Goal: Information Seeking & Learning: Learn about a topic

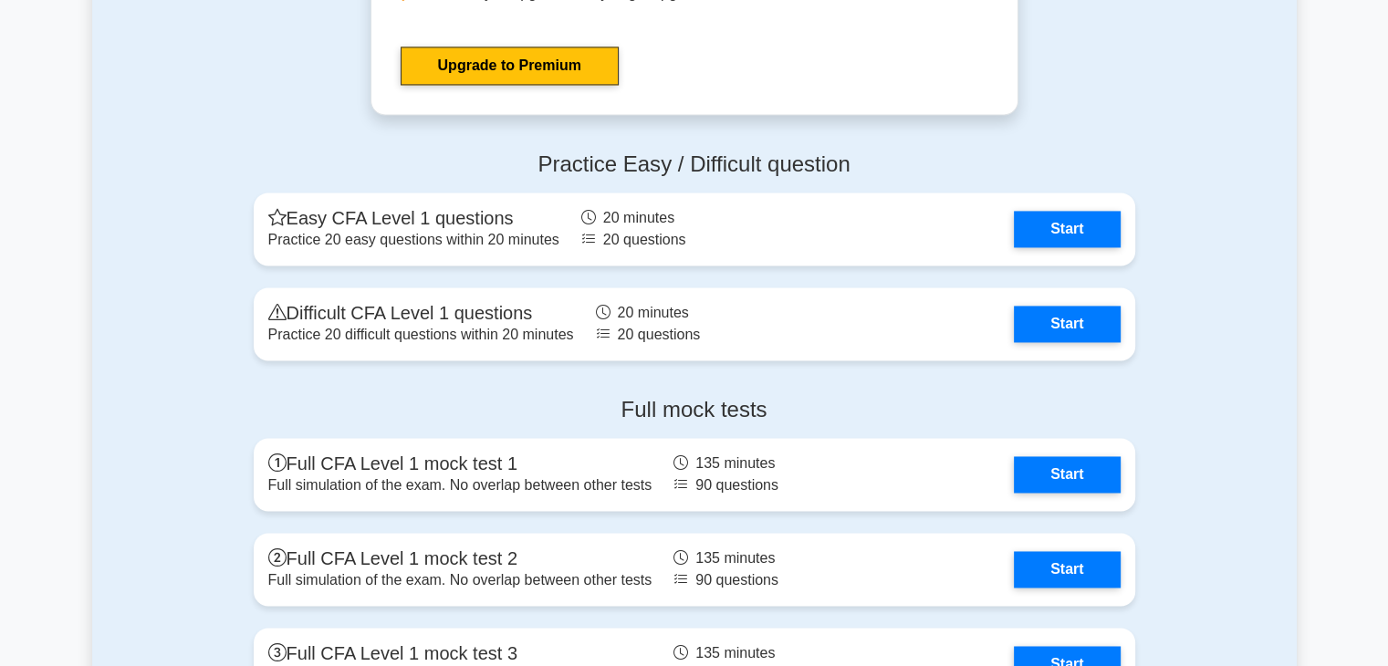
scroll to position [2759, 0]
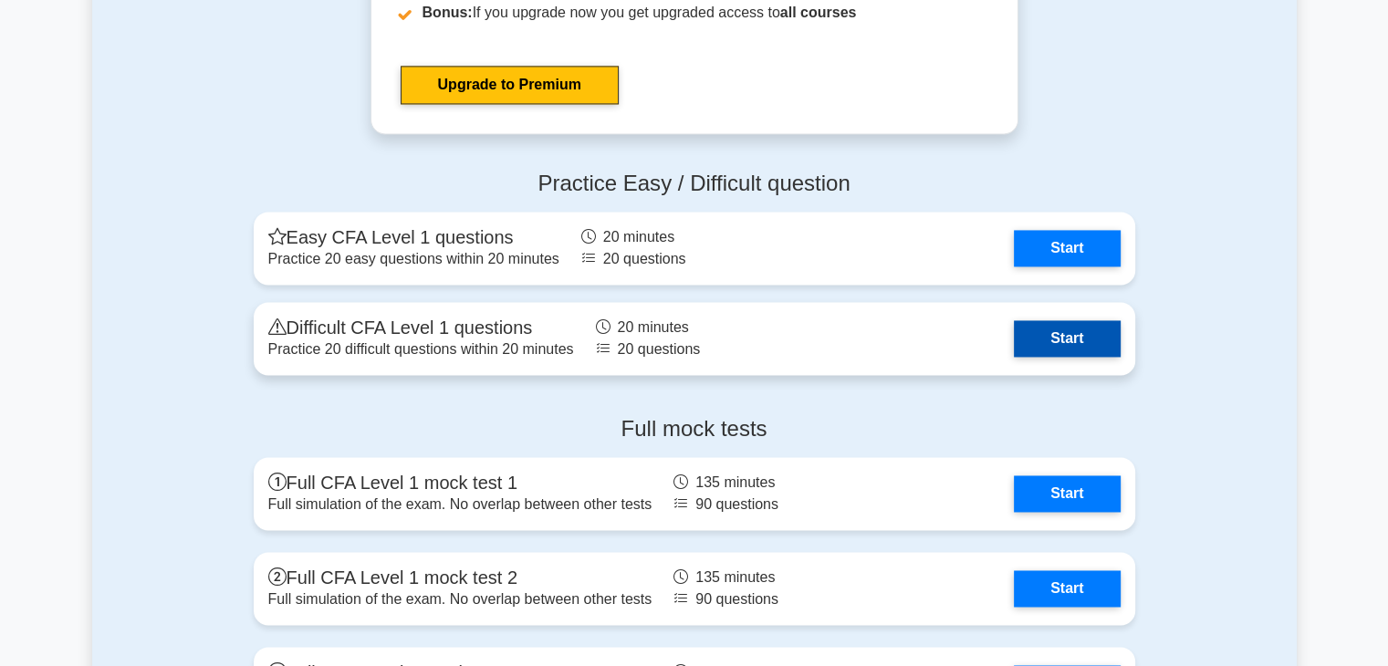
click at [1089, 339] on link "Start" at bounding box center [1067, 338] width 106 height 36
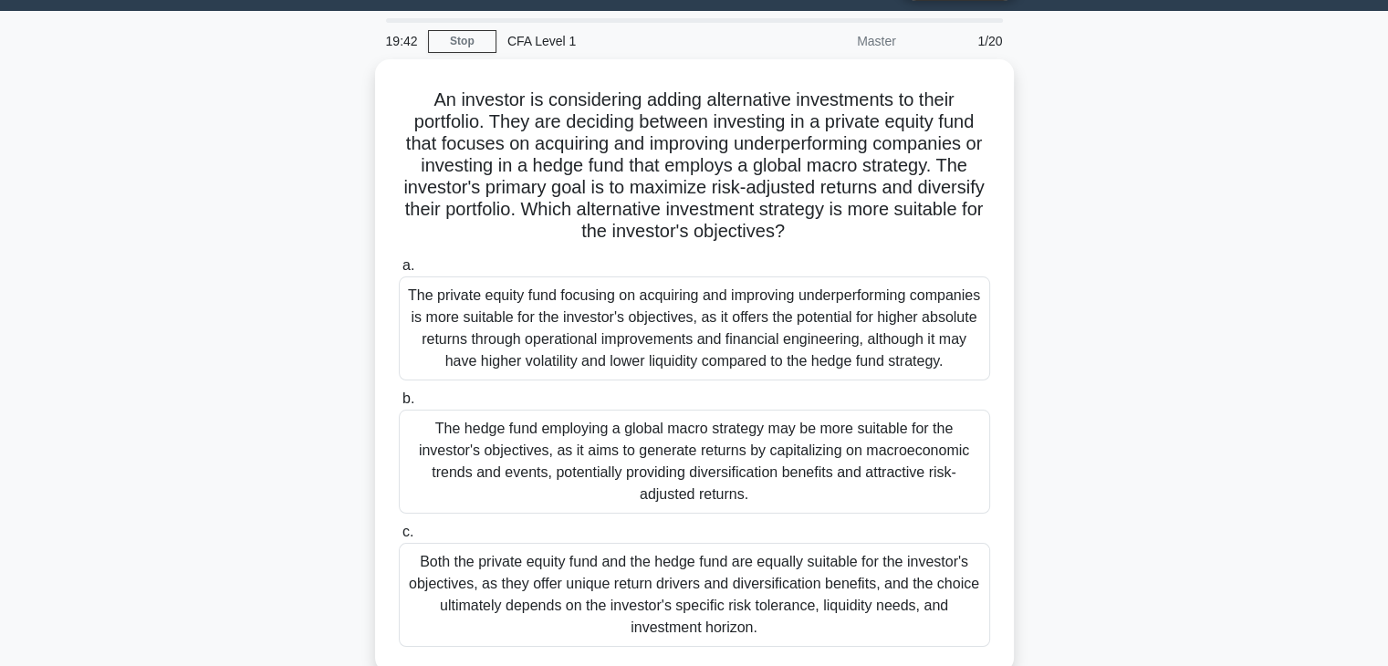
scroll to position [49, 0]
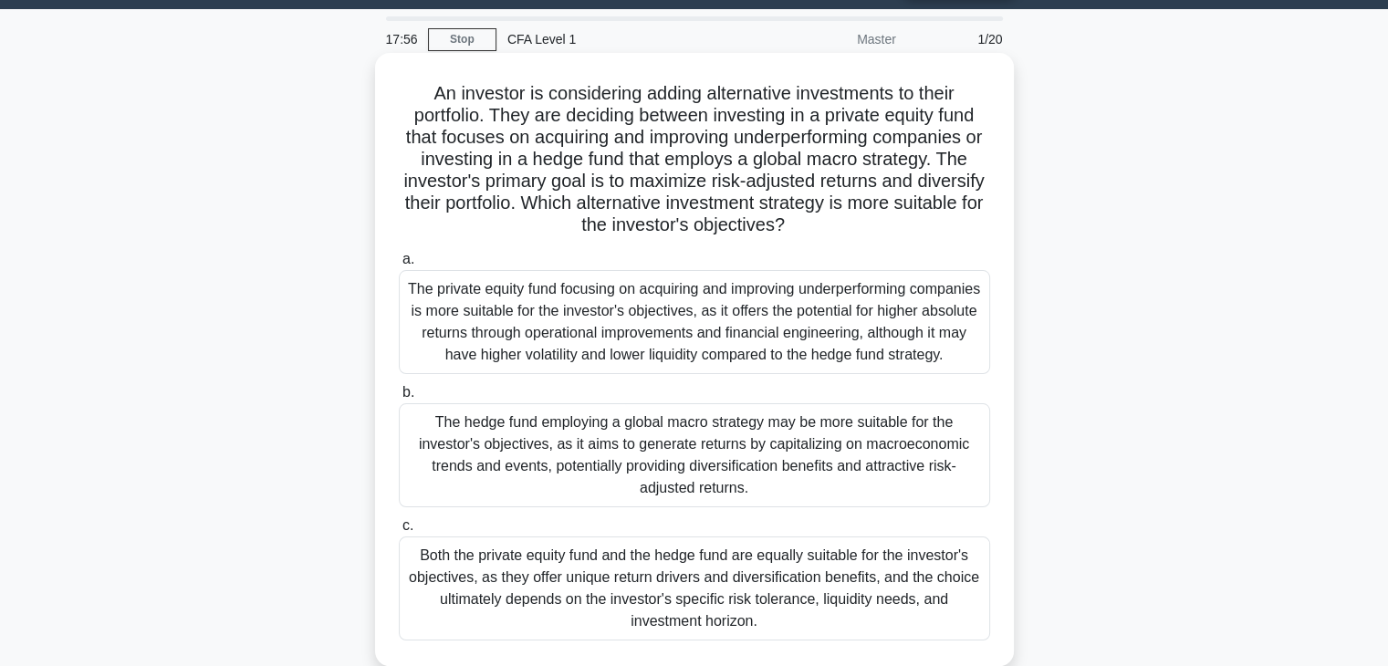
click at [884, 320] on div "The private equity fund focusing on acquiring and improving underperforming com…" at bounding box center [694, 322] width 591 height 104
click at [399, 266] on input "a. The private equity fund focusing on acquiring and improving underperforming …" at bounding box center [399, 260] width 0 height 12
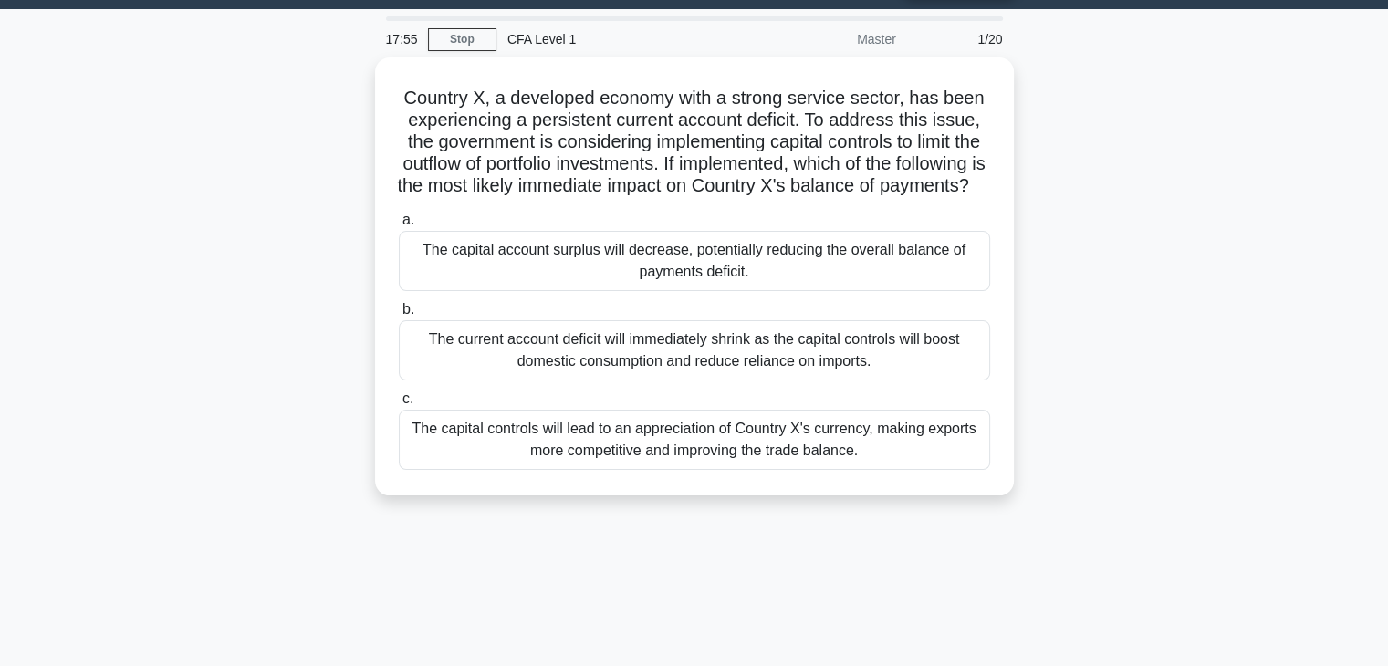
scroll to position [0, 0]
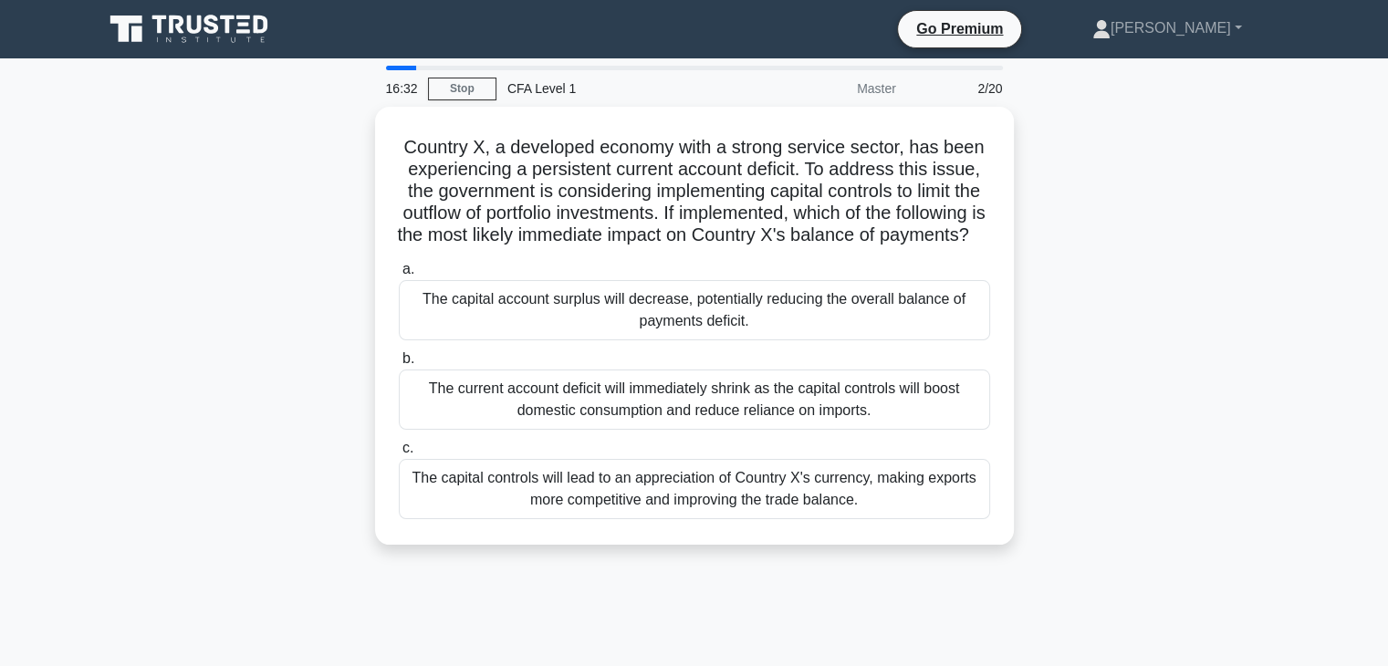
click at [884, 320] on div "The capital account surplus will decrease, potentially reducing the overall bal…" at bounding box center [694, 310] width 591 height 60
click at [399, 276] on input "a. The capital account surplus will decrease, potentially reducing the overall …" at bounding box center [399, 270] width 0 height 12
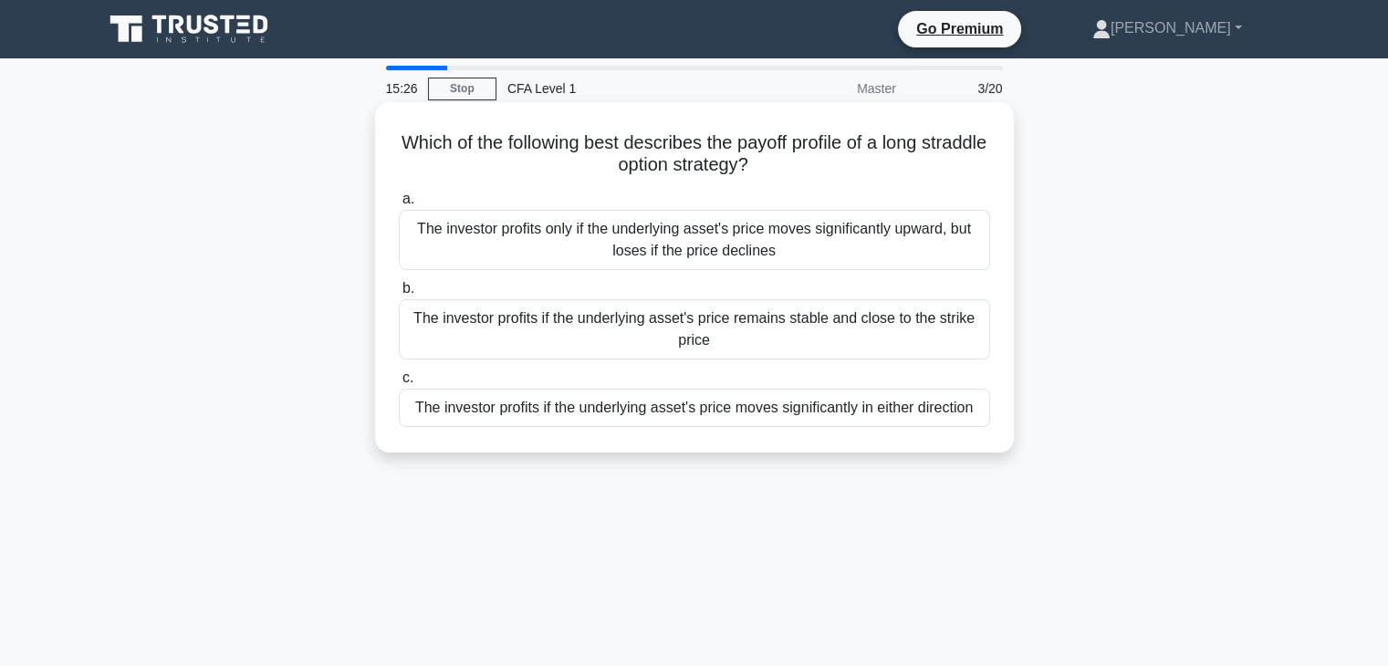
click at [842, 412] on div "The investor profits if the underlying asset's price moves significantly in eit…" at bounding box center [694, 408] width 591 height 38
click at [399, 384] on input "c. The investor profits if the underlying asset's price moves significantly in …" at bounding box center [399, 378] width 0 height 12
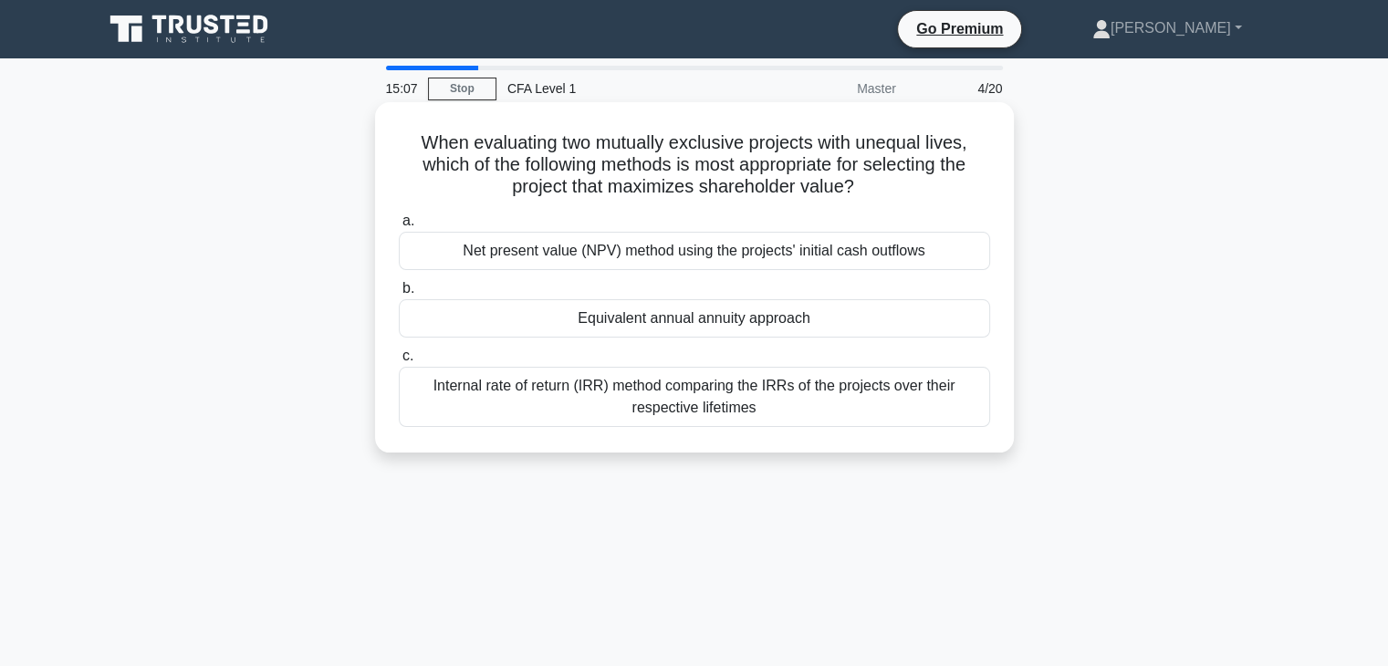
click at [876, 245] on div "Net present value (NPV) method using the projects' initial cash outflows" at bounding box center [694, 251] width 591 height 38
click at [399, 227] on input "a. Net present value (NPV) method using the projects' initial cash outflows" at bounding box center [399, 221] width 0 height 12
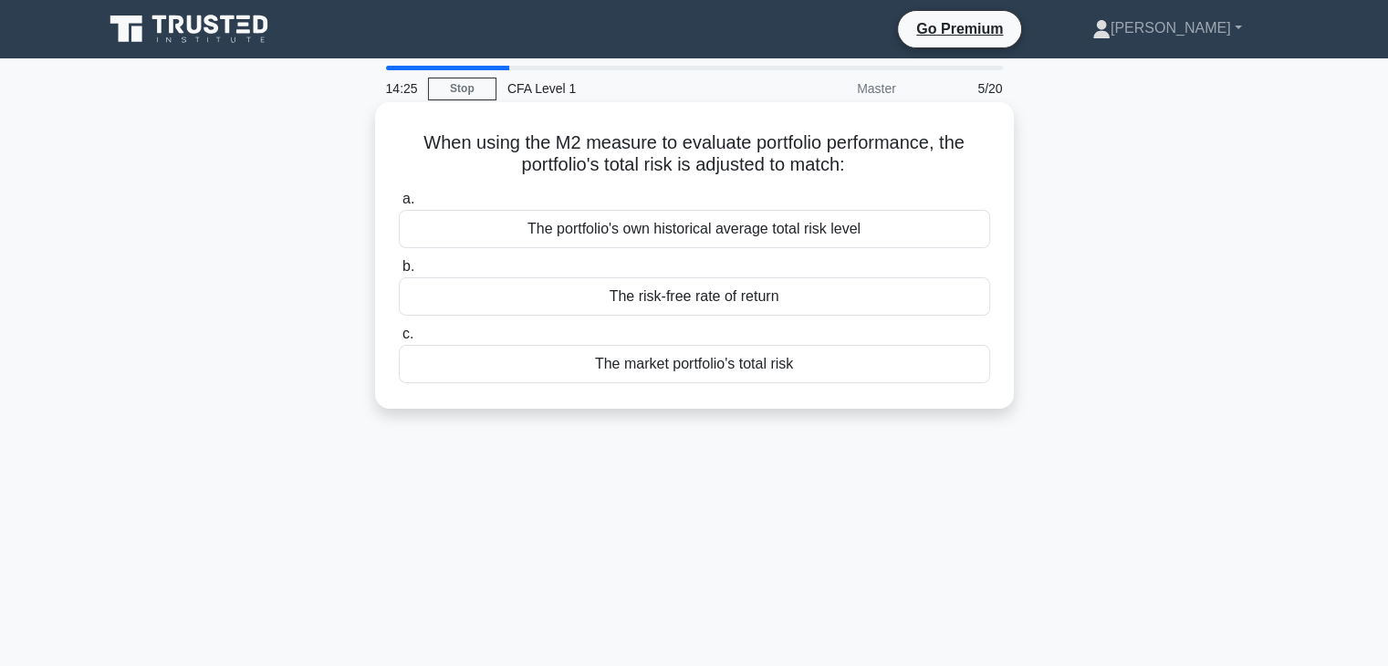
click at [861, 377] on div "The market portfolio's total risk" at bounding box center [694, 364] width 591 height 38
click at [399, 340] on input "c. The market portfolio's total risk" at bounding box center [399, 334] width 0 height 12
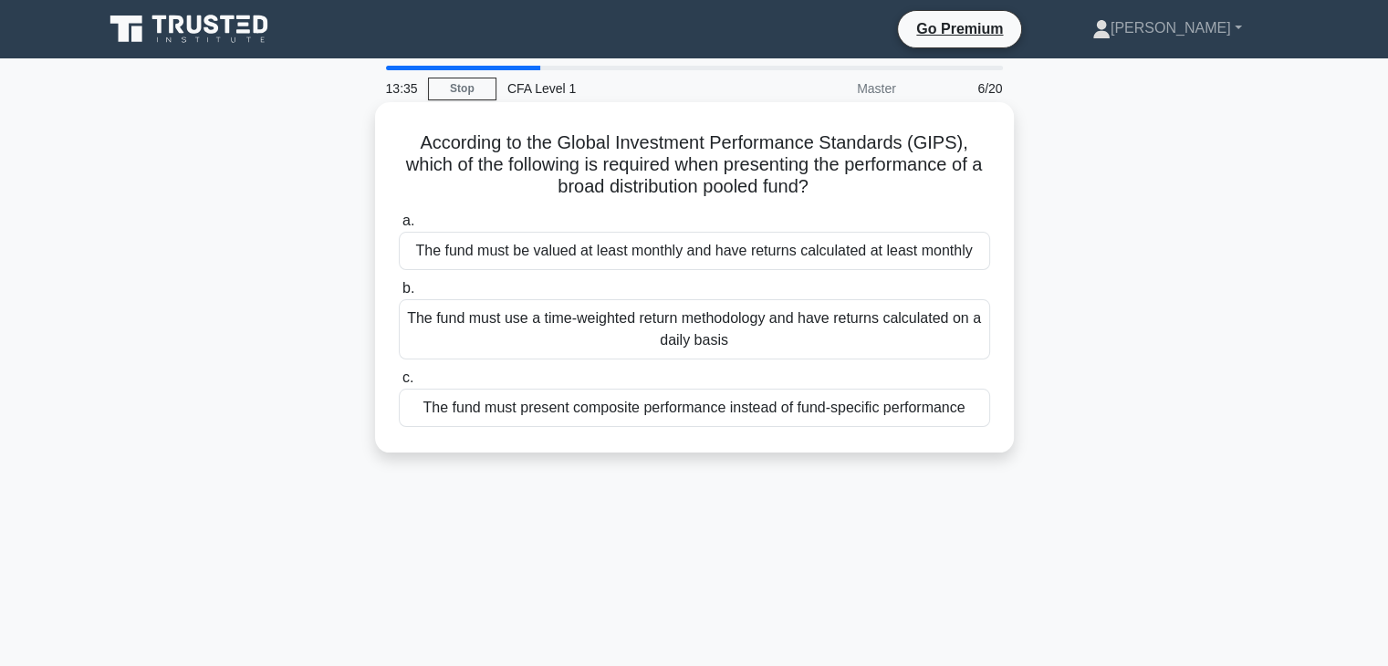
click at [884, 350] on div "The fund must use a time-weighted return methodology and have returns calculate…" at bounding box center [694, 329] width 591 height 60
click at [399, 295] on input "b. The fund must use a time-weighted return methodology and have returns calcul…" at bounding box center [399, 289] width 0 height 12
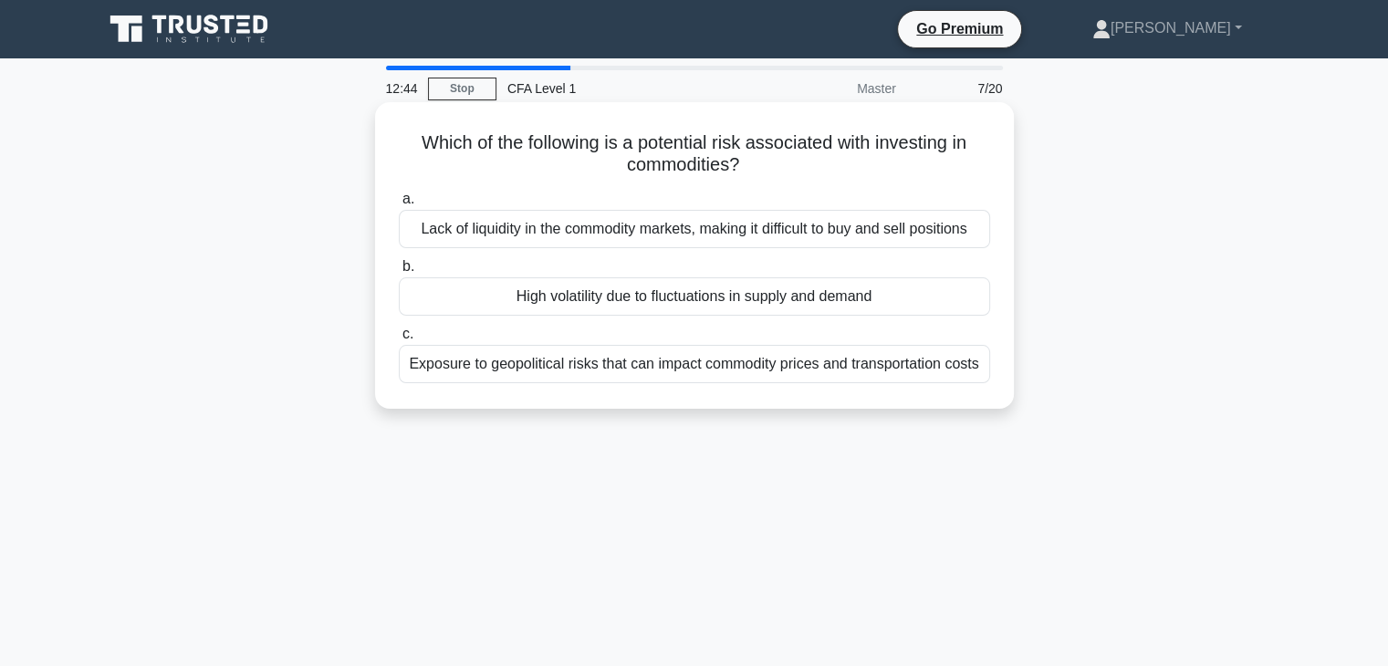
click at [884, 369] on div "Exposure to geopolitical risks that can impact commodity prices and transportat…" at bounding box center [694, 364] width 591 height 38
click at [399, 340] on input "c. Exposure to geopolitical risks that can impact commodity prices and transpor…" at bounding box center [399, 334] width 0 height 12
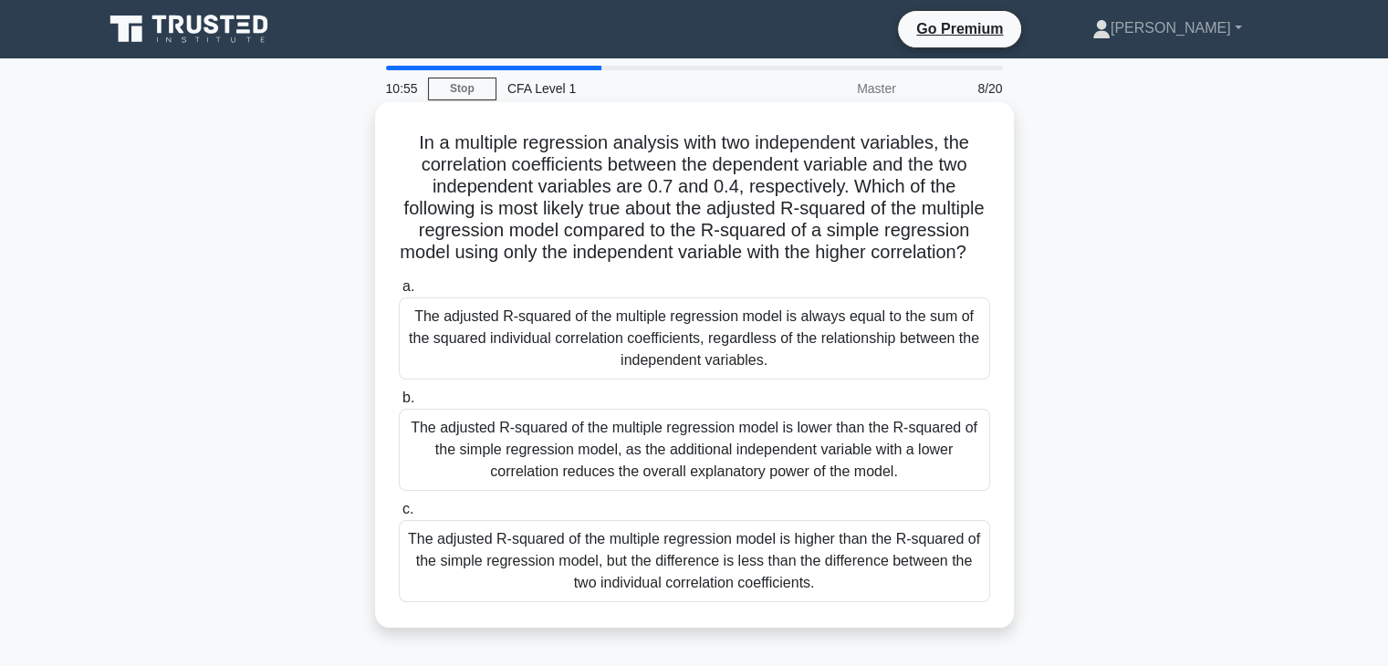
click at [873, 580] on div "The adjusted R-squared of the multiple regression model is higher than the R-sq…" at bounding box center [694, 561] width 591 height 82
click at [399, 516] on input "c. The adjusted R-squared of the multiple regression model is higher than the R…" at bounding box center [399, 510] width 0 height 12
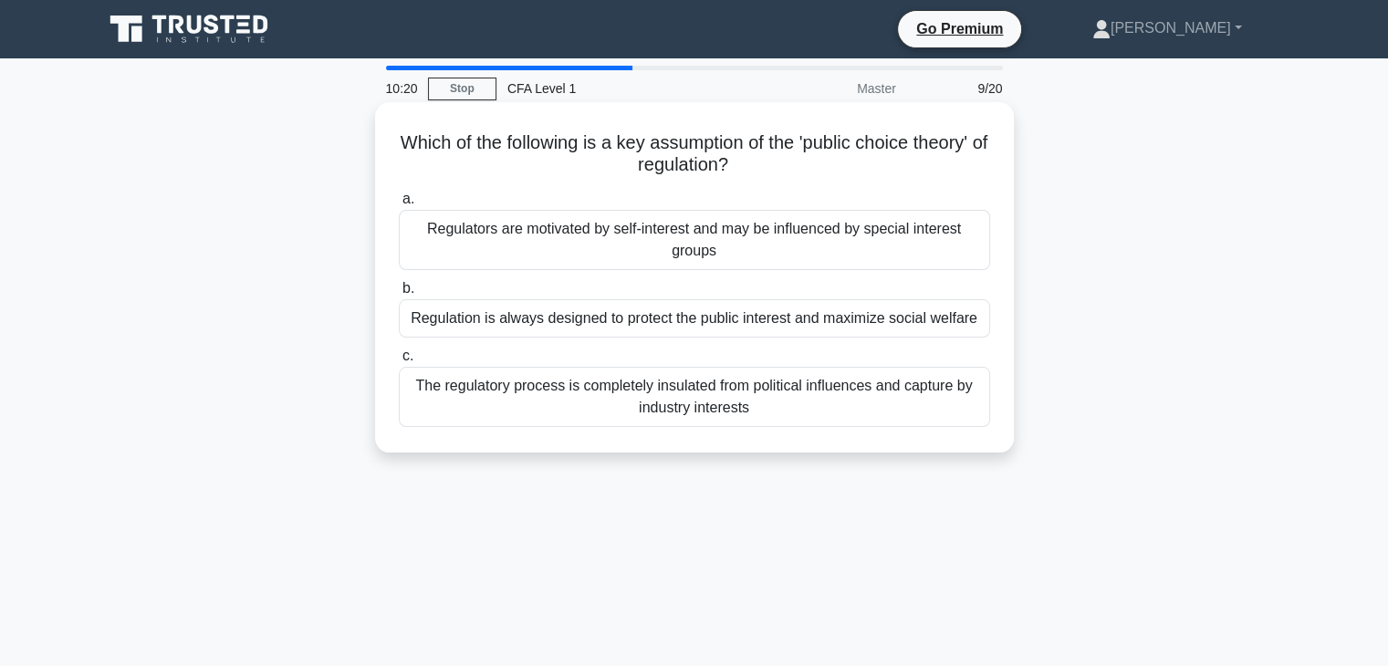
click at [710, 299] on div "Regulation is always designed to protect the public interest and maximize socia…" at bounding box center [694, 318] width 591 height 38
click at [399, 294] on input "b. Regulation is always designed to protect the public interest and maximize so…" at bounding box center [399, 289] width 0 height 12
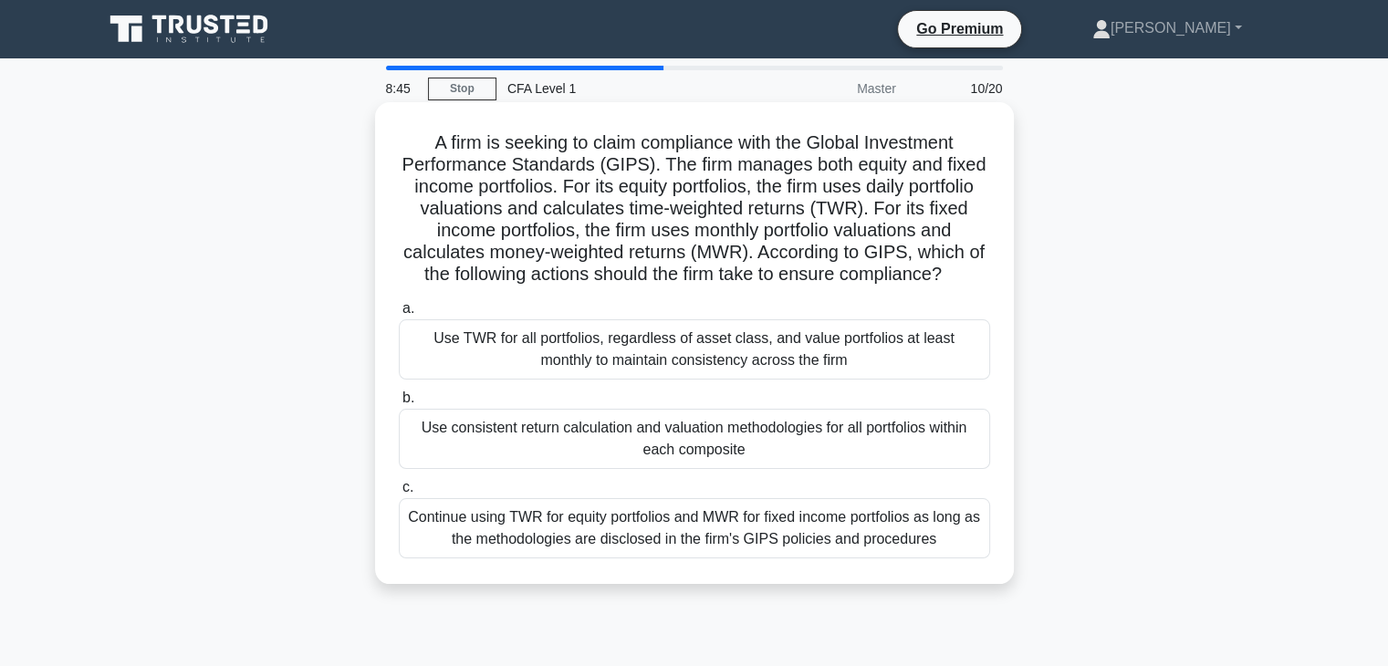
click at [620, 558] on div "Continue using TWR for equity portfolios and MWR for fixed income portfolios as…" at bounding box center [694, 528] width 591 height 60
click at [399, 494] on input "c. Continue using TWR for equity portfolios and MWR for fixed income portfolios…" at bounding box center [399, 488] width 0 height 12
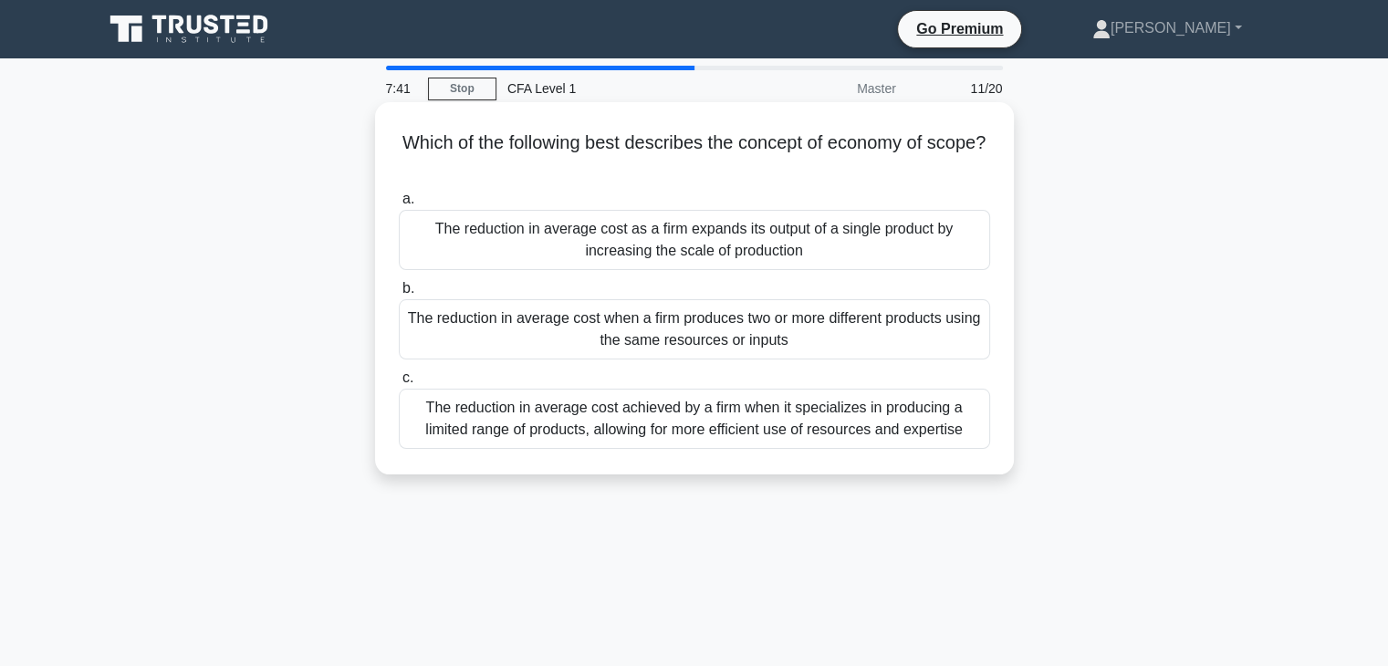
click at [879, 340] on div "The reduction in average cost when a firm produces two or more different produc…" at bounding box center [694, 329] width 591 height 60
click at [399, 295] on input "b. The reduction in average cost when a firm produces two or more different pro…" at bounding box center [399, 289] width 0 height 12
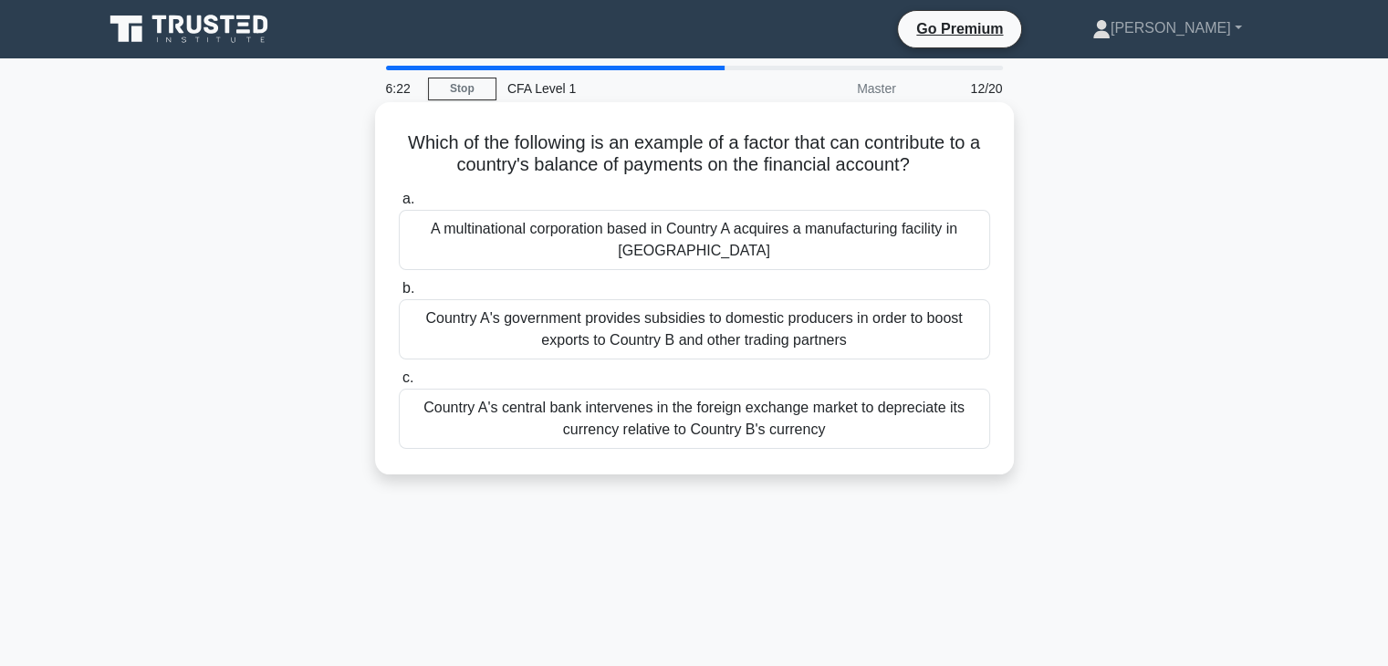
click at [895, 237] on div "A multinational corporation based in Country A acquires a manufacturing facilit…" at bounding box center [694, 240] width 591 height 60
click at [399, 205] on input "a. A multinational corporation based in Country A acquires a manufacturing faci…" at bounding box center [399, 199] width 0 height 12
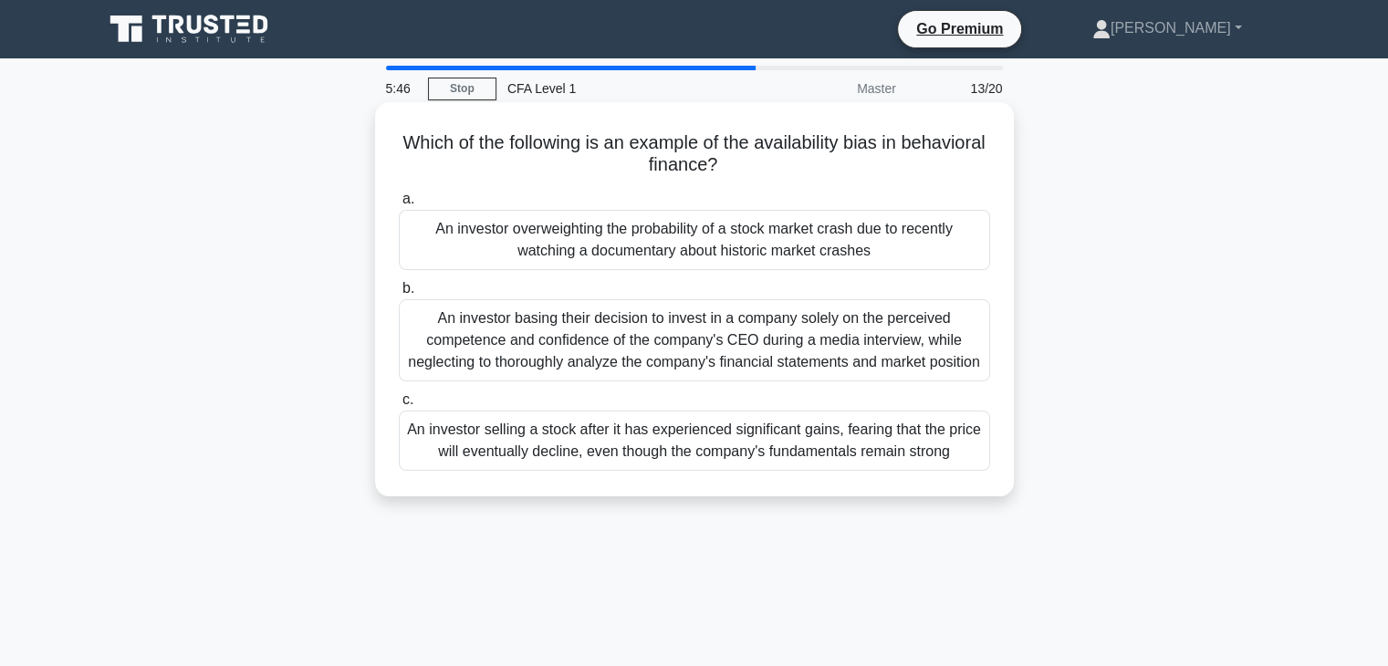
click at [788, 345] on div "An investor basing their decision to invest in a company solely on the perceive…" at bounding box center [694, 340] width 591 height 82
click at [399, 295] on input "b. An investor basing their decision to invest in a company solely on the perce…" at bounding box center [399, 289] width 0 height 12
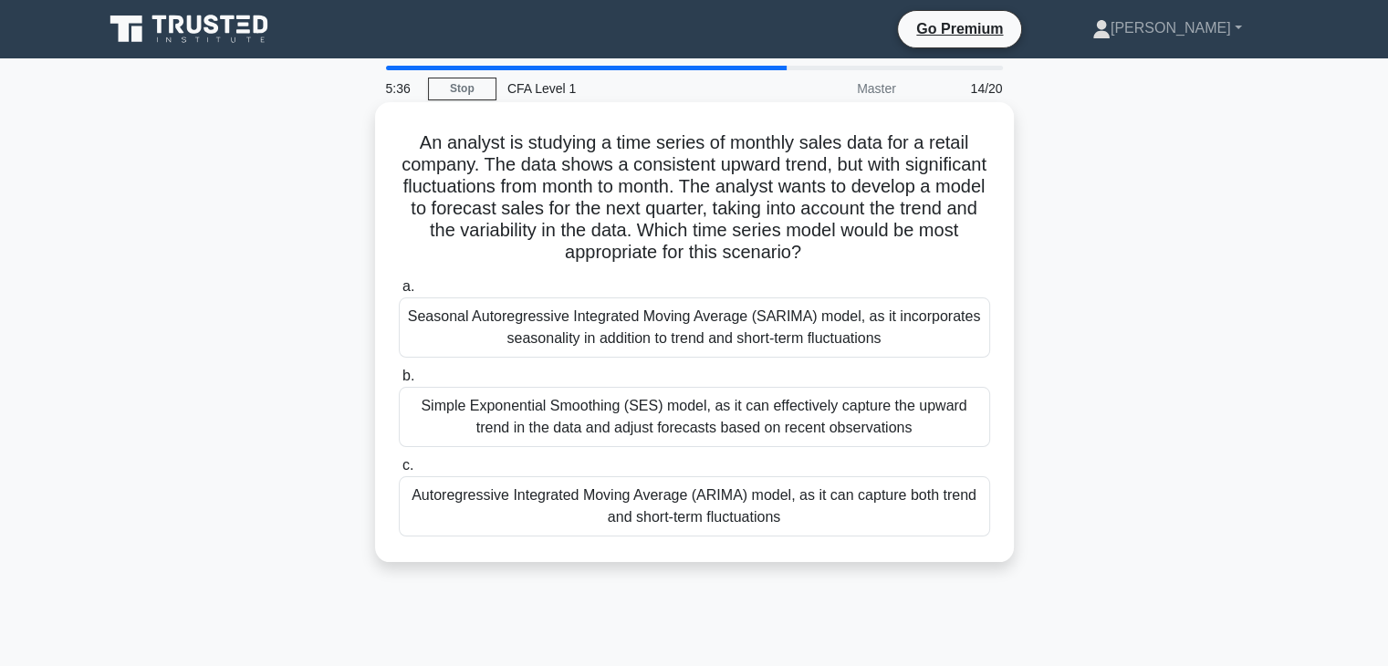
click at [726, 348] on div "Seasonal Autoregressive Integrated Moving Average (SARIMA) model, as it incorpo…" at bounding box center [694, 327] width 591 height 60
click at [399, 293] on input "a. Seasonal Autoregressive Integrated Moving Average (SARIMA) model, as it inco…" at bounding box center [399, 287] width 0 height 12
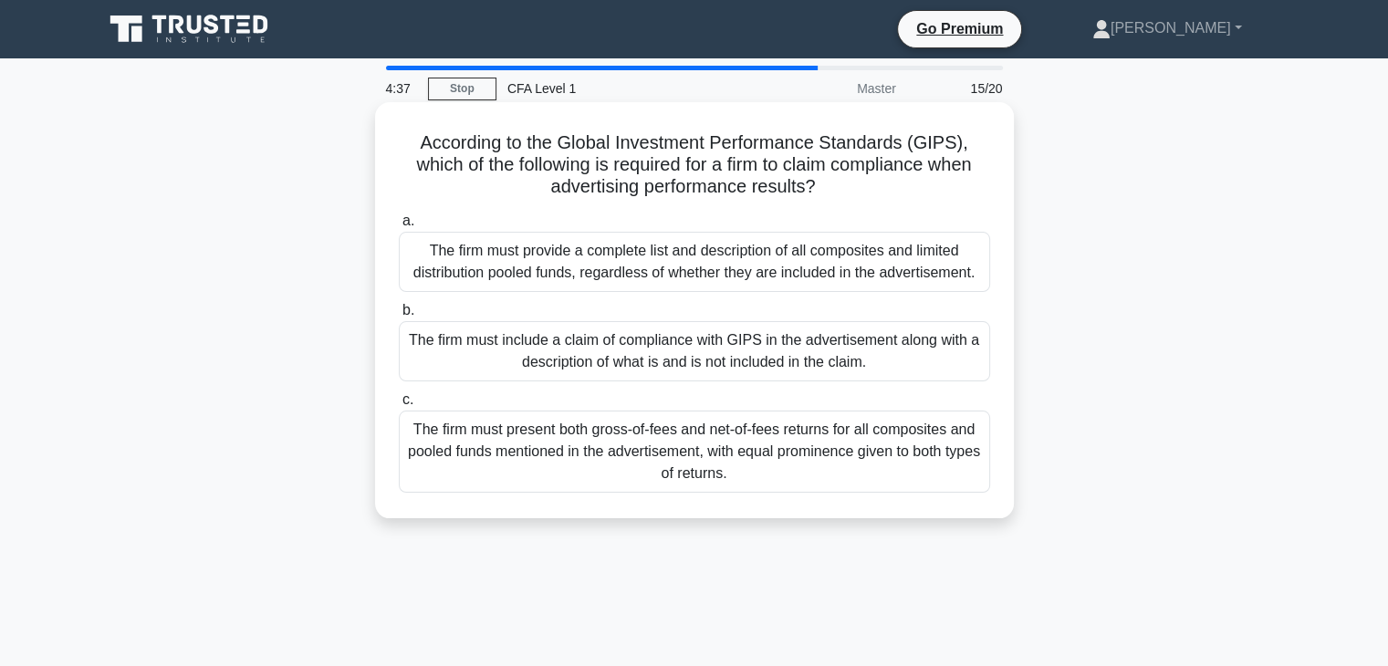
click at [664, 453] on div "The firm must present both gross-of-fees and net-of-fees returns for all compos…" at bounding box center [694, 452] width 591 height 82
click at [399, 406] on input "c. The firm must present both gross-of-fees and net-of-fees returns for all com…" at bounding box center [399, 400] width 0 height 12
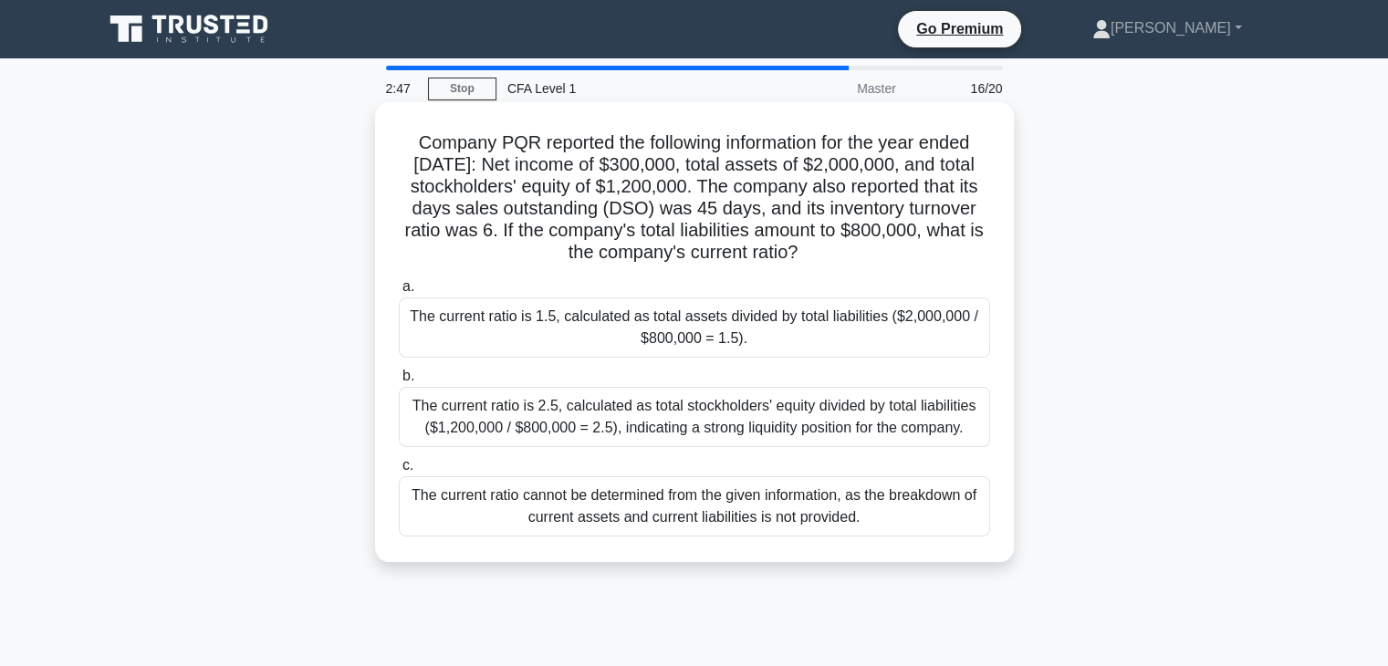
click at [796, 327] on div "The current ratio is 1.5, calculated as total assets divided by total liabiliti…" at bounding box center [694, 327] width 591 height 60
click at [399, 293] on input "a. The current ratio is 1.5, calculated as total assets divided by total liabil…" at bounding box center [399, 287] width 0 height 12
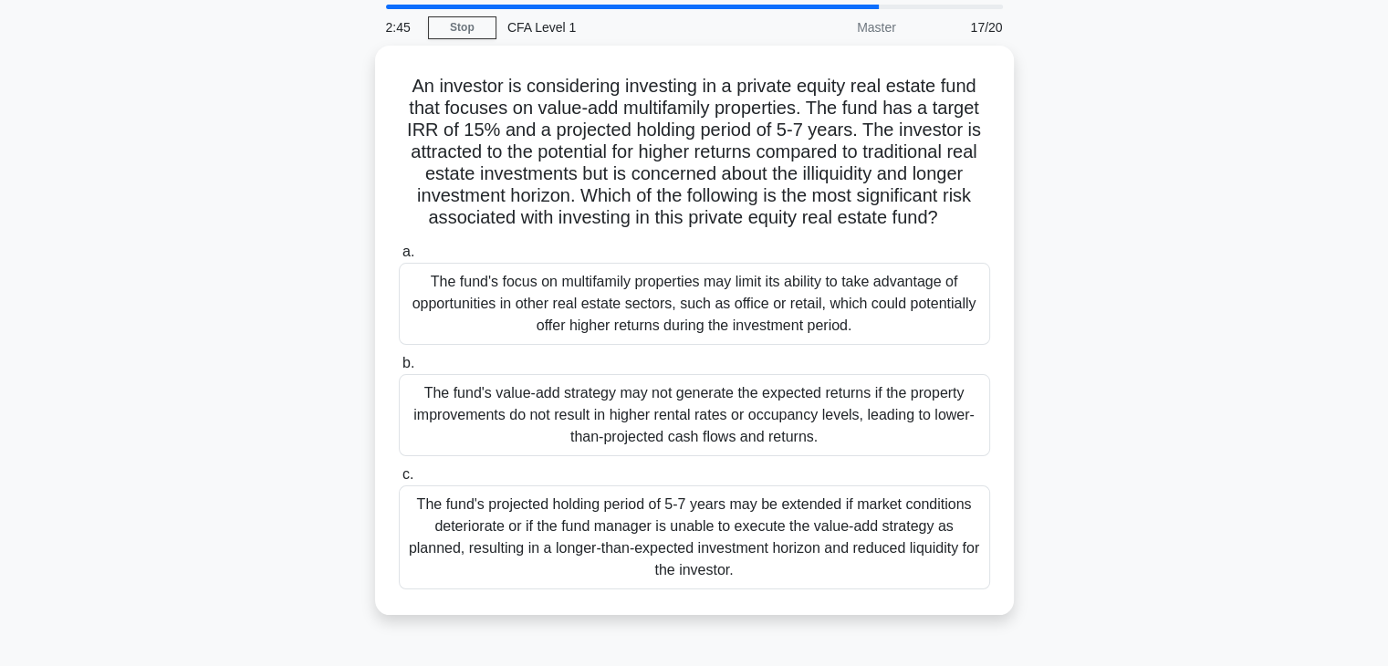
scroll to position [68, 0]
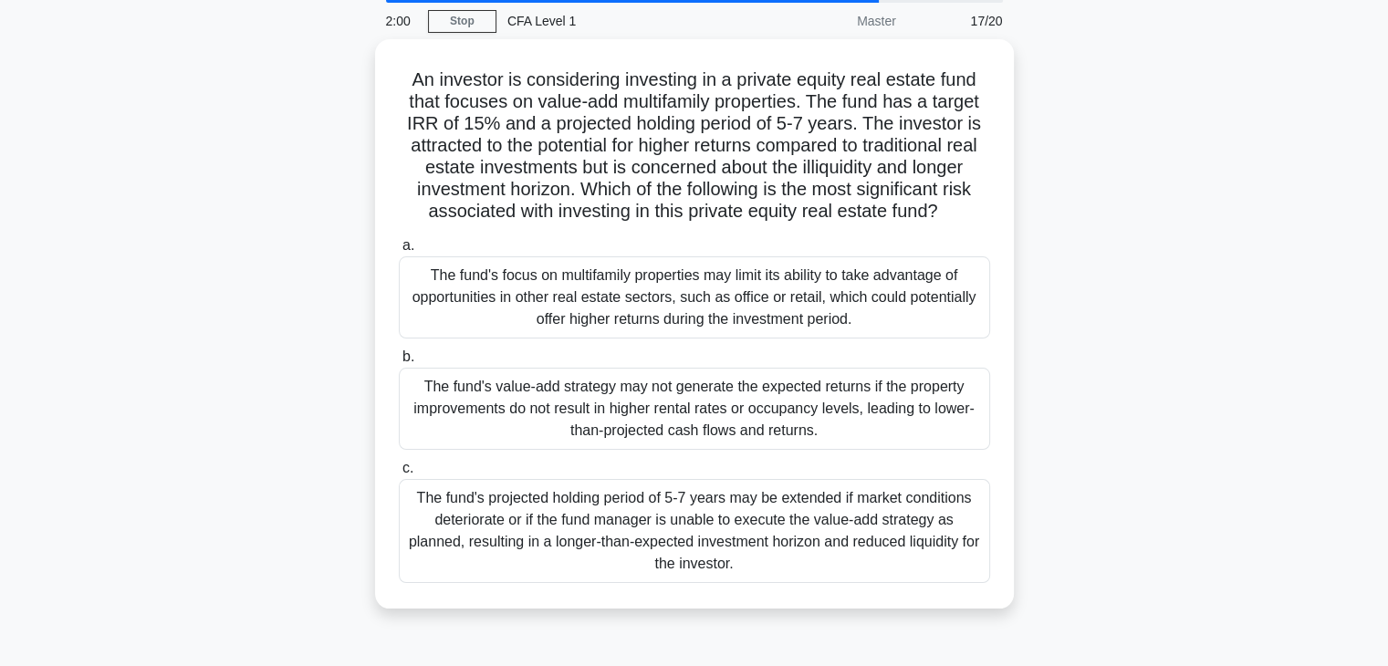
click at [796, 327] on div "The fund's focus on multifamily properties may limit its ability to take advant…" at bounding box center [694, 297] width 591 height 82
click at [399, 252] on input "a. The fund's focus on multifamily properties may limit its ability to take adv…" at bounding box center [399, 246] width 0 height 12
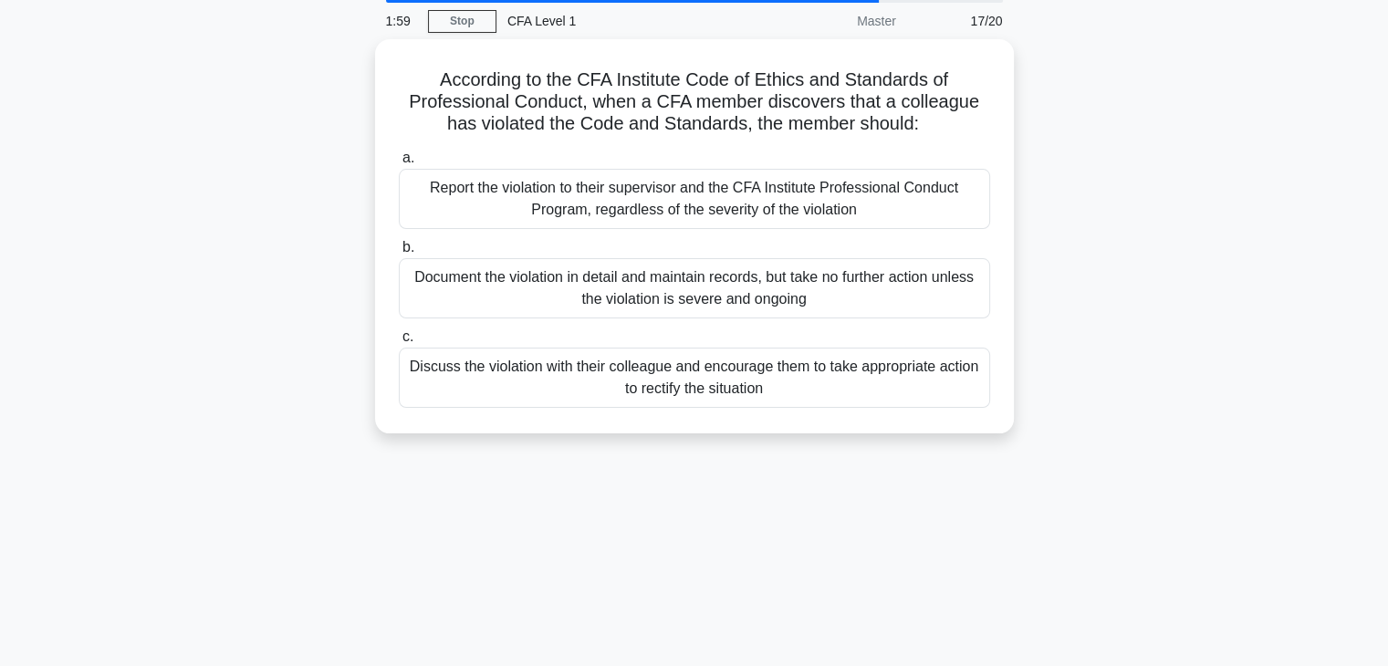
scroll to position [0, 0]
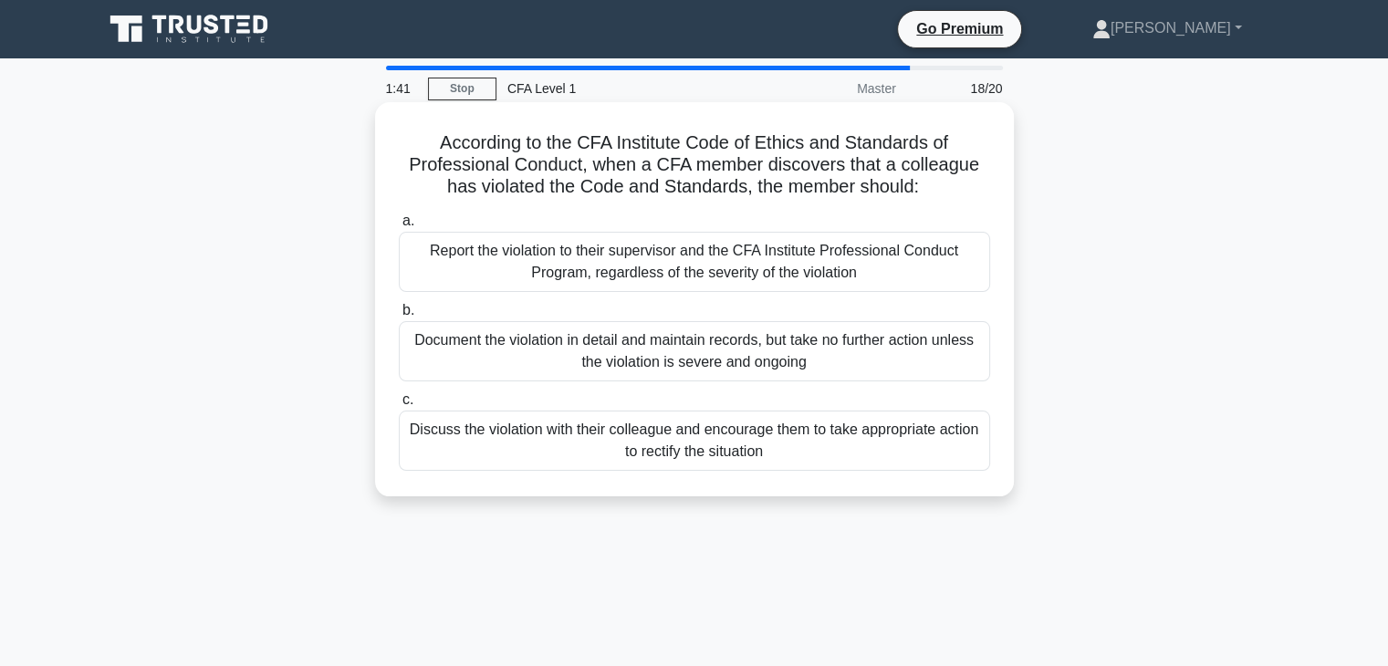
click at [789, 245] on div "Report the violation to their supervisor and the CFA Institute Professional Con…" at bounding box center [694, 262] width 591 height 60
click at [399, 227] on input "a. Report the violation to their supervisor and the CFA Institute Professional …" at bounding box center [399, 221] width 0 height 12
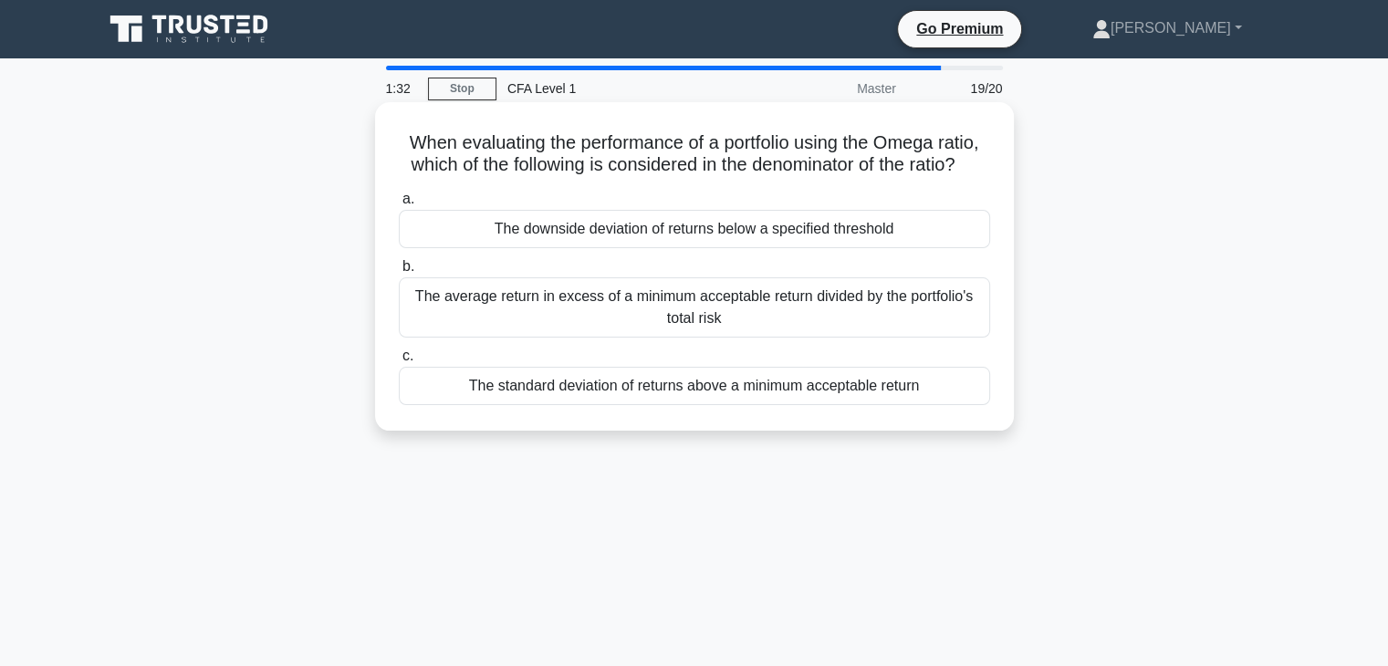
click at [644, 326] on div "The average return in excess of a minimum acceptable return divided by the port…" at bounding box center [694, 307] width 591 height 60
click at [399, 273] on input "b. The average return in excess of a minimum acceptable return divided by the p…" at bounding box center [399, 267] width 0 height 12
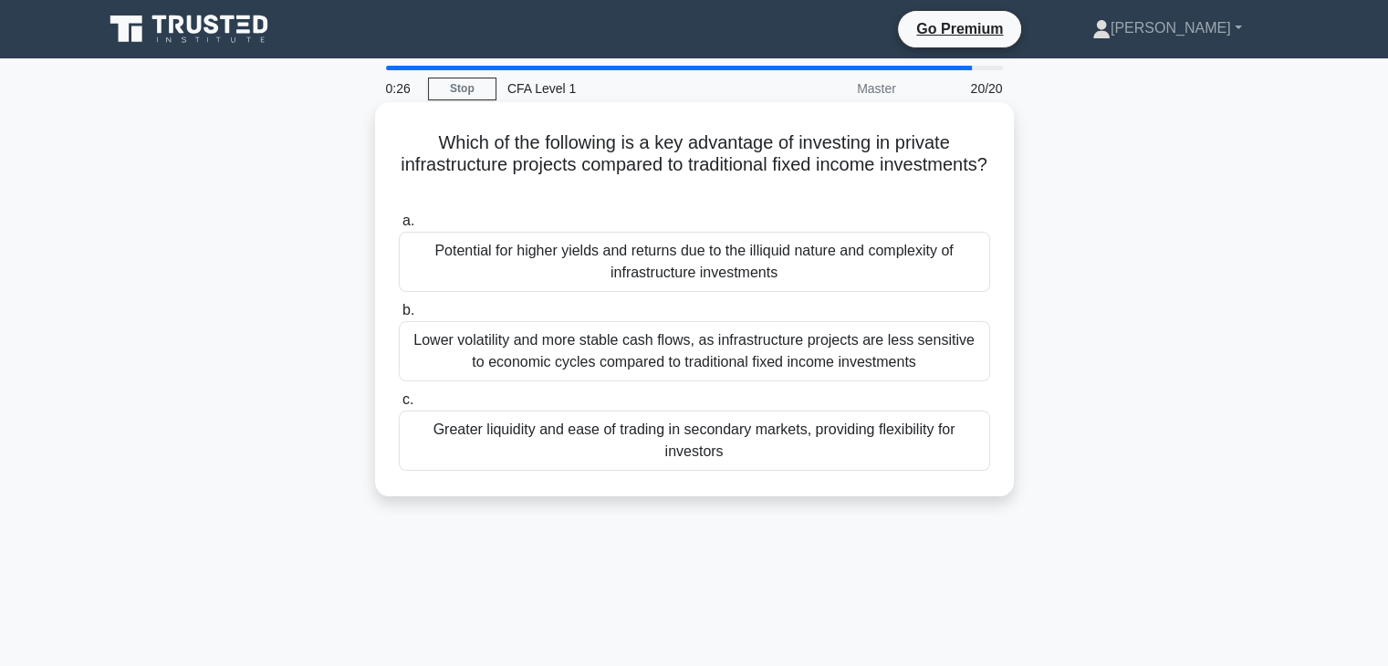
click at [593, 356] on div "Lower volatility and more stable cash flows, as infrastructure projects are les…" at bounding box center [694, 351] width 591 height 60
click at [399, 317] on input "b. Lower volatility and more stable cash flows, as infrastructure projects are …" at bounding box center [399, 311] width 0 height 12
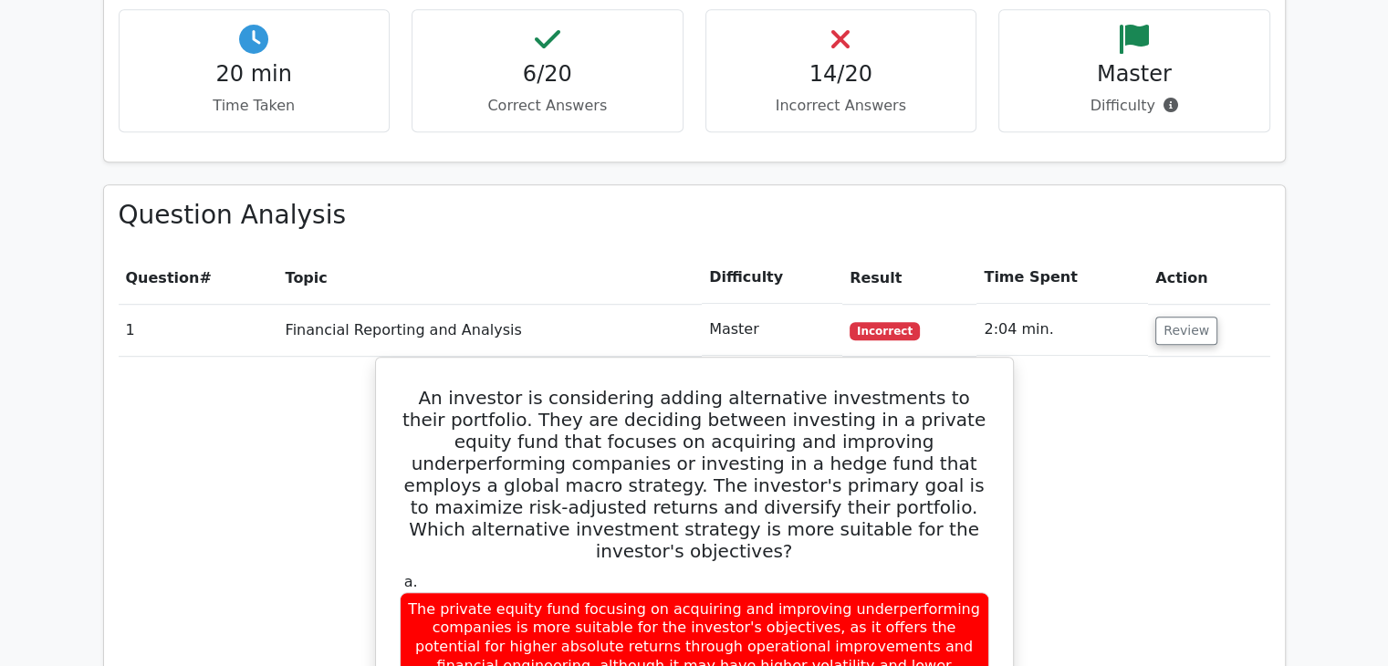
scroll to position [1204, 0]
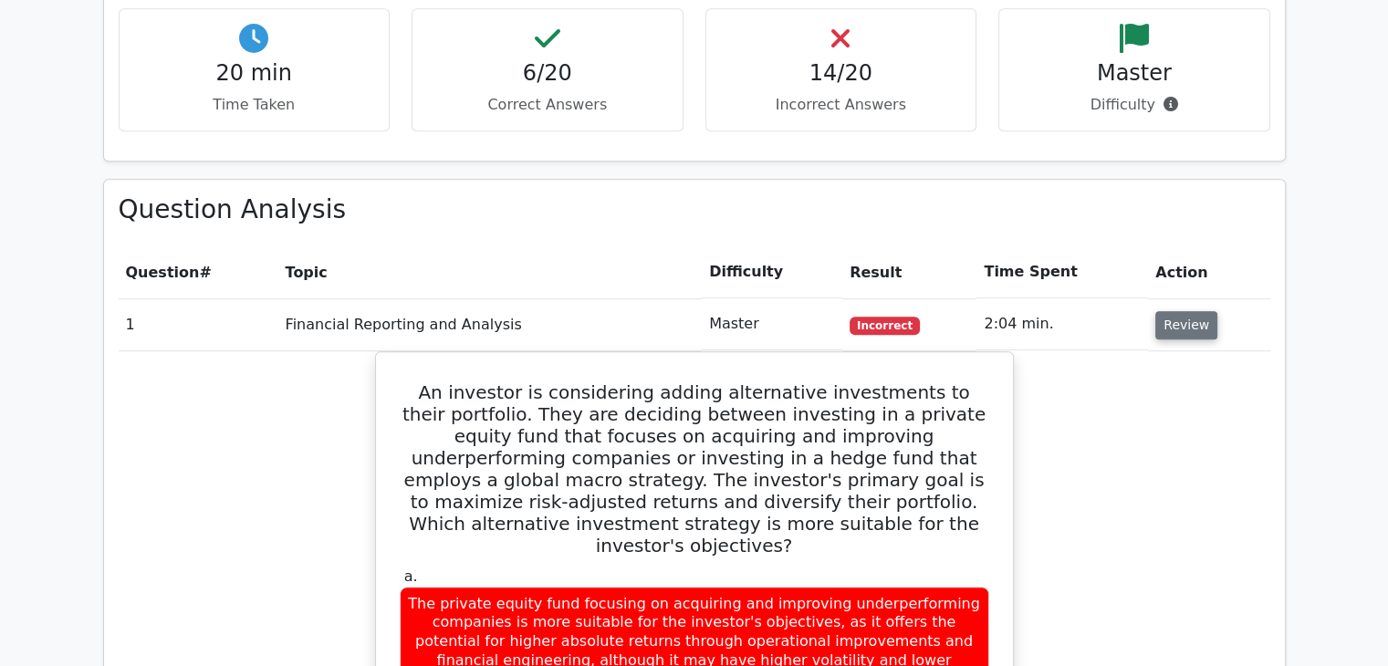
click at [1175, 311] on button "Review" at bounding box center [1186, 325] width 62 height 28
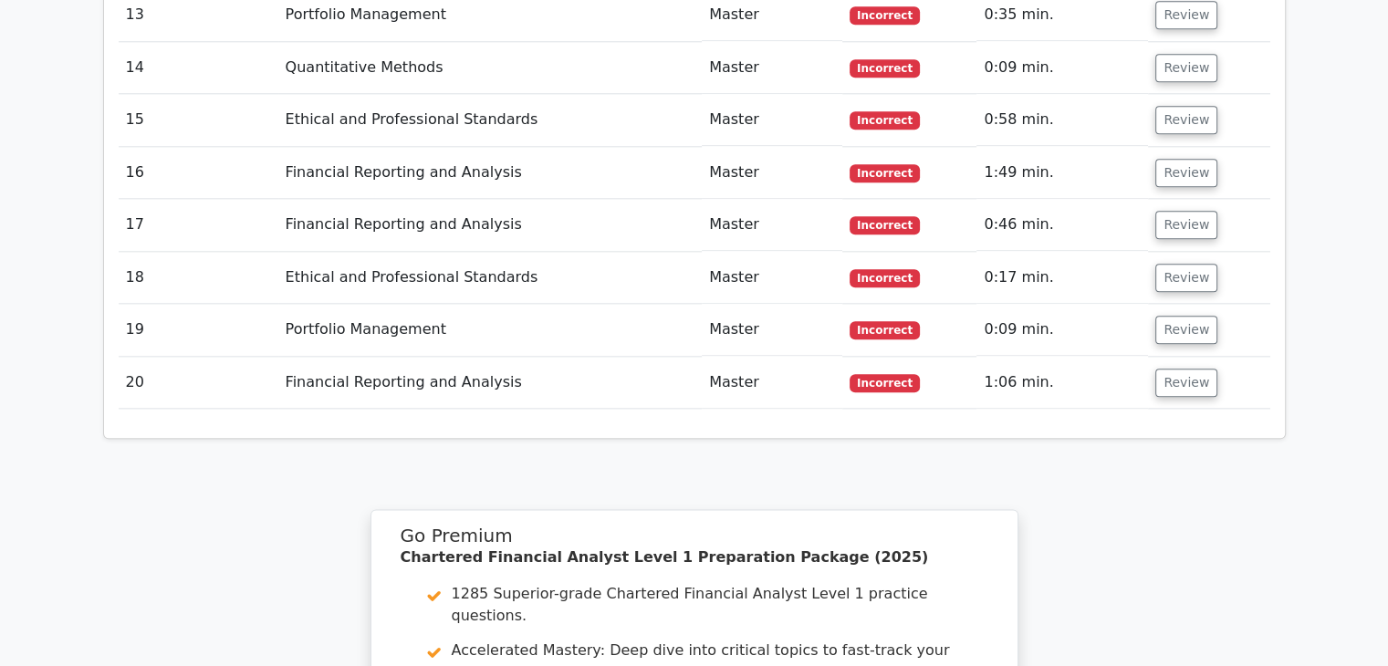
scroll to position [2161, 0]
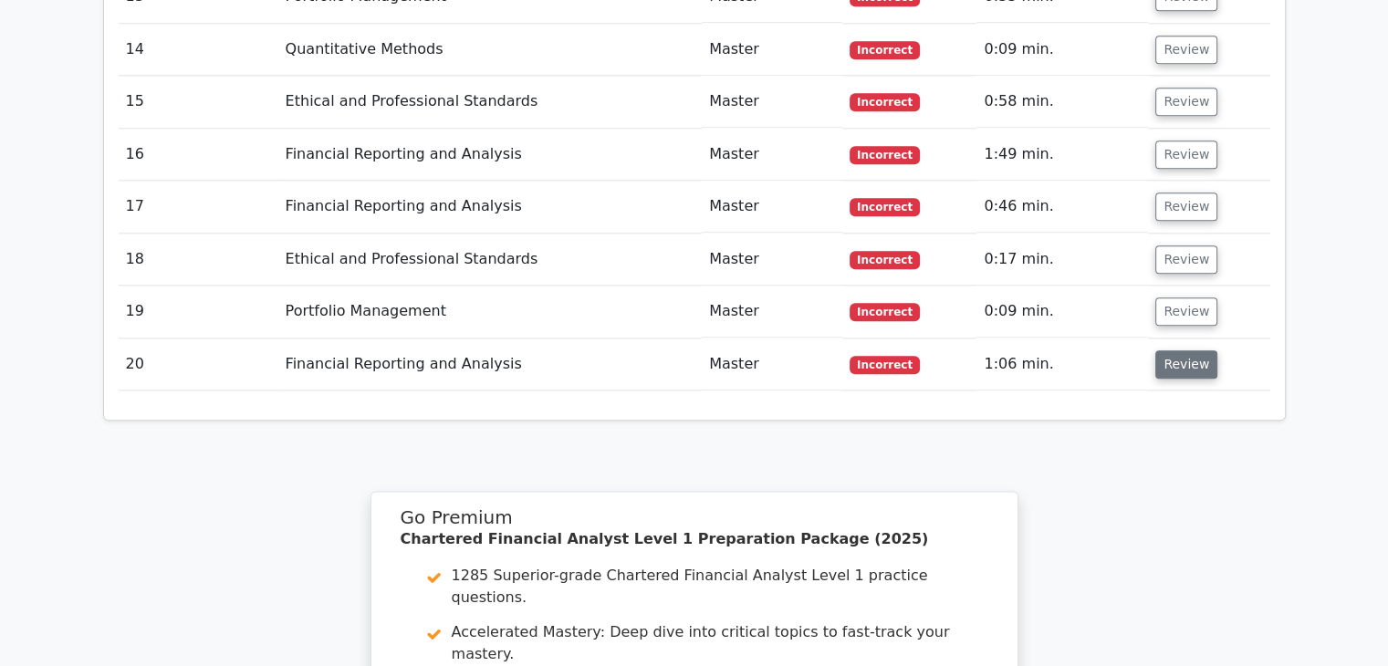
click at [1160, 350] on button "Review" at bounding box center [1186, 364] width 62 height 28
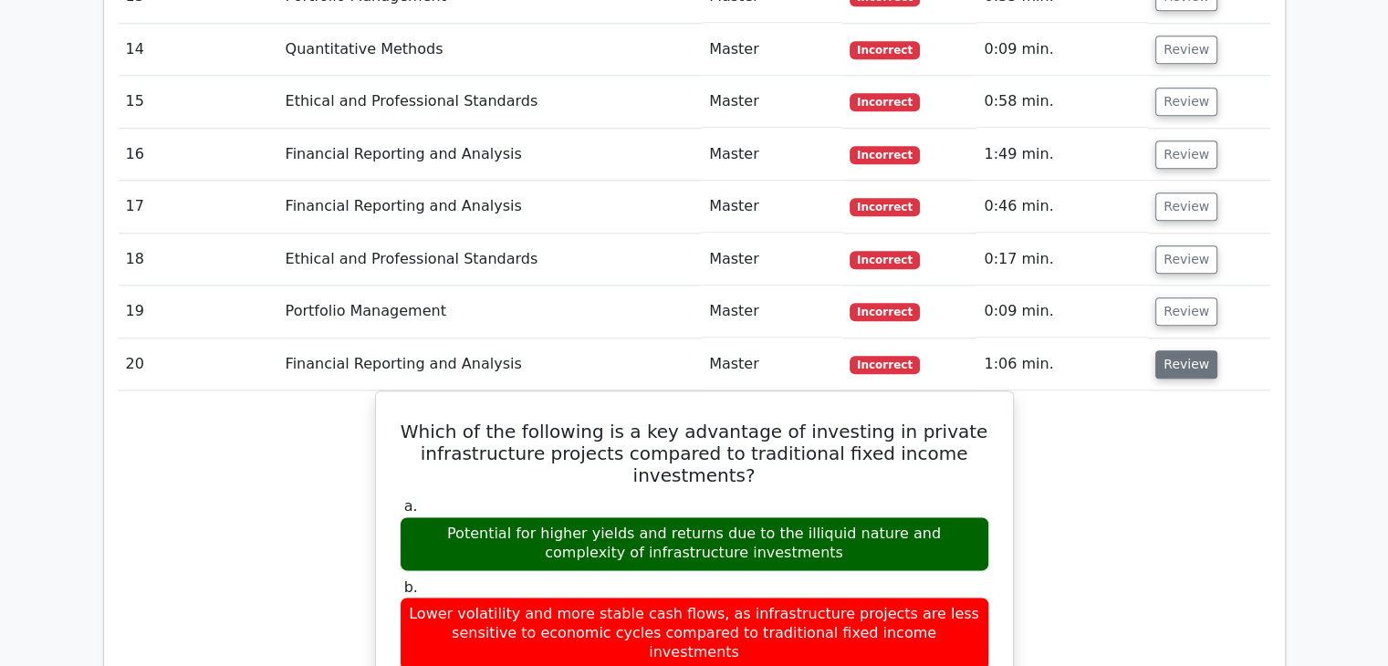
click at [1160, 350] on button "Review" at bounding box center [1186, 364] width 62 height 28
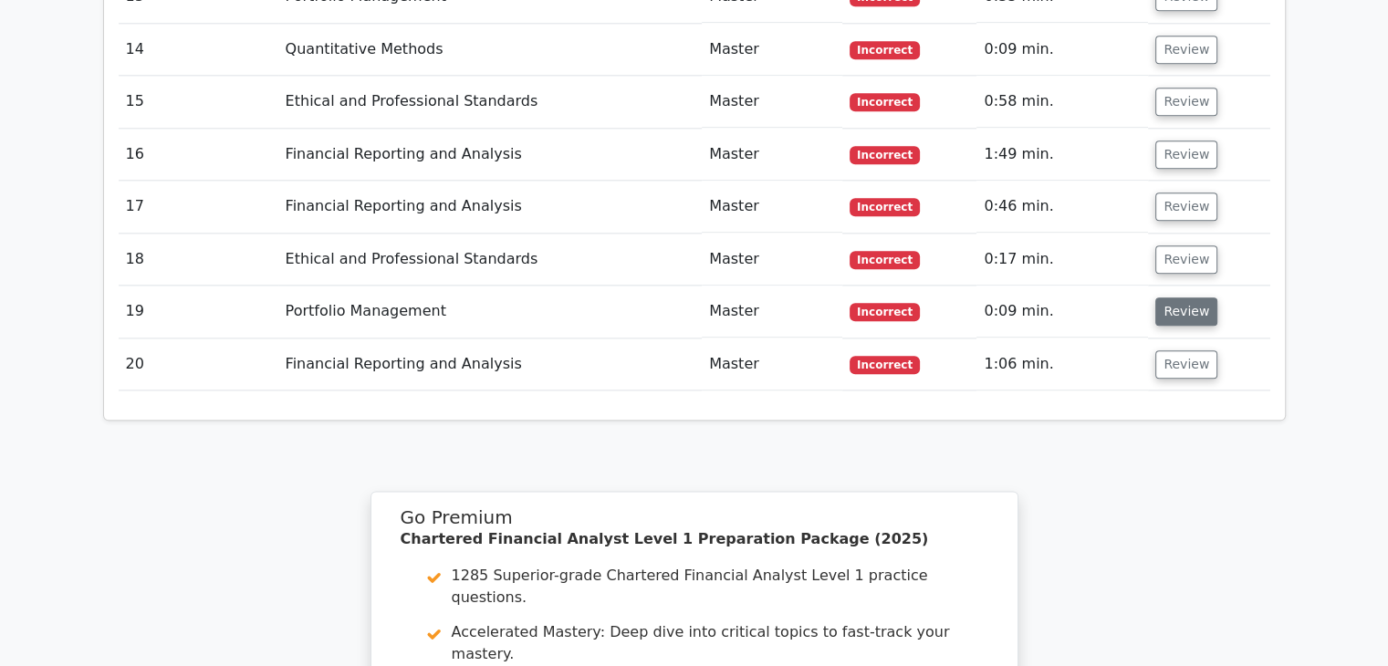
click at [1179, 297] on button "Review" at bounding box center [1186, 311] width 62 height 28
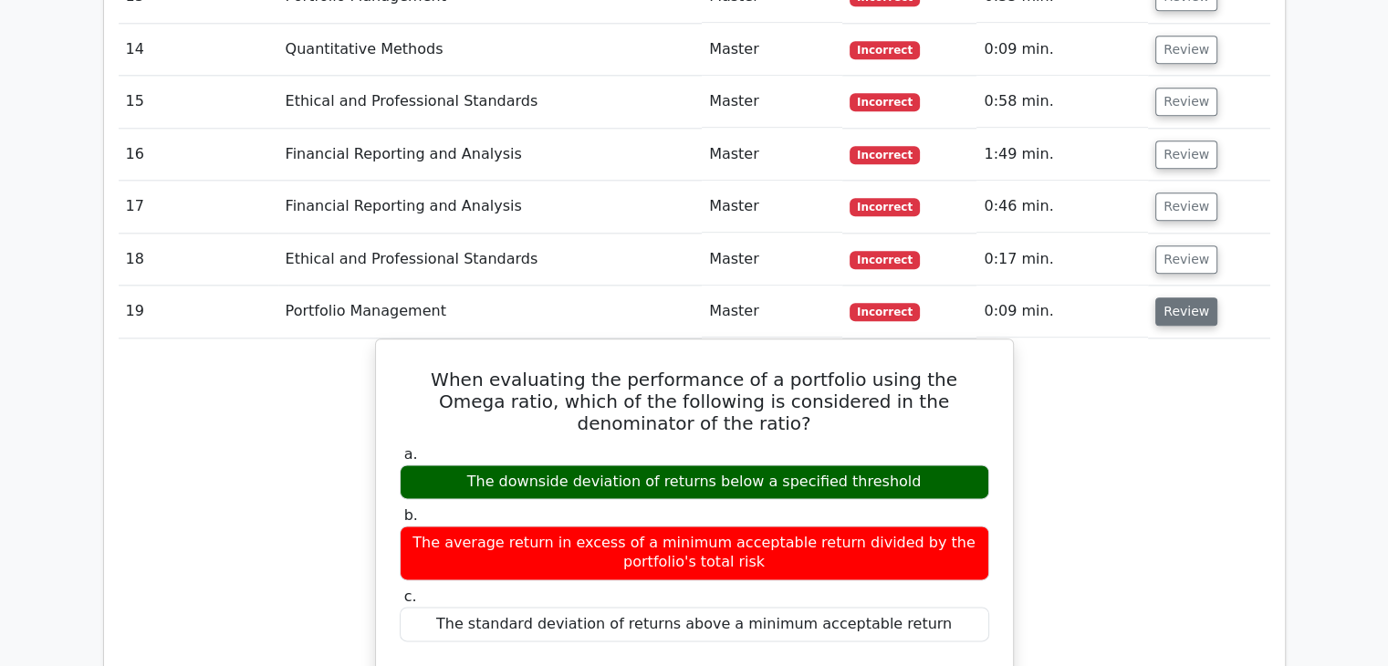
click at [1179, 297] on button "Review" at bounding box center [1186, 311] width 62 height 28
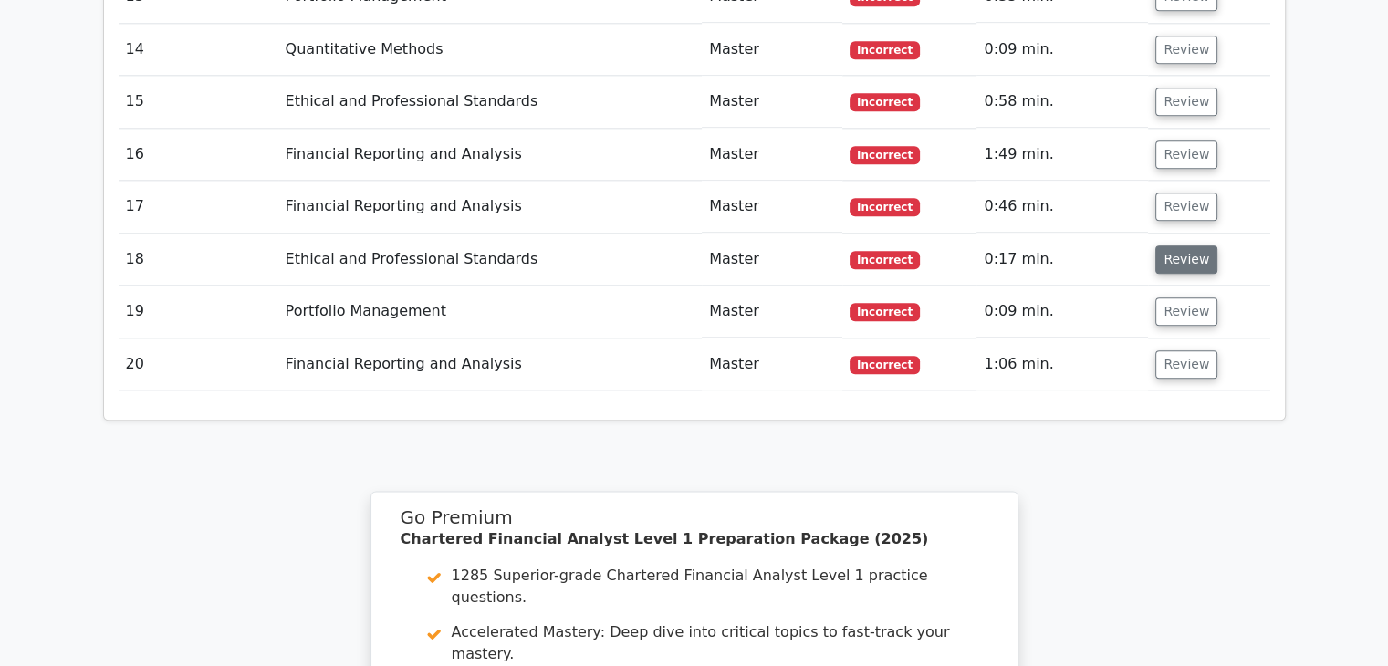
click at [1180, 245] on button "Review" at bounding box center [1186, 259] width 62 height 28
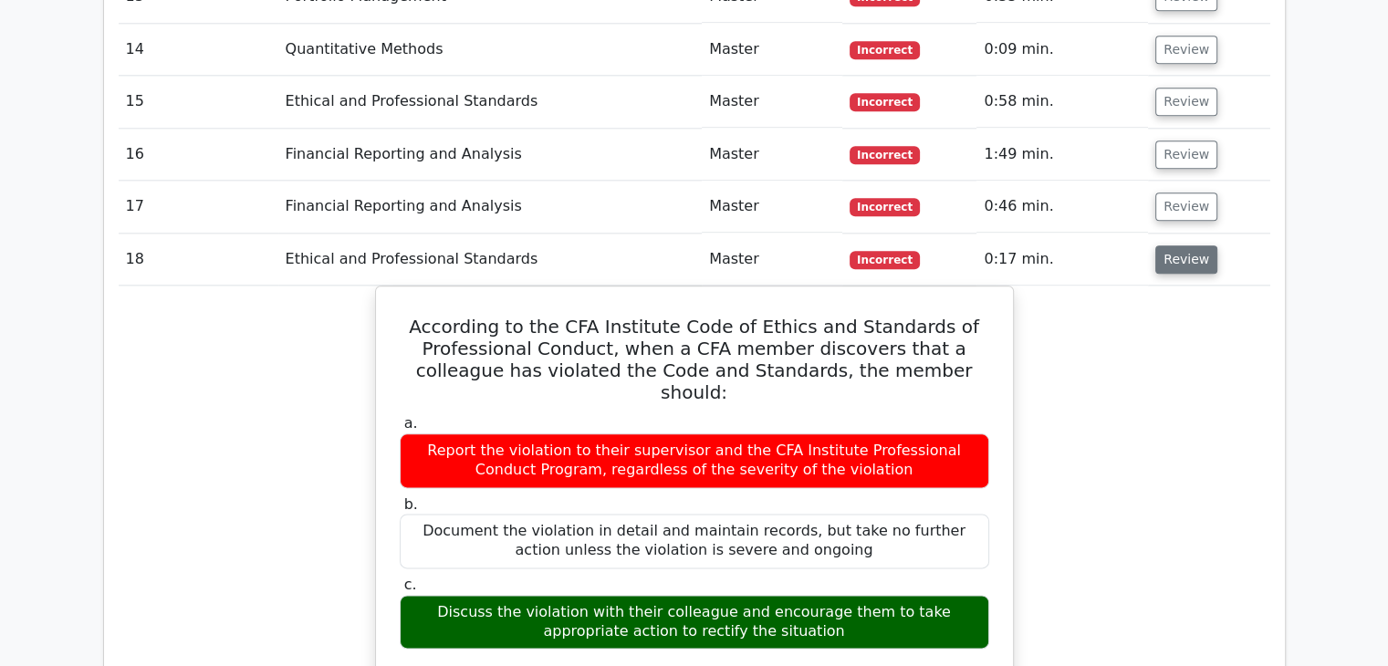
click at [1193, 245] on button "Review" at bounding box center [1186, 259] width 62 height 28
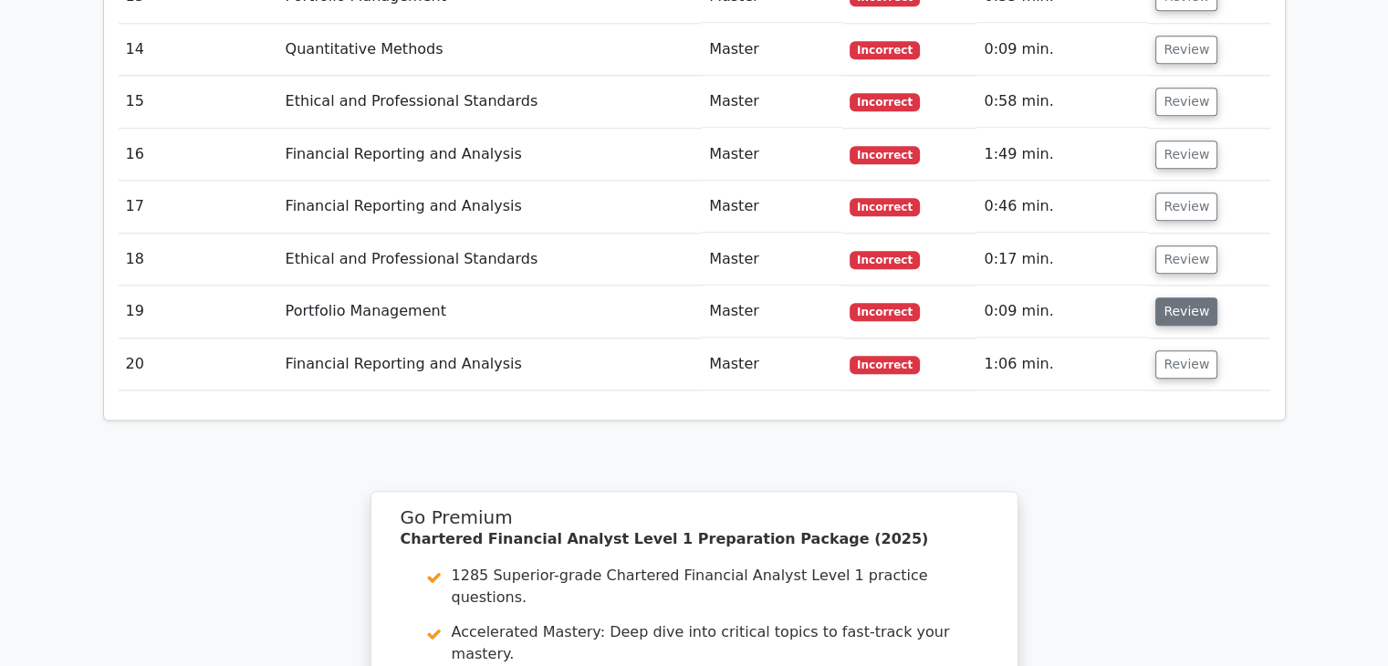
click at [1162, 297] on button "Review" at bounding box center [1186, 311] width 62 height 28
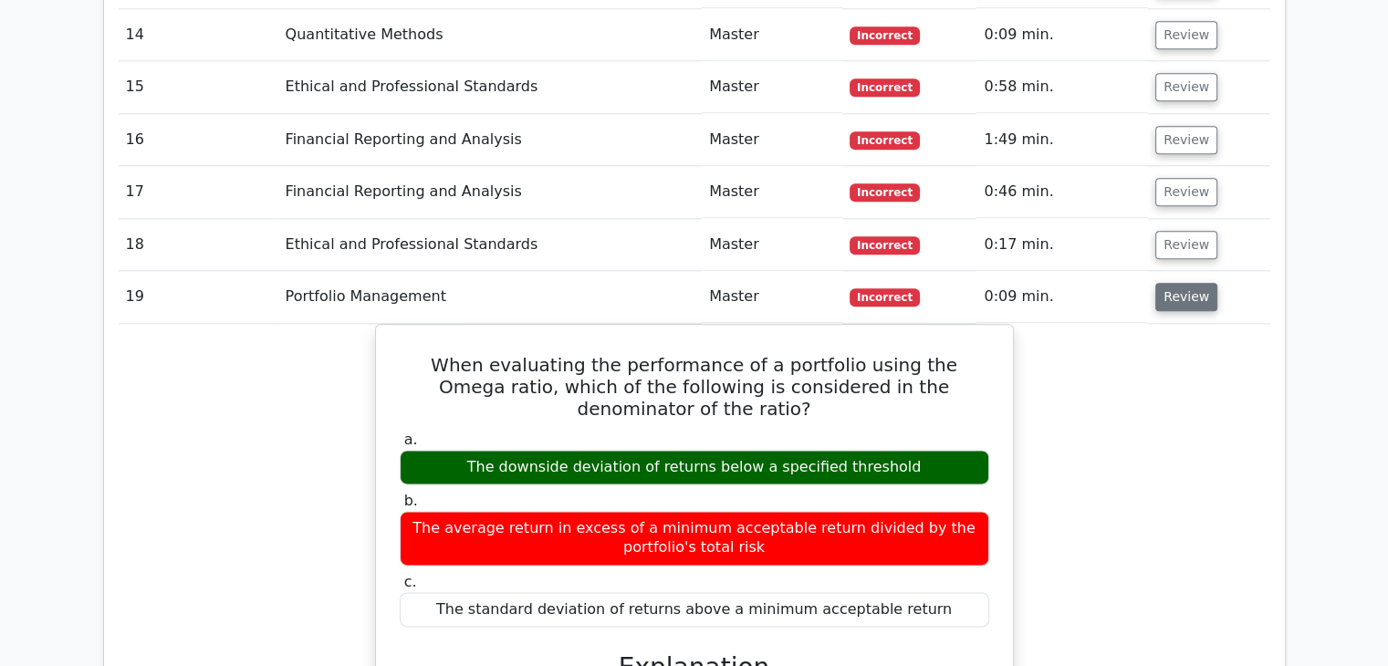
scroll to position [2173, 0]
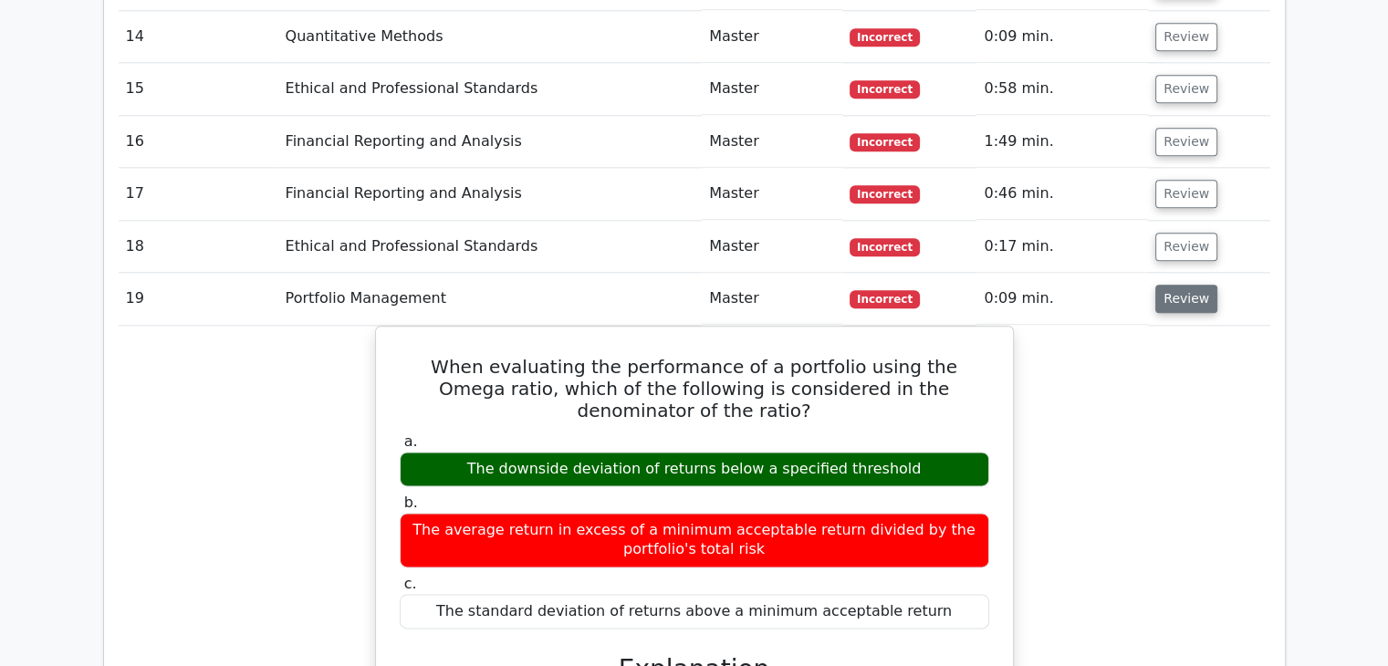
click at [1162, 273] on td "Review" at bounding box center [1208, 299] width 121 height 52
click at [1172, 285] on button "Review" at bounding box center [1186, 299] width 62 height 28
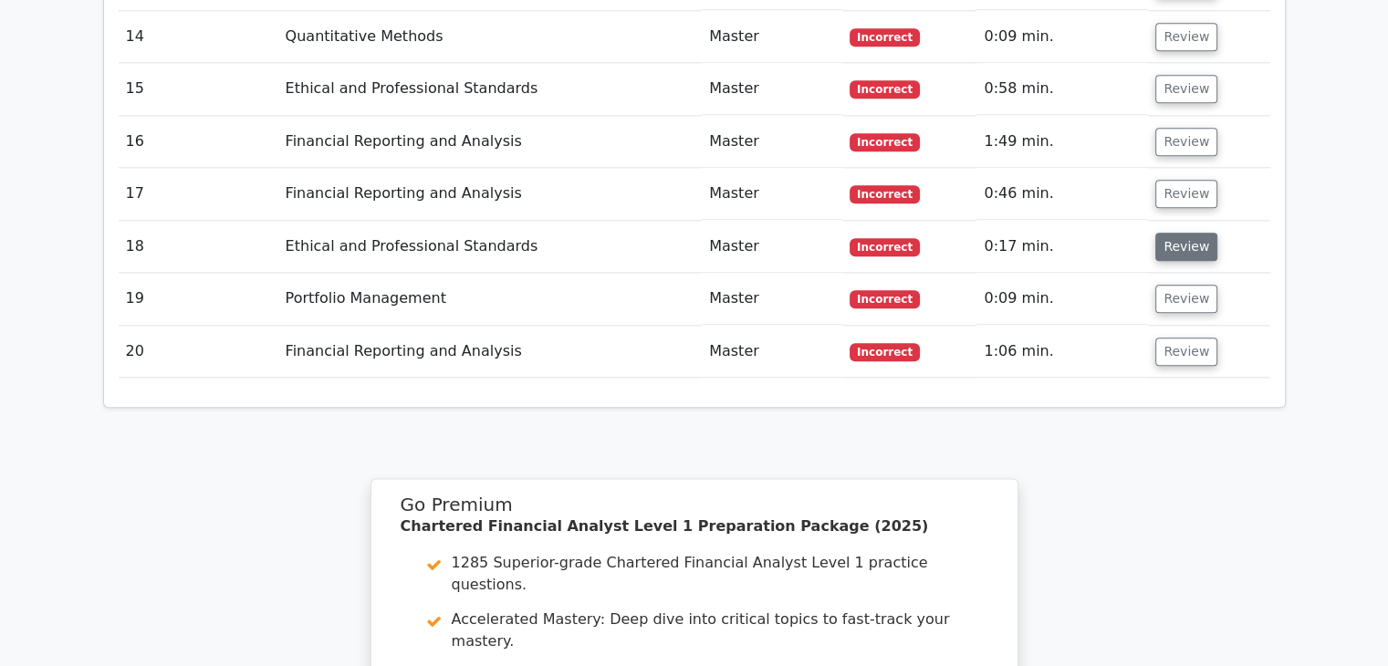
click at [1189, 233] on button "Review" at bounding box center [1186, 247] width 62 height 28
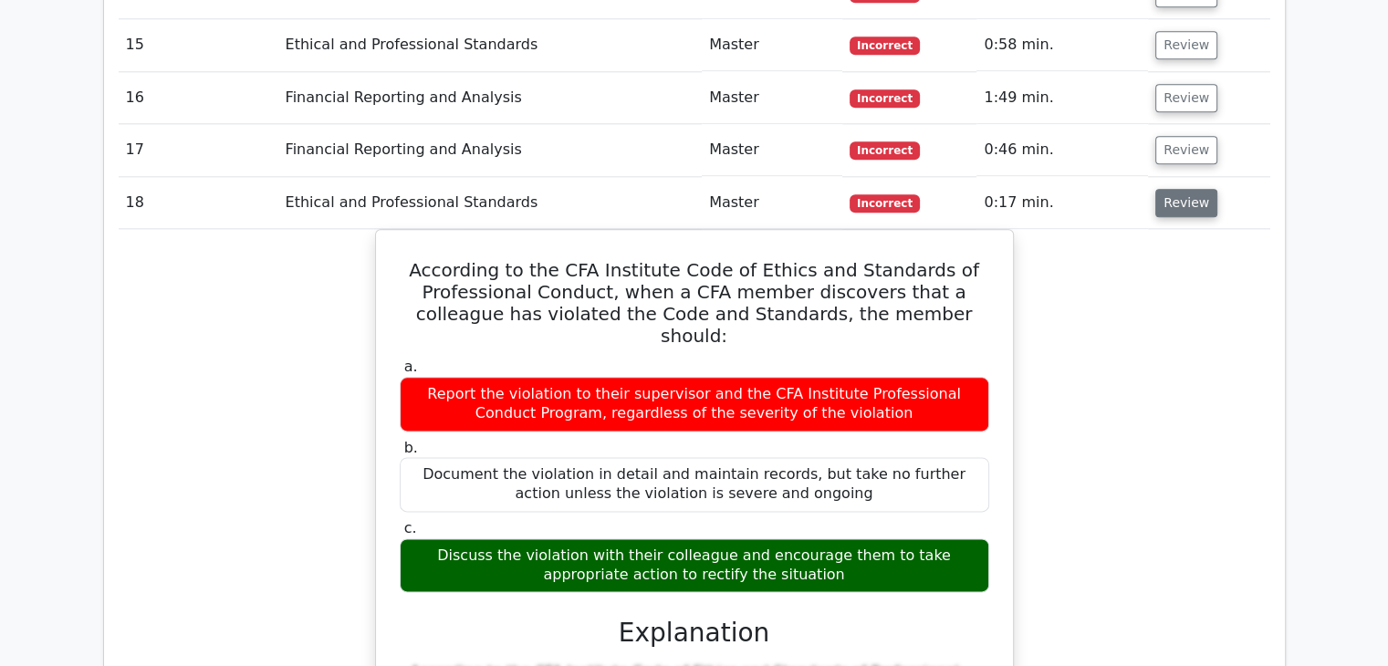
scroll to position [2215, 0]
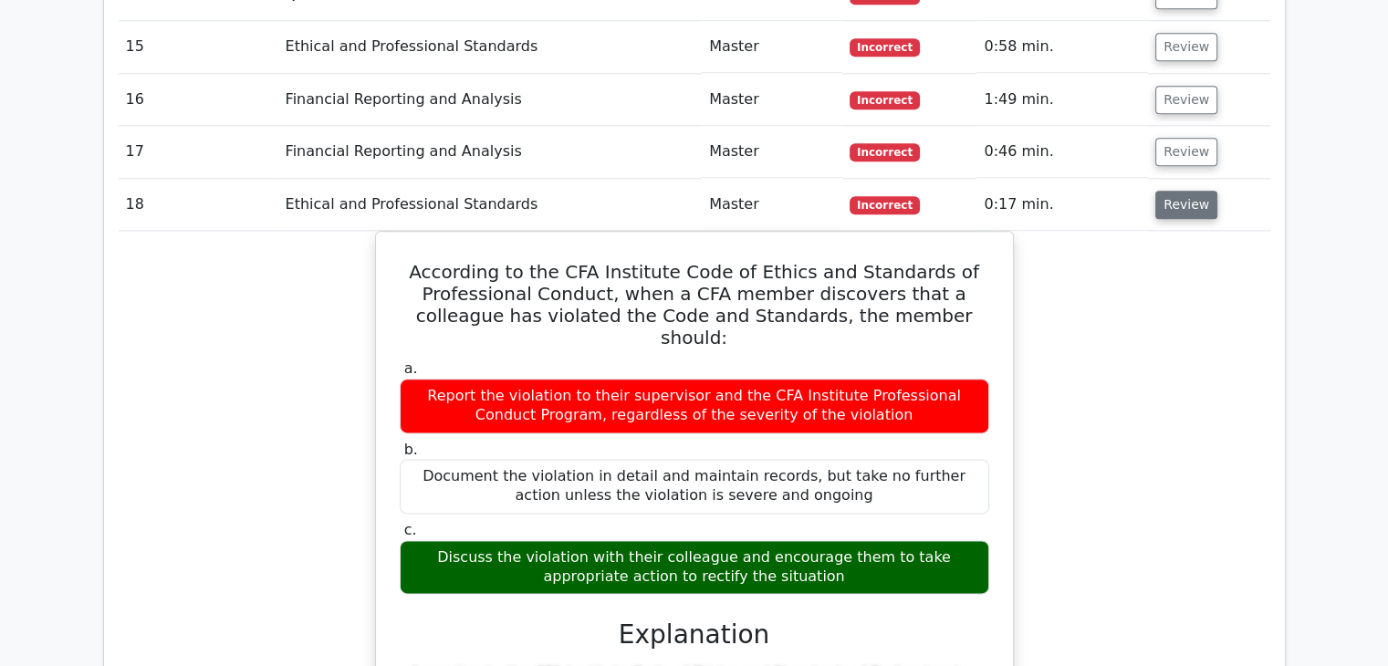
click at [1174, 191] on button "Review" at bounding box center [1186, 205] width 62 height 28
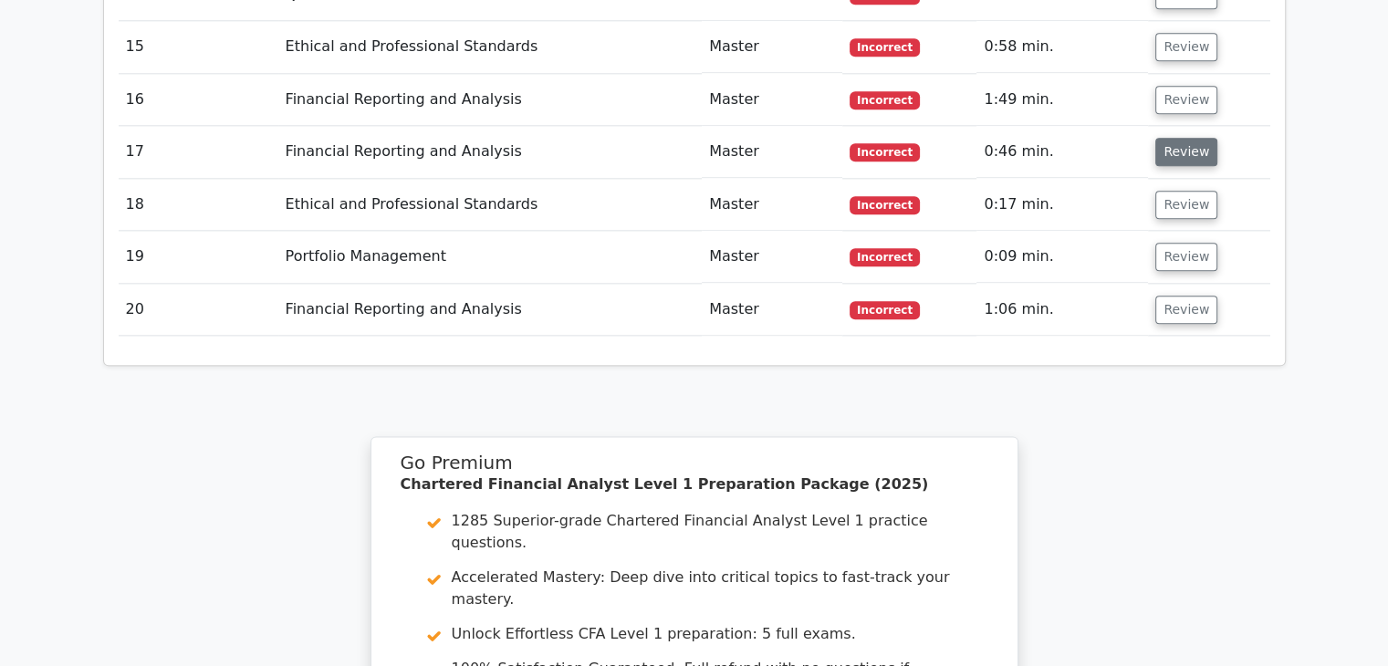
click at [1174, 138] on button "Review" at bounding box center [1186, 152] width 62 height 28
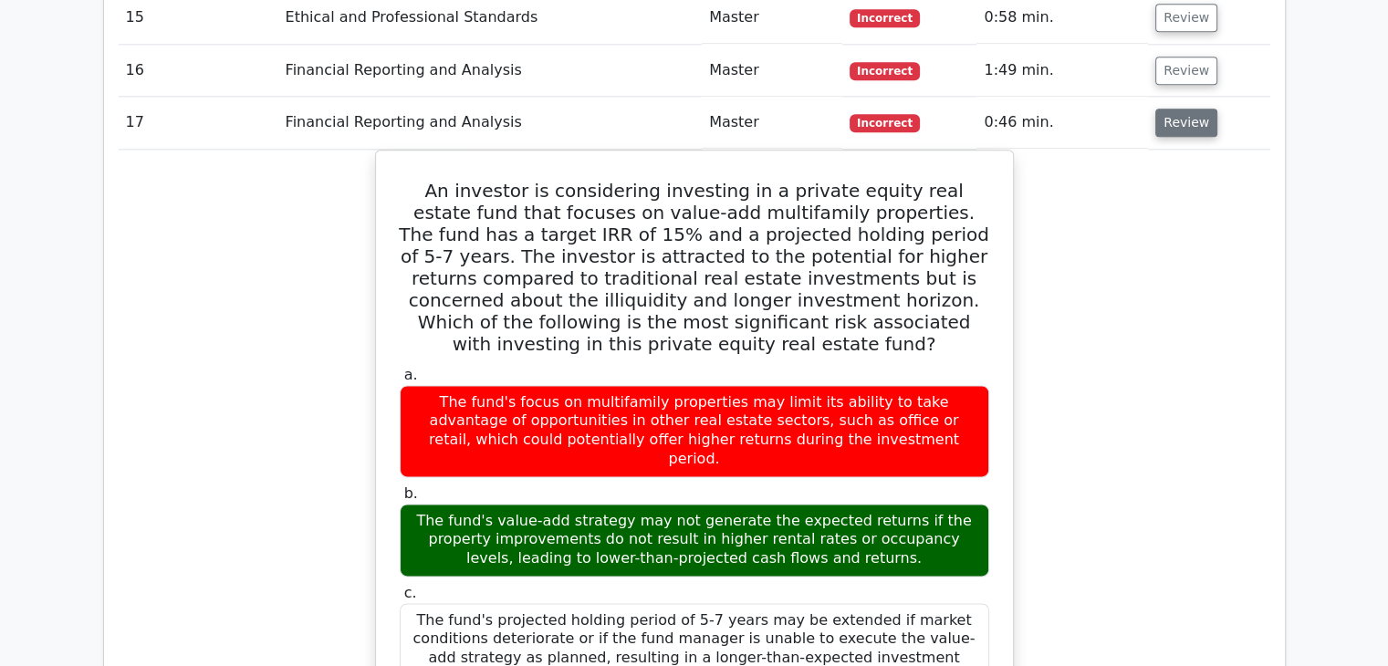
scroll to position [2225, 0]
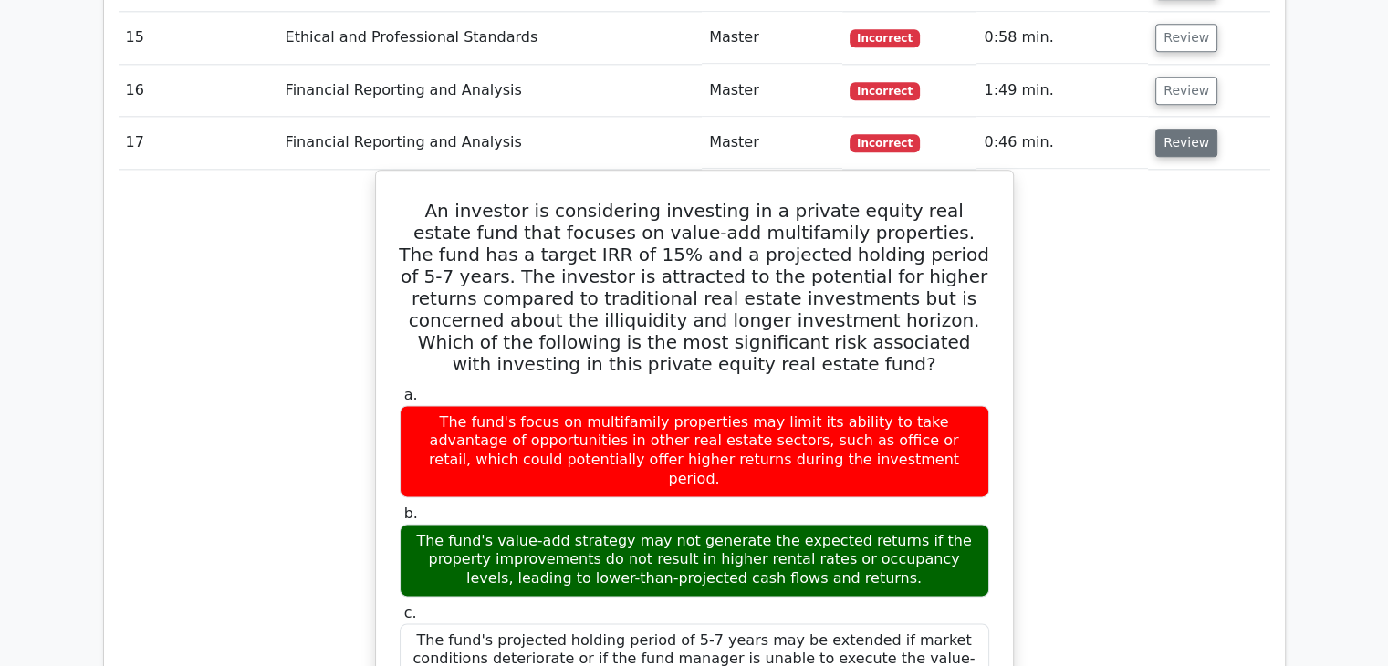
click at [1174, 129] on button "Review" at bounding box center [1186, 143] width 62 height 28
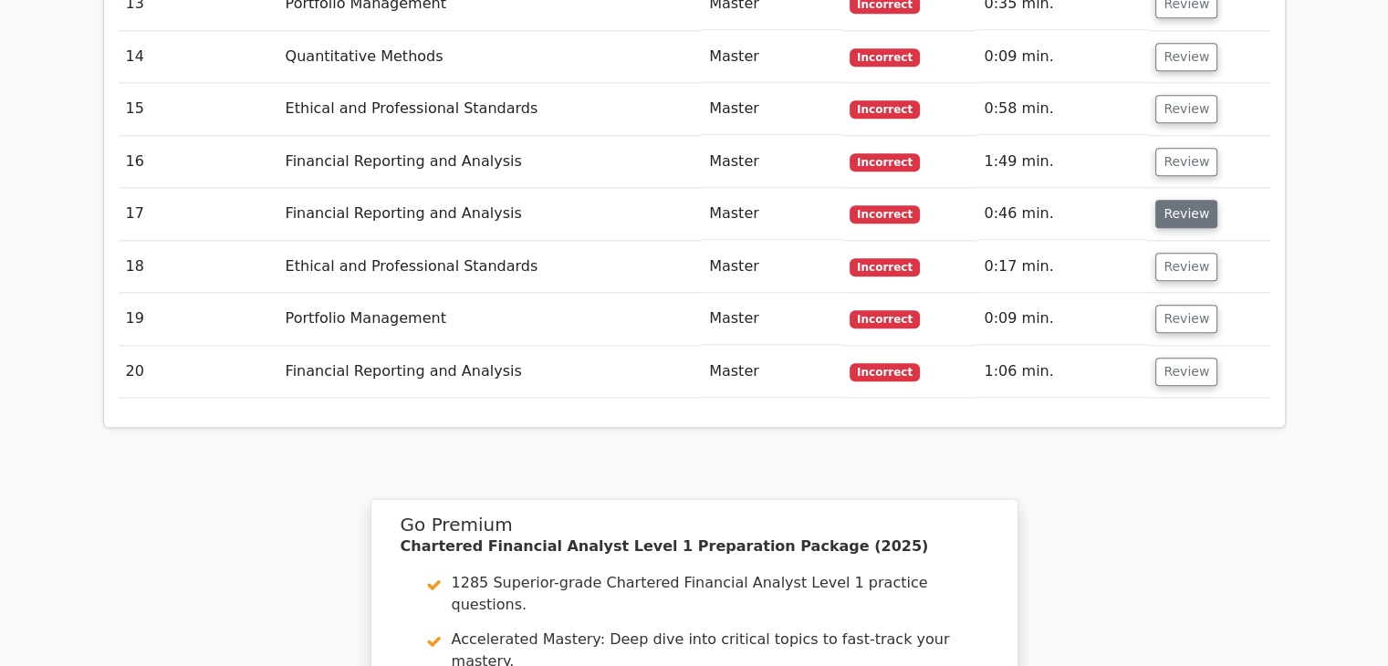
scroll to position [2150, 0]
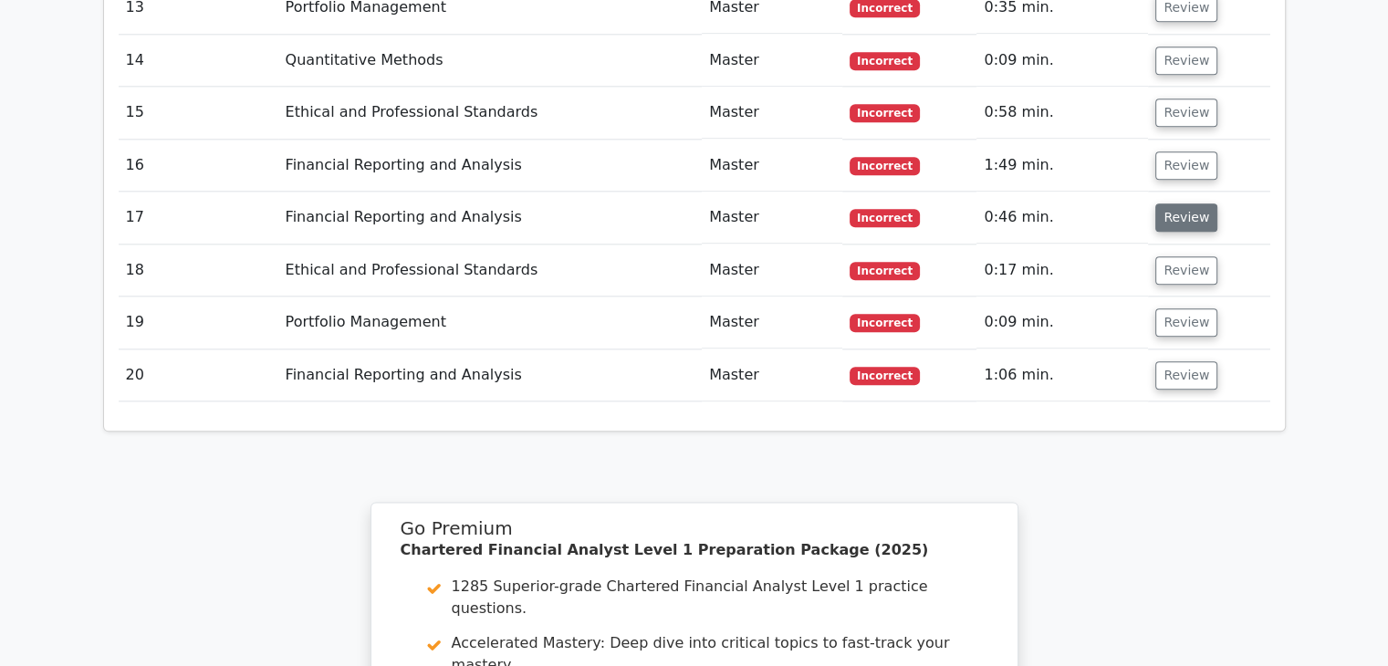
click at [1174, 140] on td "Review" at bounding box center [1208, 166] width 121 height 52
click at [1196, 151] on button "Review" at bounding box center [1186, 165] width 62 height 28
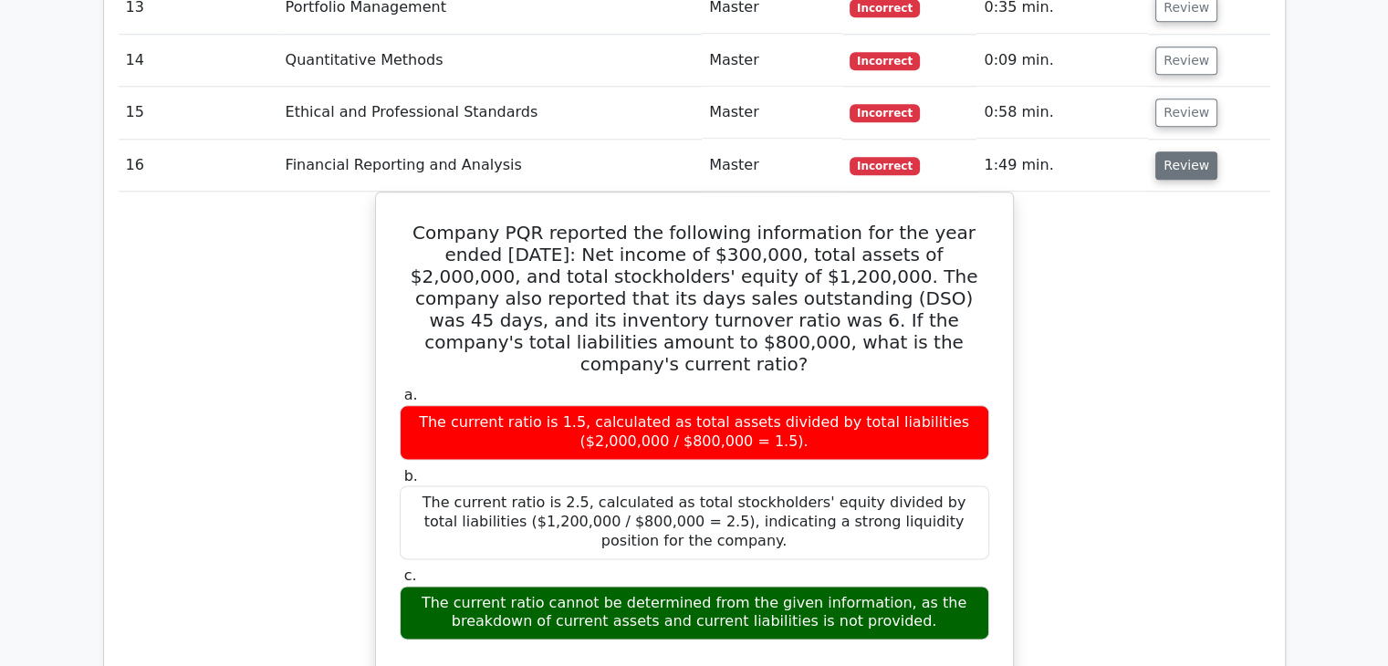
click at [1196, 151] on button "Review" at bounding box center [1186, 165] width 62 height 28
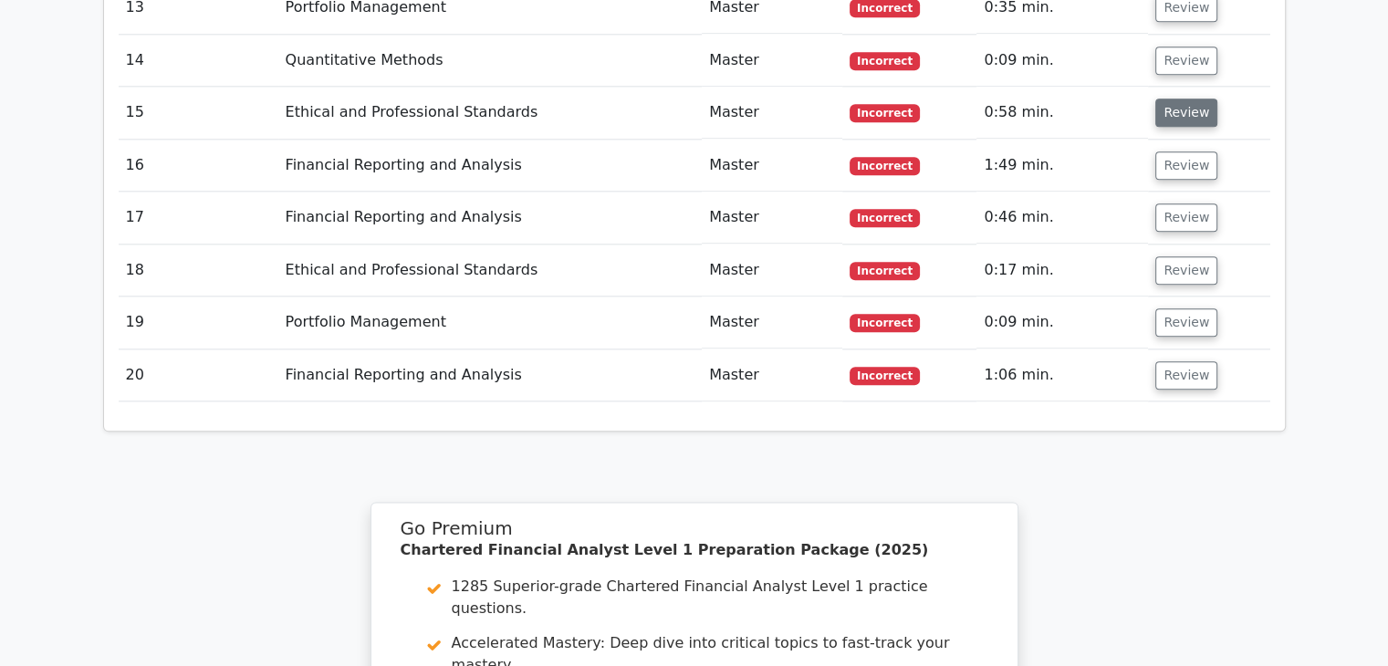
click at [1198, 99] on button "Review" at bounding box center [1186, 113] width 62 height 28
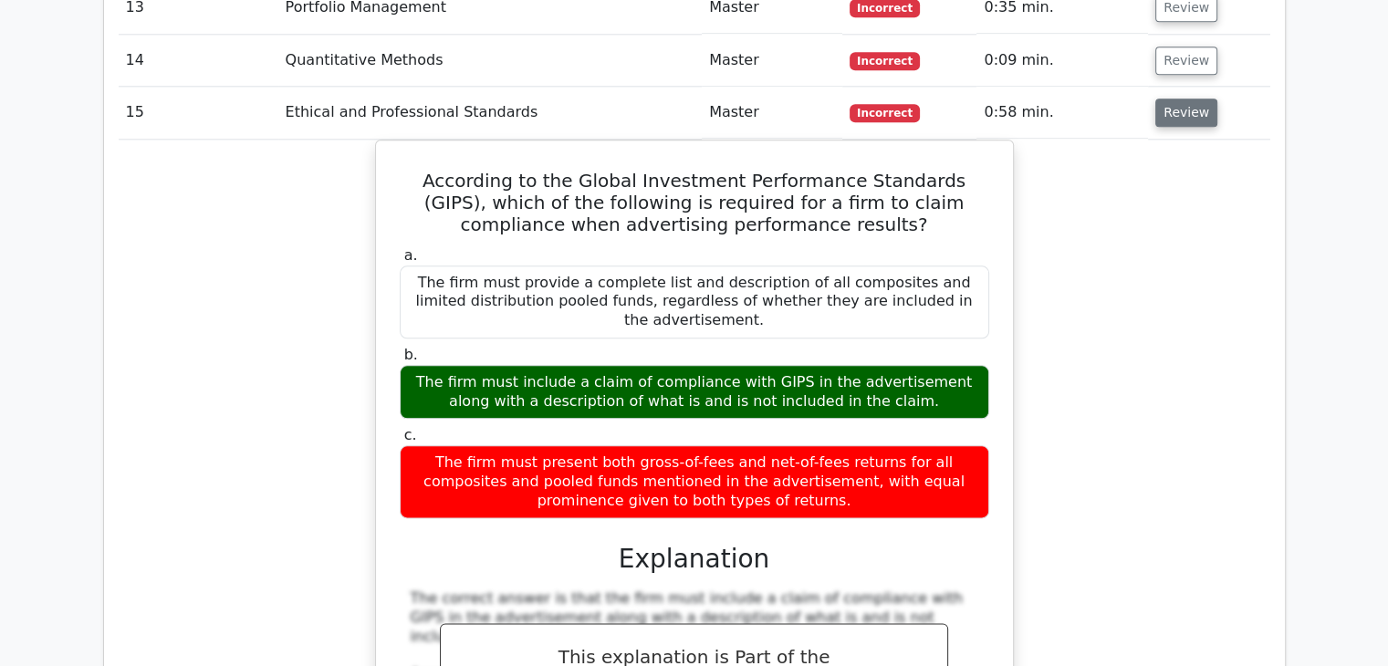
click at [1198, 99] on button "Review" at bounding box center [1186, 113] width 62 height 28
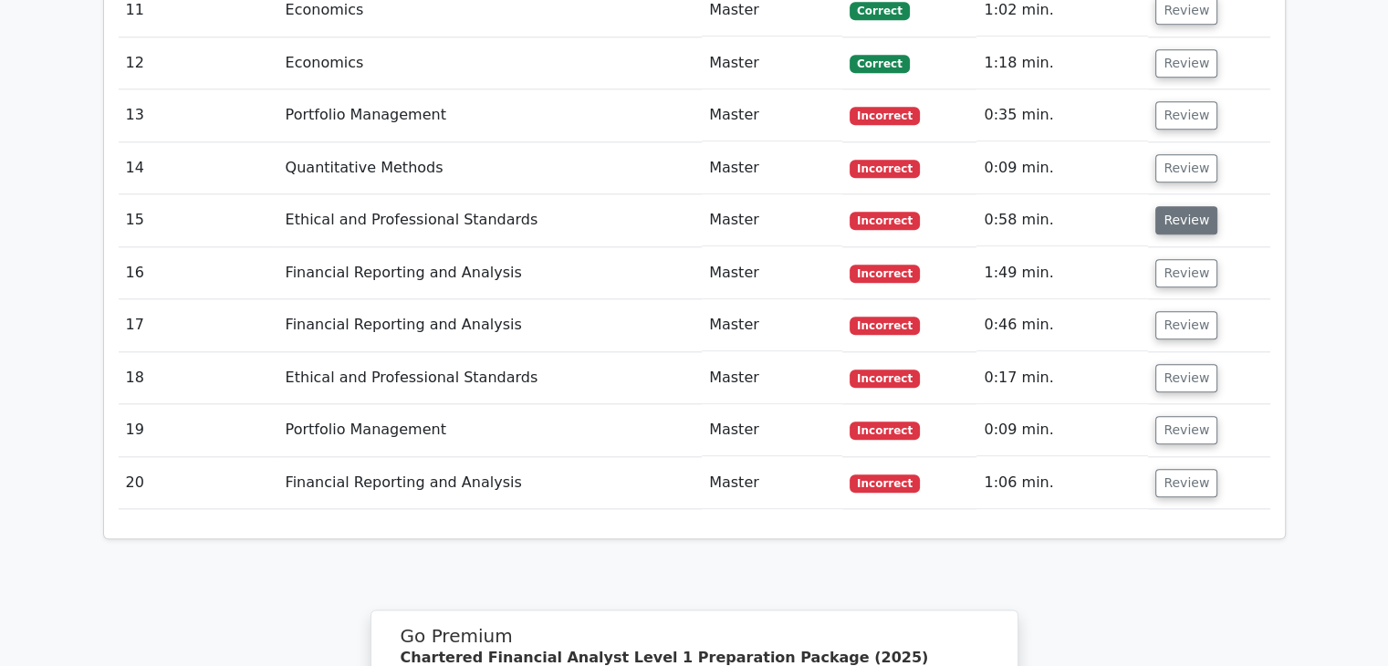
scroll to position [2046, 0]
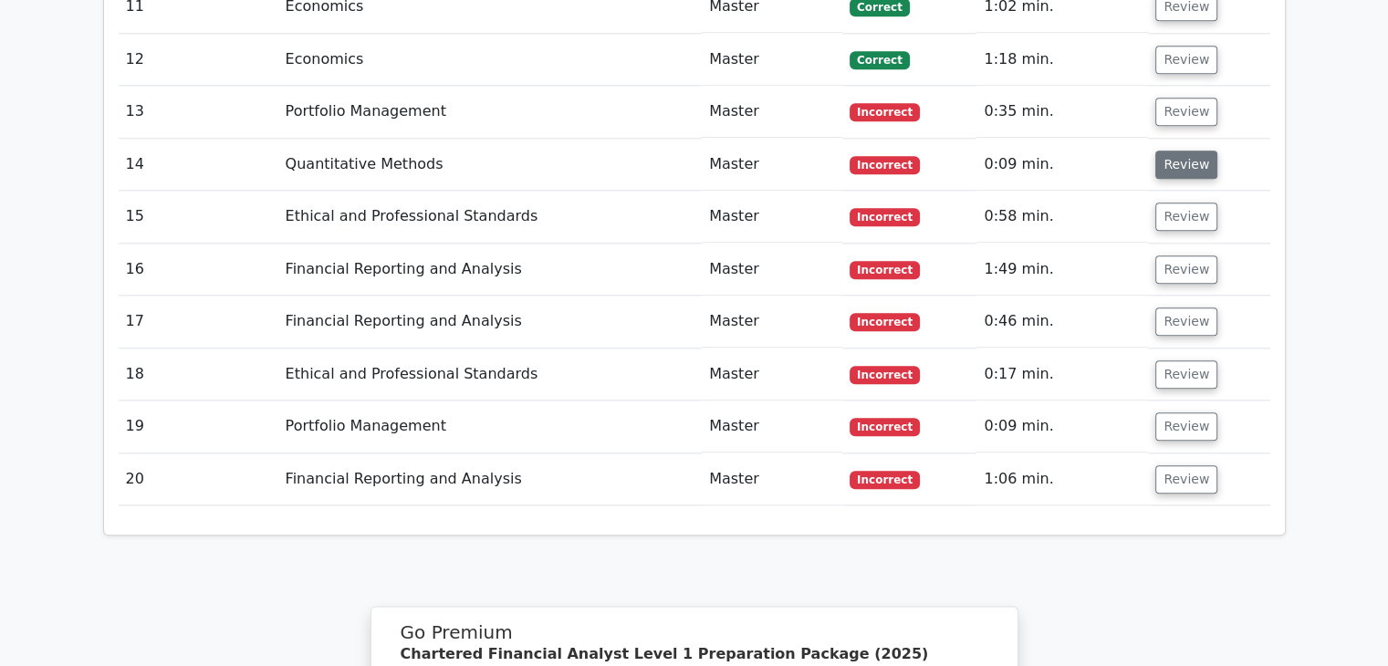
click at [1178, 151] on button "Review" at bounding box center [1186, 165] width 62 height 28
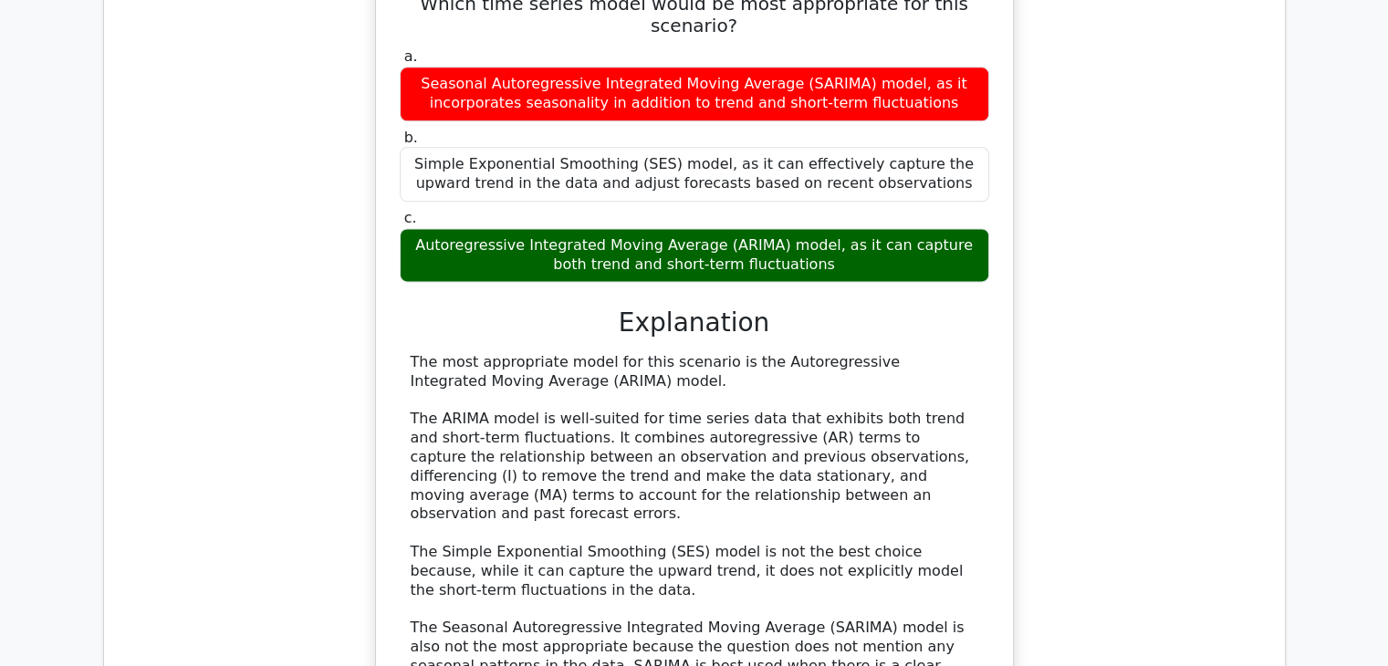
scroll to position [2383, 0]
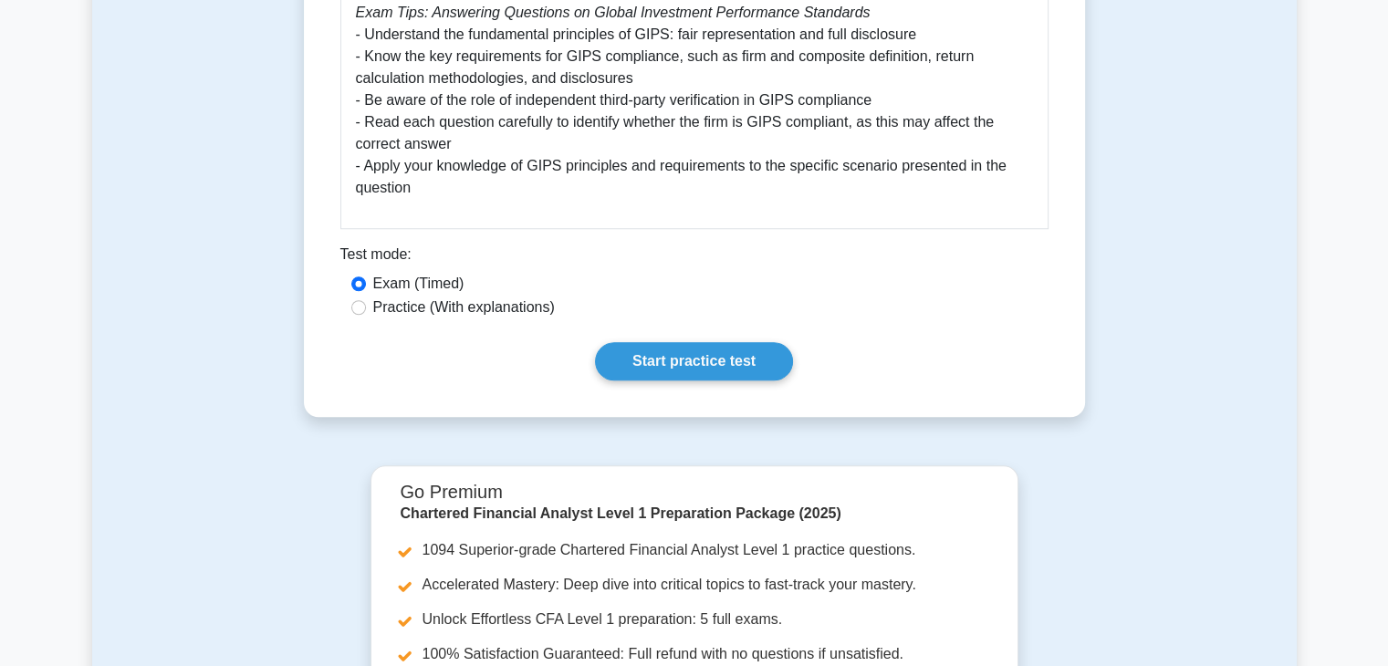
scroll to position [1481, 0]
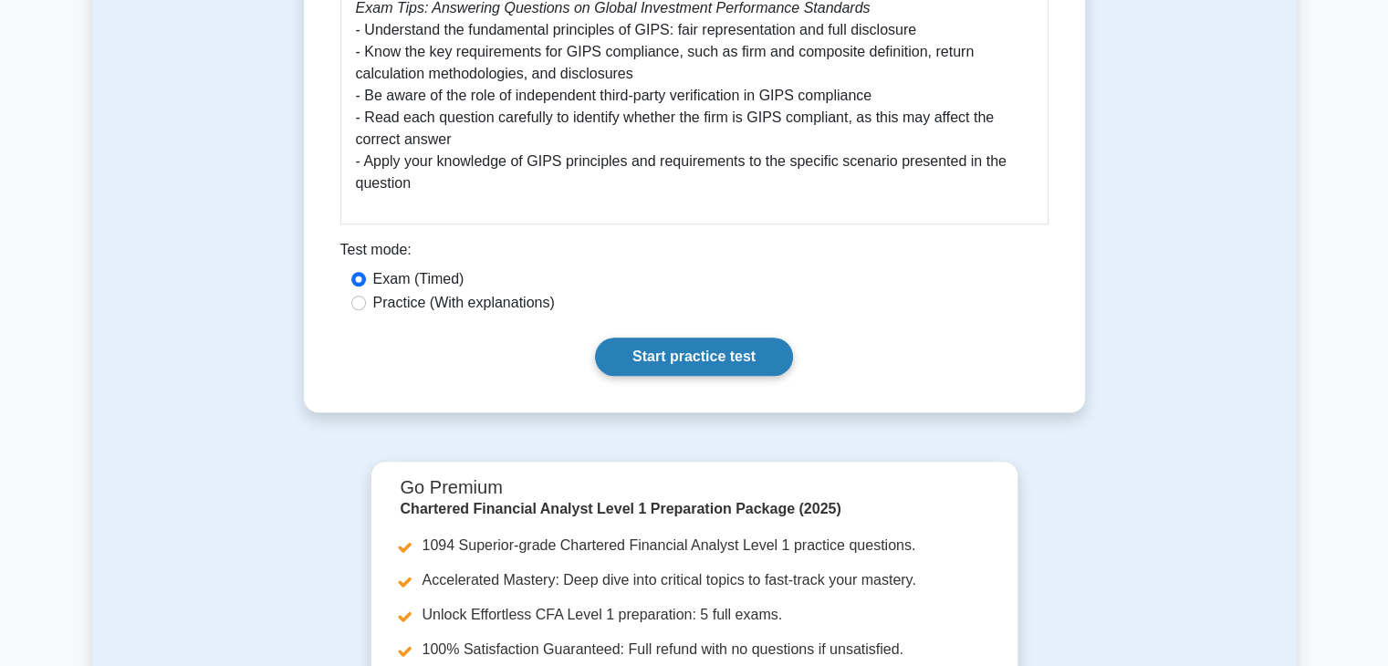
click at [629, 349] on link "Start practice test" at bounding box center [694, 357] width 198 height 38
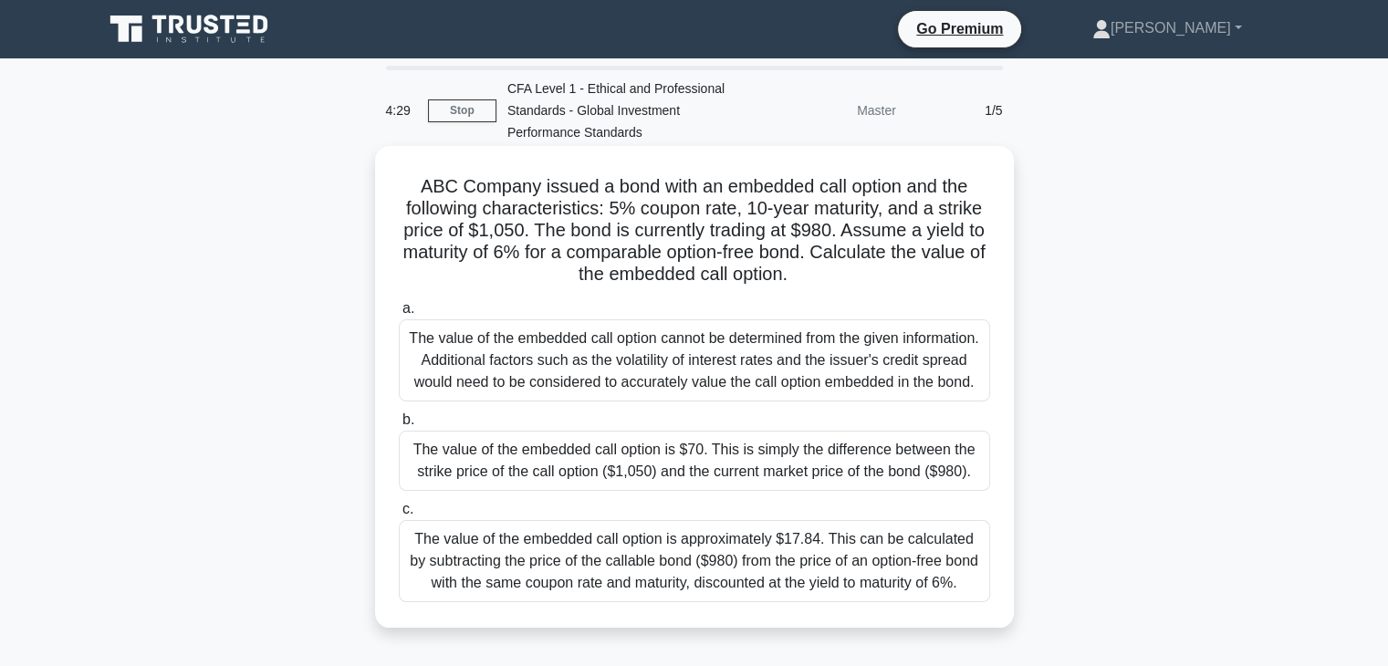
click at [549, 589] on div "The value of the embedded call option is approximately $17.84. This can be calc…" at bounding box center [694, 561] width 591 height 82
click at [399, 516] on input "c. The value of the embedded call option is approximately $17.84. This can be c…" at bounding box center [399, 510] width 0 height 12
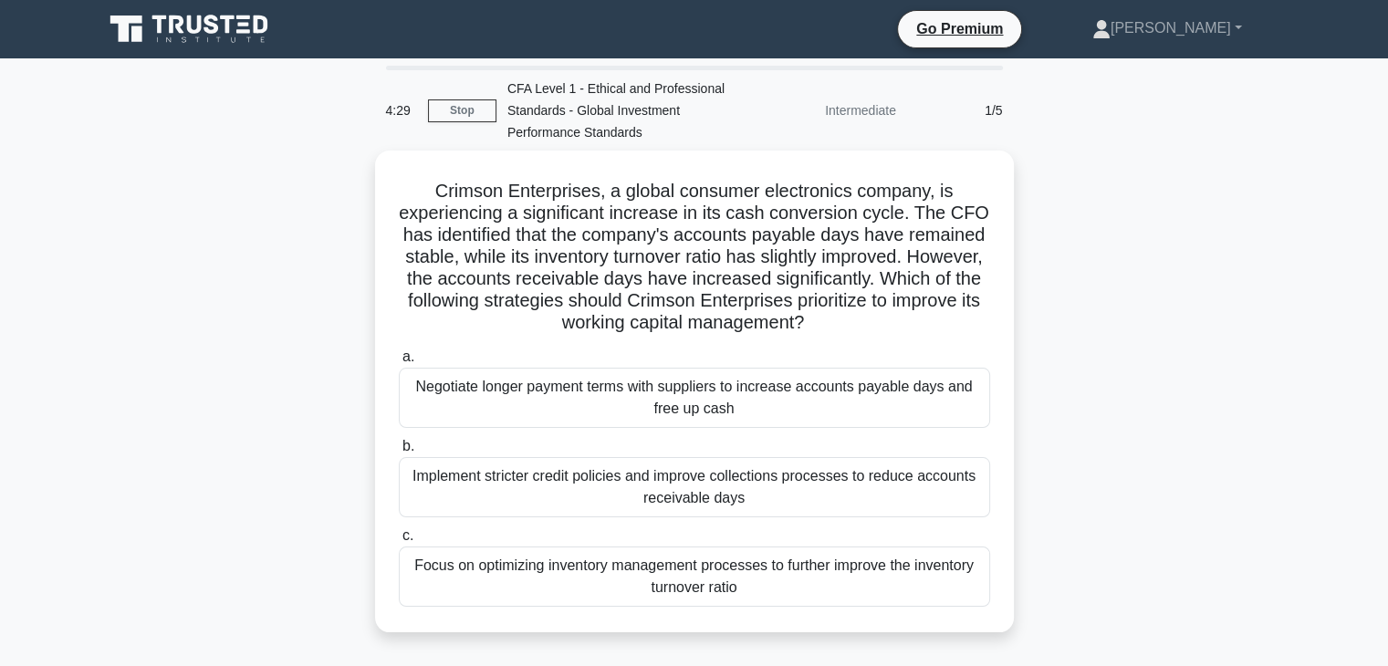
click at [549, 589] on div "Focus on optimizing inventory management processes to further improve the inven…" at bounding box center [694, 577] width 591 height 60
click at [399, 542] on input "c. Focus on optimizing inventory management processes to further improve the in…" at bounding box center [399, 536] width 0 height 12
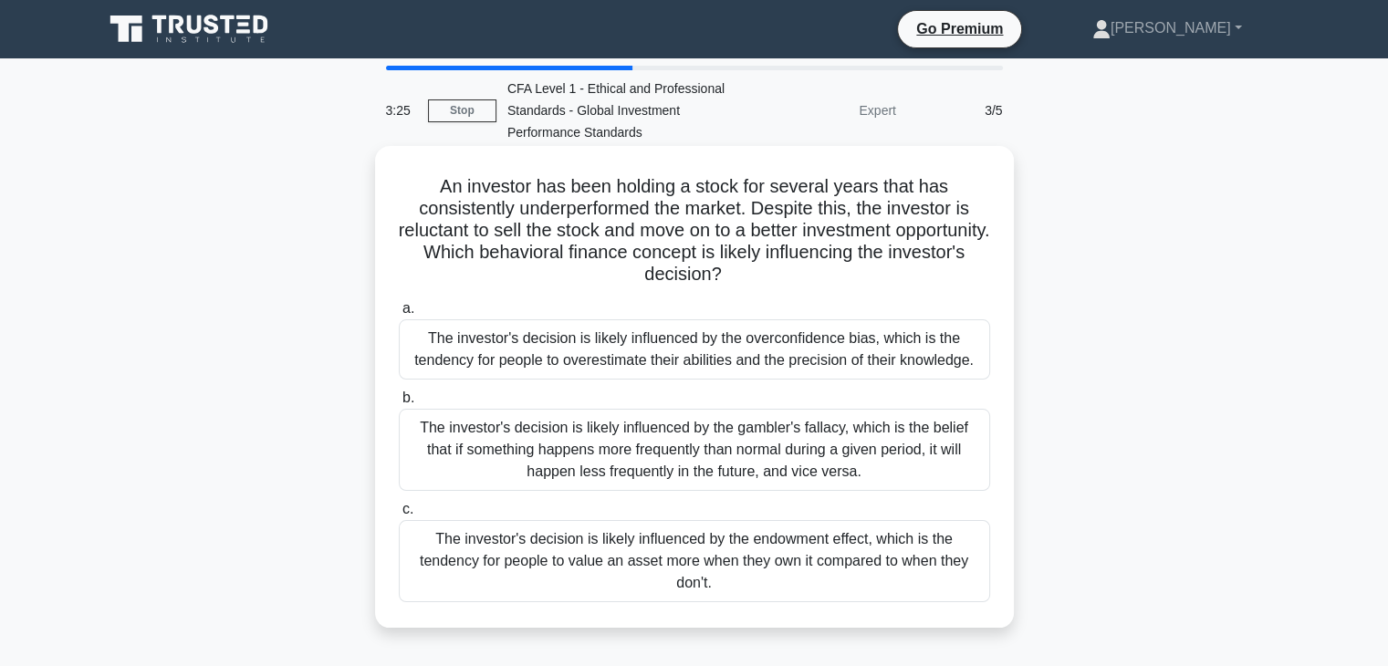
click at [416, 532] on div "The investor's decision is likely influenced by the endowment effect, which is …" at bounding box center [694, 561] width 591 height 82
click at [399, 516] on input "c. The investor's decision is likely influenced by the endowment effect, which …" at bounding box center [399, 510] width 0 height 12
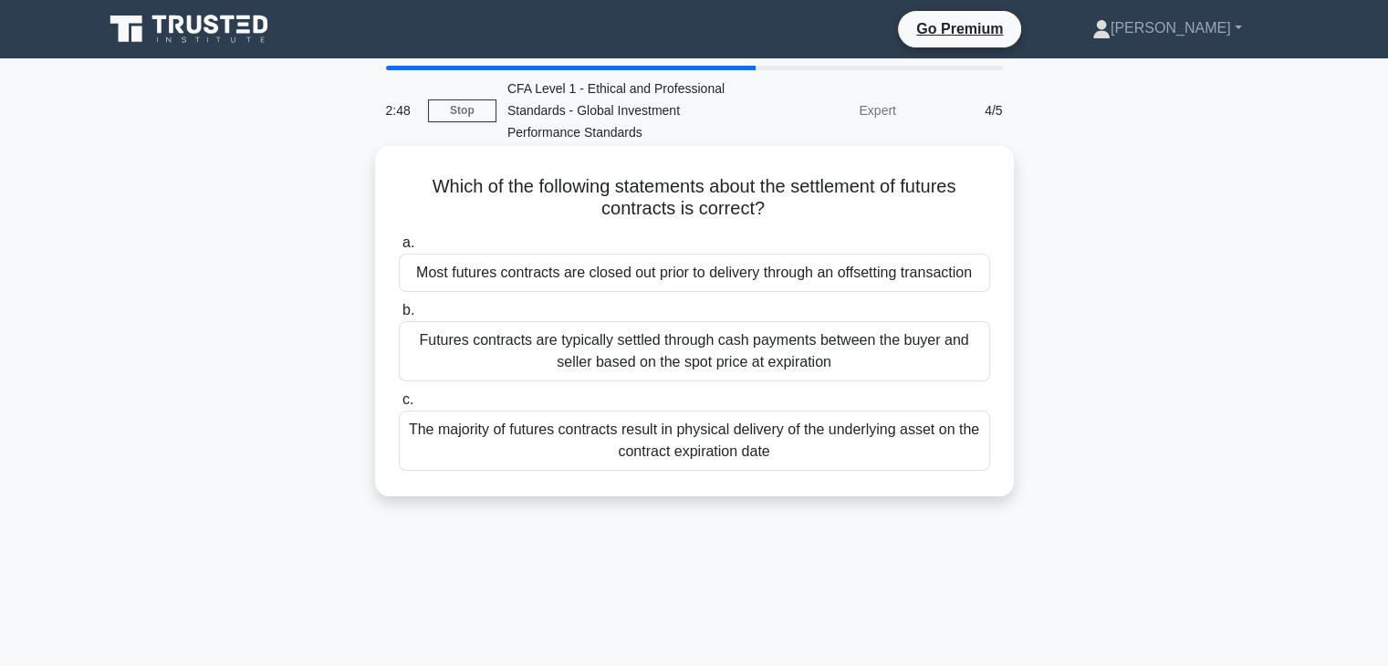
click at [549, 276] on div "Most futures contracts are closed out prior to delivery through an offsetting t…" at bounding box center [694, 273] width 591 height 38
click at [399, 249] on input "a. Most futures contracts are closed out prior to delivery through an offsettin…" at bounding box center [399, 243] width 0 height 12
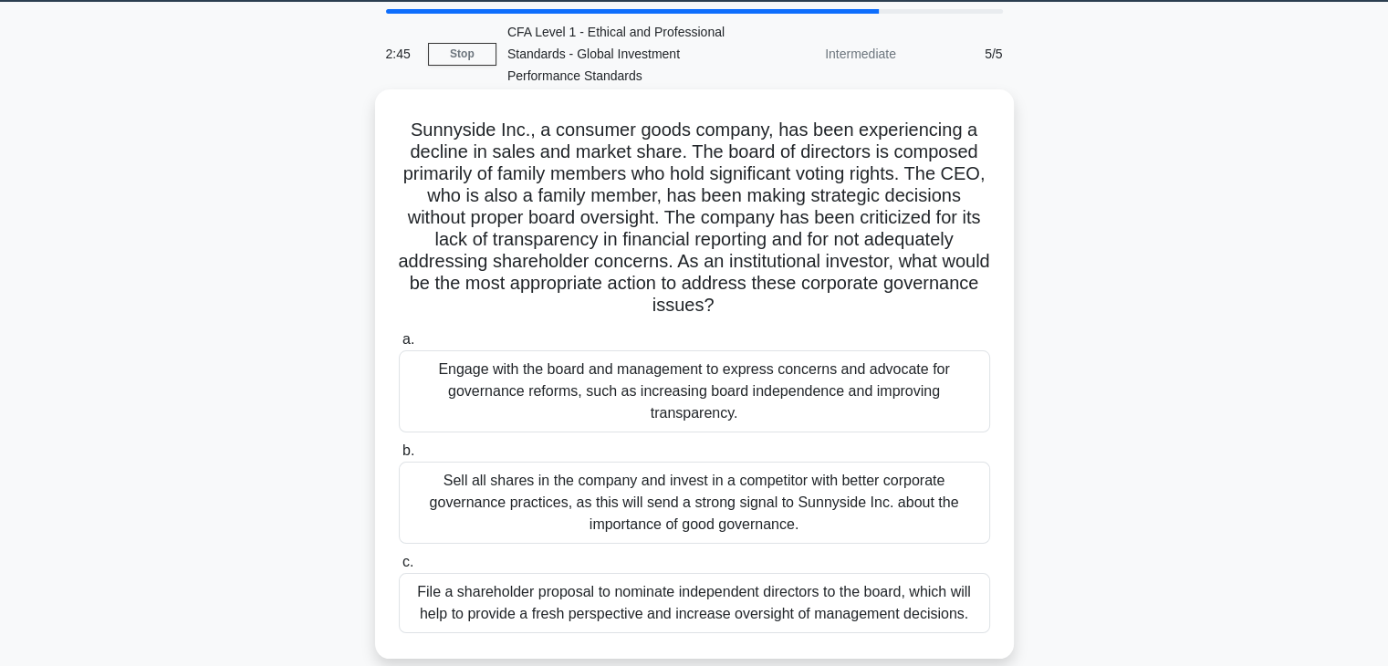
scroll to position [58, 0]
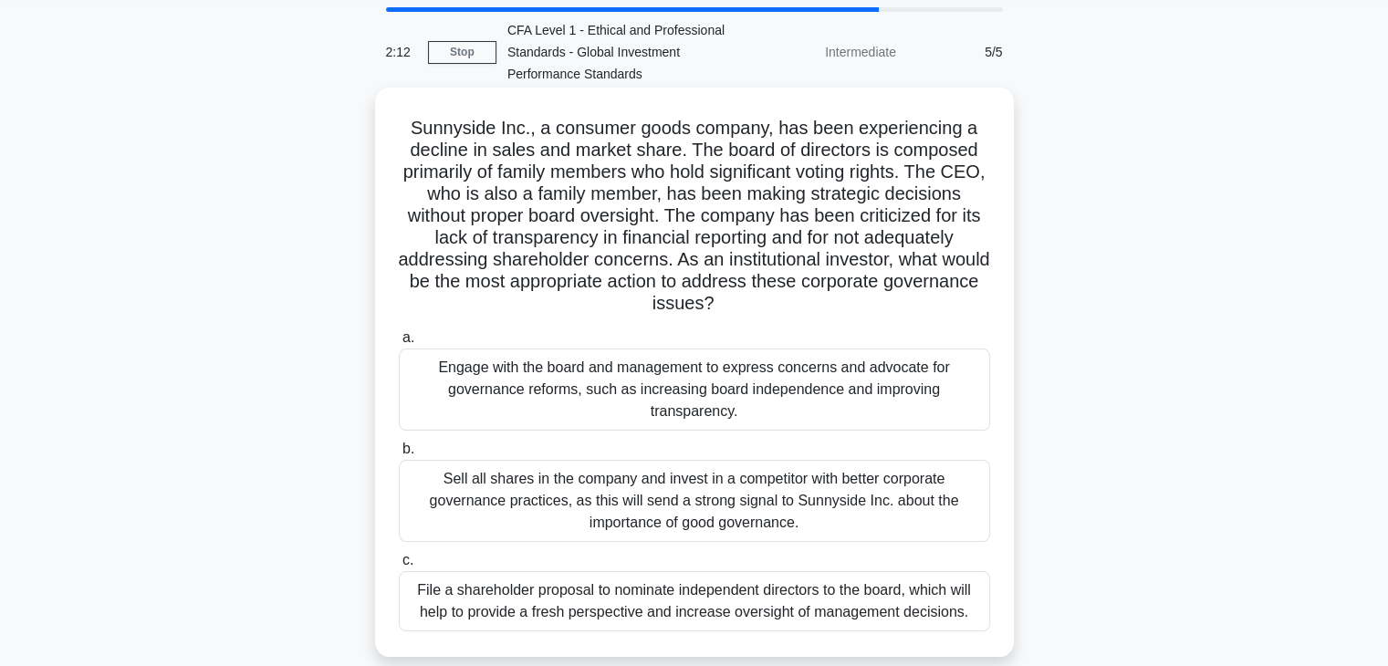
click at [434, 383] on div "Engage with the board and management to express concerns and advocate for gover…" at bounding box center [694, 390] width 591 height 82
click at [399, 344] on input "a. Engage with the board and management to express concerns and advocate for go…" at bounding box center [399, 338] width 0 height 12
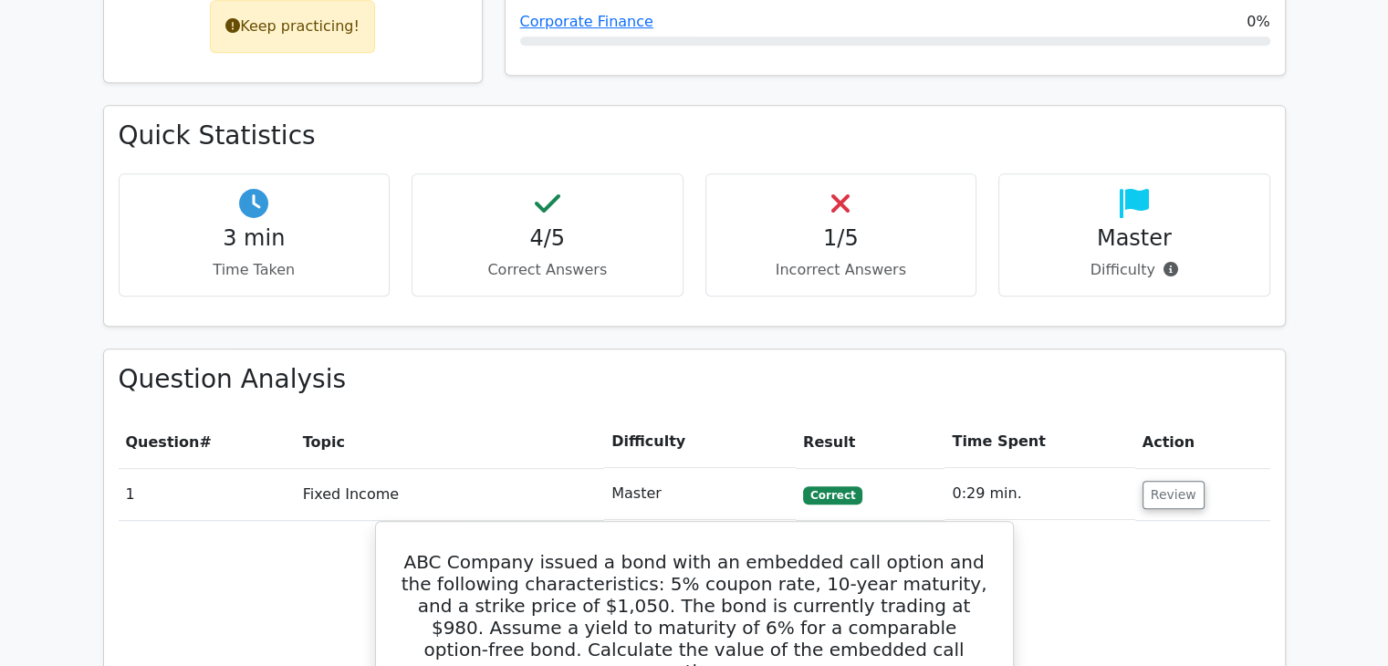
scroll to position [905, 0]
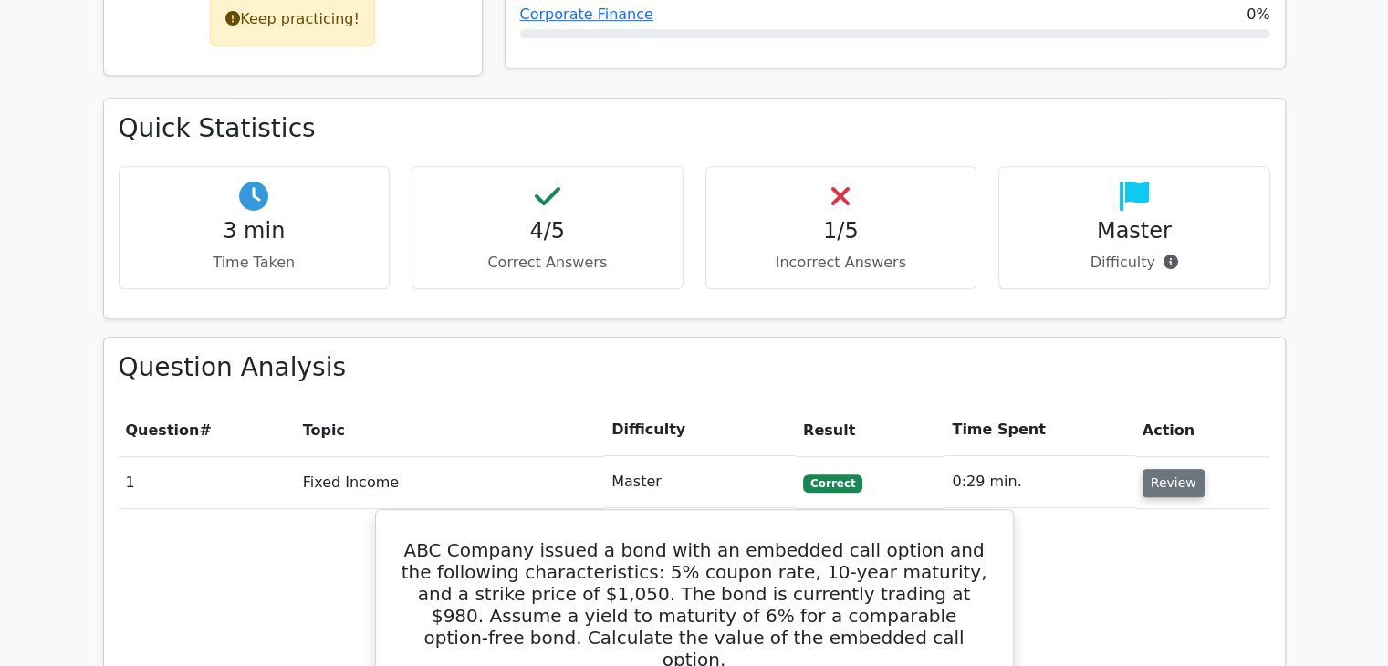
click at [1156, 469] on button "Review" at bounding box center [1173, 483] width 62 height 28
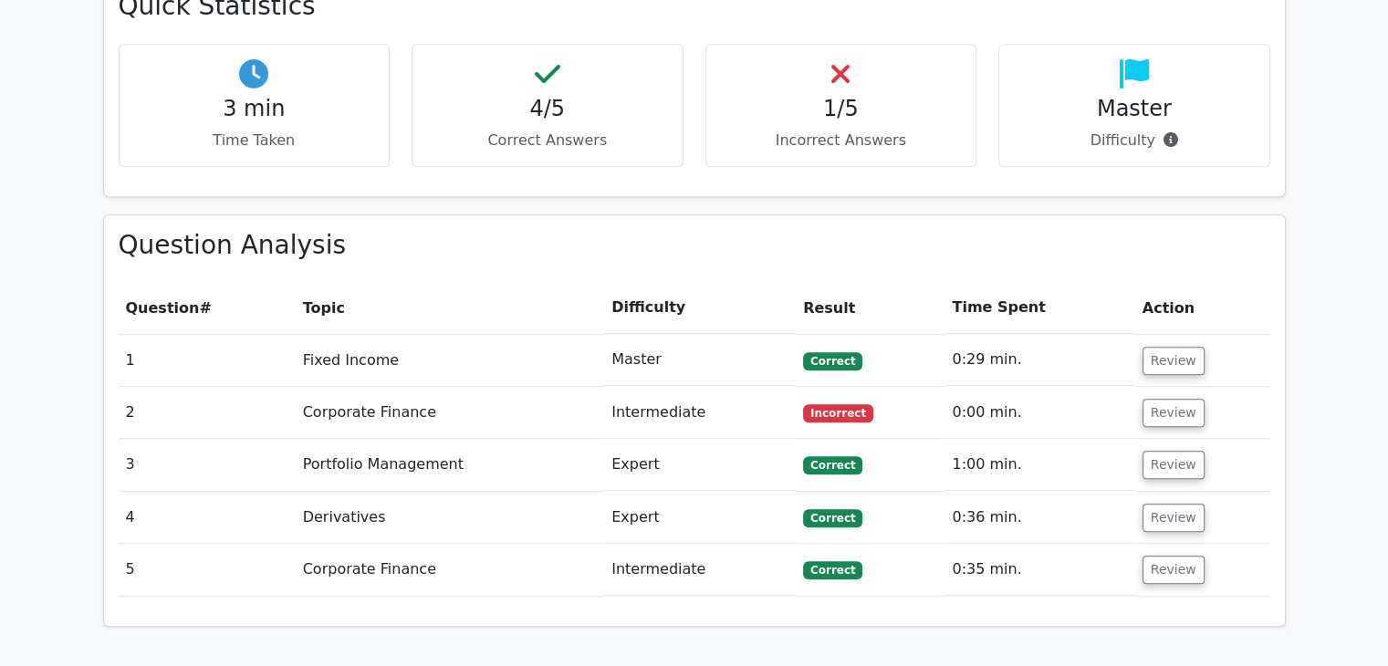
scroll to position [1037, 0]
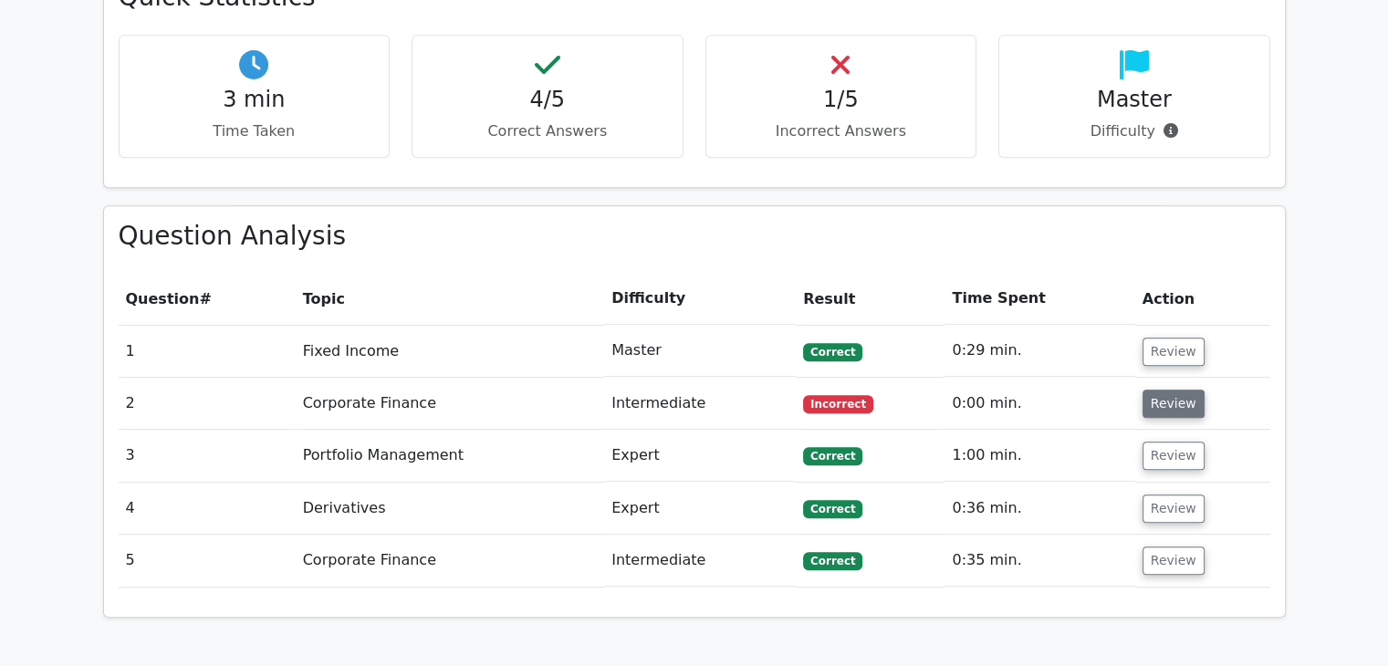
click at [1178, 390] on button "Review" at bounding box center [1173, 404] width 62 height 28
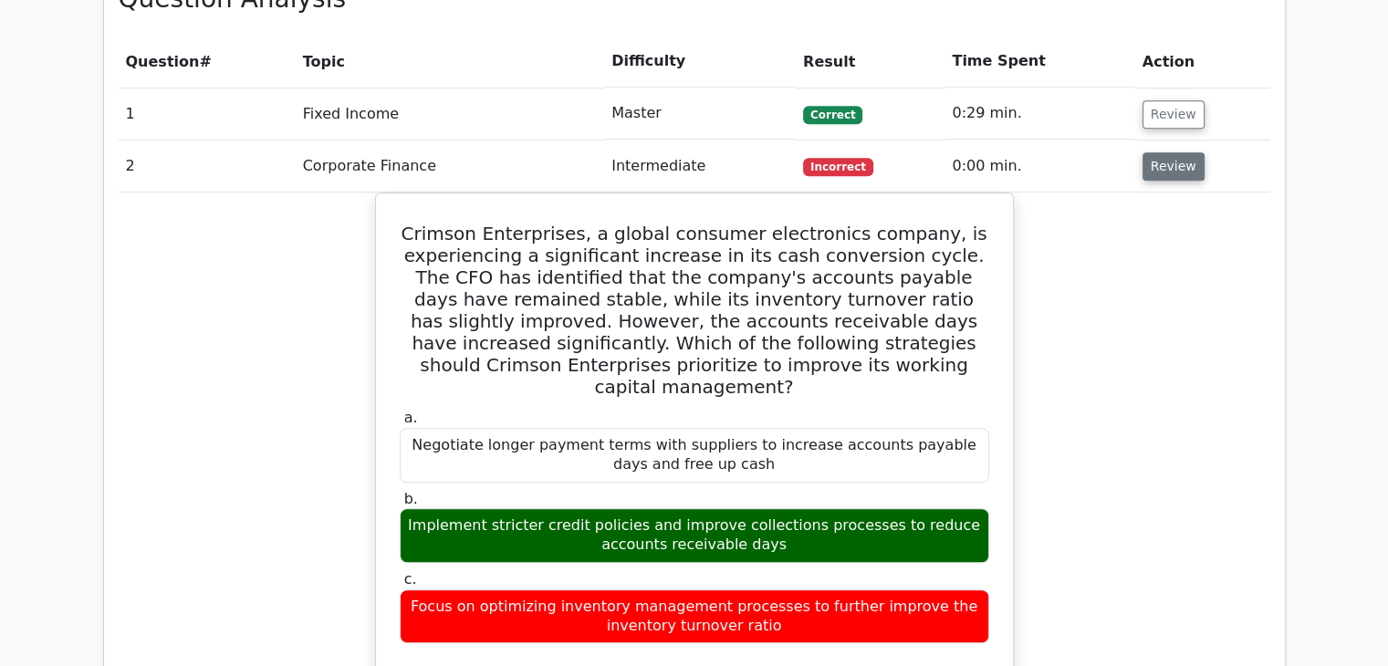
scroll to position [1270, 0]
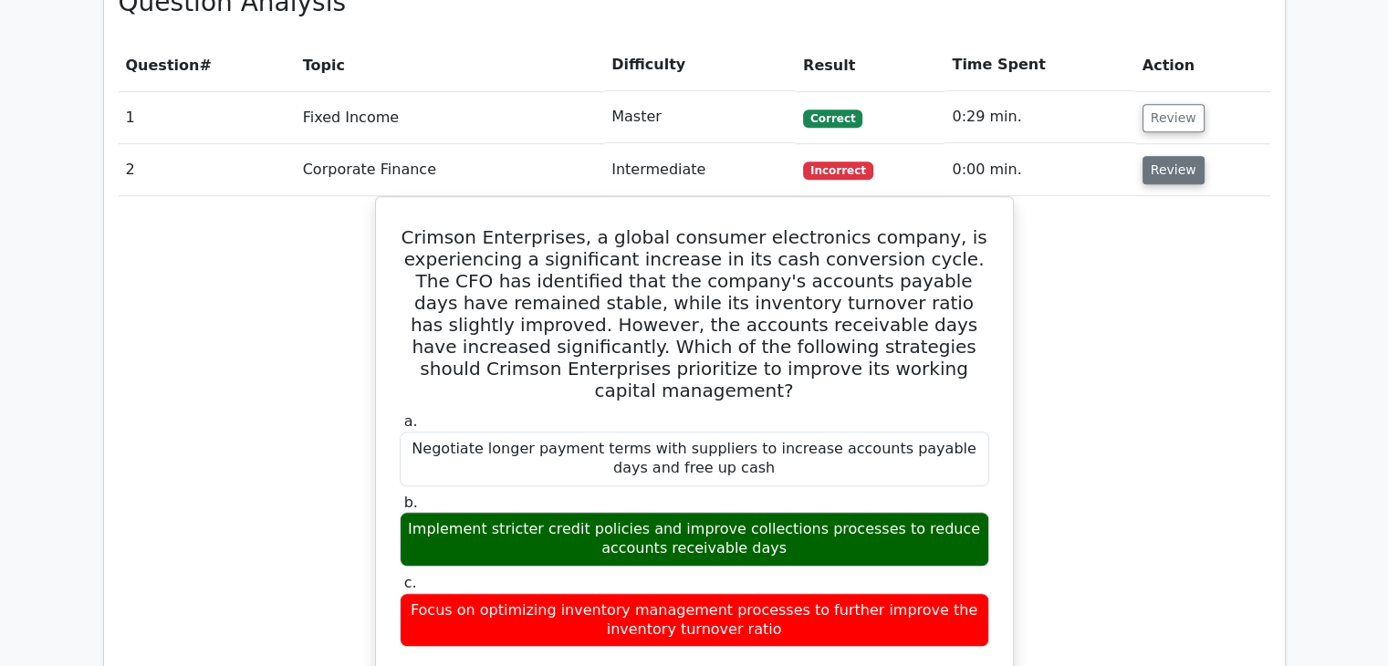
click at [1158, 156] on button "Review" at bounding box center [1173, 170] width 62 height 28
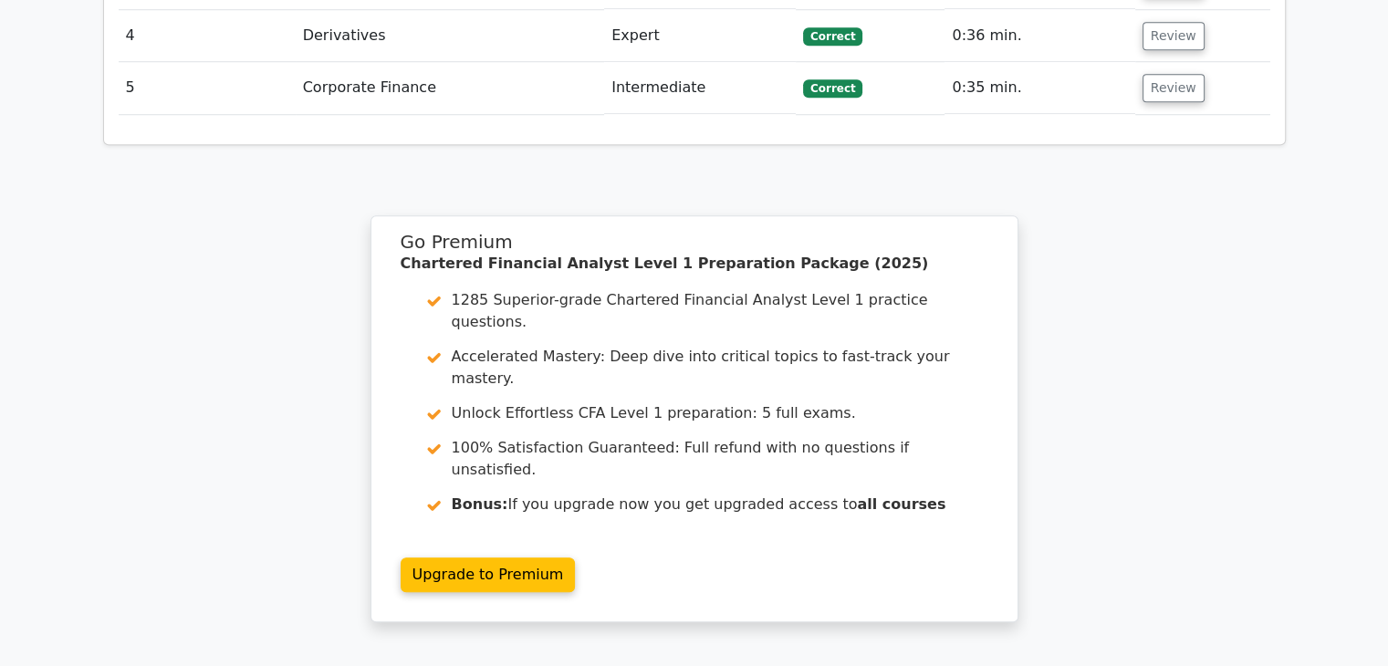
scroll to position [1689, 0]
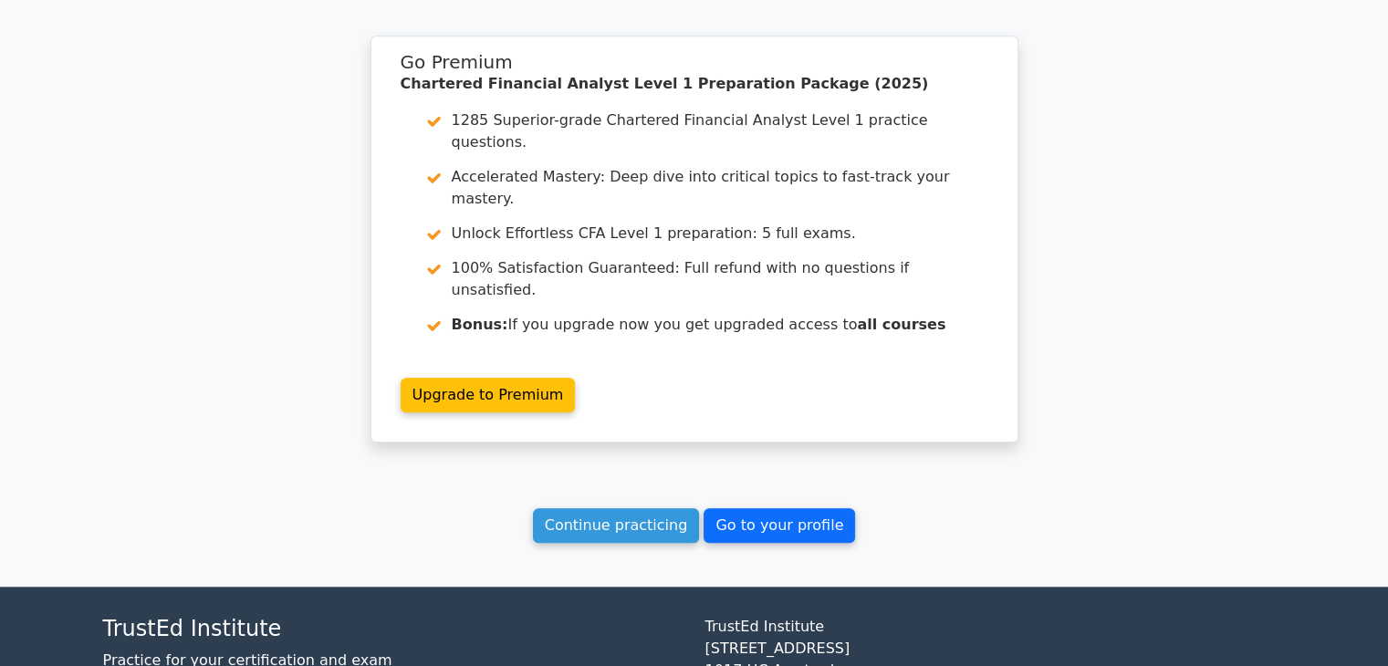
click at [717, 508] on link "Go to your profile" at bounding box center [778, 525] width 151 height 35
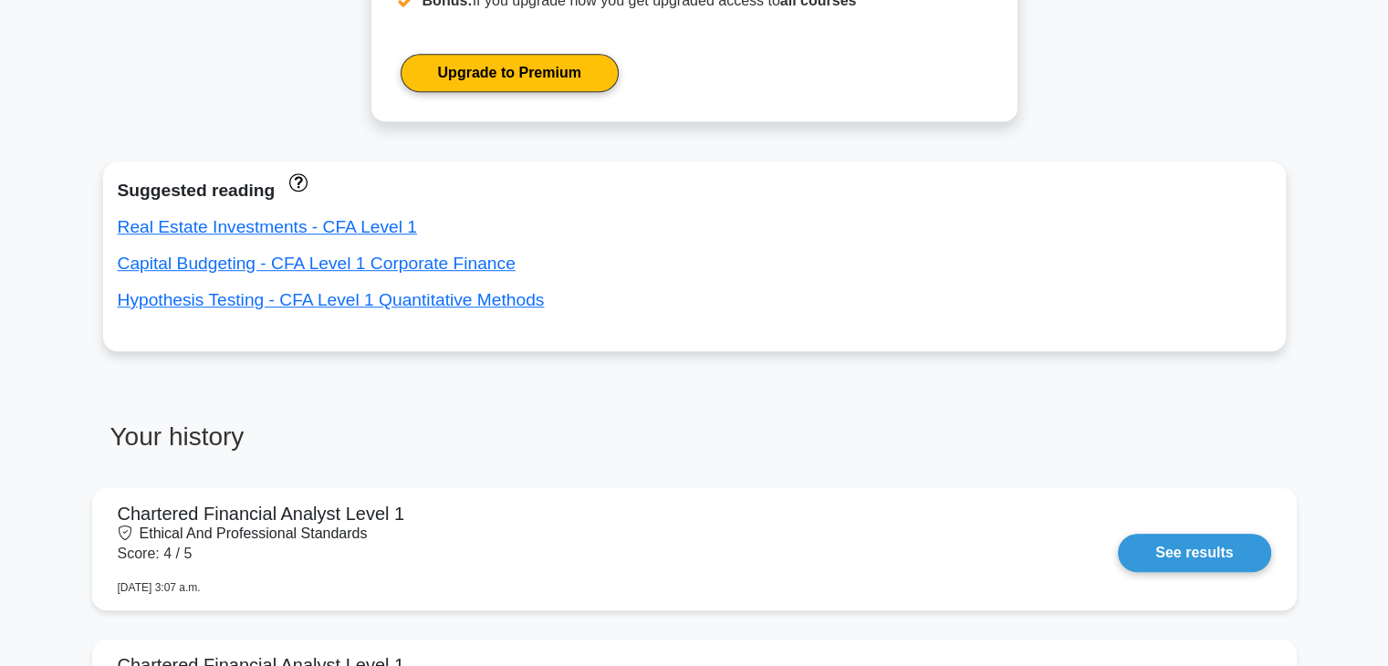
scroll to position [999, 0]
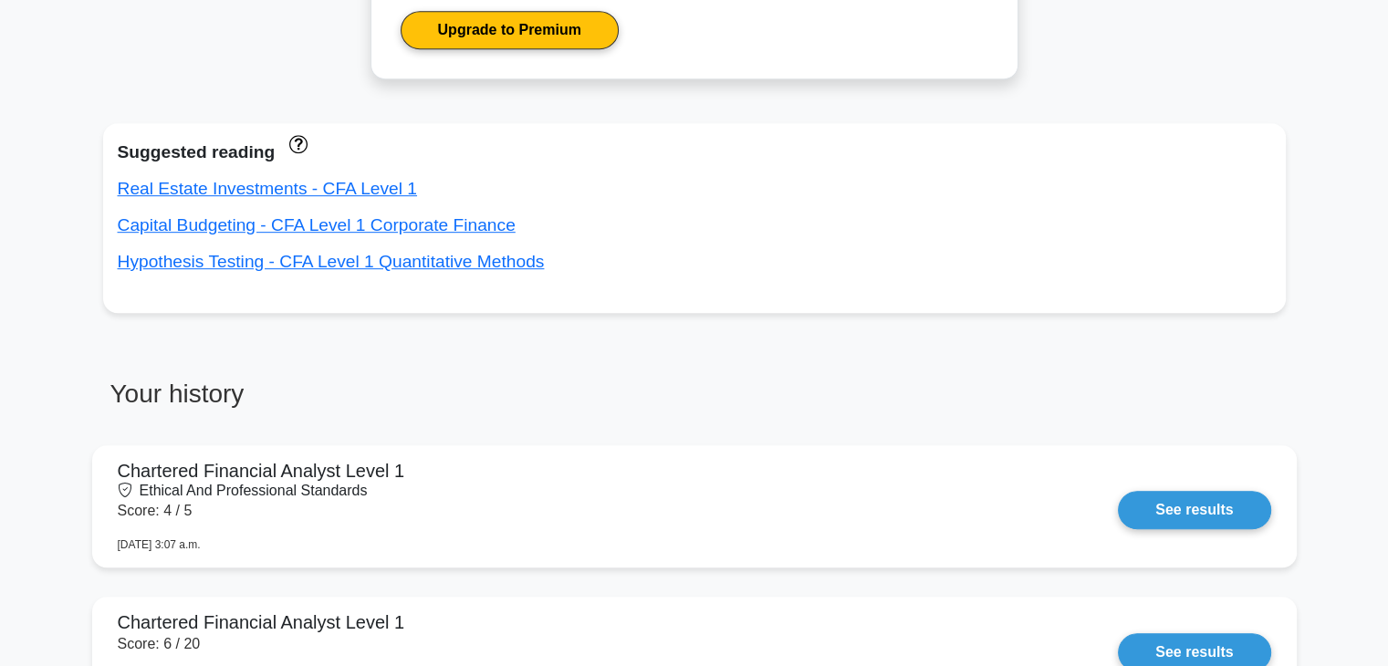
click at [185, 402] on h3 "Your history" at bounding box center [393, 402] width 580 height 46
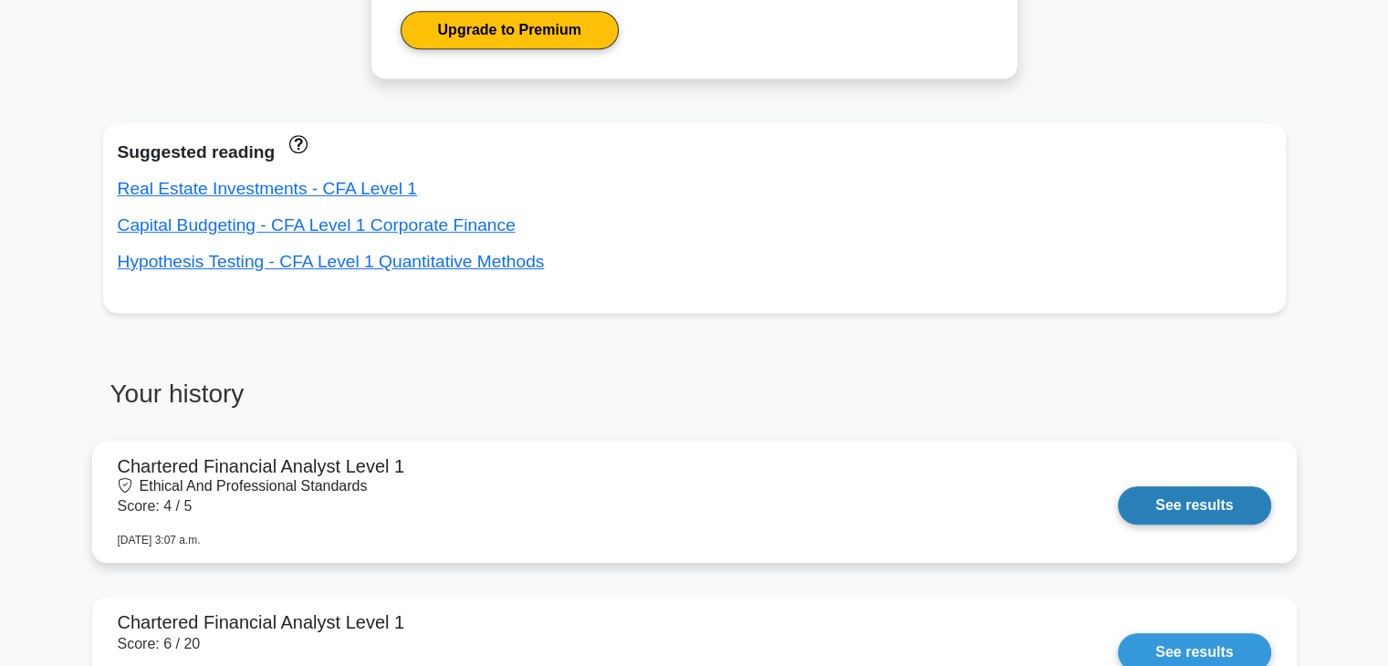
click at [1147, 505] on link "See results" at bounding box center [1194, 505] width 152 height 38
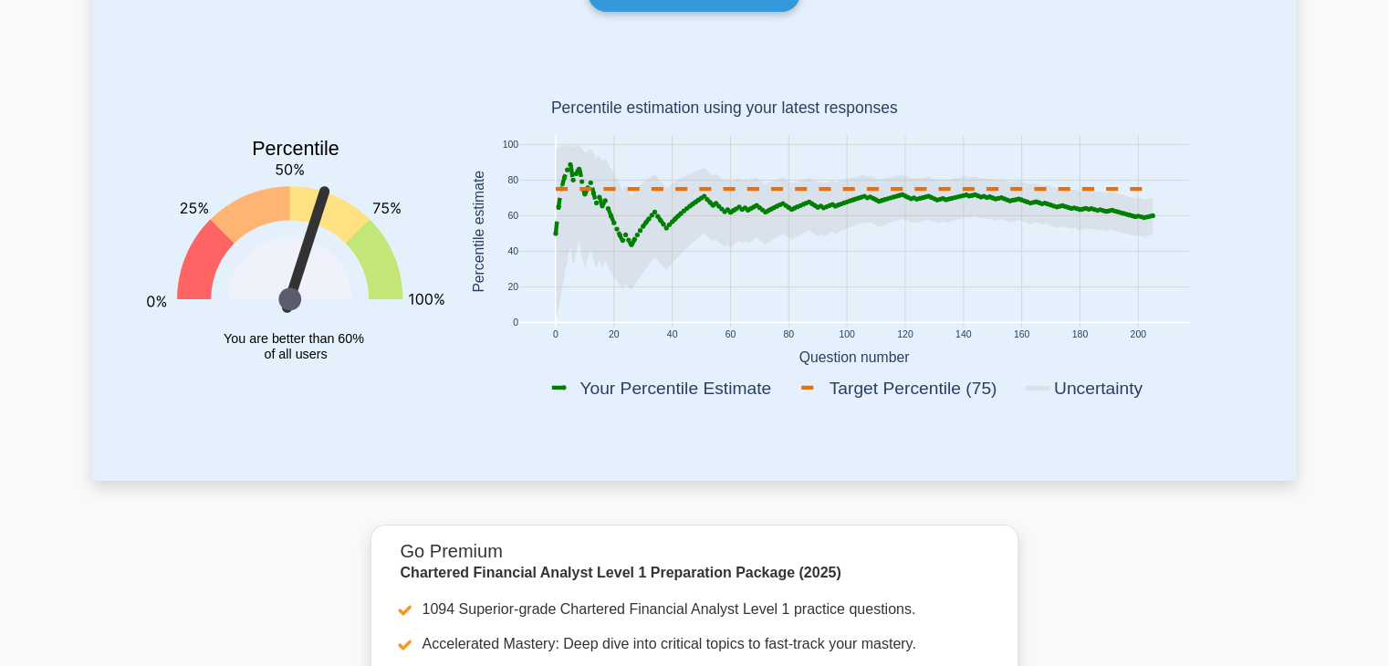
scroll to position [0, 0]
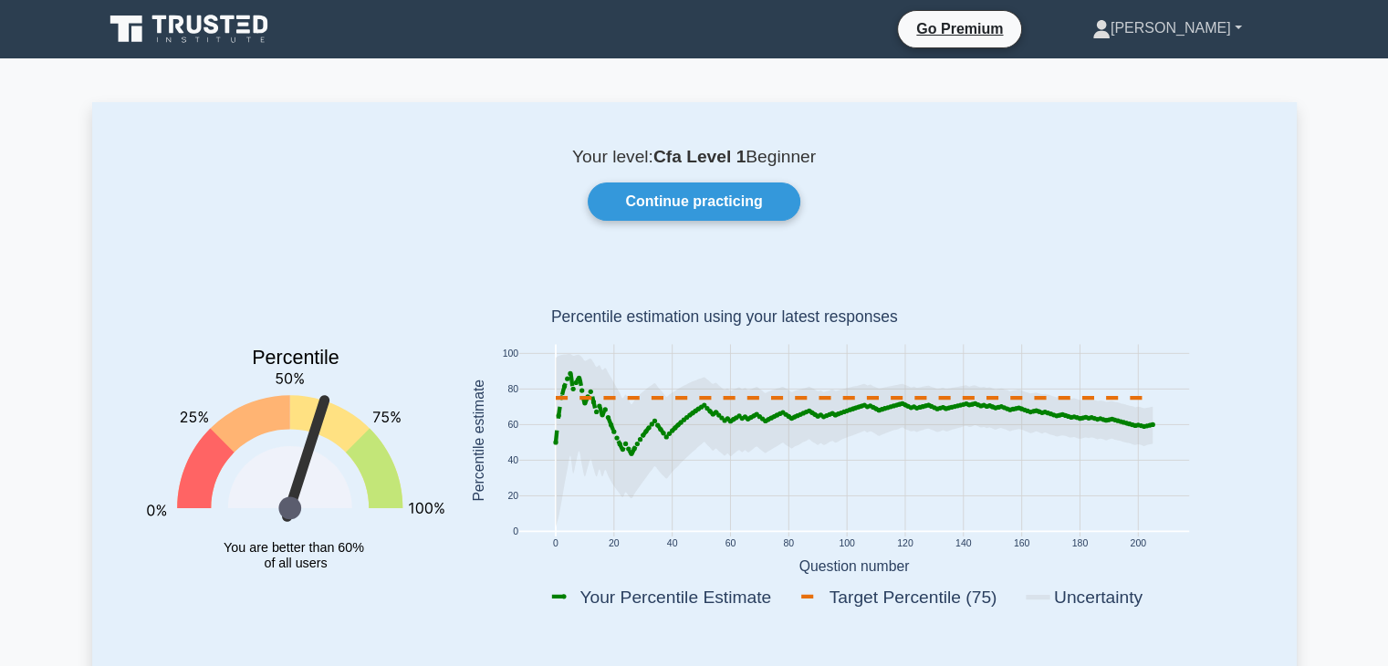
click at [1179, 26] on link "[PERSON_NAME]" at bounding box center [1166, 28] width 237 height 36
drag, startPoint x: 1180, startPoint y: 120, endPoint x: 1171, endPoint y: 79, distance: 41.2
click at [1171, 79] on ul "Profile Settings" at bounding box center [1121, 85] width 146 height 75
click at [1200, 41] on link "[PERSON_NAME]" at bounding box center [1166, 28] width 237 height 36
click at [1193, 86] on link "Settings" at bounding box center [1121, 100] width 144 height 29
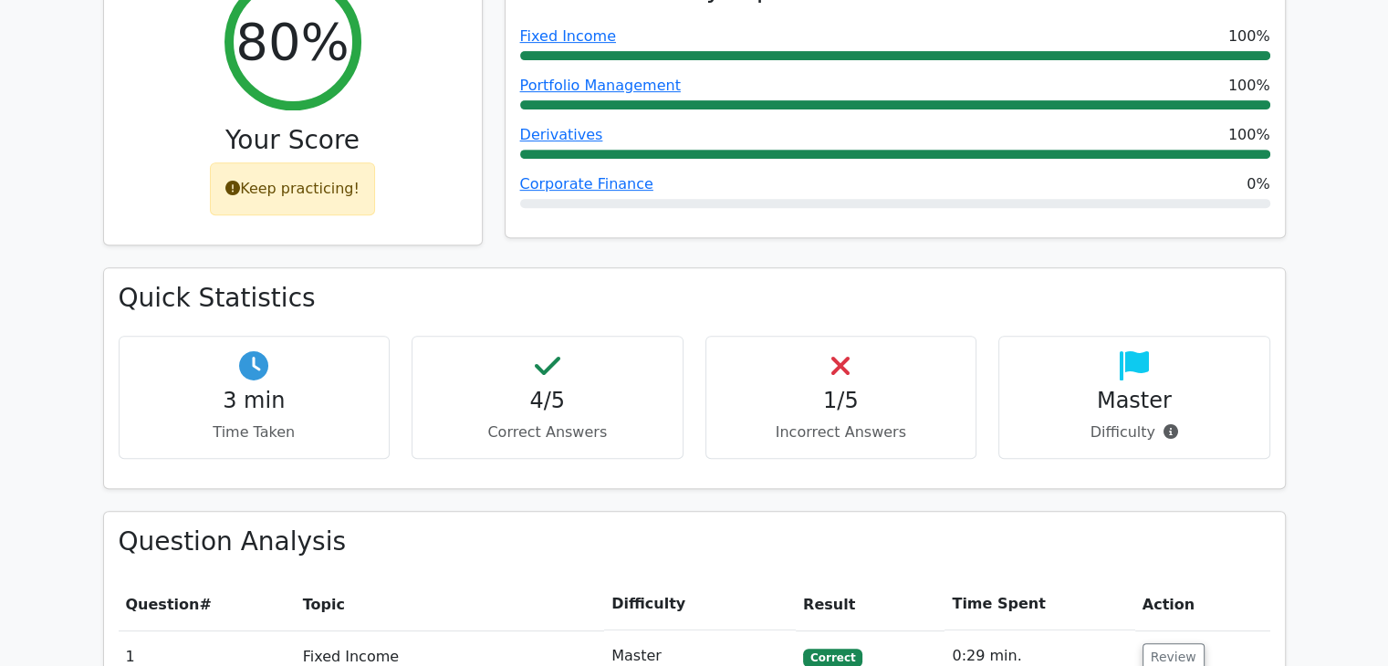
scroll to position [737, 0]
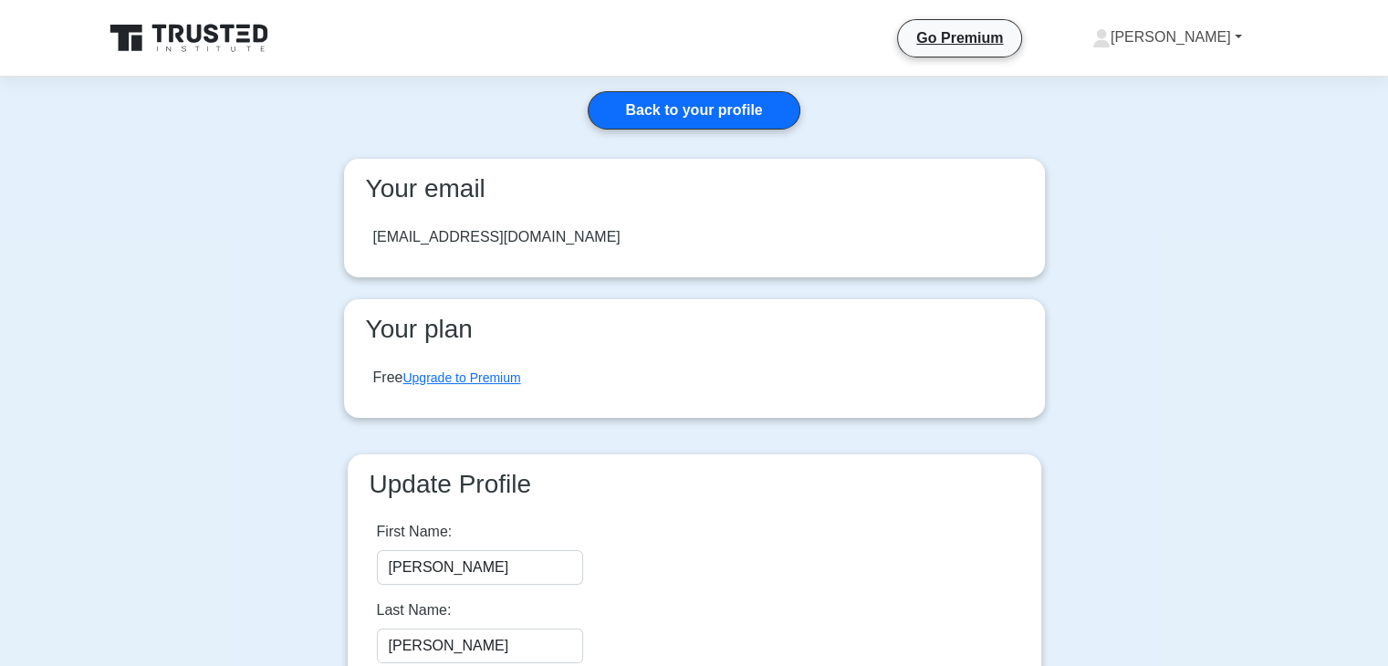
click at [1196, 26] on link "[PERSON_NAME]" at bounding box center [1166, 37] width 237 height 36
click at [1193, 108] on link "Settings" at bounding box center [1121, 109] width 144 height 29
click at [1190, 23] on link "[PERSON_NAME]" at bounding box center [1166, 37] width 237 height 36
click at [1172, 74] on link "Profile" at bounding box center [1121, 80] width 144 height 29
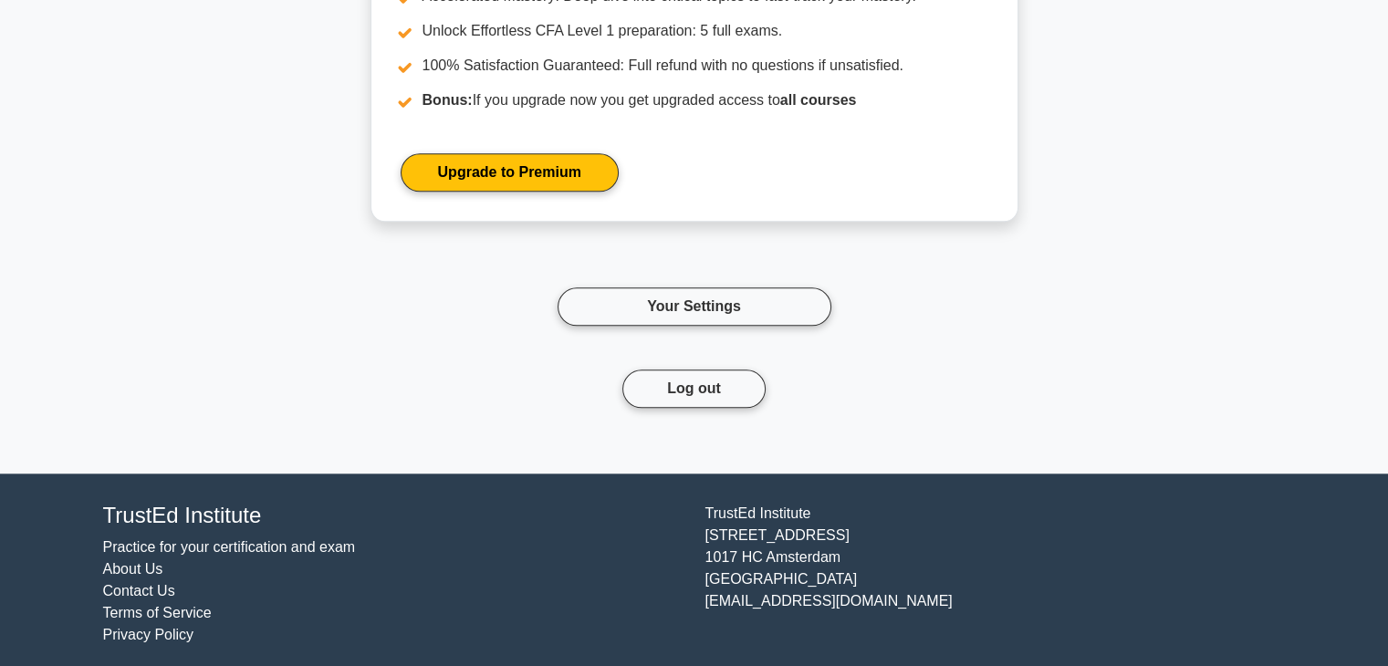
scroll to position [8690, 0]
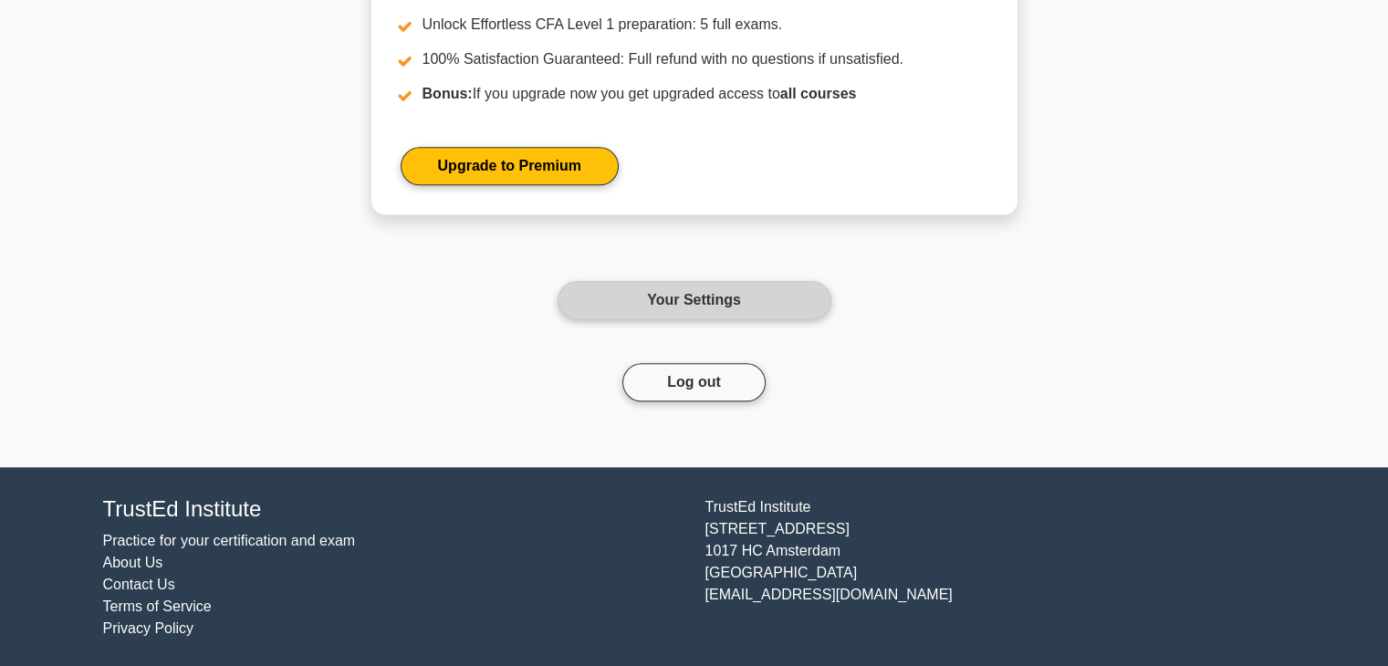
click at [730, 297] on link "Your Settings" at bounding box center [694, 300] width 274 height 38
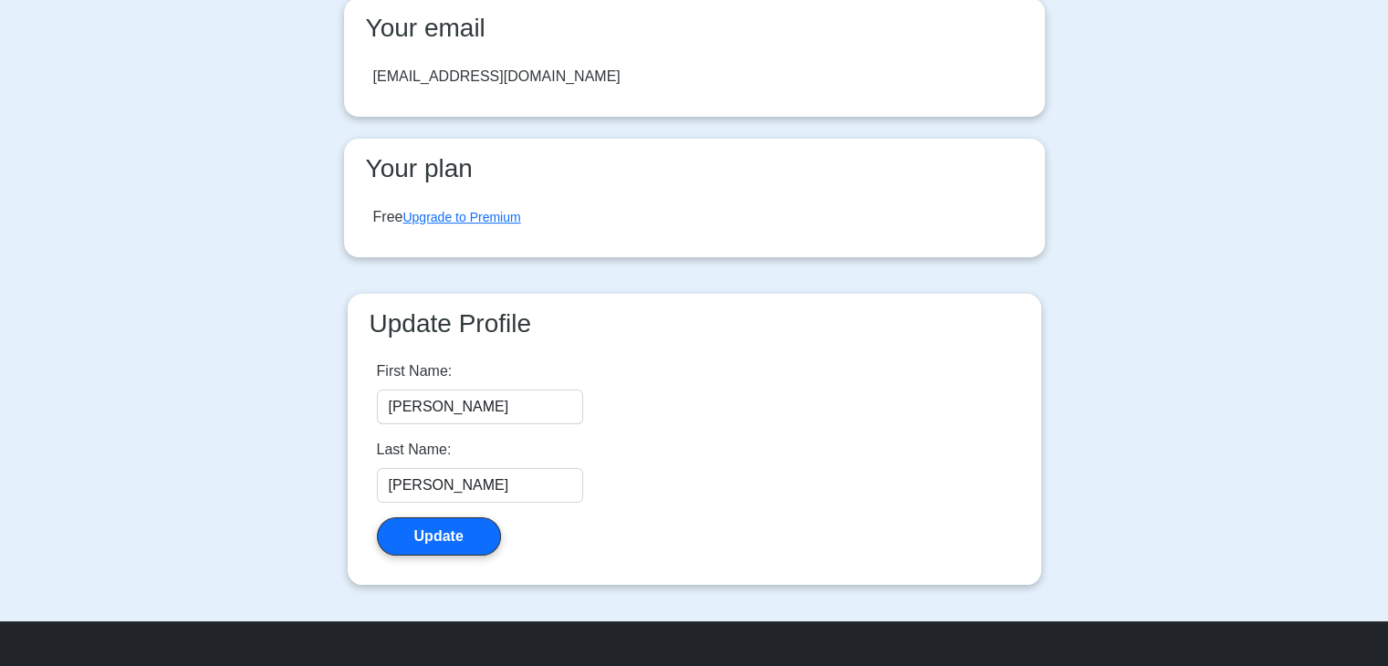
scroll to position [152, 0]
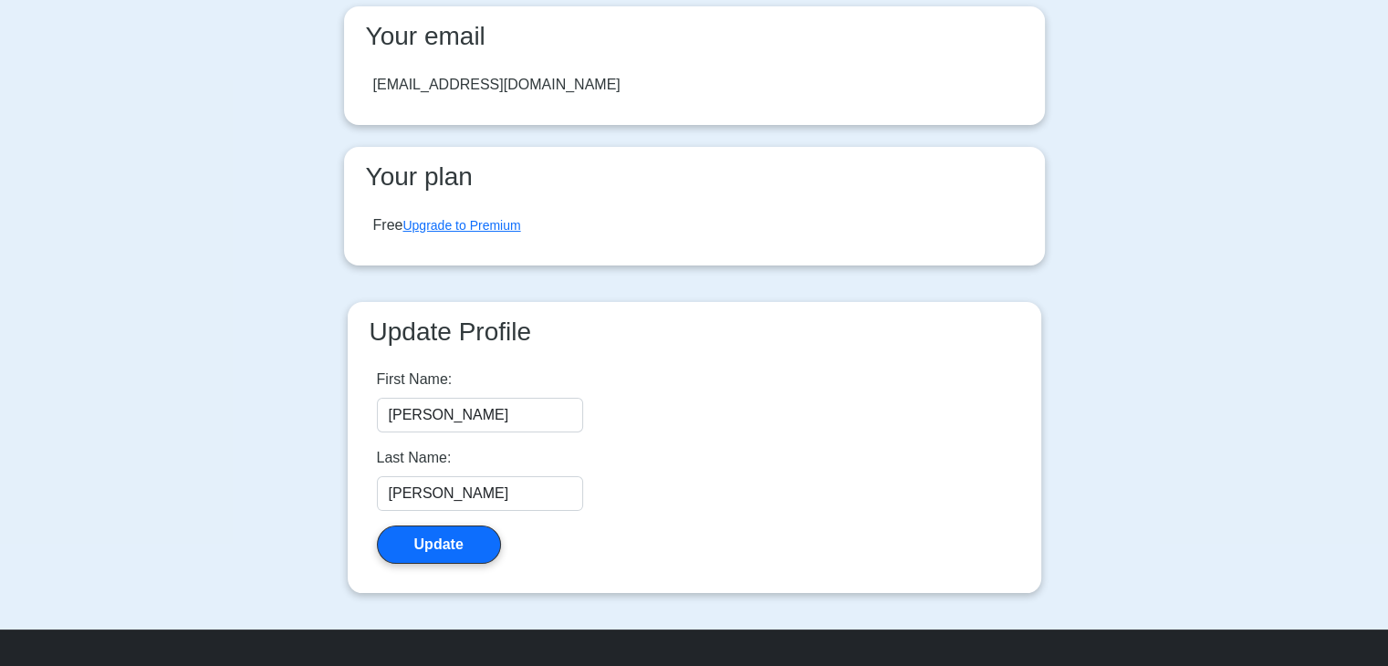
click at [390, 222] on div "Free Upgrade to Premium" at bounding box center [447, 225] width 148 height 22
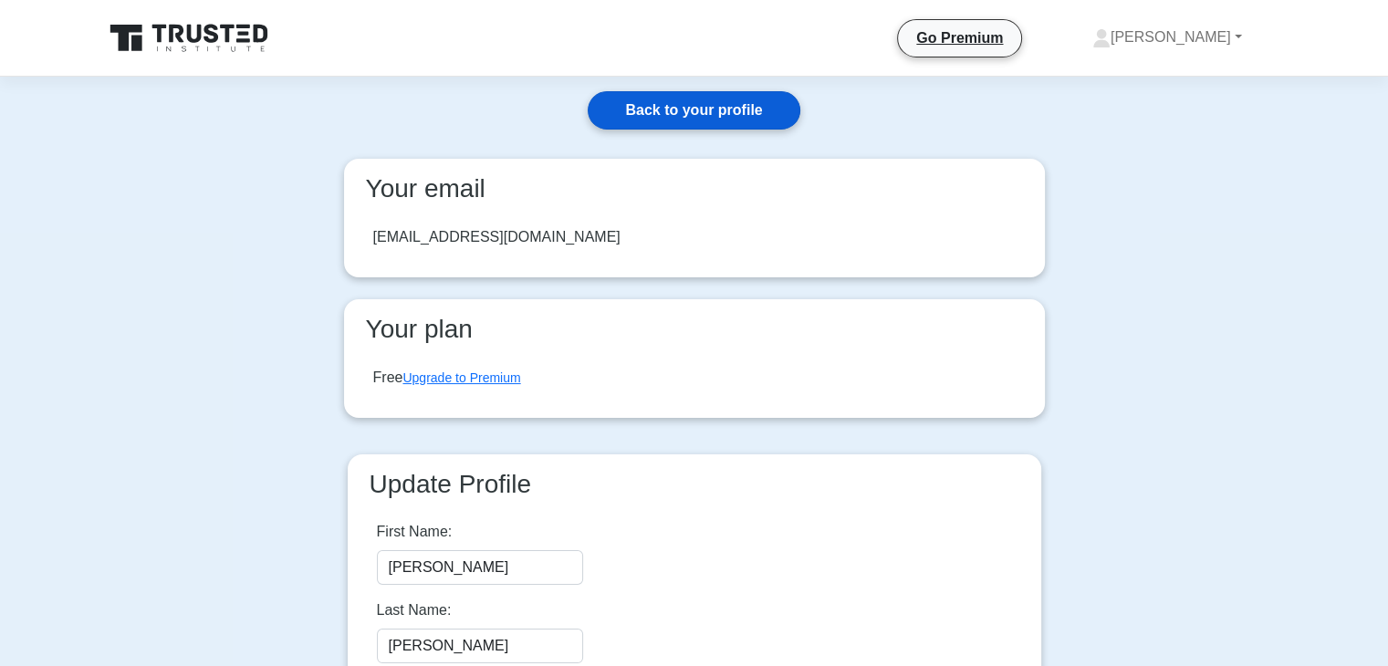
click at [711, 121] on link "Back to your profile" at bounding box center [694, 110] width 212 height 38
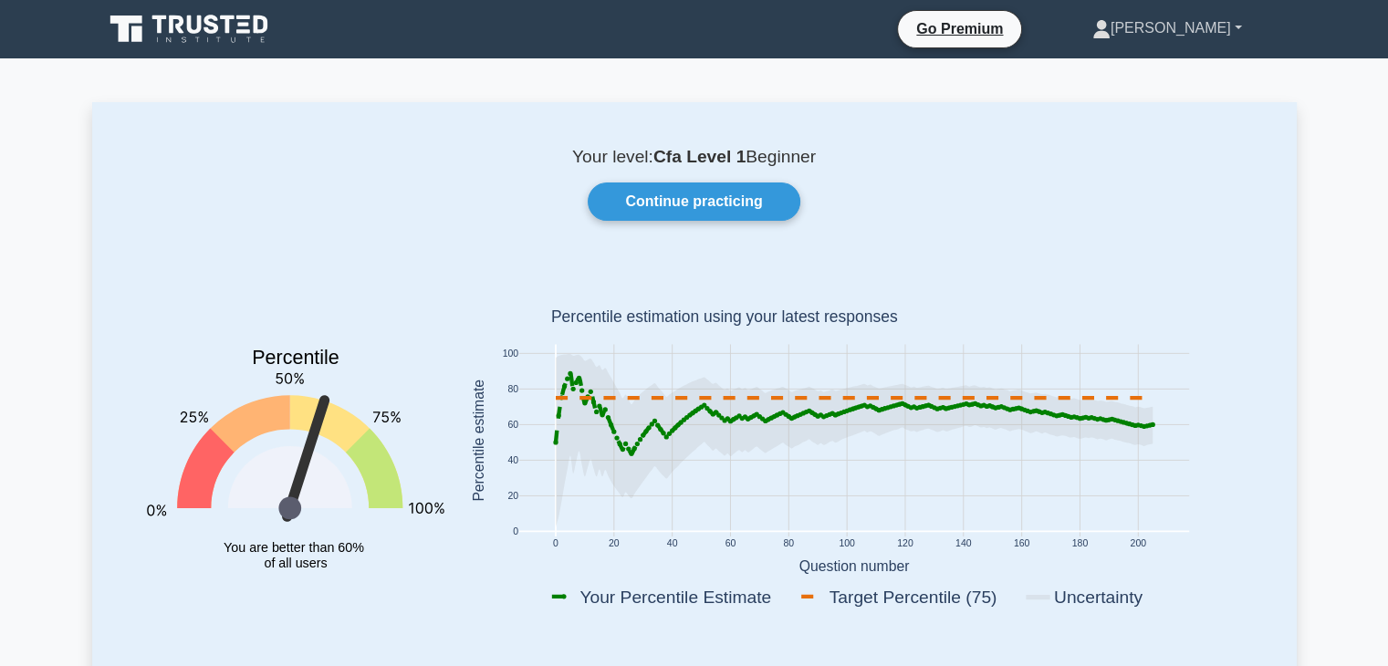
click at [1107, 27] on icon at bounding box center [1102, 25] width 10 height 10
click at [1168, 103] on link "Settings" at bounding box center [1121, 100] width 144 height 29
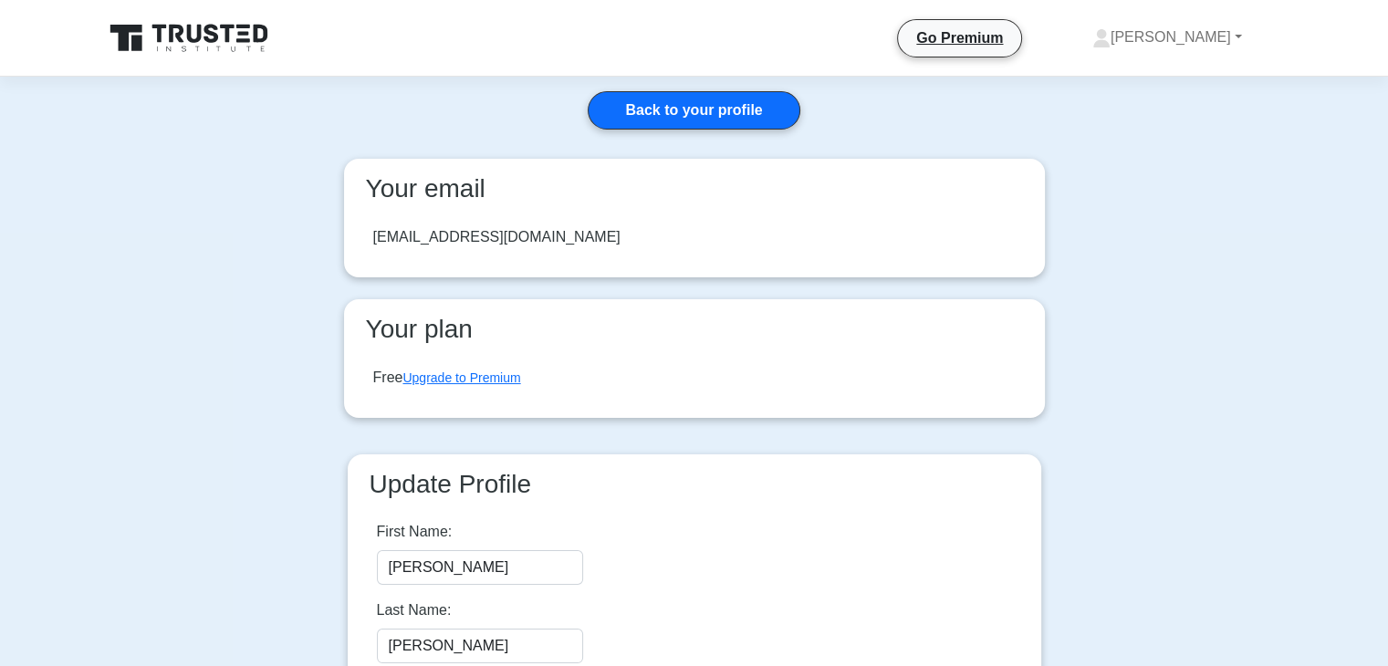
click at [575, 222] on div "[EMAIL_ADDRESS][DOMAIN_NAME]" at bounding box center [695, 237] width 672 height 51
click at [629, 104] on link "Back to your profile" at bounding box center [694, 110] width 212 height 38
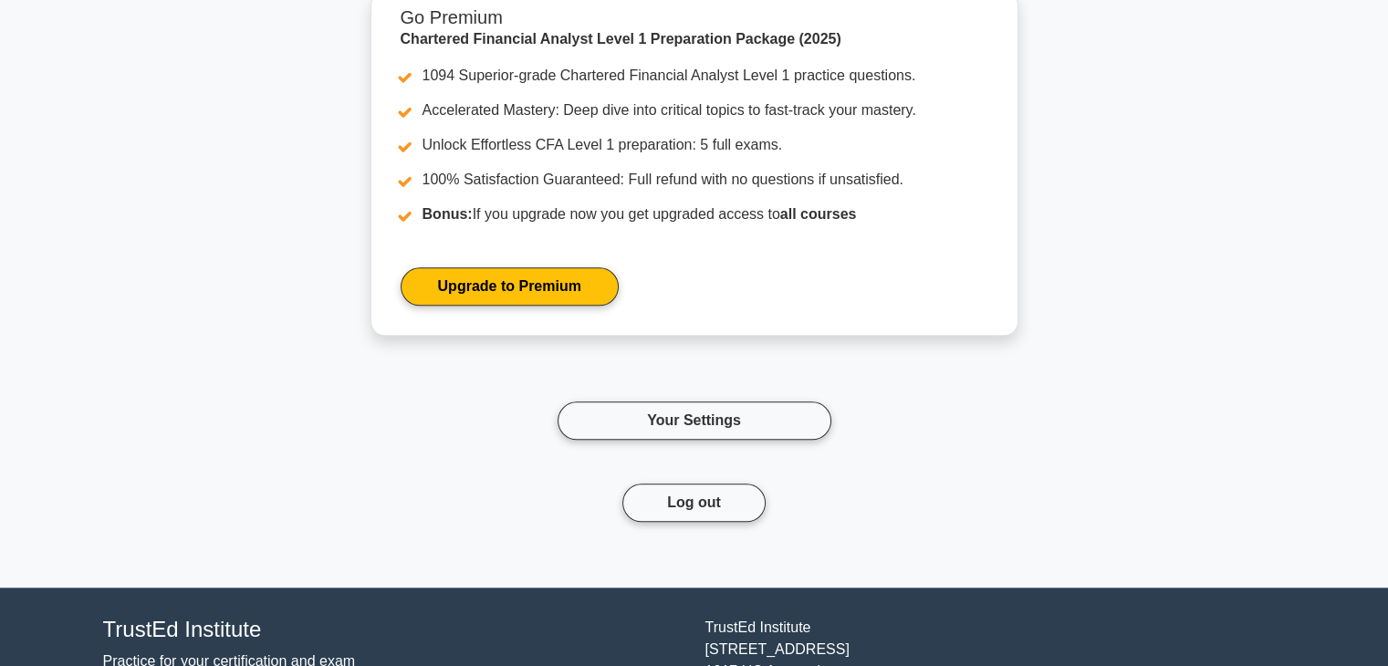
scroll to position [8690, 0]
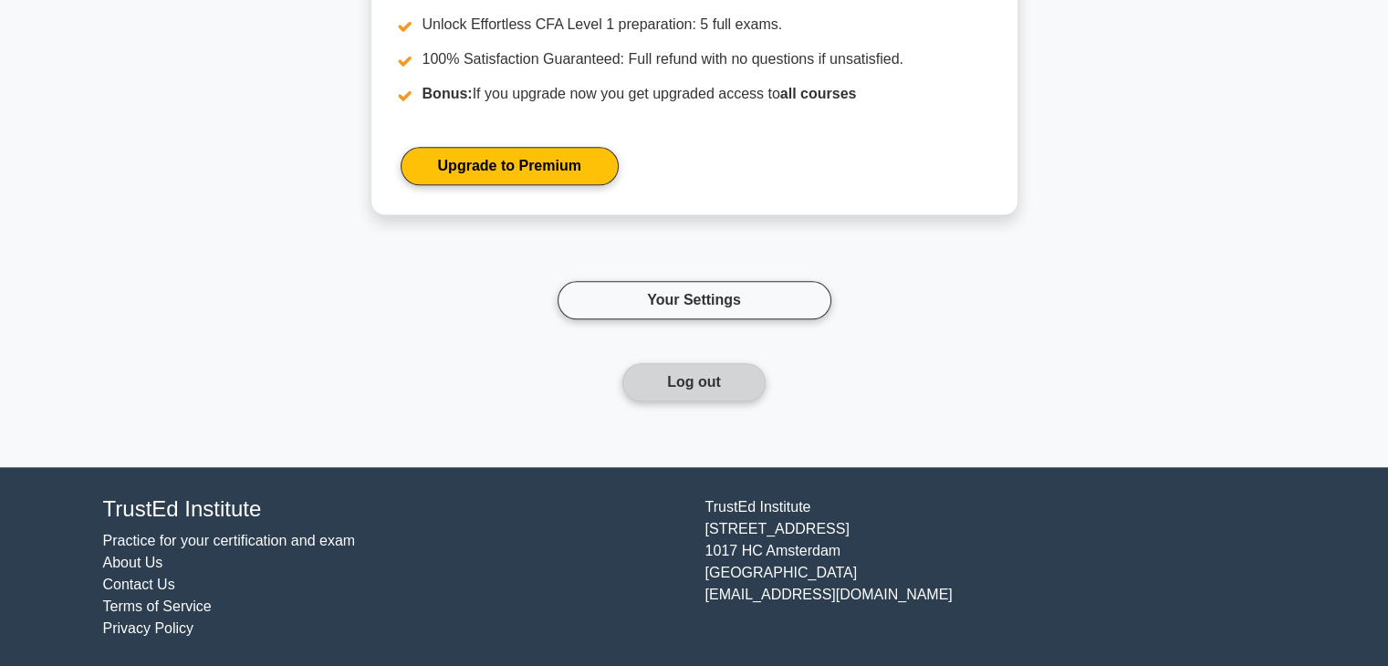
click at [708, 373] on button "Log out" at bounding box center [693, 382] width 143 height 38
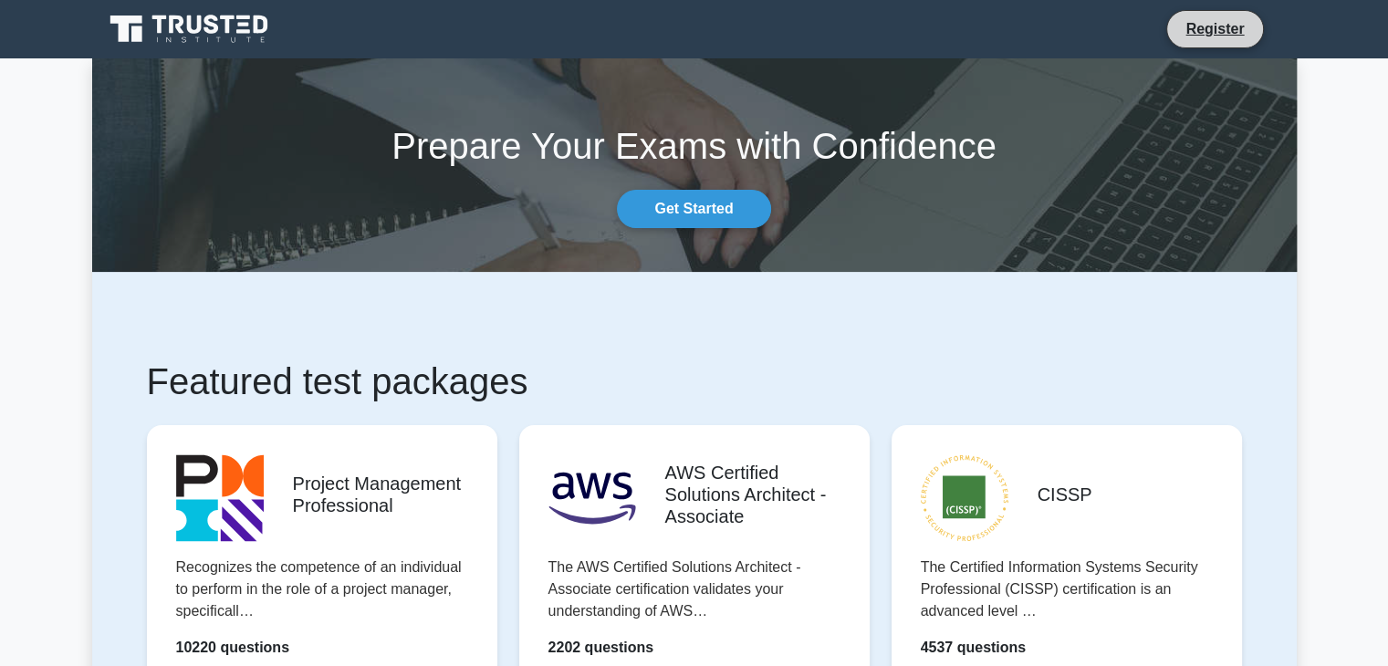
click at [1195, 45] on li "Register" at bounding box center [1214, 29] width 97 height 38
click at [1223, 29] on link "Register" at bounding box center [1214, 28] width 80 height 23
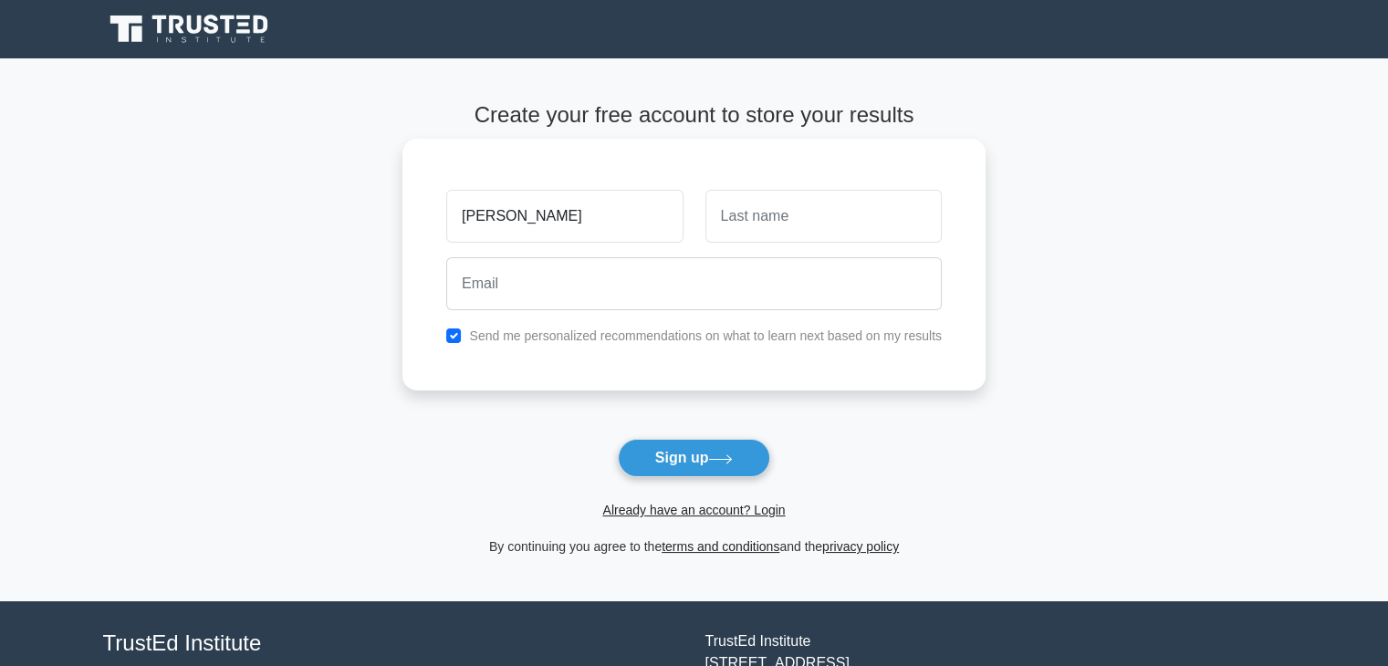
click at [489, 216] on input "[PERSON_NAME]" at bounding box center [564, 216] width 236 height 53
drag, startPoint x: 489, startPoint y: 216, endPoint x: 690, endPoint y: 220, distance: 200.8
click at [690, 220] on div "mohit" at bounding box center [564, 216] width 258 height 68
type input "mohit"
click at [760, 200] on input "text" at bounding box center [823, 216] width 236 height 53
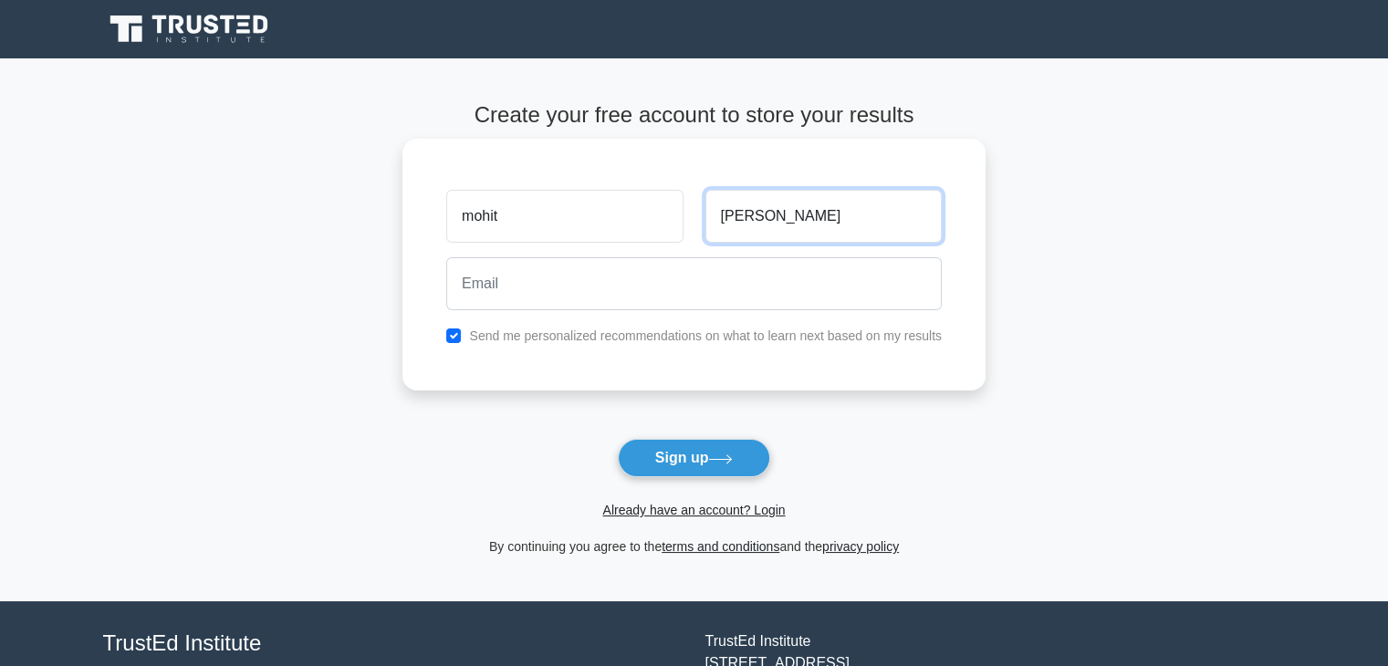
type input "[PERSON_NAME]"
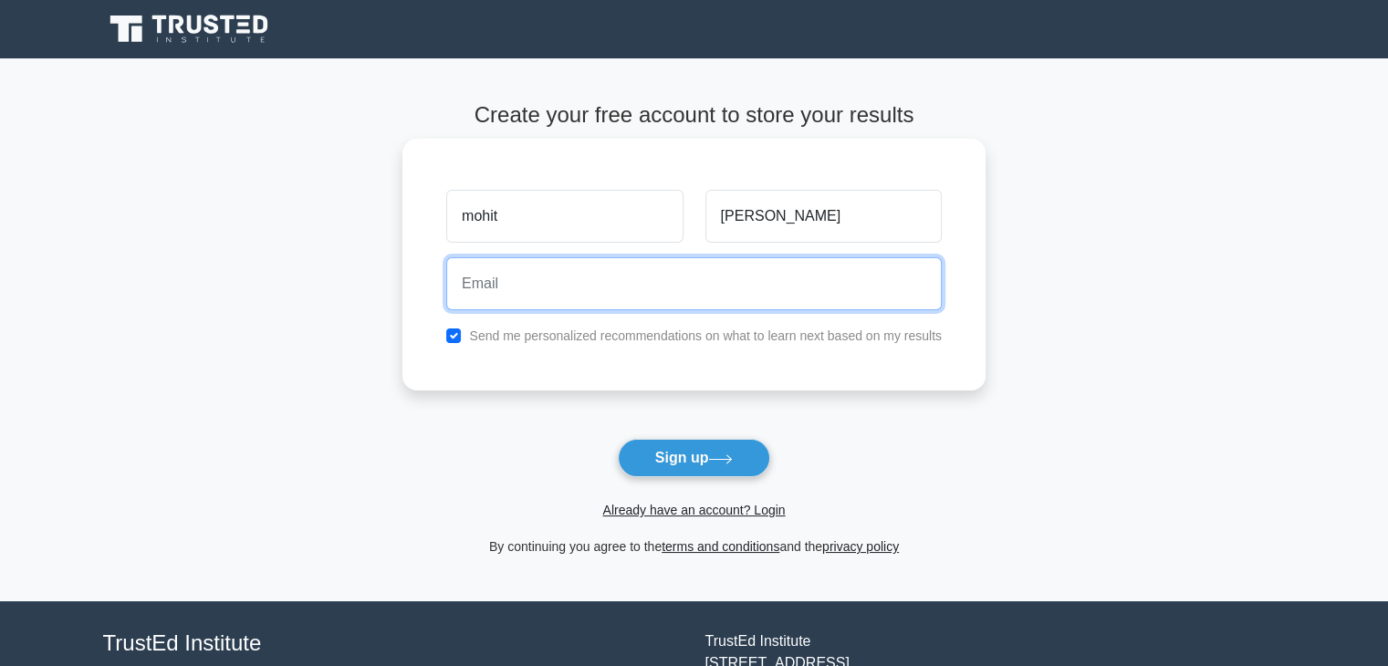
click at [745, 270] on input "email" at bounding box center [693, 283] width 495 height 53
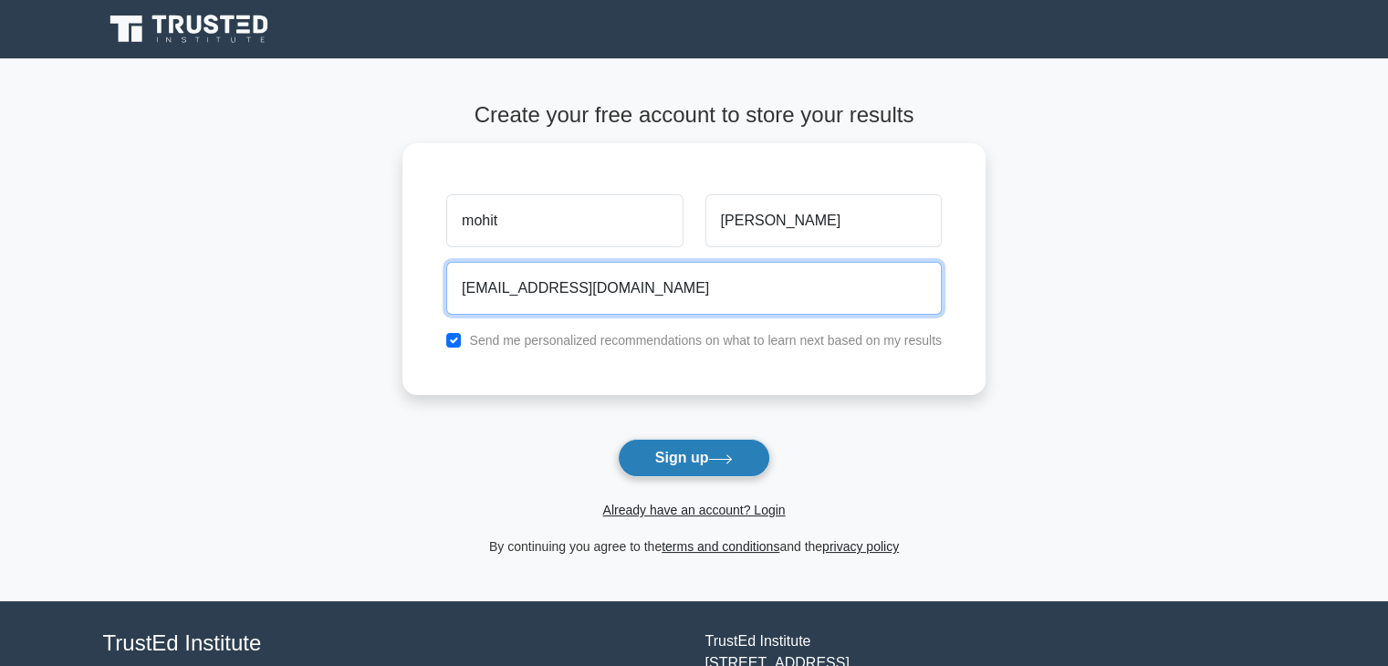
type input "rohitsharma.bcb@gmail.com"
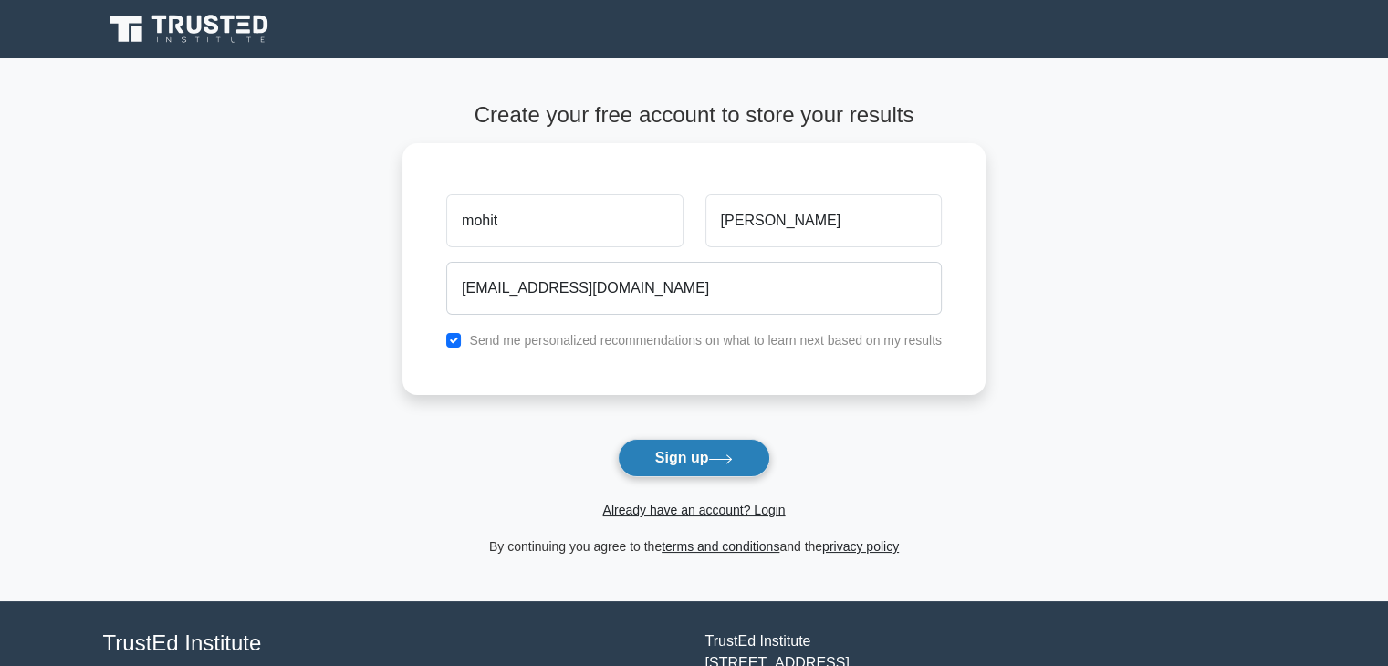
click at [696, 460] on button "Sign up" at bounding box center [694, 458] width 153 height 38
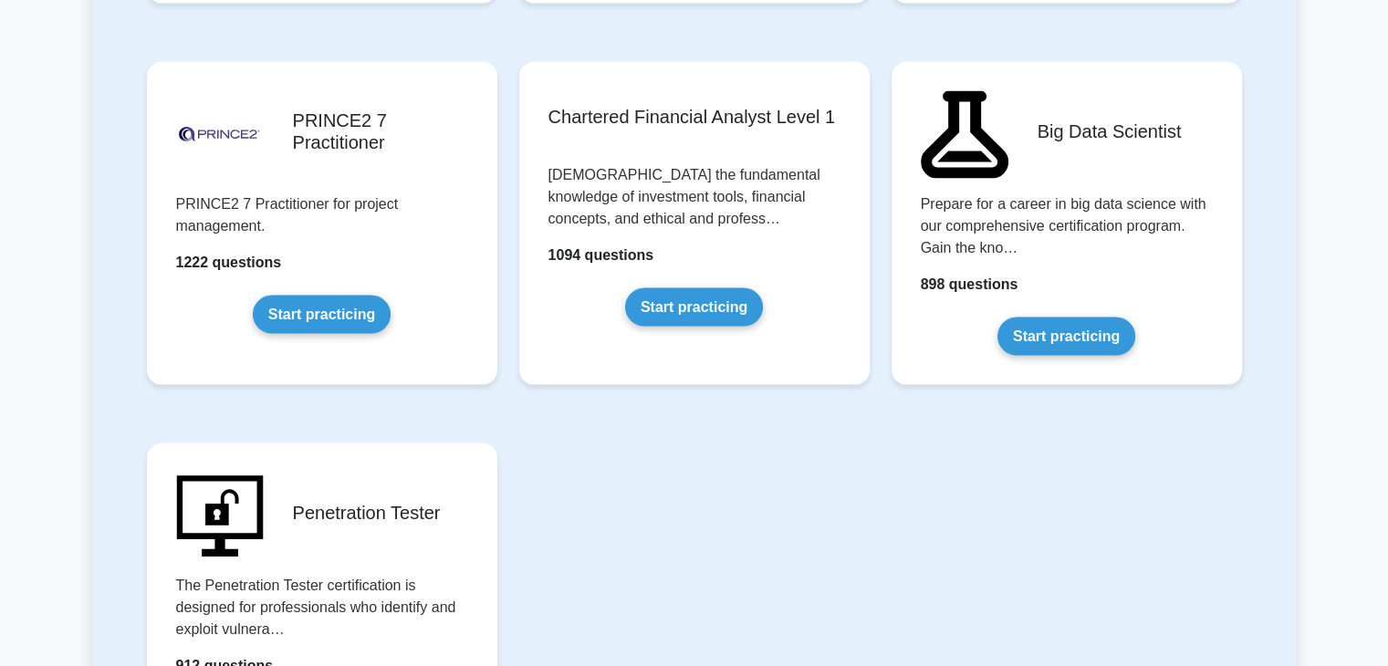
scroll to position [3788, 0]
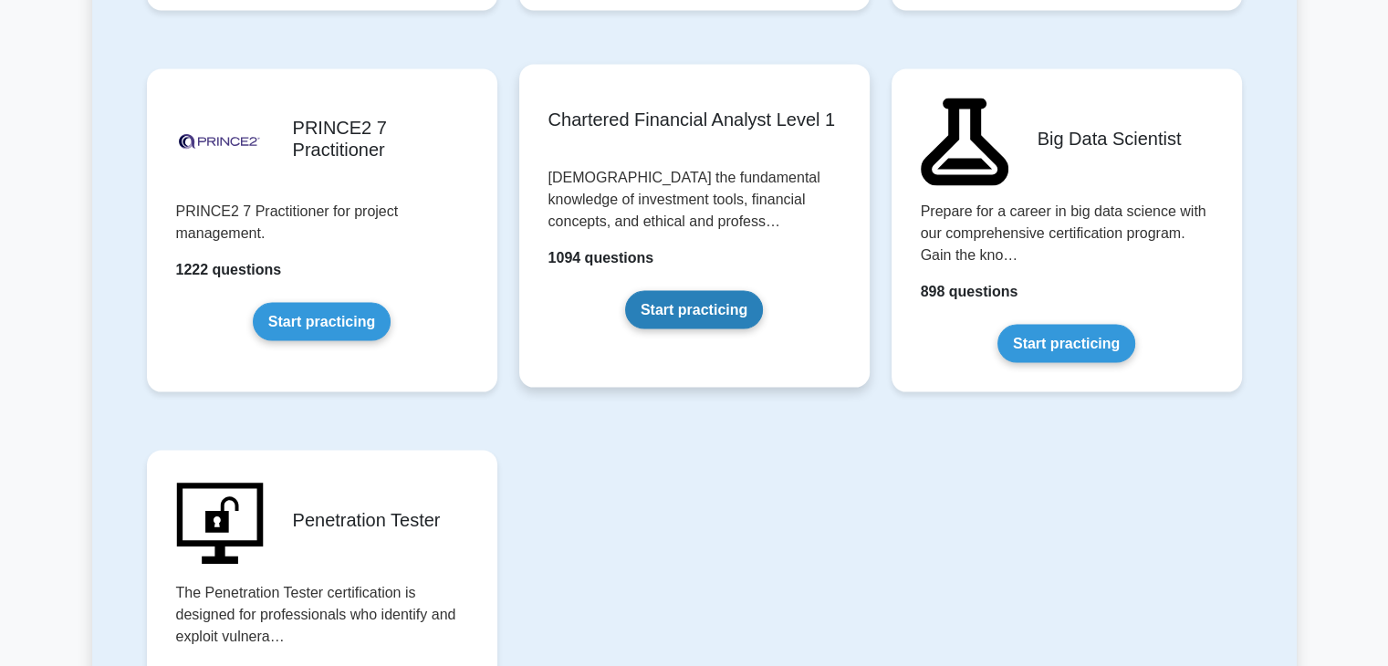
click at [724, 303] on link "Start practicing" at bounding box center [694, 310] width 138 height 38
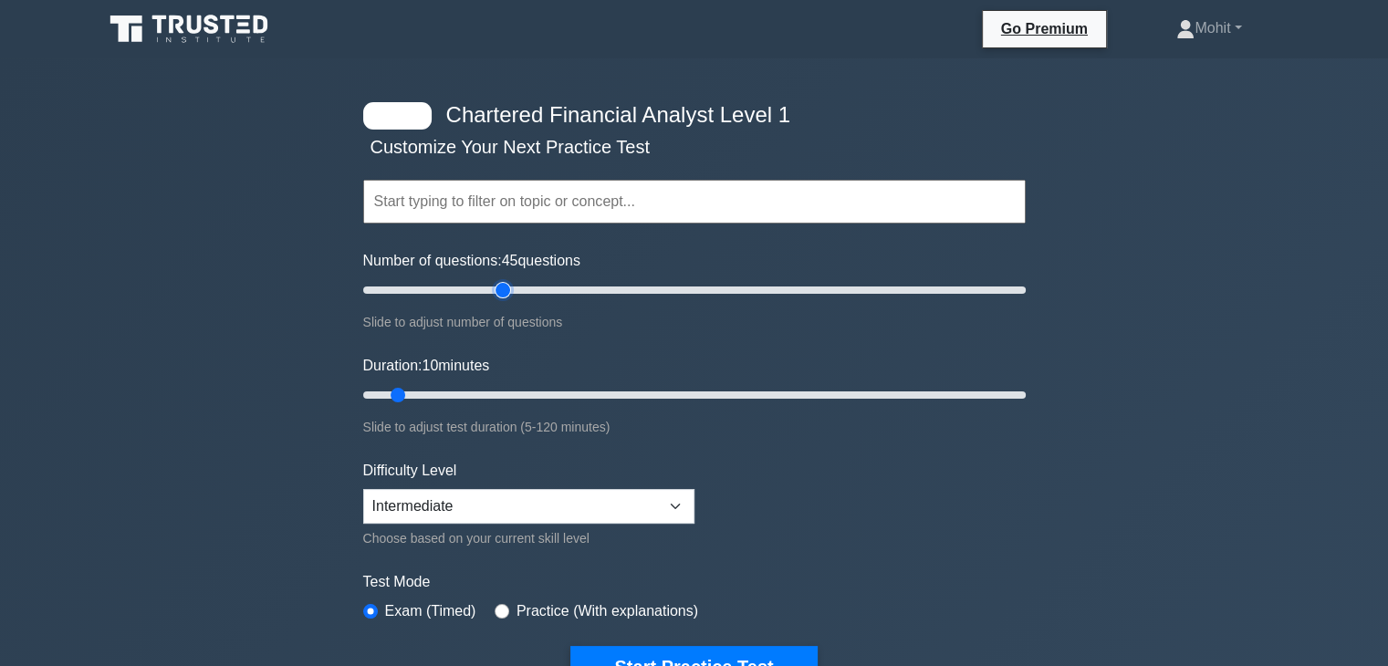
click at [497, 296] on input "Number of questions: 45 questions" at bounding box center [694, 290] width 662 height 22
click at [471, 288] on input "Number of questions: 35 questions" at bounding box center [694, 290] width 662 height 22
click at [458, 289] on input "Number of questions: 35 questions" at bounding box center [694, 290] width 662 height 22
click at [463, 289] on input "Number of questions: 35 questions" at bounding box center [694, 290] width 662 height 22
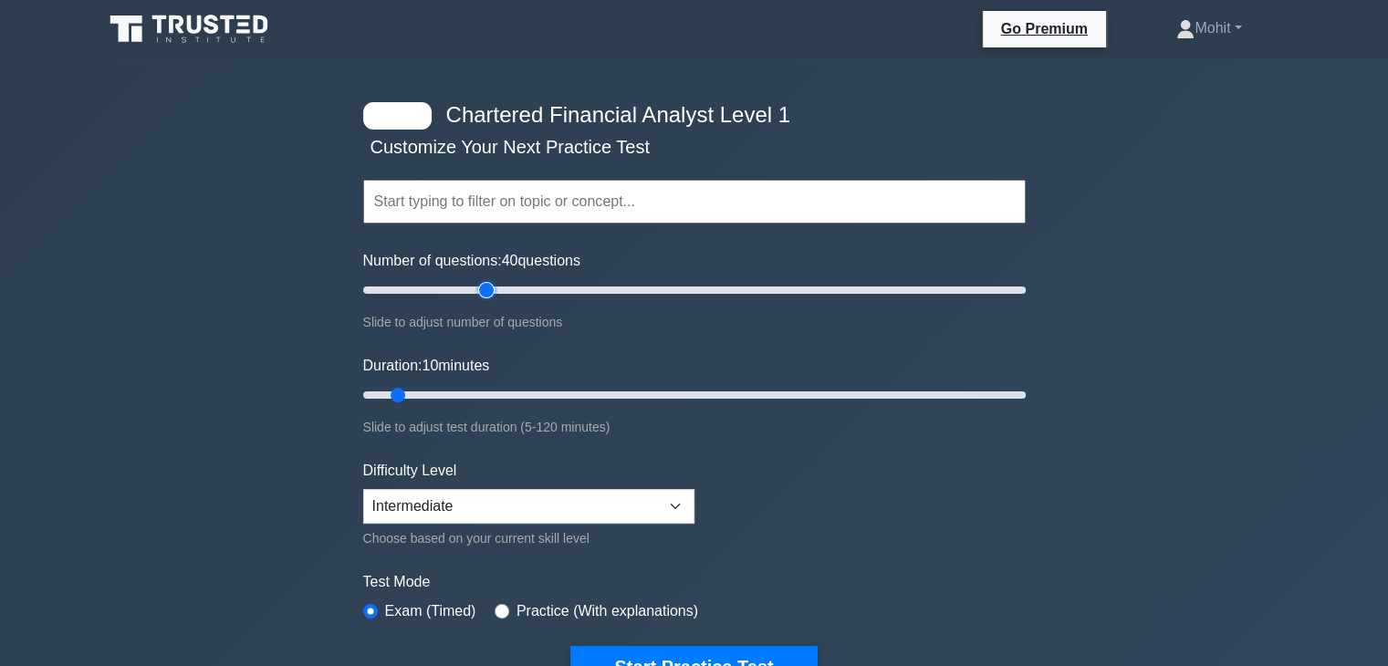
type input "40"
click at [480, 291] on input "Number of questions: 40 questions" at bounding box center [694, 290] width 662 height 22
click at [591, 395] on input "Duration: 10 minutes" at bounding box center [694, 395] width 662 height 22
click at [602, 395] on input "Duration: 45 minutes" at bounding box center [694, 395] width 662 height 22
click at [607, 395] on input "Duration: 45 minutes" at bounding box center [694, 395] width 662 height 22
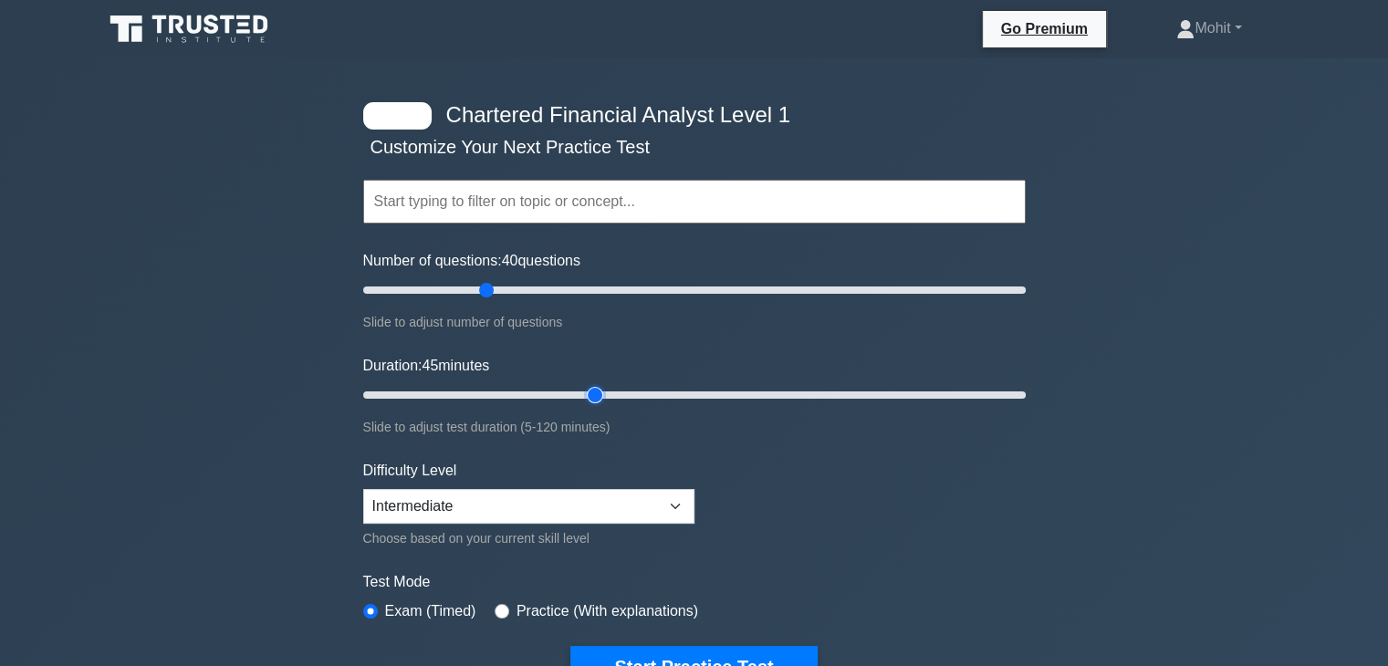
click at [607, 395] on input "Duration: 45 minutes" at bounding box center [694, 395] width 662 height 22
type input "50"
click at [610, 391] on input "Duration: 50 minutes" at bounding box center [694, 395] width 662 height 22
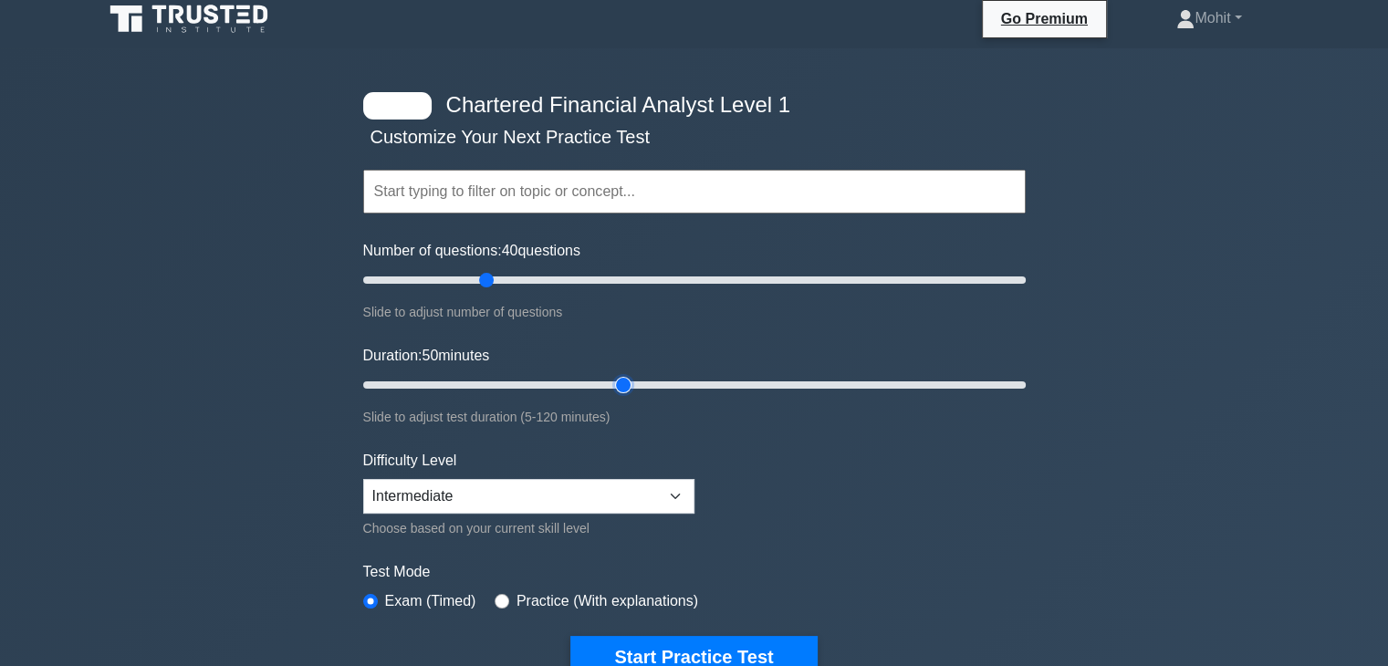
scroll to position [11, 0]
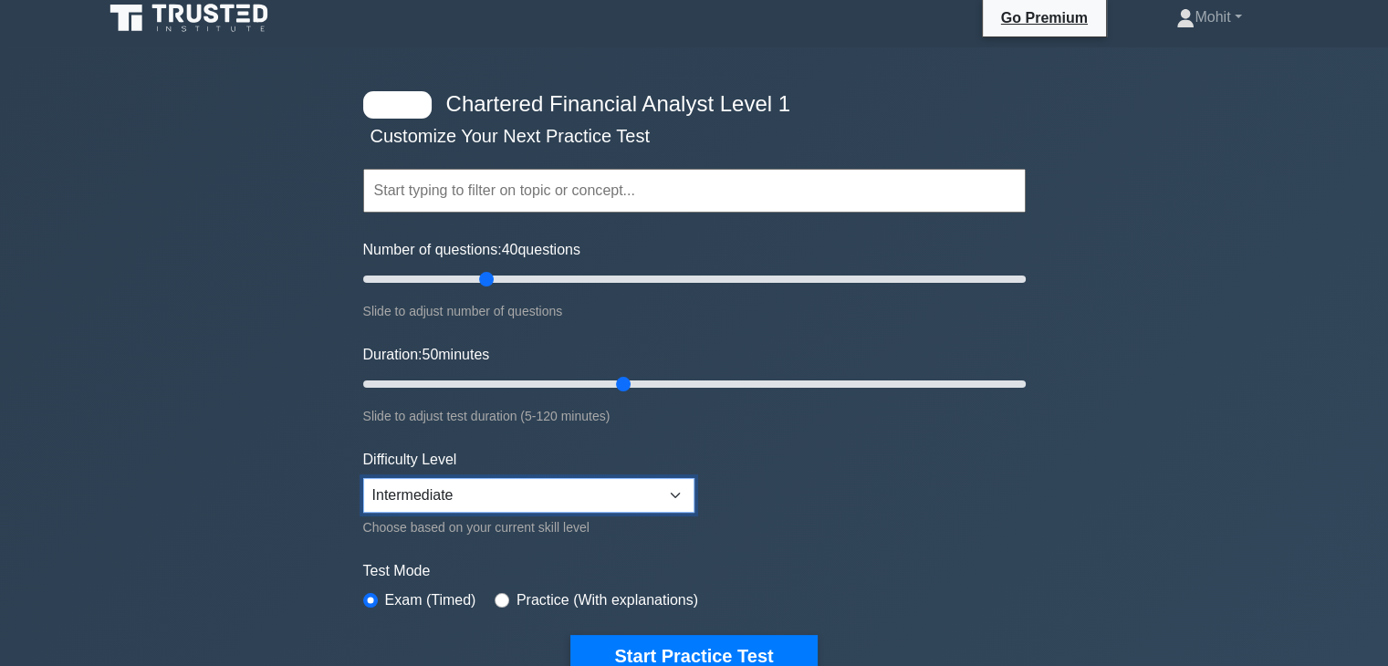
click at [589, 489] on select "Beginner Intermediate Expert" at bounding box center [528, 495] width 331 height 35
select select "expert"
click at [363, 478] on select "Beginner Intermediate Expert" at bounding box center [528, 495] width 331 height 35
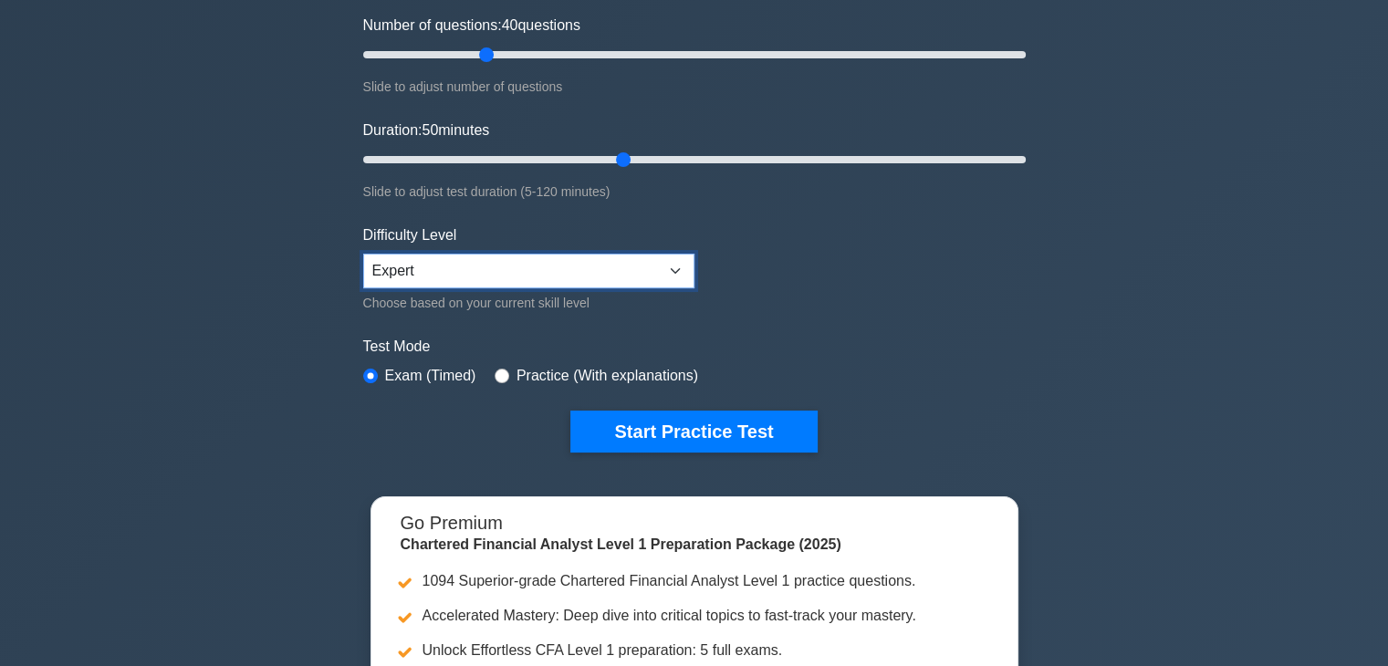
scroll to position [240, 0]
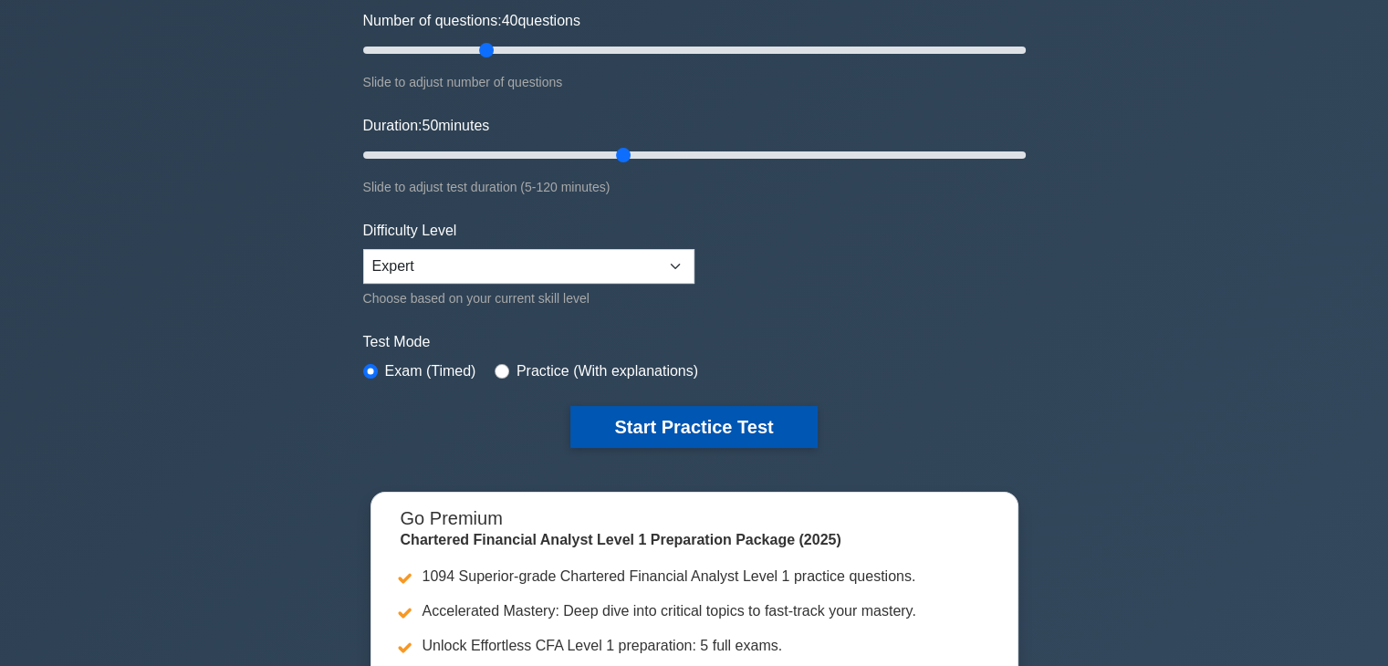
click at [701, 422] on button "Start Practice Test" at bounding box center [693, 427] width 246 height 42
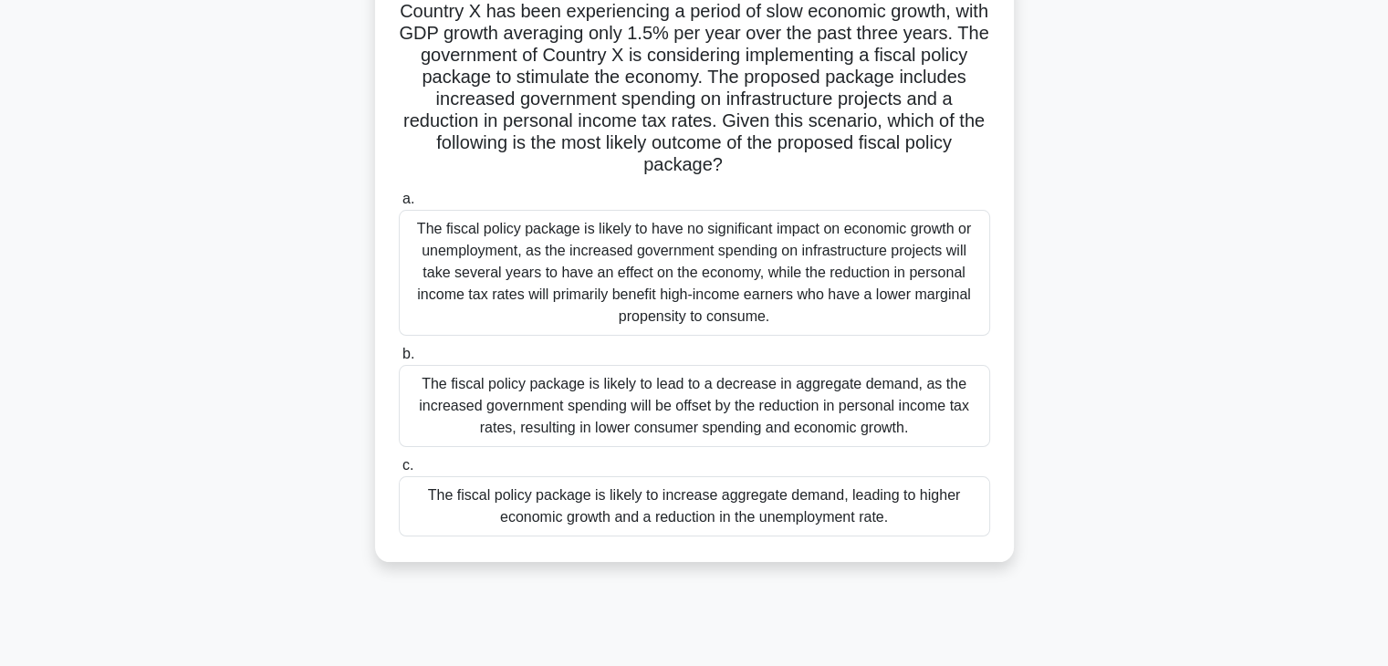
scroll to position [131, 0]
click at [760, 500] on div "The fiscal policy package is likely to increase aggregate demand, leading to hi…" at bounding box center [694, 506] width 591 height 60
click at [399, 472] on input "c. The fiscal policy package is likely to increase aggregate demand, leading to…" at bounding box center [399, 466] width 0 height 12
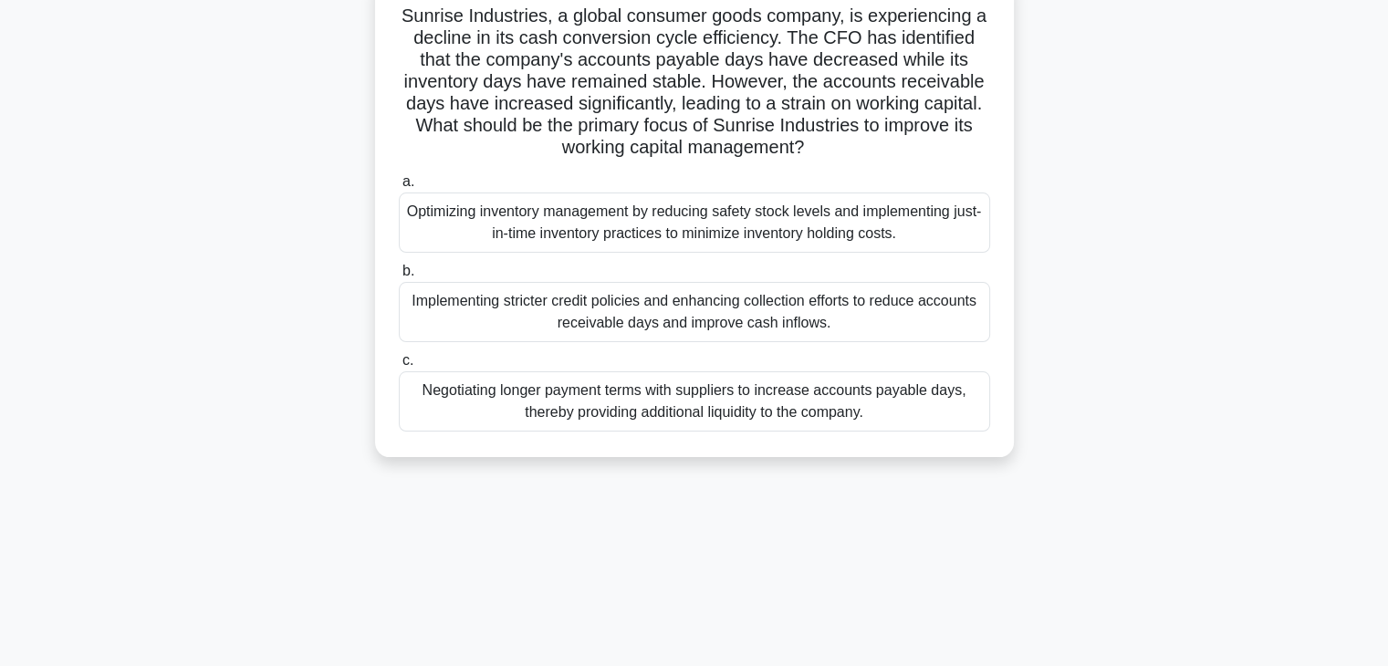
scroll to position [0, 0]
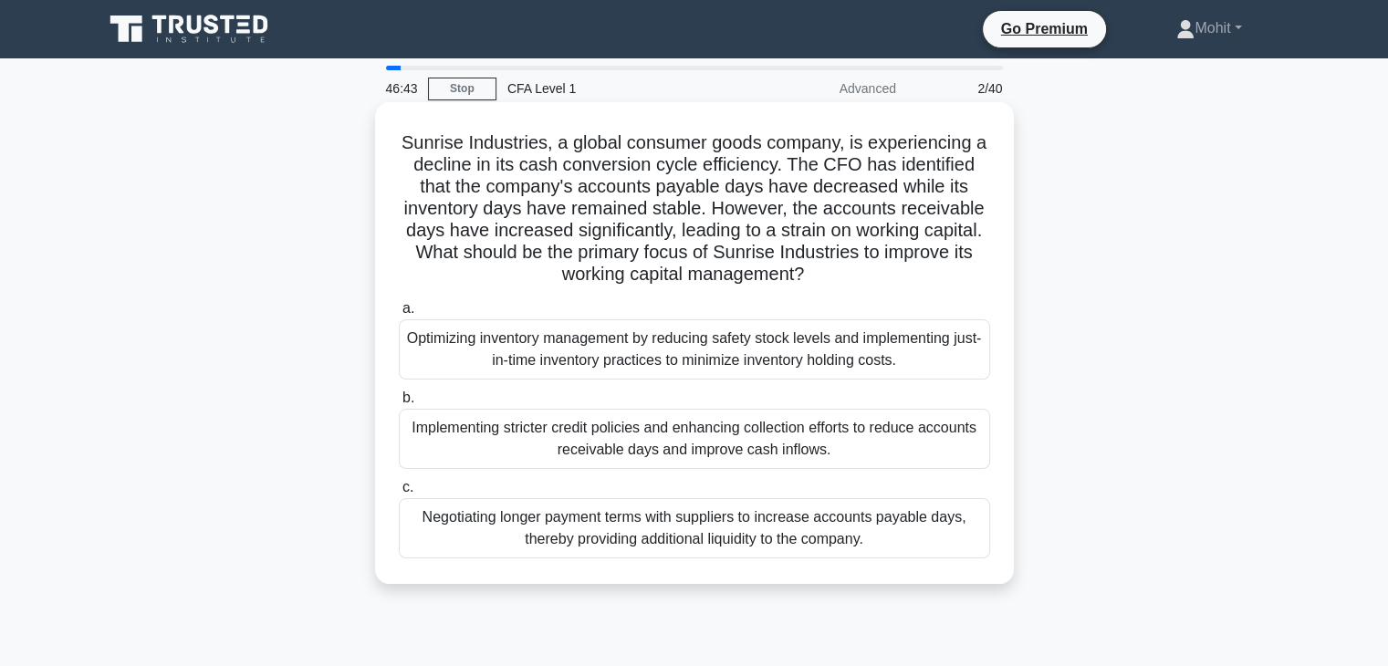
click at [693, 450] on div "Implementing stricter credit policies and enhancing collection efforts to reduc…" at bounding box center [694, 439] width 591 height 60
click at [399, 404] on input "b. Implementing stricter credit policies and enhancing collection efforts to re…" at bounding box center [399, 398] width 0 height 12
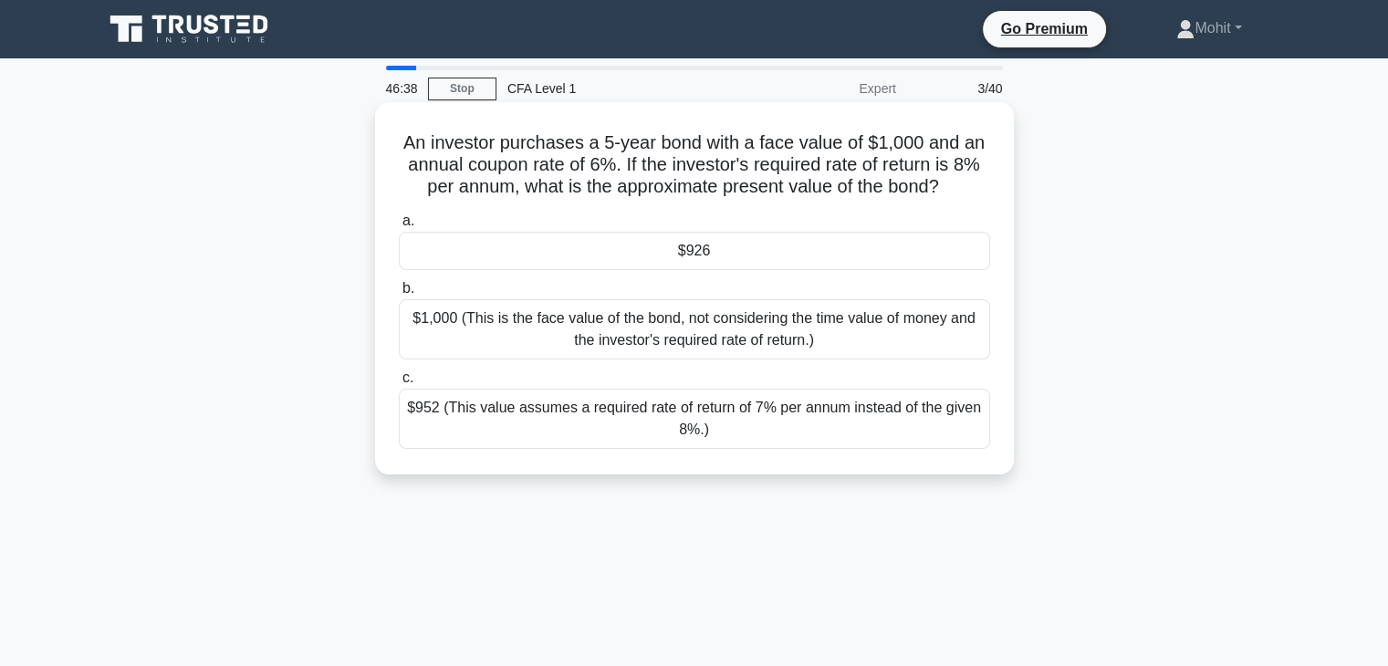
click at [665, 262] on div "$926" at bounding box center [694, 251] width 591 height 38
click at [399, 227] on input "a. $926" at bounding box center [399, 221] width 0 height 12
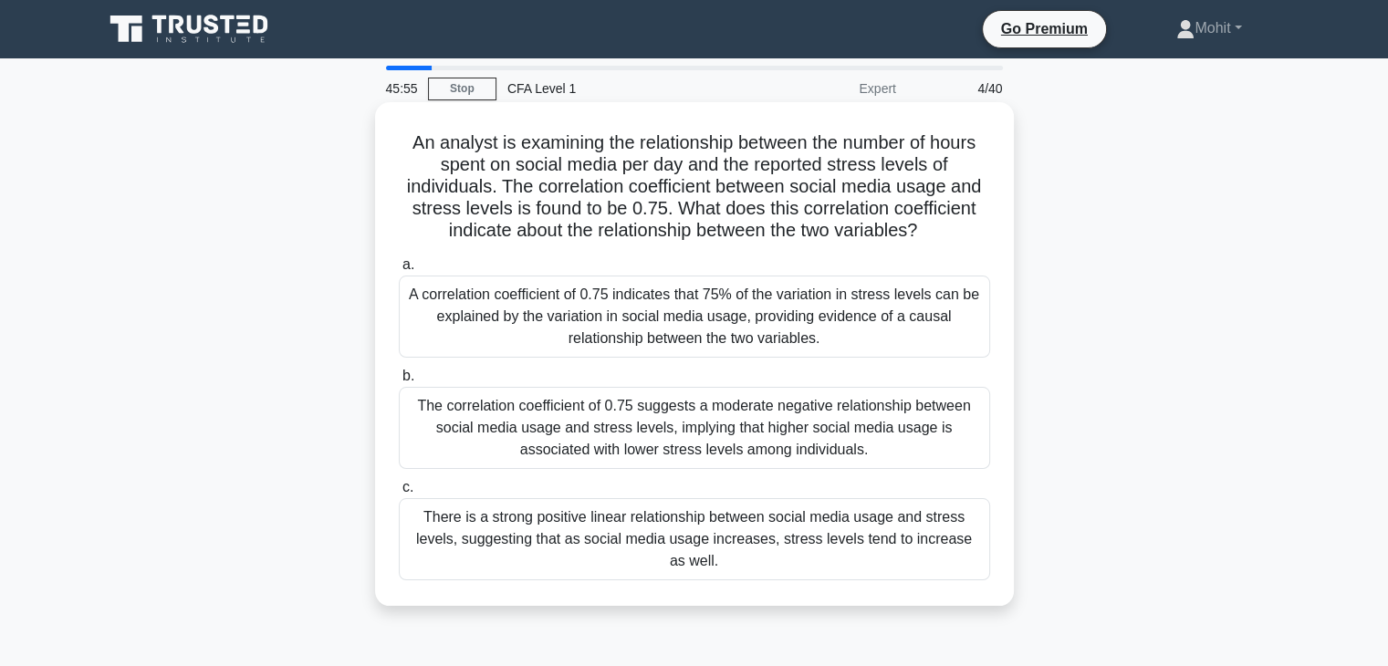
click at [534, 547] on div "There is a strong positive linear relationship between social media usage and s…" at bounding box center [694, 539] width 591 height 82
click at [399, 494] on input "c. There is a strong positive linear relationship between social media usage an…" at bounding box center [399, 488] width 0 height 12
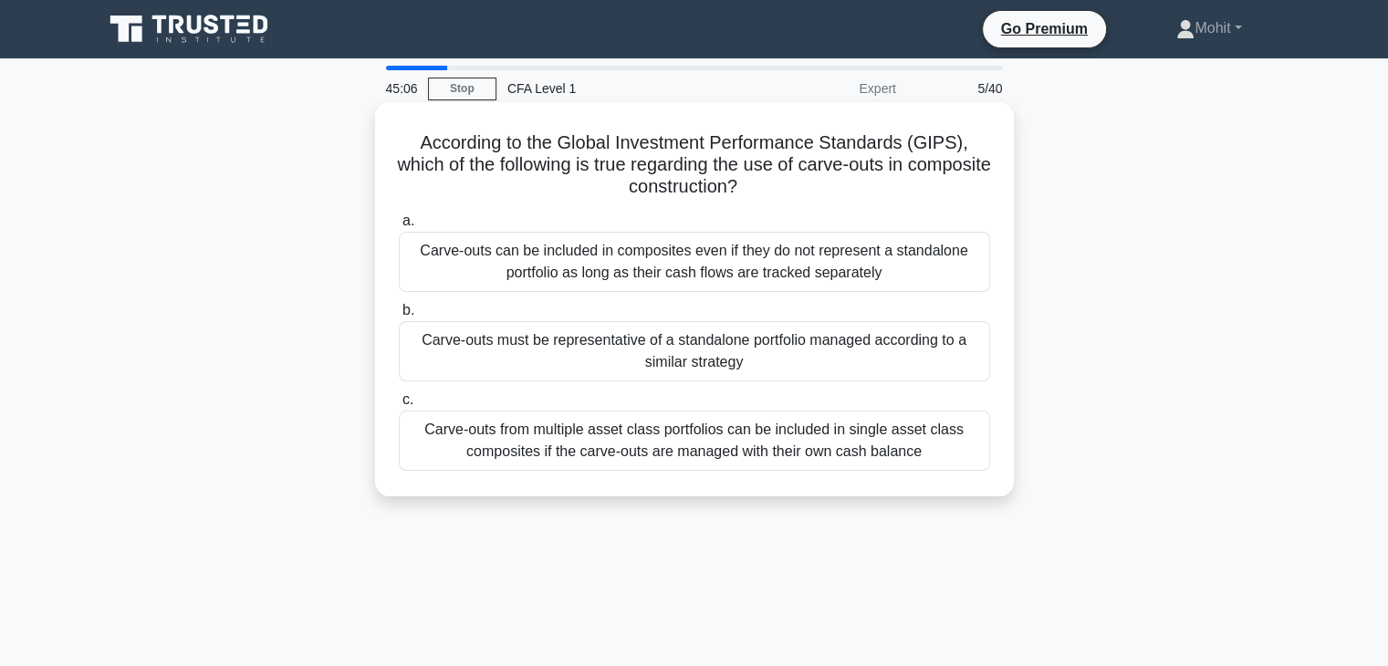
click at [721, 252] on div "Carve-outs can be included in composites even if they do not represent a standa…" at bounding box center [694, 262] width 591 height 60
click at [399, 227] on input "a. Carve-outs can be included in composites even if they do not represent a sta…" at bounding box center [399, 221] width 0 height 12
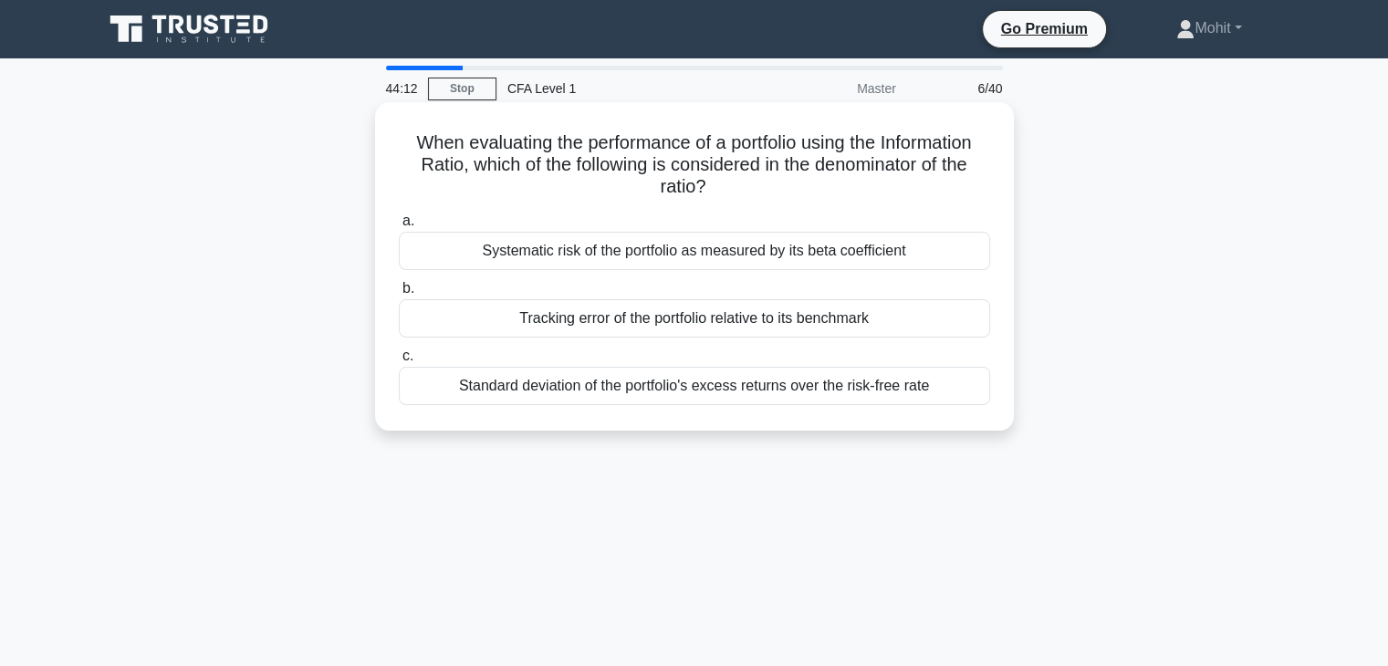
click at [702, 395] on div "Standard deviation of the portfolio's excess returns over the risk-free rate" at bounding box center [694, 386] width 591 height 38
click at [399, 362] on input "c. Standard deviation of the portfolio's excess returns over the risk-free rate" at bounding box center [399, 356] width 0 height 12
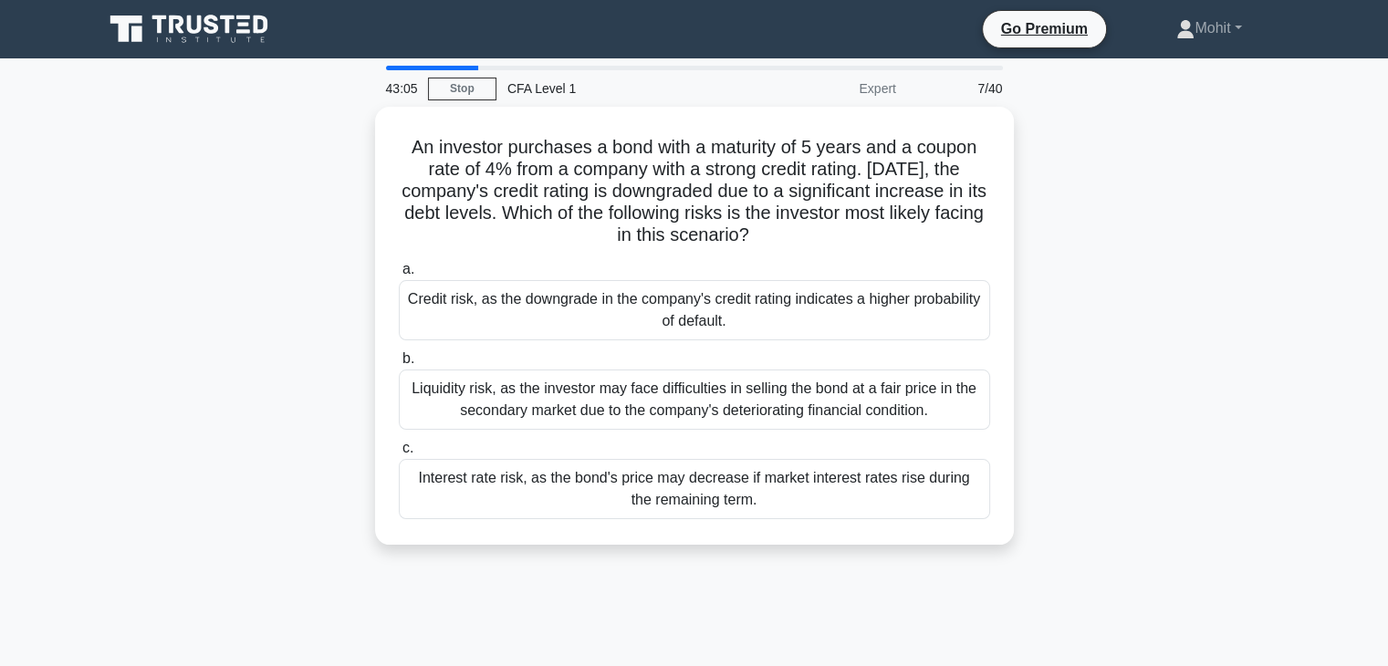
click at [702, 395] on div "Liquidity risk, as the investor may face difficulties in selling the bond at a …" at bounding box center [694, 400] width 591 height 60
click at [399, 365] on input "b. Liquidity risk, as the investor may face difficulties in selling the bond at…" at bounding box center [399, 359] width 0 height 12
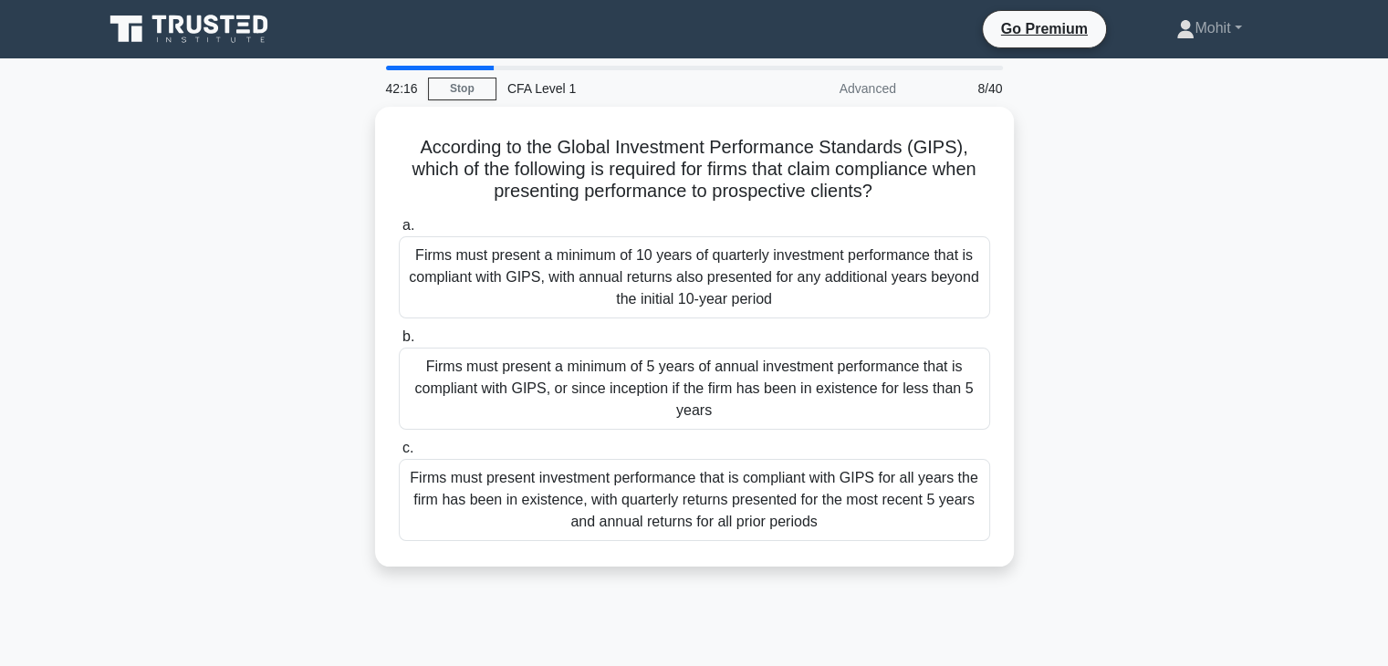
click at [702, 395] on div "Firms must present a minimum of 5 years of annual investment performance that i…" at bounding box center [694, 389] width 591 height 82
click at [399, 343] on input "b. Firms must present a minimum of 5 years of annual investment performance tha…" at bounding box center [399, 337] width 0 height 12
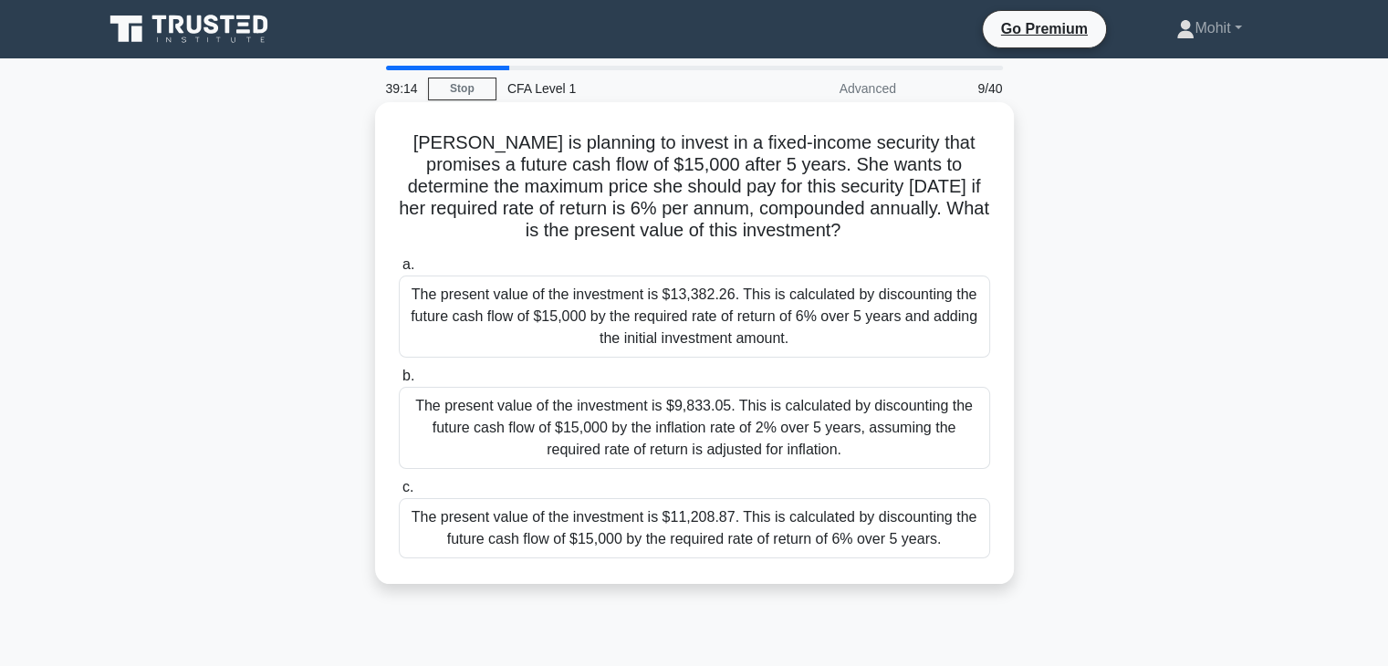
click at [584, 539] on div "The present value of the investment is $11,208.87. This is calculated by discou…" at bounding box center [694, 528] width 591 height 60
click at [399, 494] on input "c. The present value of the investment is $11,208.87. This is calculated by dis…" at bounding box center [399, 488] width 0 height 12
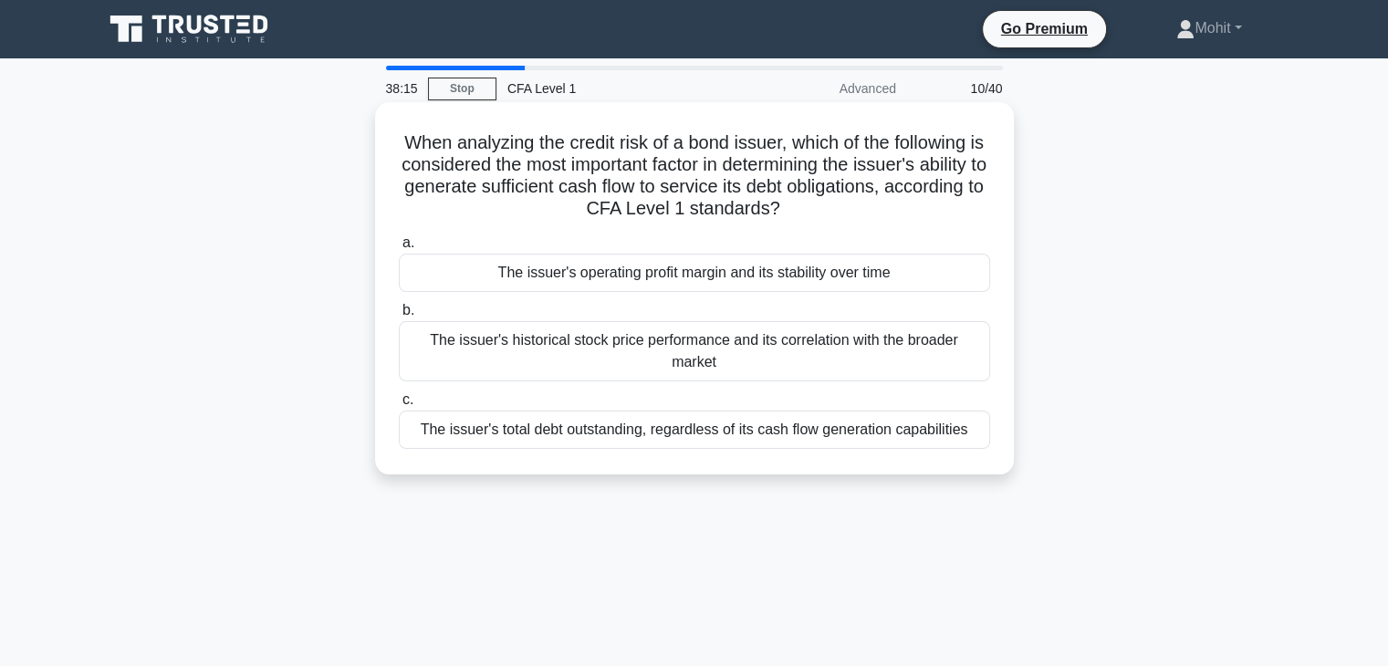
click at [735, 411] on div "The issuer's total debt outstanding, regardless of its cash flow generation cap…" at bounding box center [694, 430] width 591 height 38
click at [399, 406] on input "c. The issuer's total debt outstanding, regardless of its cash flow generation …" at bounding box center [399, 400] width 0 height 12
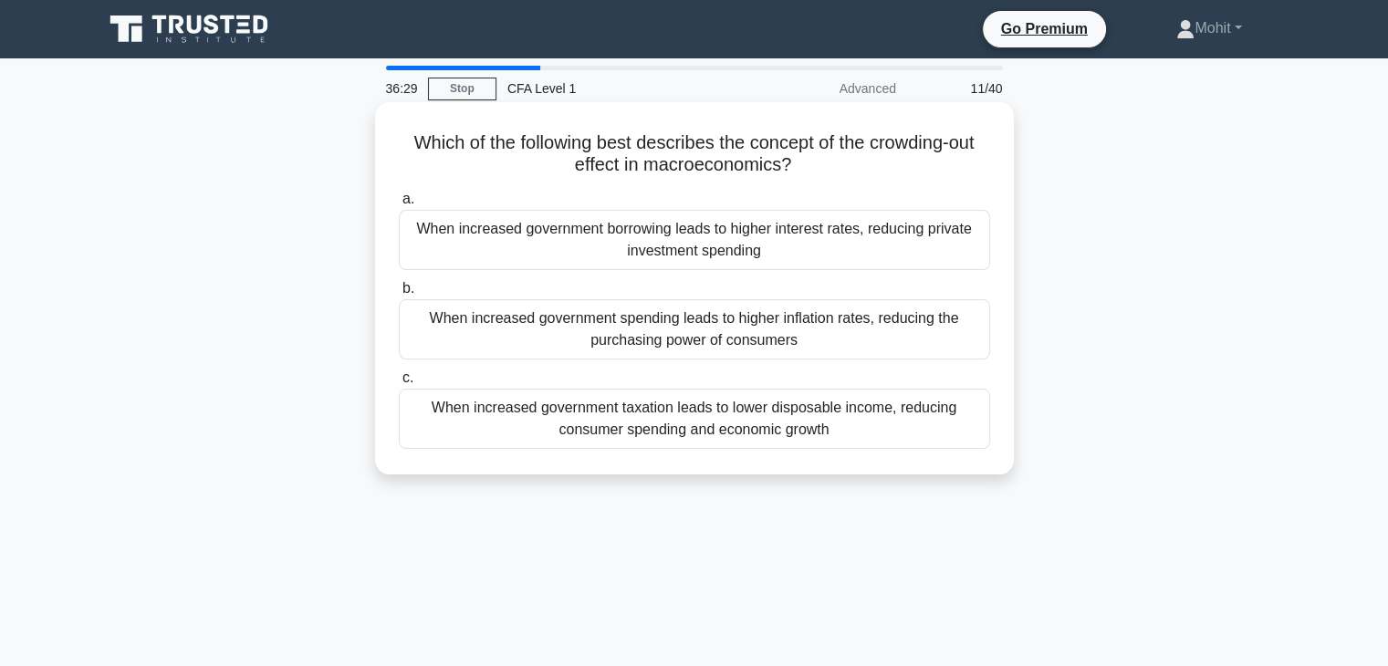
click at [815, 339] on div "When increased government spending leads to higher inflation rates, reducing th…" at bounding box center [694, 329] width 591 height 60
click at [399, 295] on input "b. When increased government spending leads to higher inflation rates, reducing…" at bounding box center [399, 289] width 0 height 12
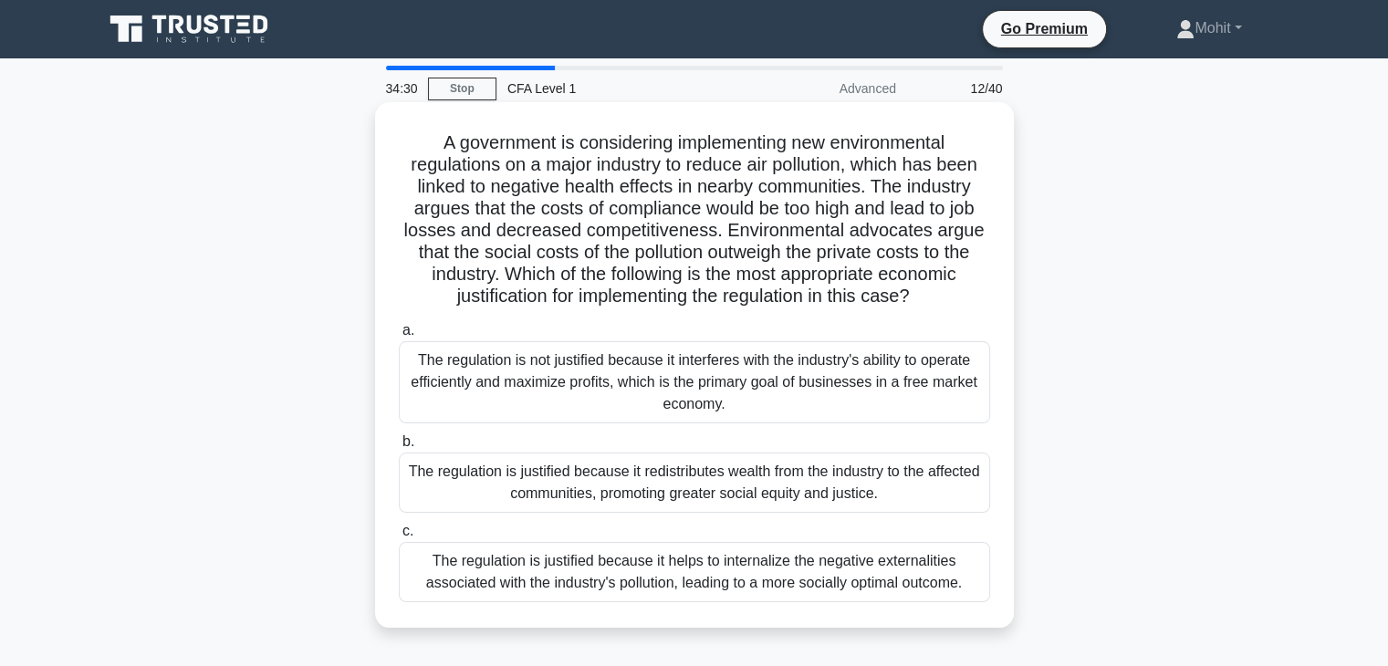
click at [788, 497] on div "The regulation is justified because it redistributes wealth from the industry t…" at bounding box center [694, 483] width 591 height 60
click at [399, 448] on input "b. The regulation is justified because it redistributes wealth from the industr…" at bounding box center [399, 442] width 0 height 12
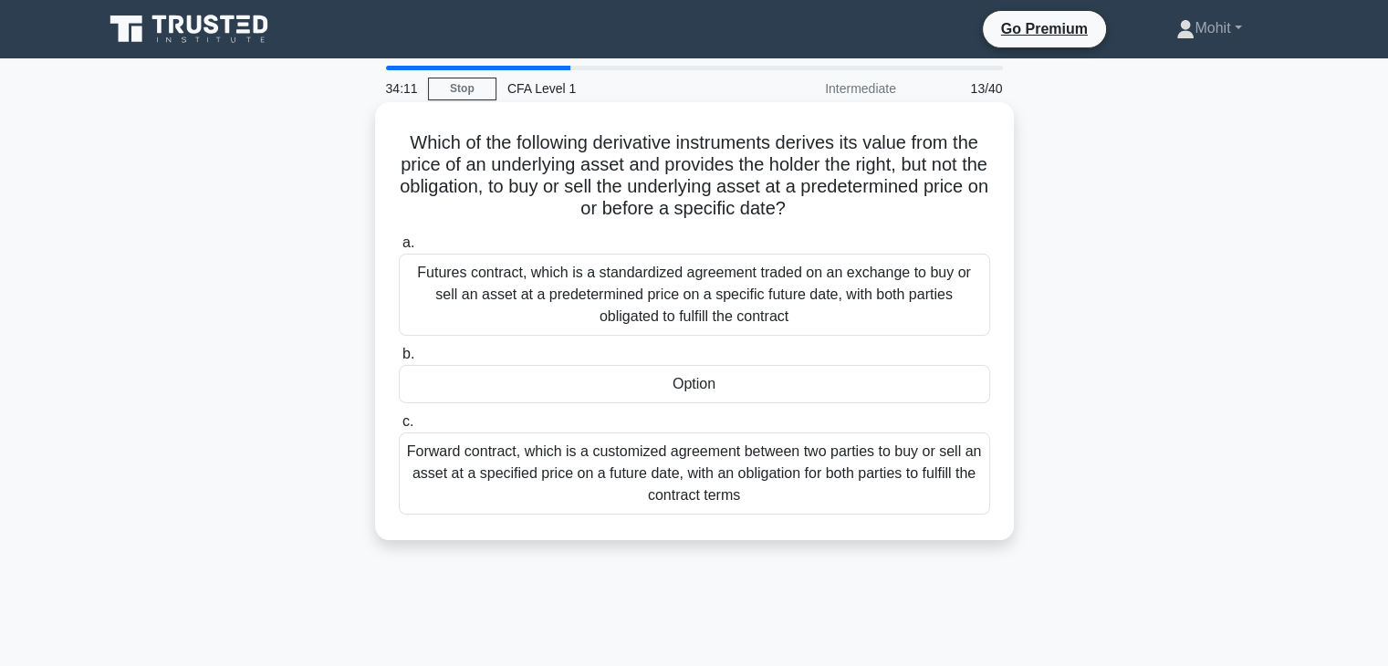
click at [753, 395] on div "Option" at bounding box center [694, 384] width 591 height 38
click at [399, 360] on input "b. Option" at bounding box center [399, 355] width 0 height 12
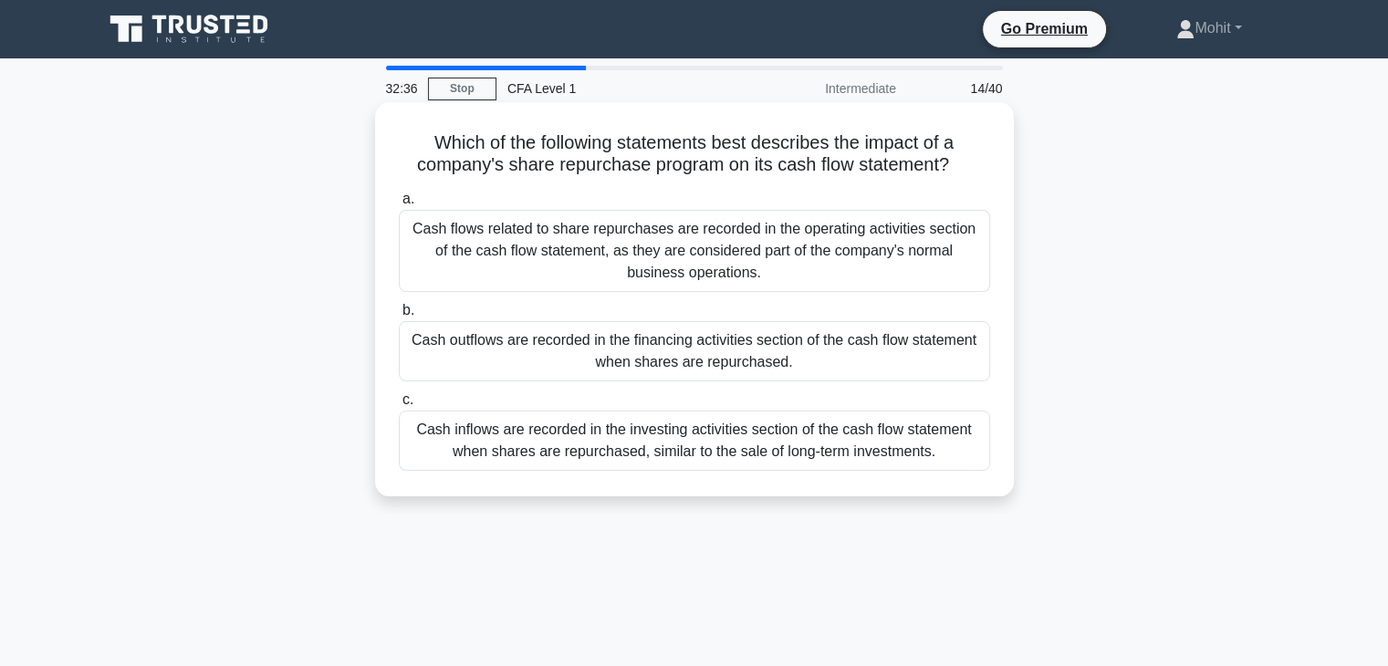
click at [783, 255] on div "Cash flows related to share repurchases are recorded in the operating activitie…" at bounding box center [694, 251] width 591 height 82
click at [399, 205] on input "a. Cash flows related to share repurchases are recorded in the operating activi…" at bounding box center [399, 199] width 0 height 12
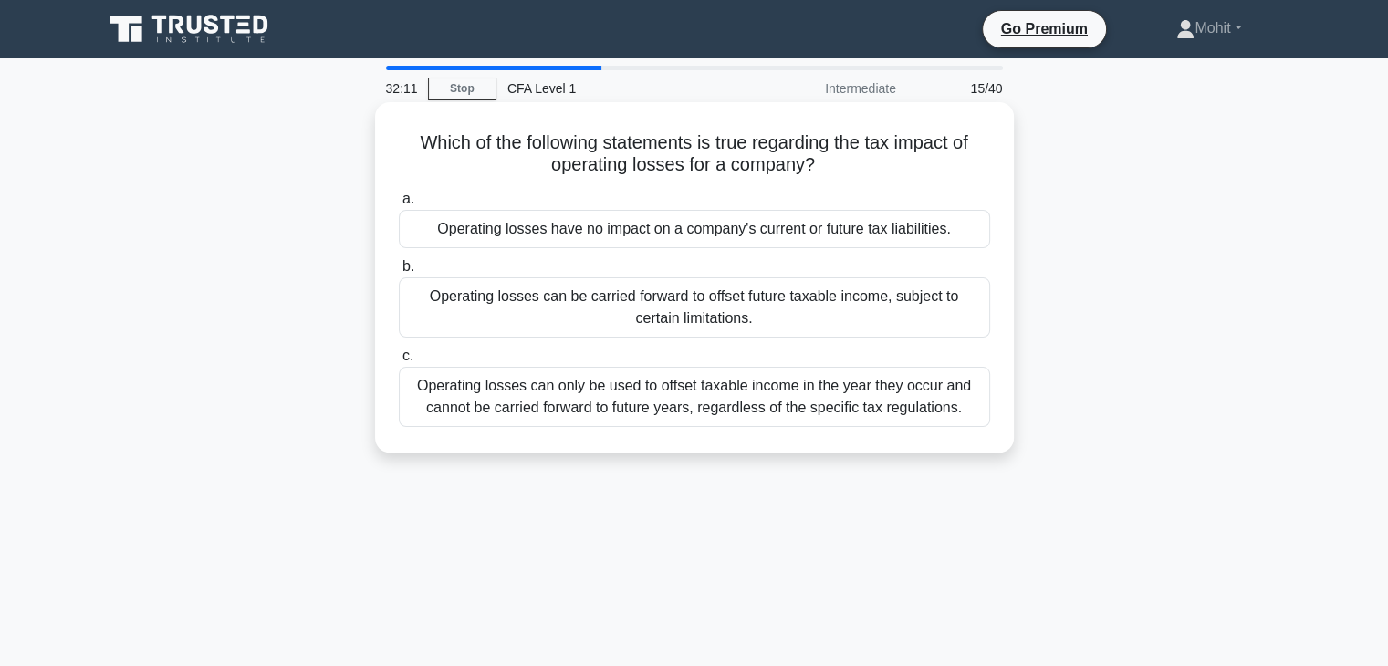
click at [806, 332] on div "Operating losses can be carried forward to offset future taxable income, subjec…" at bounding box center [694, 307] width 591 height 60
click at [399, 273] on input "b. Operating losses can be carried forward to offset future taxable income, sub…" at bounding box center [399, 267] width 0 height 12
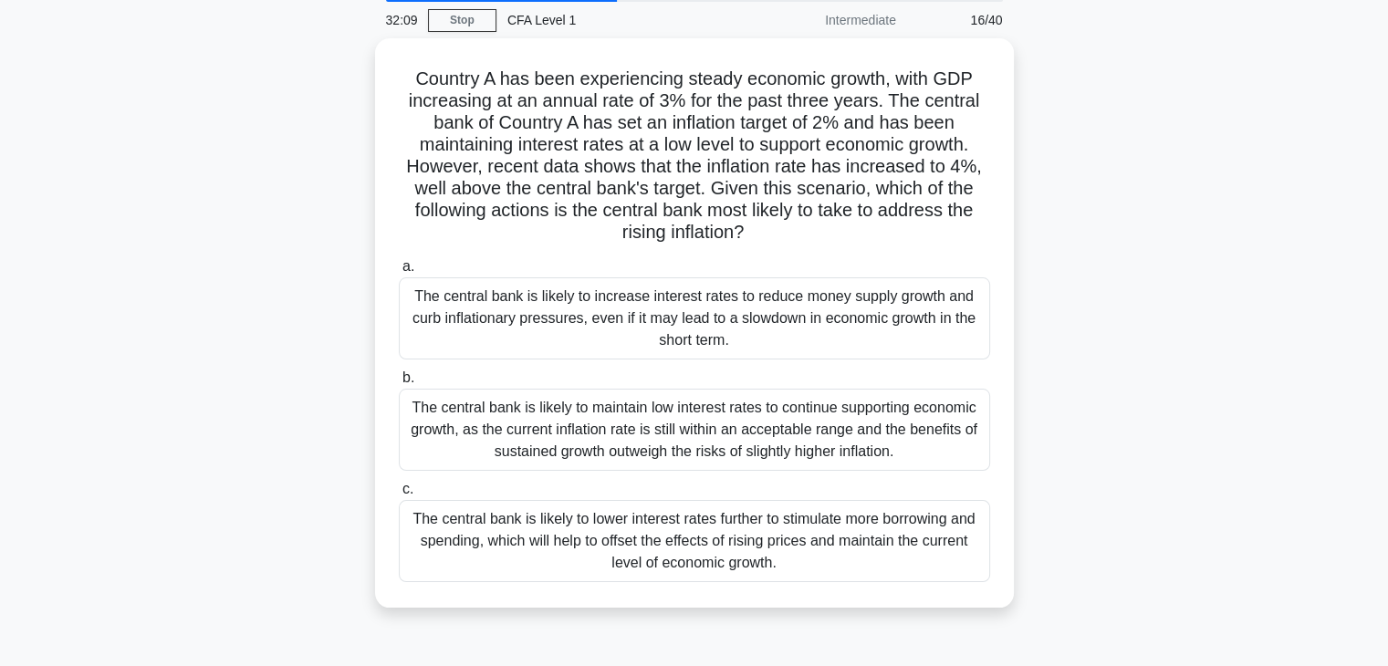
scroll to position [82, 0]
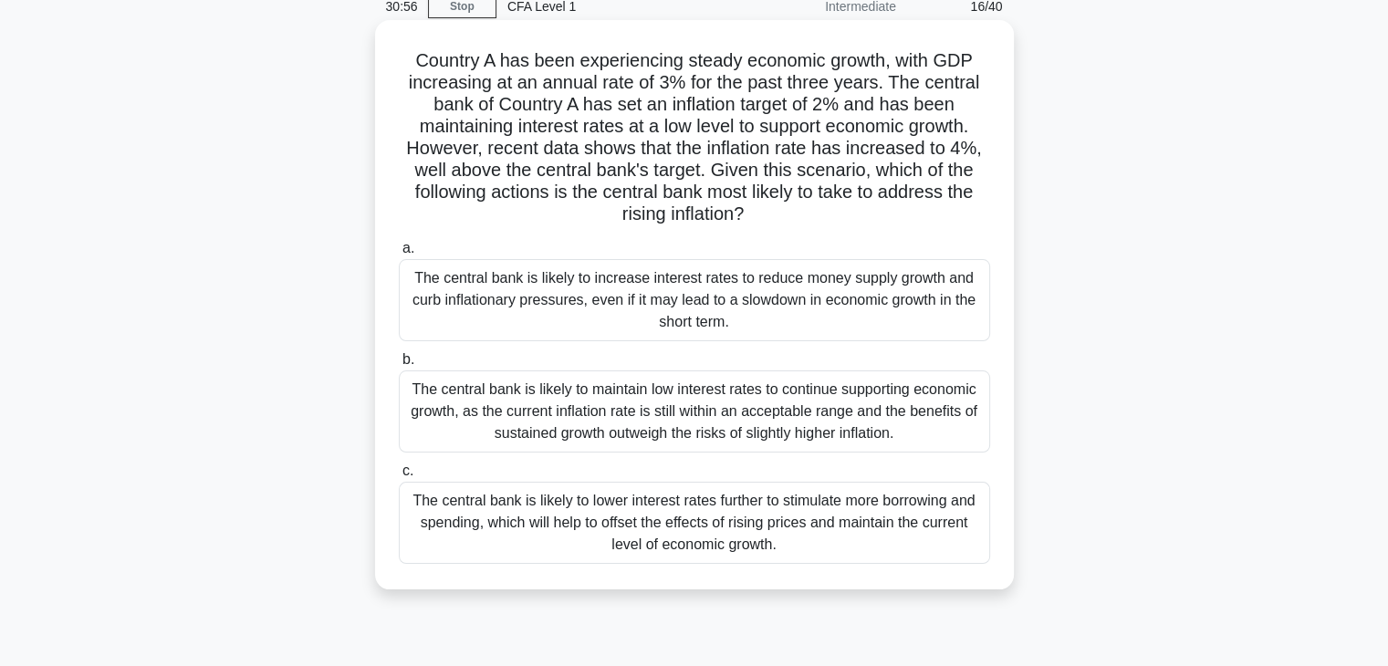
click at [836, 402] on div "The central bank is likely to maintain low interest rates to continue supportin…" at bounding box center [694, 411] width 591 height 82
click at [399, 366] on input "b. The central bank is likely to maintain low interest rates to continue suppor…" at bounding box center [399, 360] width 0 height 12
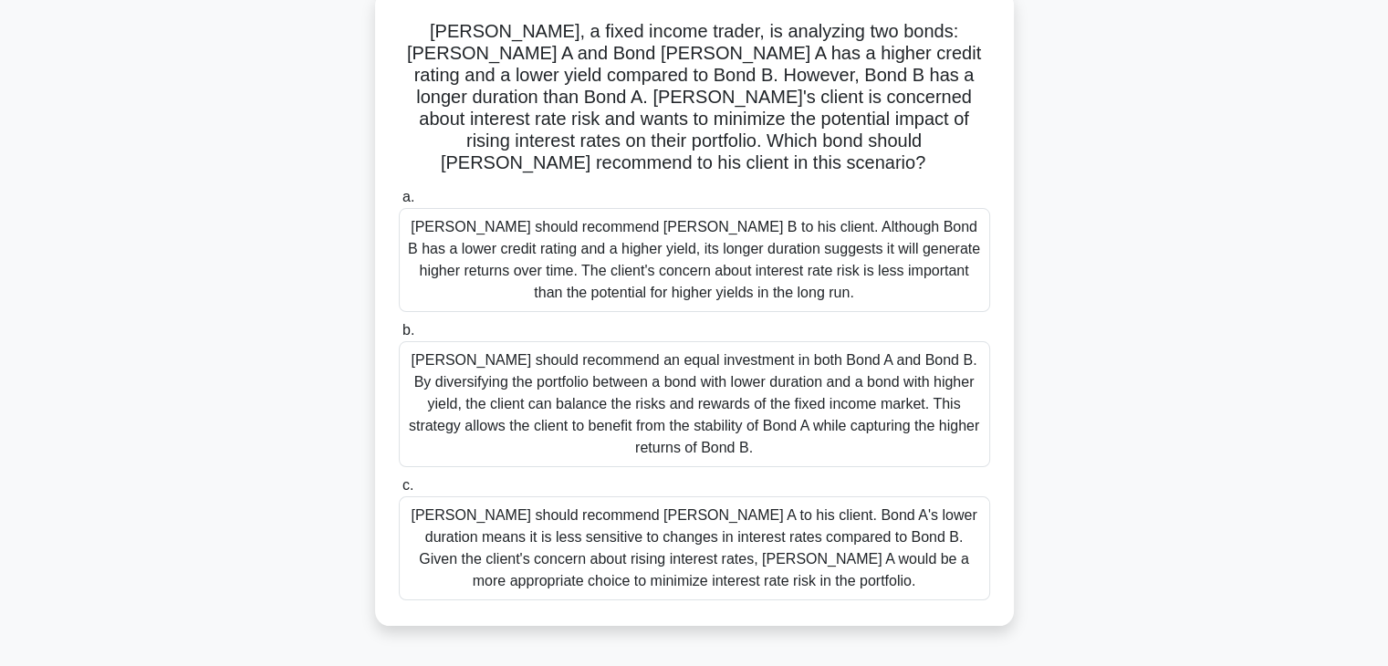
scroll to position [117, 0]
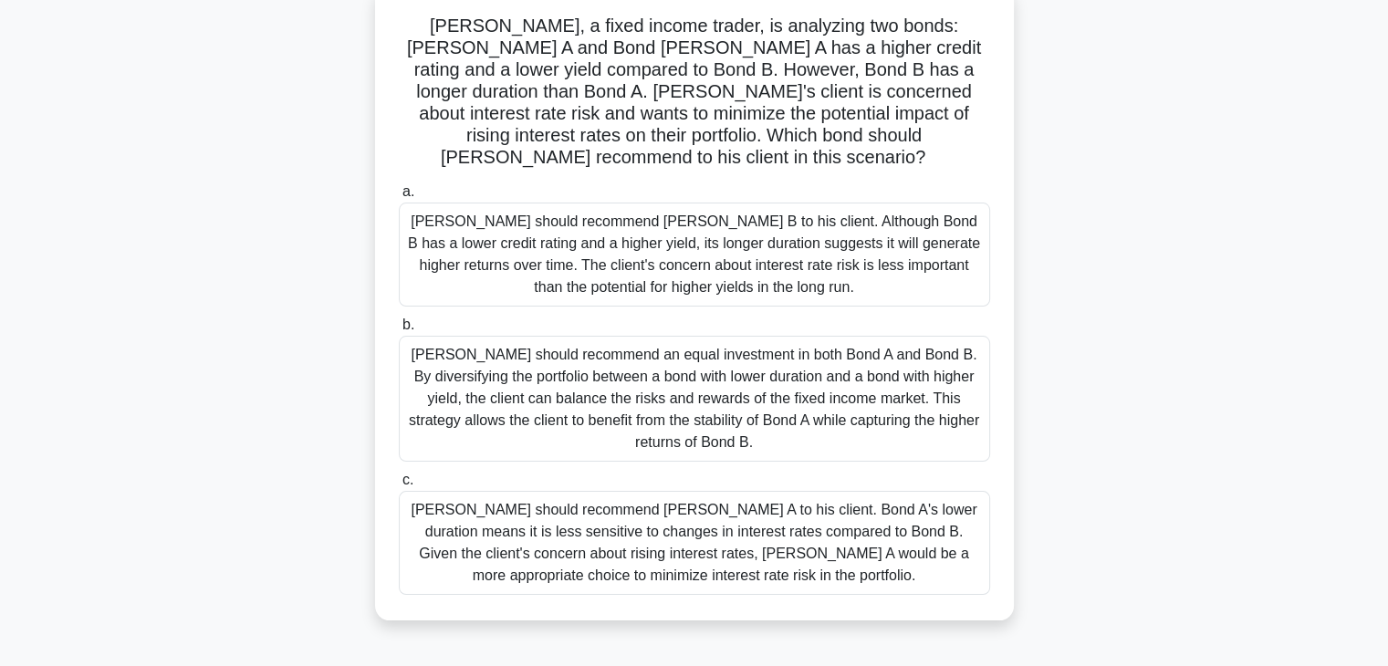
click at [956, 495] on div "Tom should recommend Bond A to his client. Bond A's lower duration means it is …" at bounding box center [694, 543] width 591 height 104
click at [399, 486] on input "c. Tom should recommend Bond A to his client. Bond A's lower duration means it …" at bounding box center [399, 480] width 0 height 12
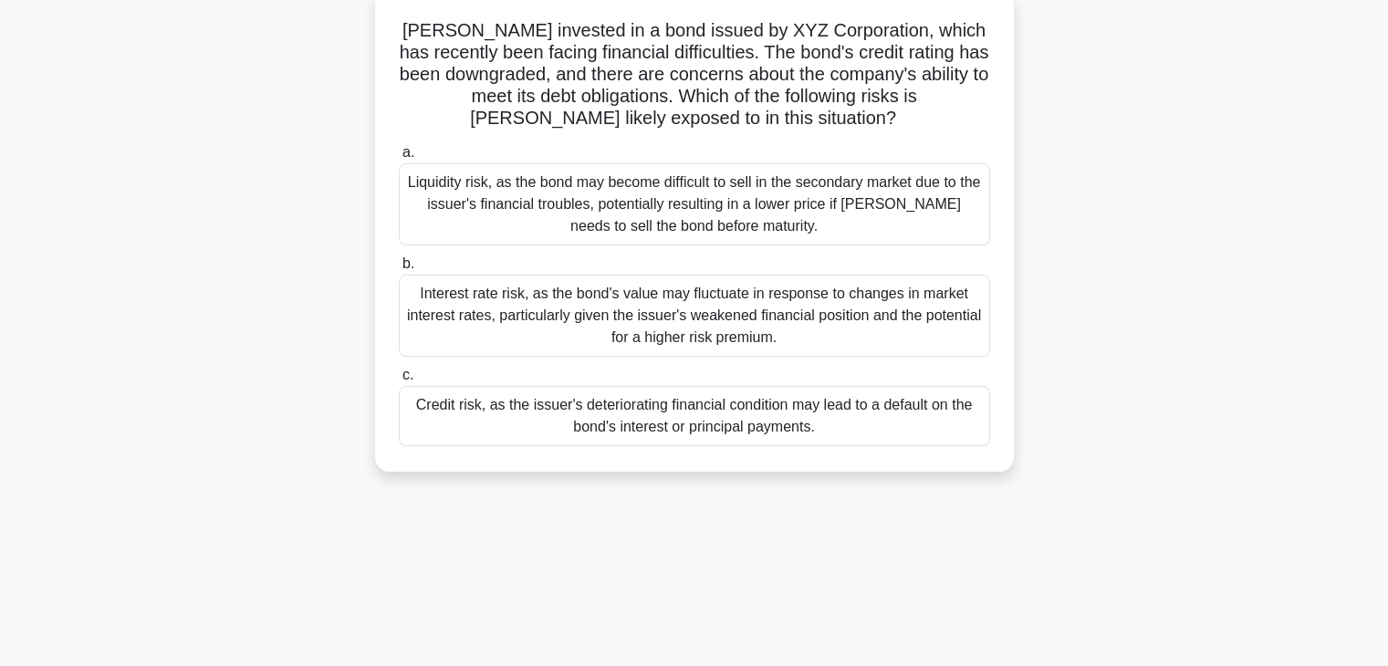
scroll to position [0, 0]
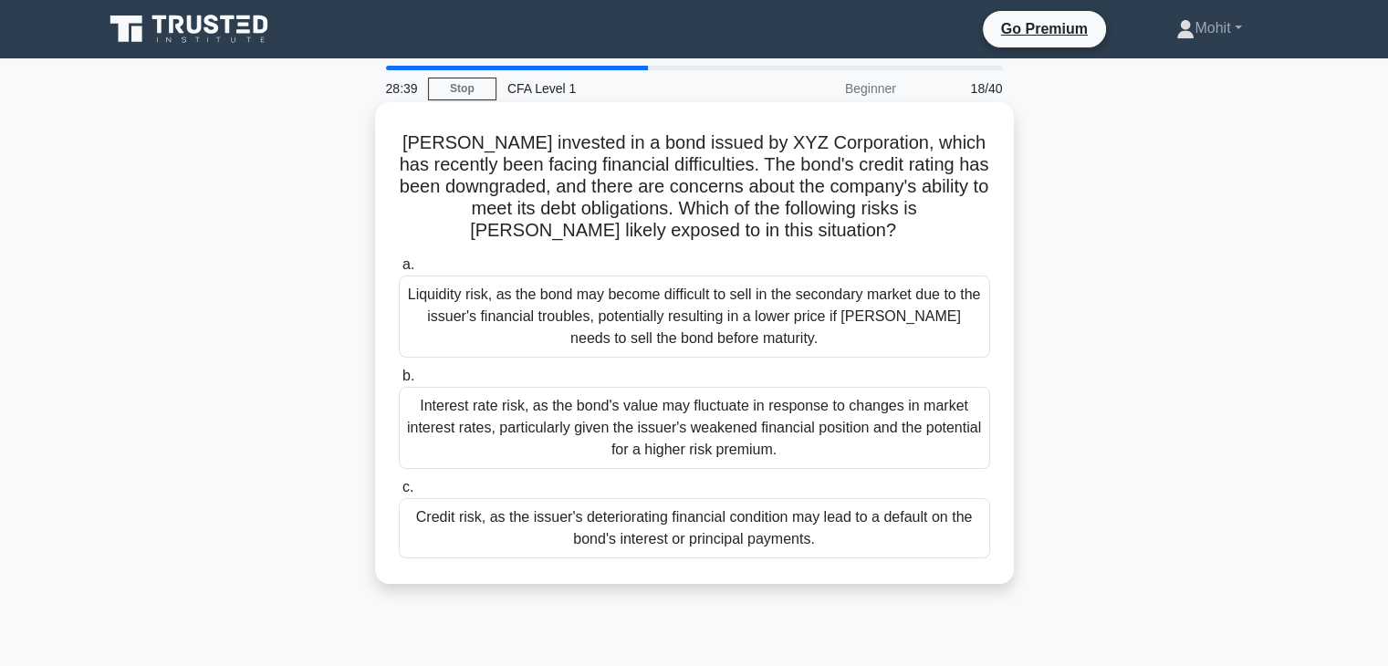
click at [919, 453] on div "Interest rate risk, as the bond's value may fluctuate in response to changes in…" at bounding box center [694, 428] width 591 height 82
click at [399, 382] on input "b. Interest rate risk, as the bond's value may fluctuate in response to changes…" at bounding box center [399, 376] width 0 height 12
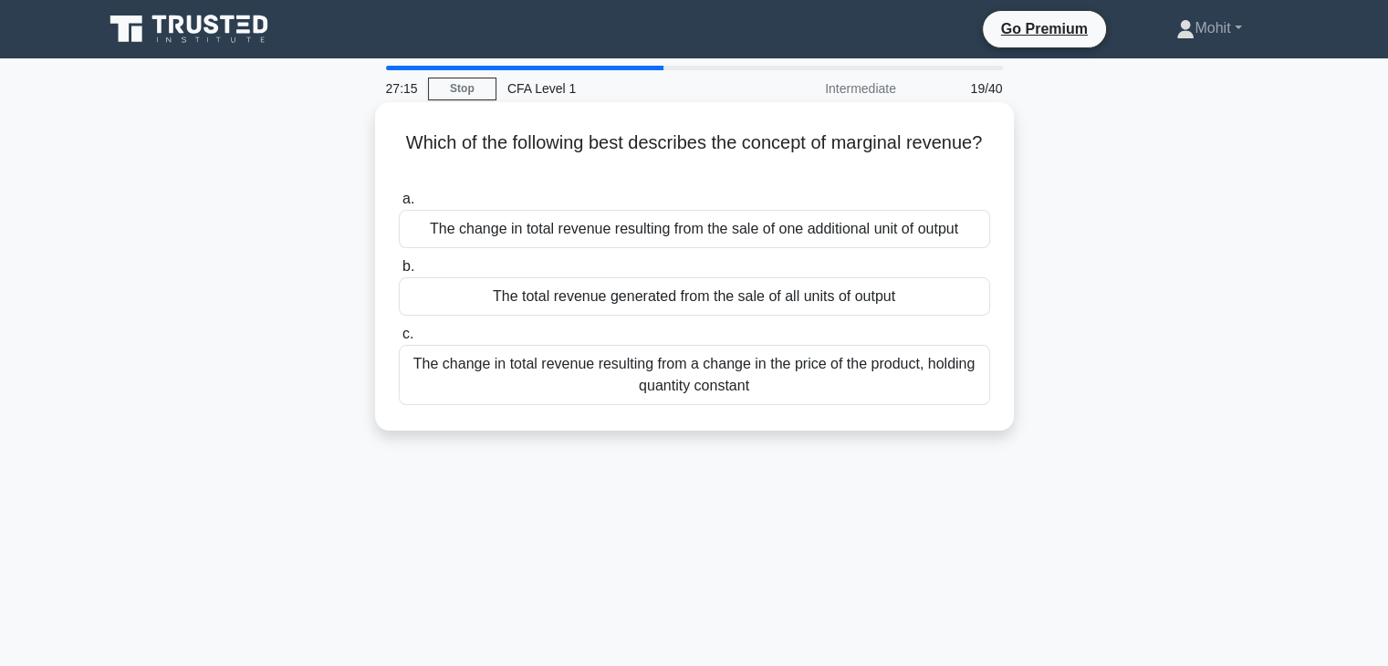
click at [878, 227] on div "The change in total revenue resulting from the sale of one additional unit of o…" at bounding box center [694, 229] width 591 height 38
click at [399, 205] on input "a. The change in total revenue resulting from the sale of one additional unit o…" at bounding box center [399, 199] width 0 height 12
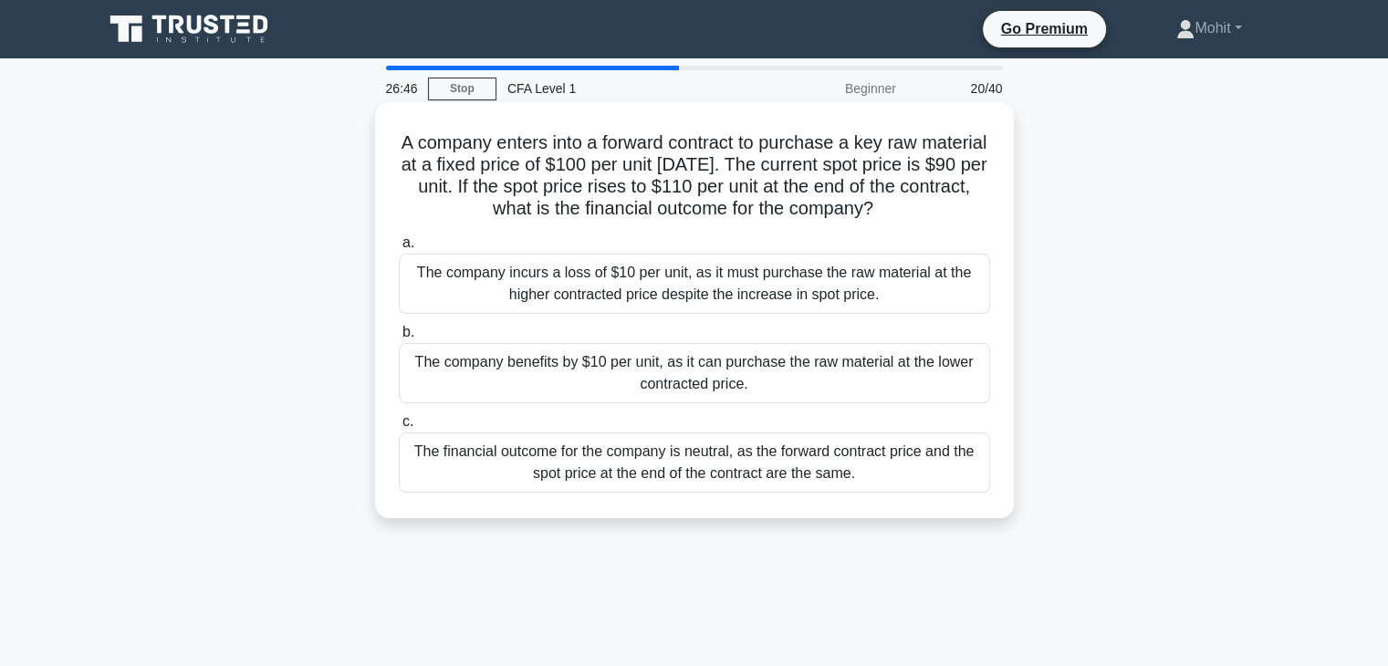
click at [695, 385] on div "The company benefits by $10 per unit, as it can purchase the raw material at th…" at bounding box center [694, 373] width 591 height 60
click at [399, 339] on input "b. The company benefits by $10 per unit, as it can purchase the raw material at…" at bounding box center [399, 333] width 0 height 12
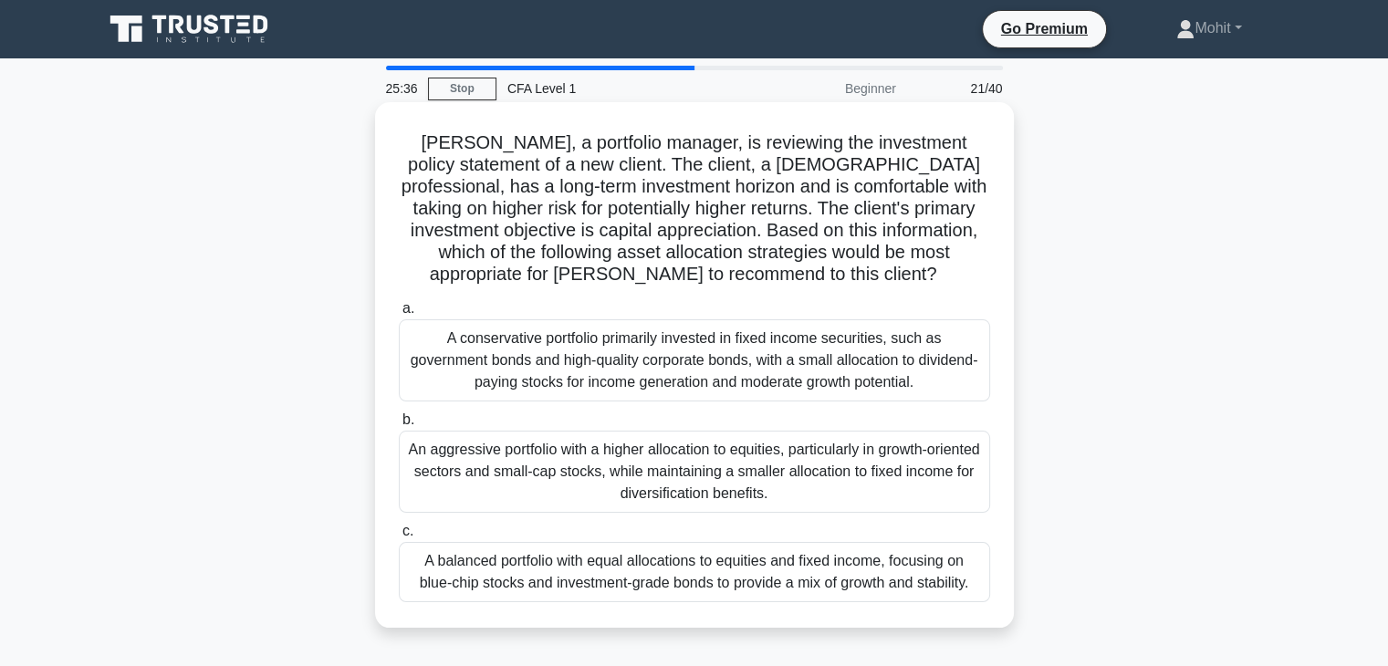
click at [698, 494] on div "An aggressive portfolio with a higher allocation to equities, particularly in g…" at bounding box center [694, 472] width 591 height 82
click at [399, 426] on input "b. An aggressive portfolio with a higher allocation to equities, particularly i…" at bounding box center [399, 420] width 0 height 12
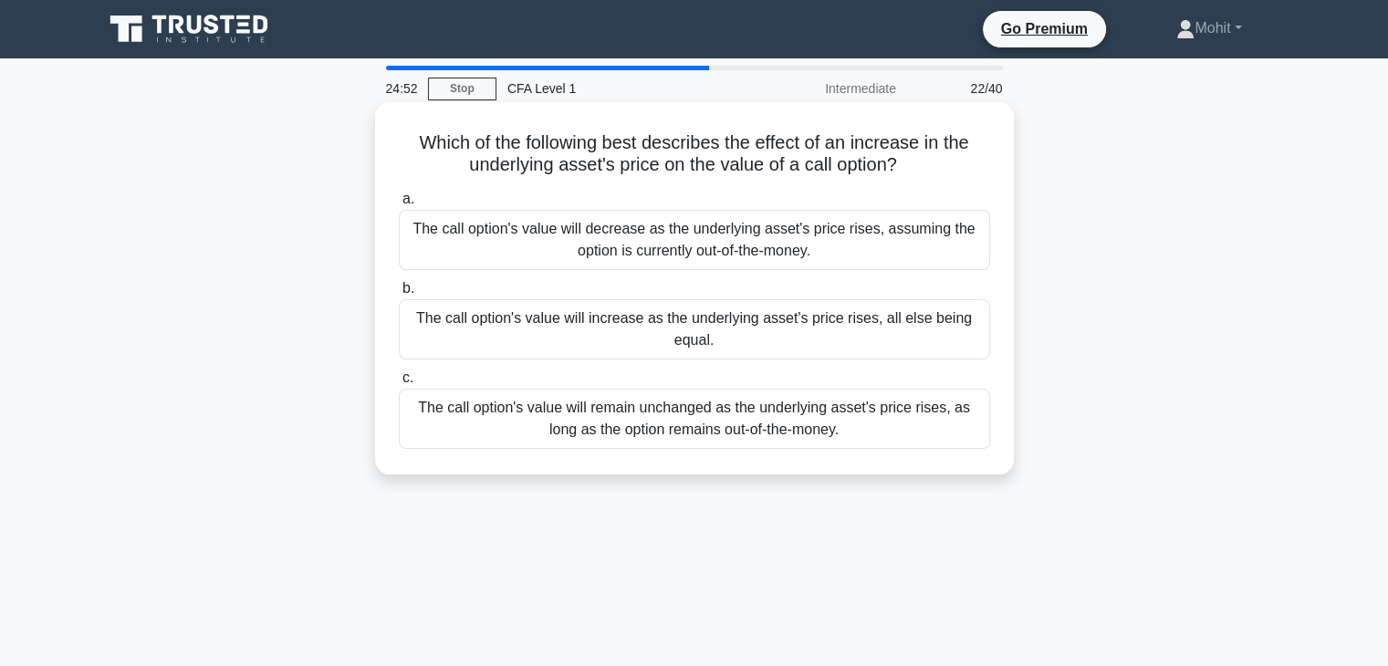
click at [745, 318] on div "The call option's value will increase as the underlying asset's price rises, al…" at bounding box center [694, 329] width 591 height 60
click at [399, 295] on input "b. The call option's value will increase as the underlying asset's price rises,…" at bounding box center [399, 289] width 0 height 12
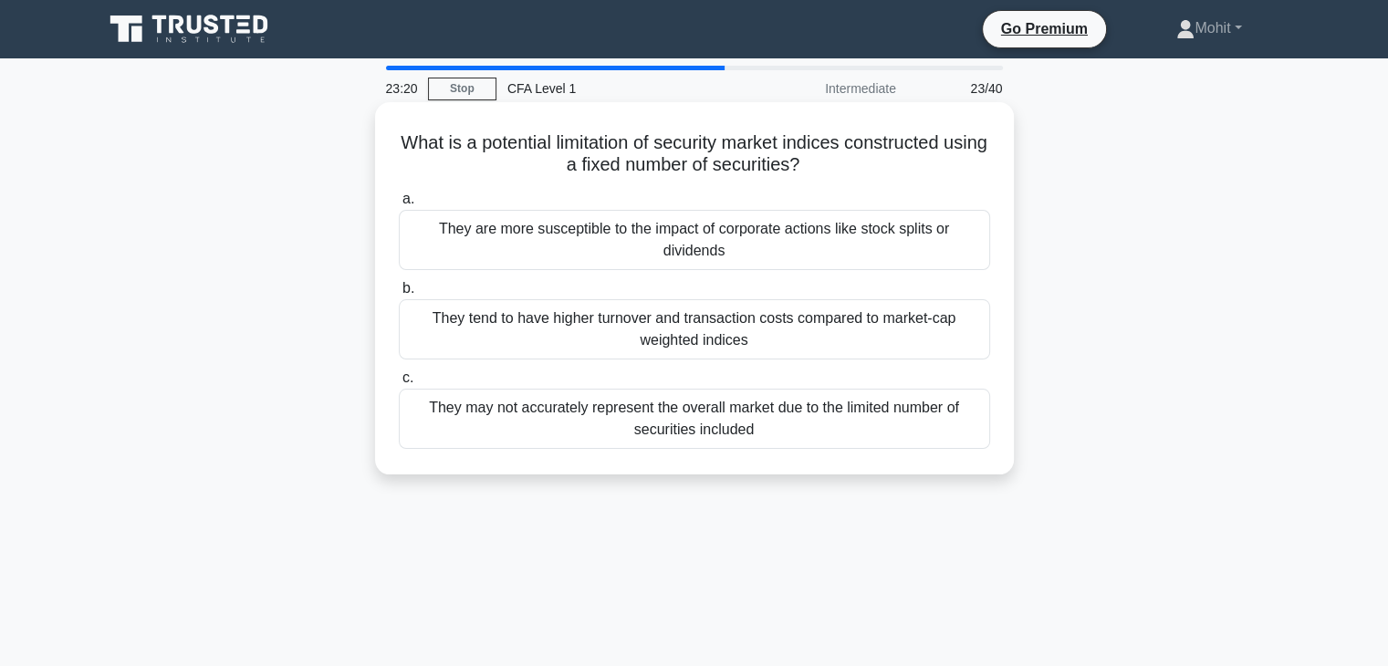
click at [706, 300] on div "They tend to have higher turnover and transaction costs compared to market-cap …" at bounding box center [694, 329] width 591 height 60
click at [399, 295] on input "b. They tend to have higher turnover and transaction costs compared to market-c…" at bounding box center [399, 289] width 0 height 12
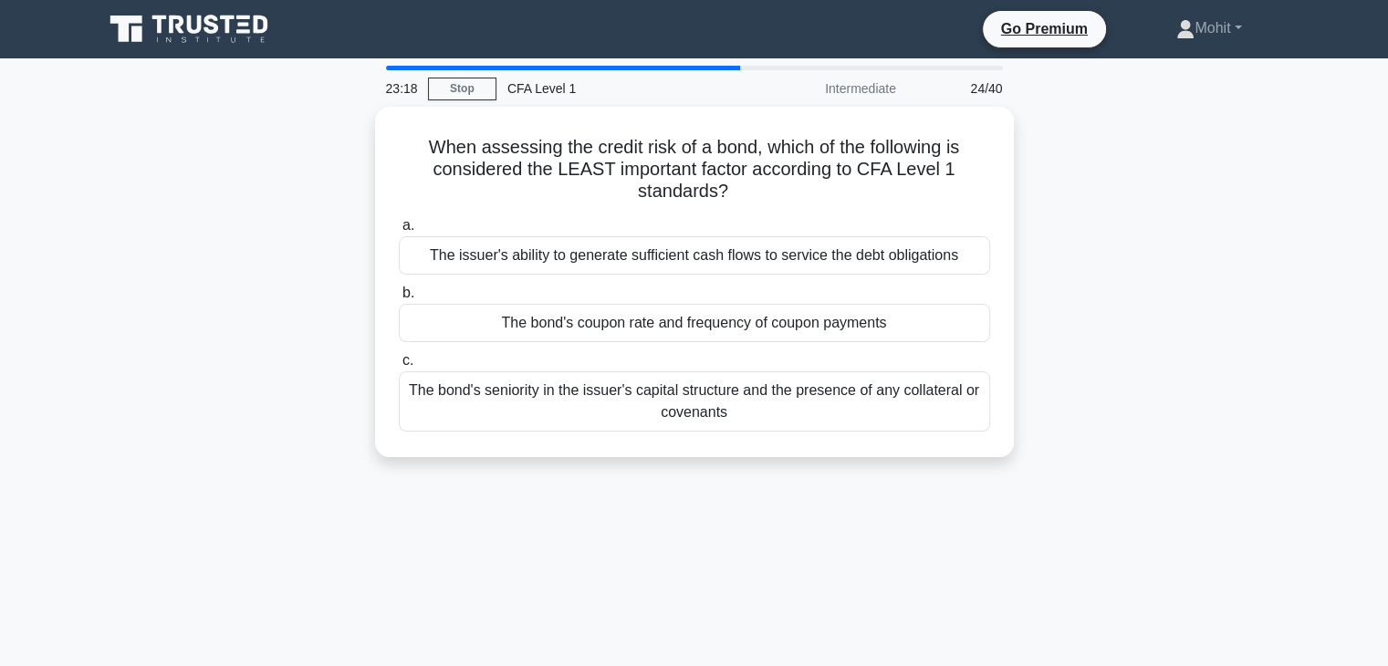
click at [706, 304] on div "The bond's coupon rate and frequency of coupon payments" at bounding box center [694, 323] width 591 height 38
click at [399, 299] on input "b. The bond's coupon rate and frequency of coupon payments" at bounding box center [399, 293] width 0 height 12
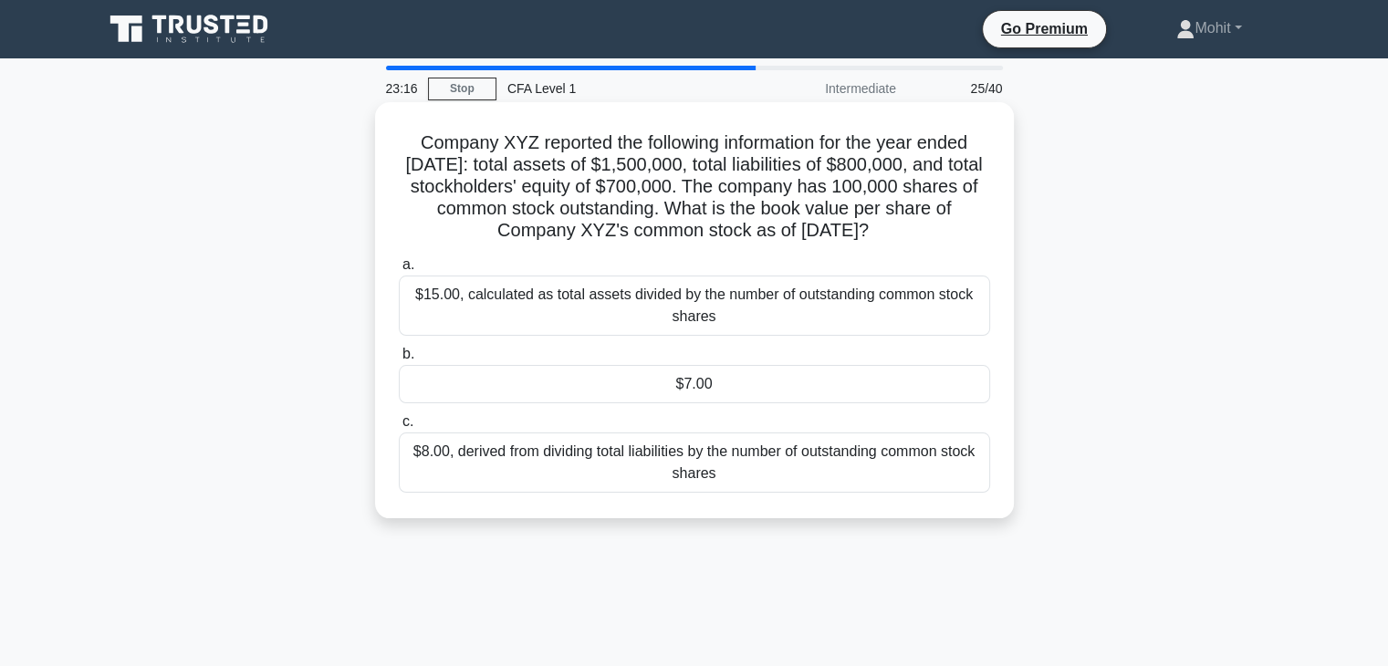
click at [719, 393] on div "$7.00" at bounding box center [694, 384] width 591 height 38
click at [399, 360] on input "b. $7.00" at bounding box center [399, 355] width 0 height 12
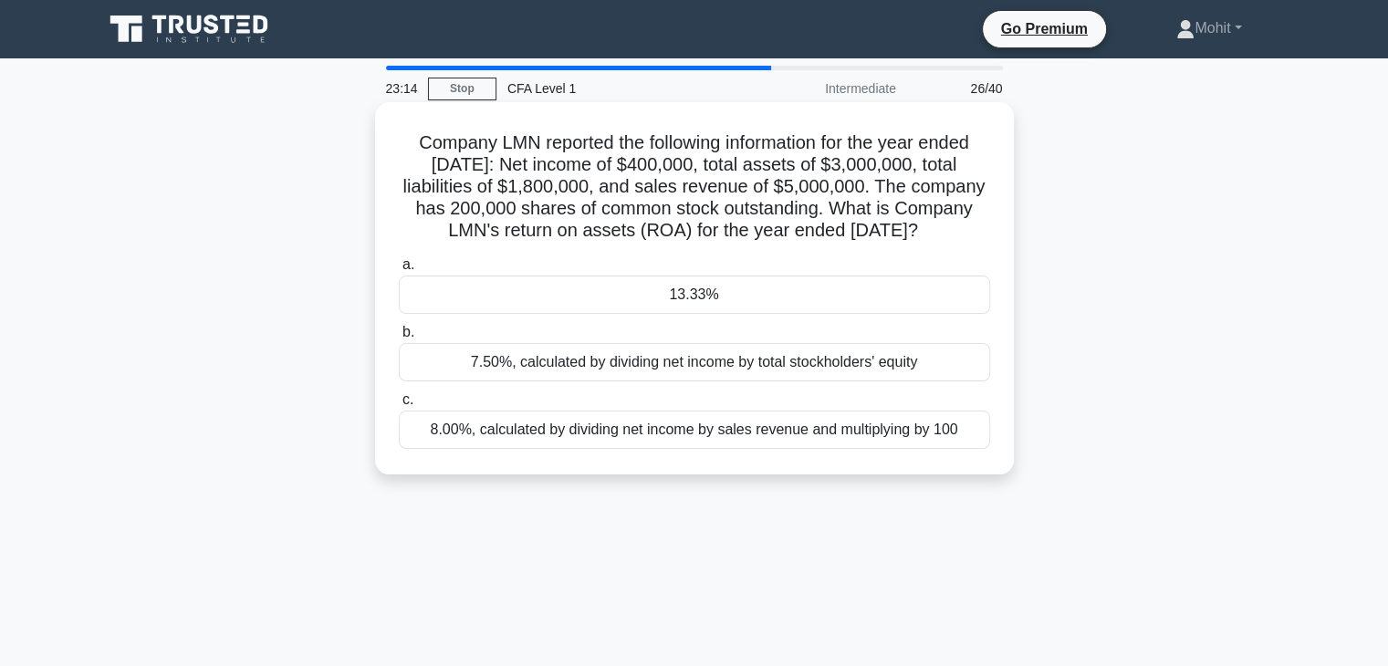
click at [759, 314] on div "13.33%" at bounding box center [694, 295] width 591 height 38
click at [399, 271] on input "a. 13.33%" at bounding box center [399, 265] width 0 height 12
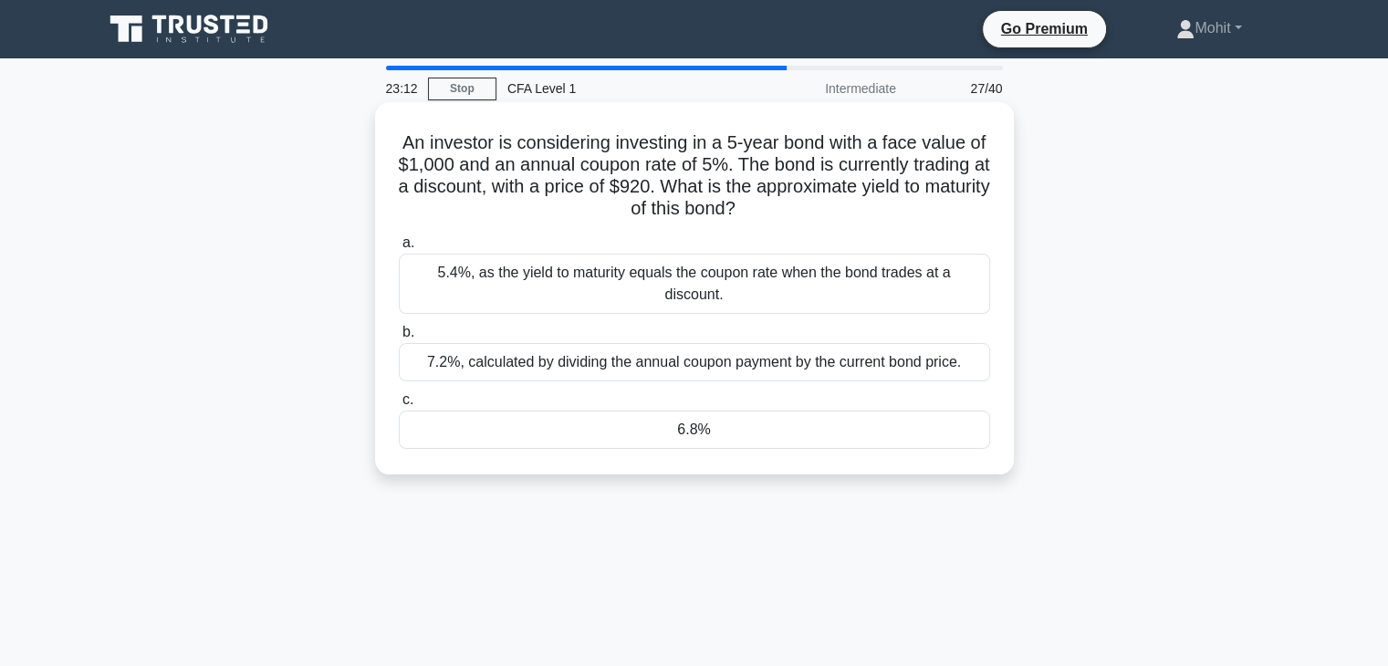
click at [748, 413] on div "6.8%" at bounding box center [694, 430] width 591 height 38
click at [399, 406] on input "c. 6.8%" at bounding box center [399, 400] width 0 height 12
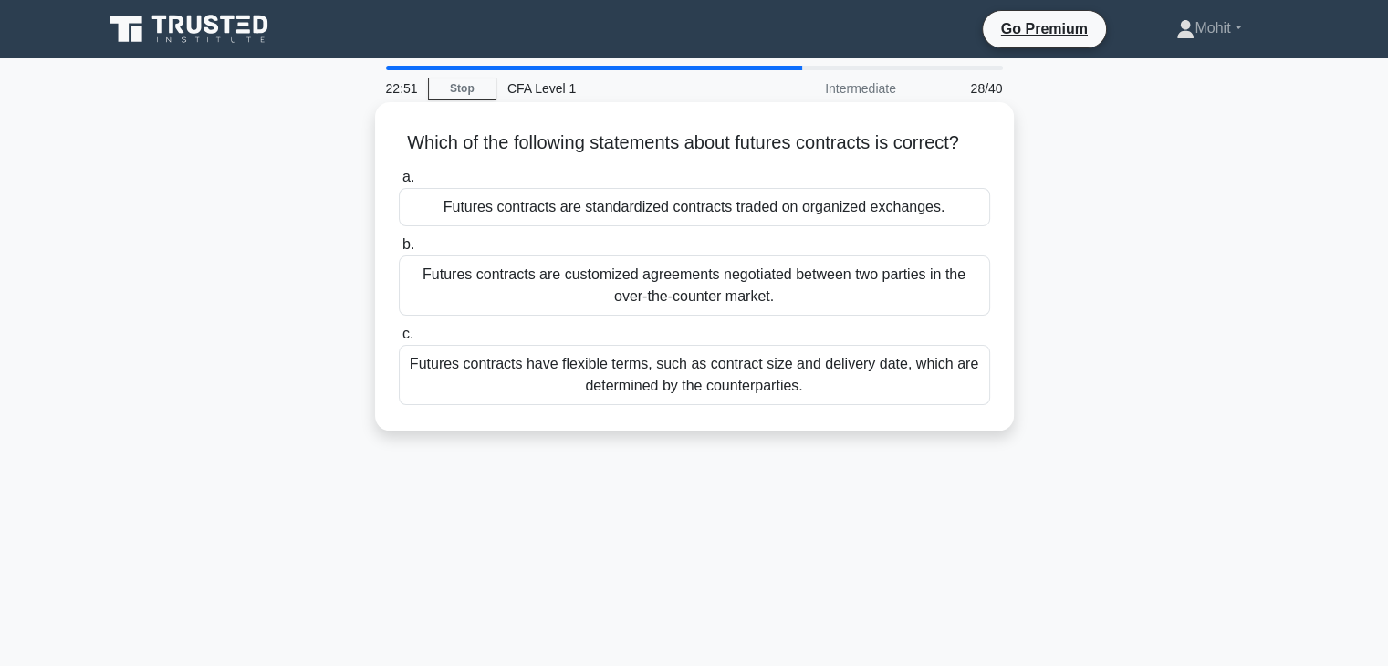
click at [747, 226] on div "Futures contracts are standardized contracts traded on organized exchanges." at bounding box center [694, 207] width 591 height 38
click at [399, 183] on input "a. Futures contracts are standardized contracts traded on organized exchanges." at bounding box center [399, 178] width 0 height 12
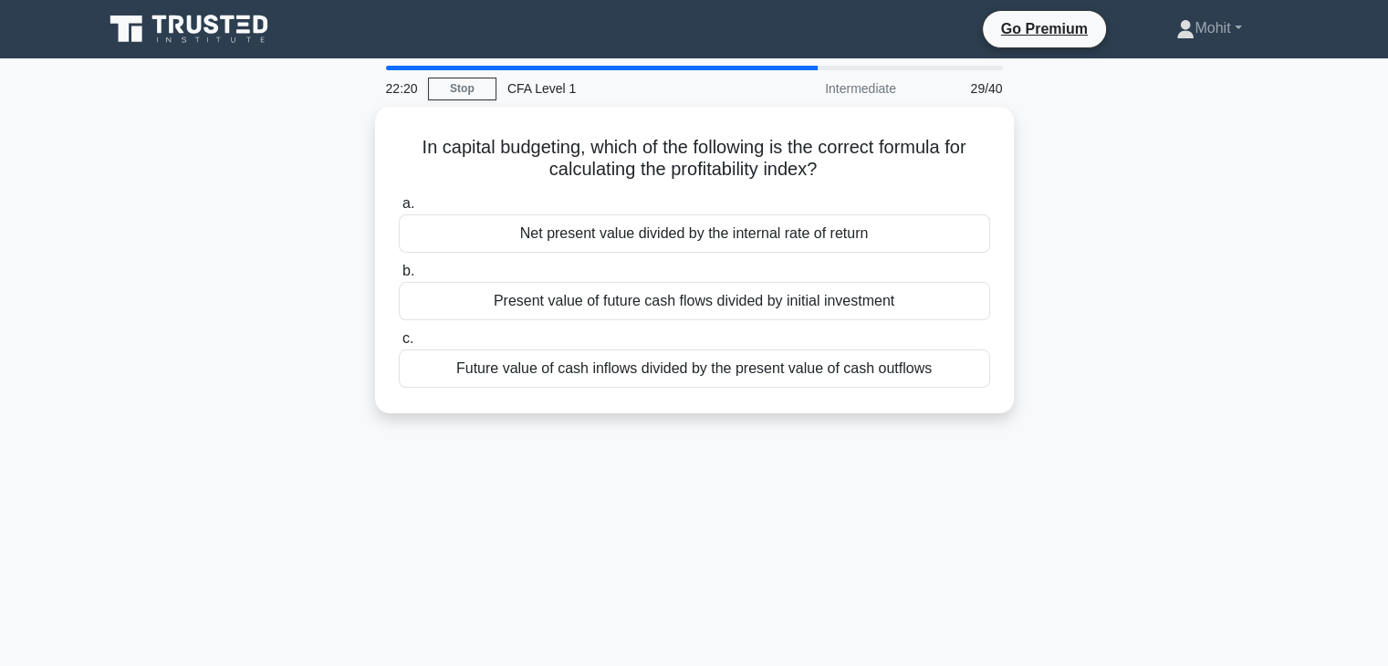
click at [747, 242] on div "Net present value divided by the internal rate of return" at bounding box center [694, 233] width 591 height 38
click at [399, 210] on input "a. Net present value divided by the internal rate of return" at bounding box center [399, 204] width 0 height 12
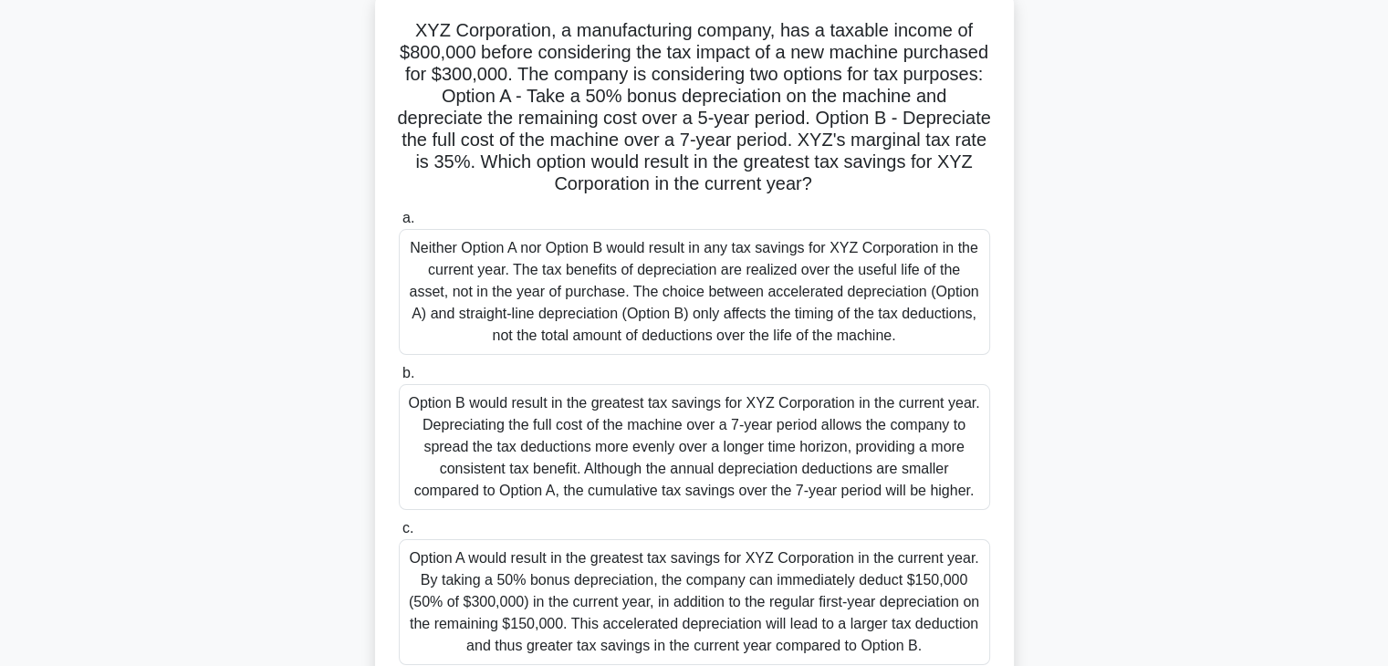
scroll to position [120, 0]
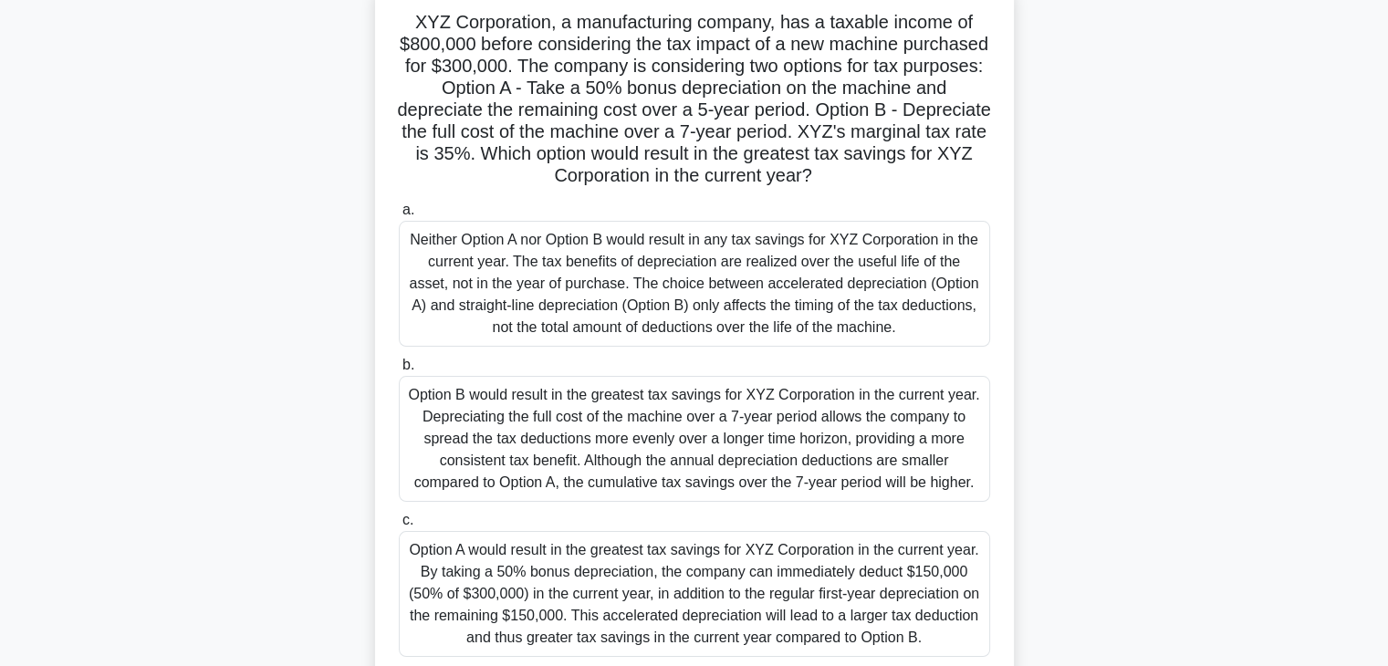
click at [719, 598] on div "Option A would result in the greatest tax savings for XYZ Corporation in the cu…" at bounding box center [694, 594] width 591 height 126
click at [399, 526] on input "c. Option A would result in the greatest tax savings for XYZ Corporation in the…" at bounding box center [399, 521] width 0 height 12
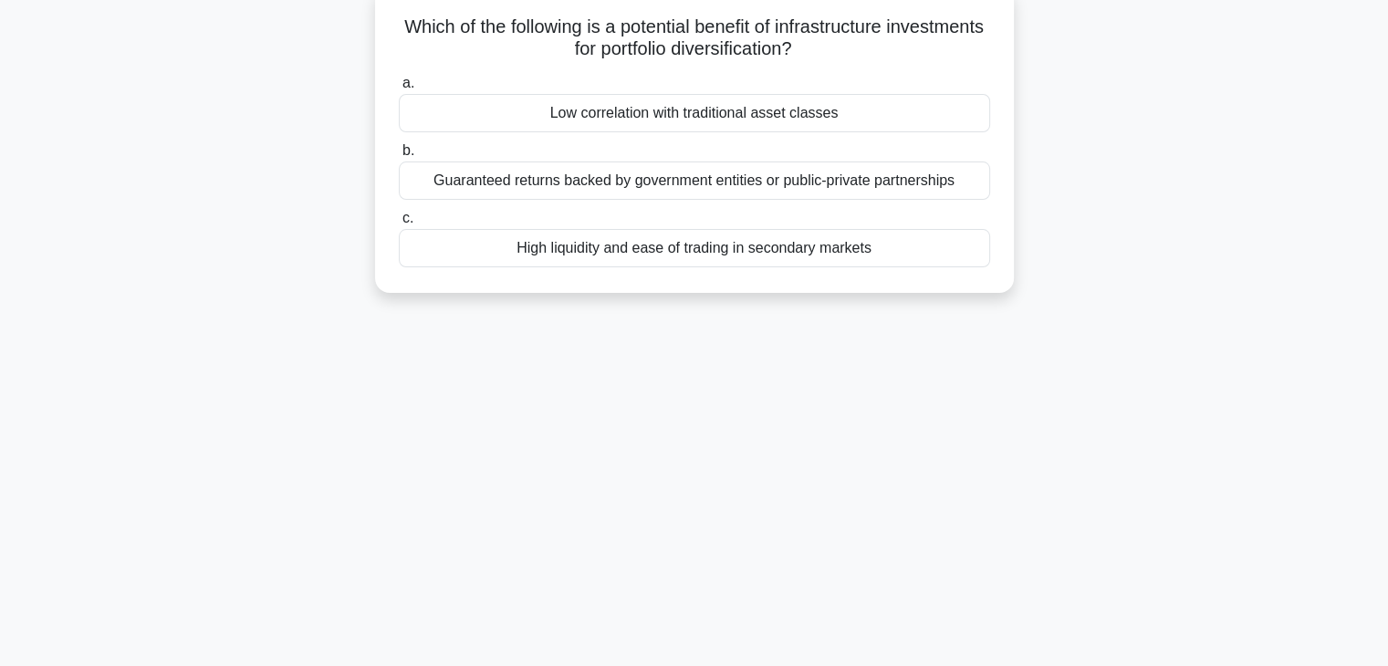
scroll to position [0, 0]
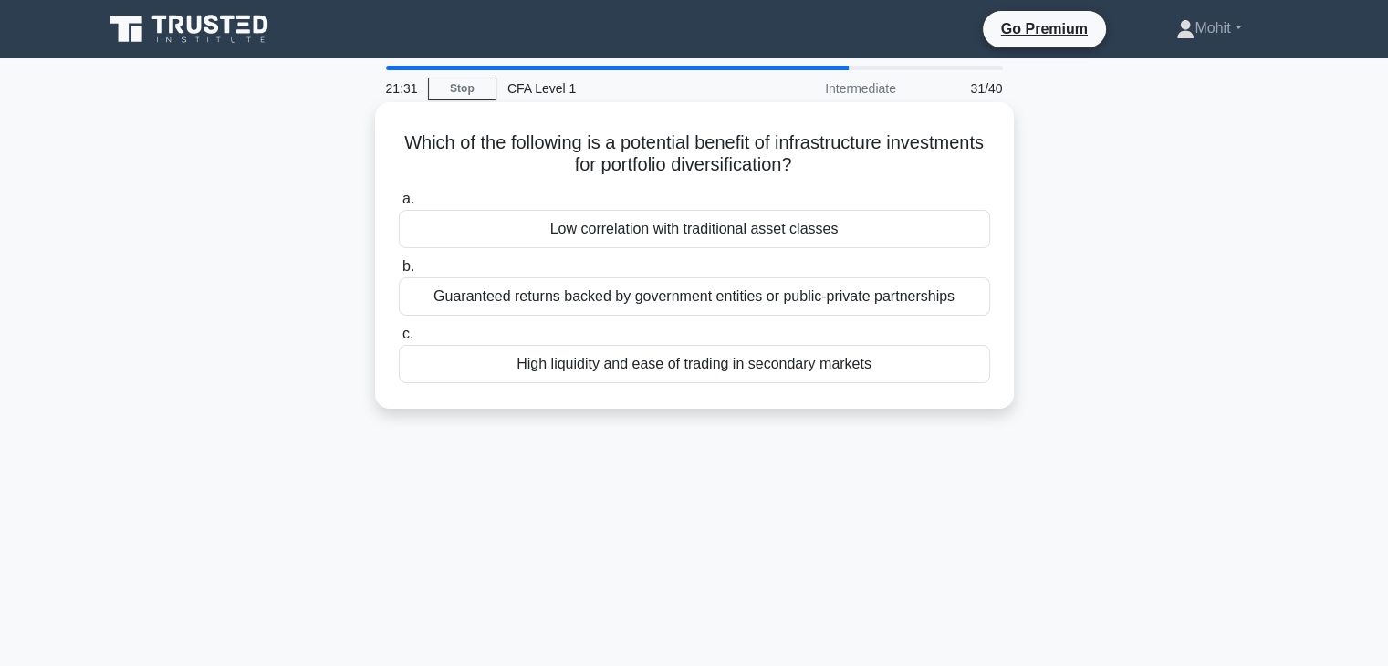
click at [737, 234] on div "Low correlation with traditional asset classes" at bounding box center [694, 229] width 591 height 38
click at [399, 205] on input "a. Low correlation with traditional asset classes" at bounding box center [399, 199] width 0 height 12
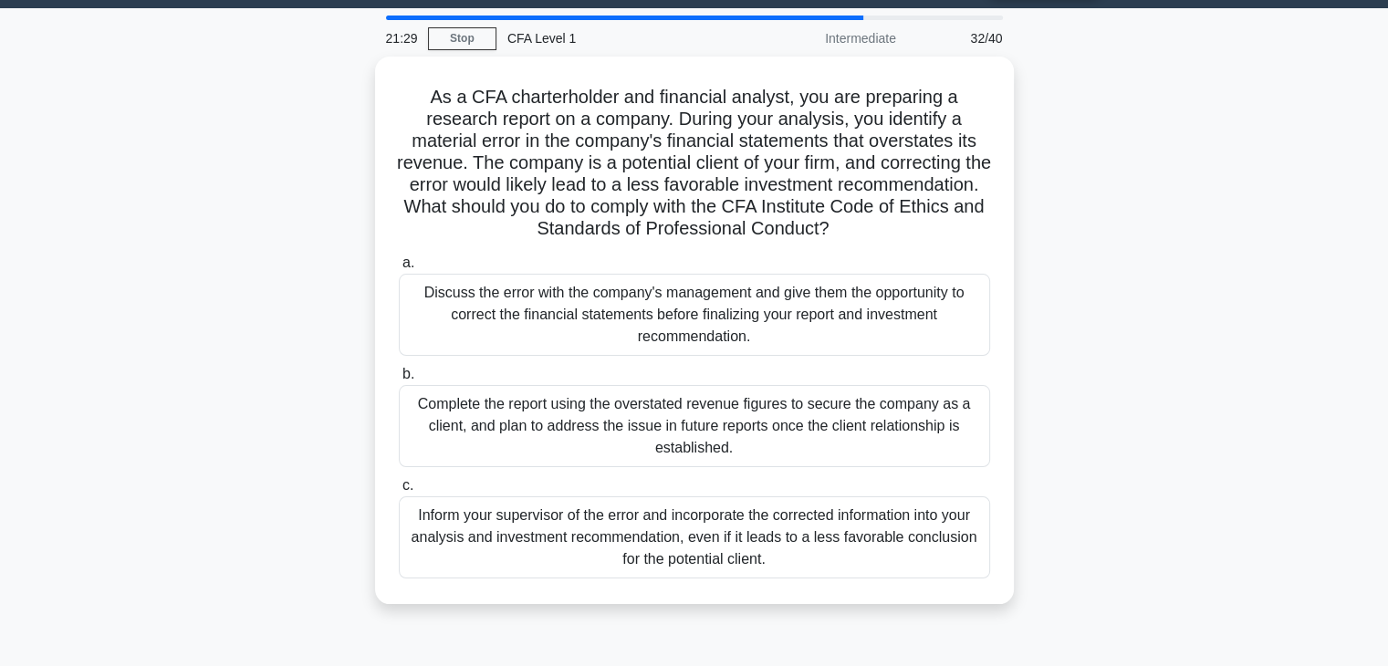
scroll to position [53, 0]
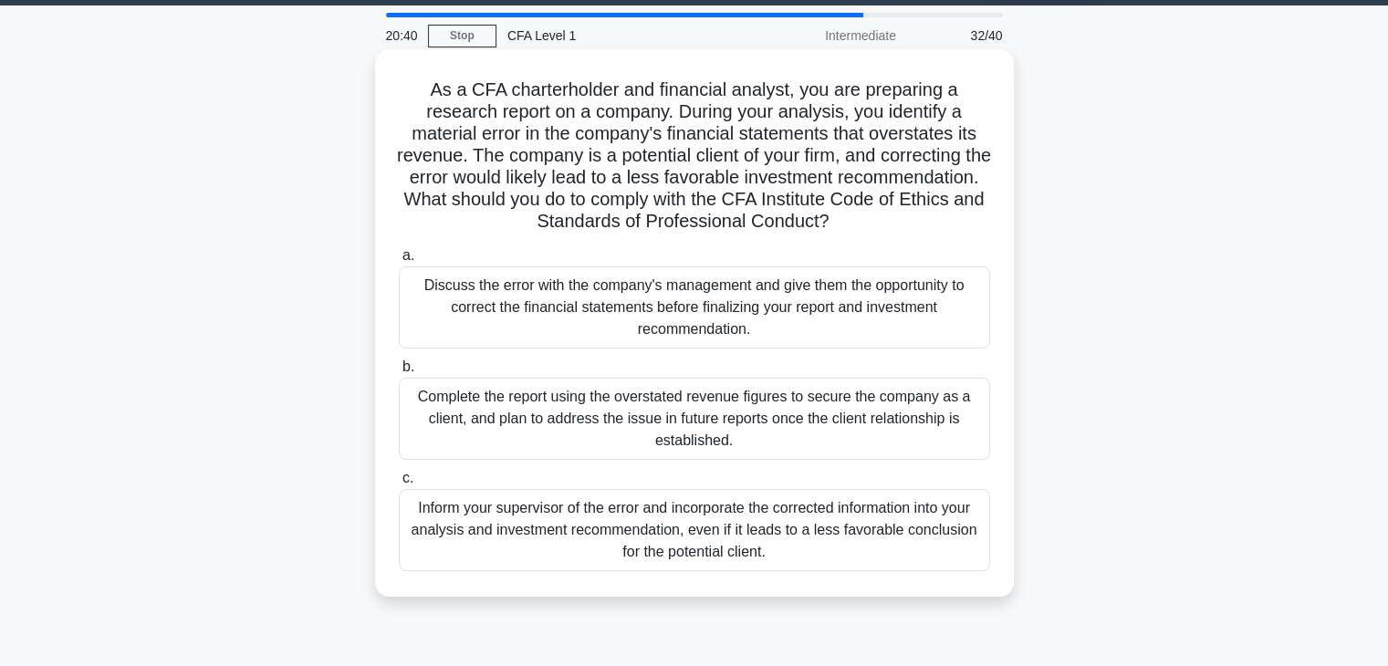
click at [644, 523] on div "Inform your supervisor of the error and incorporate the corrected information i…" at bounding box center [694, 530] width 591 height 82
click at [399, 485] on input "c. Inform your supervisor of the error and incorporate the corrected informatio…" at bounding box center [399, 479] width 0 height 12
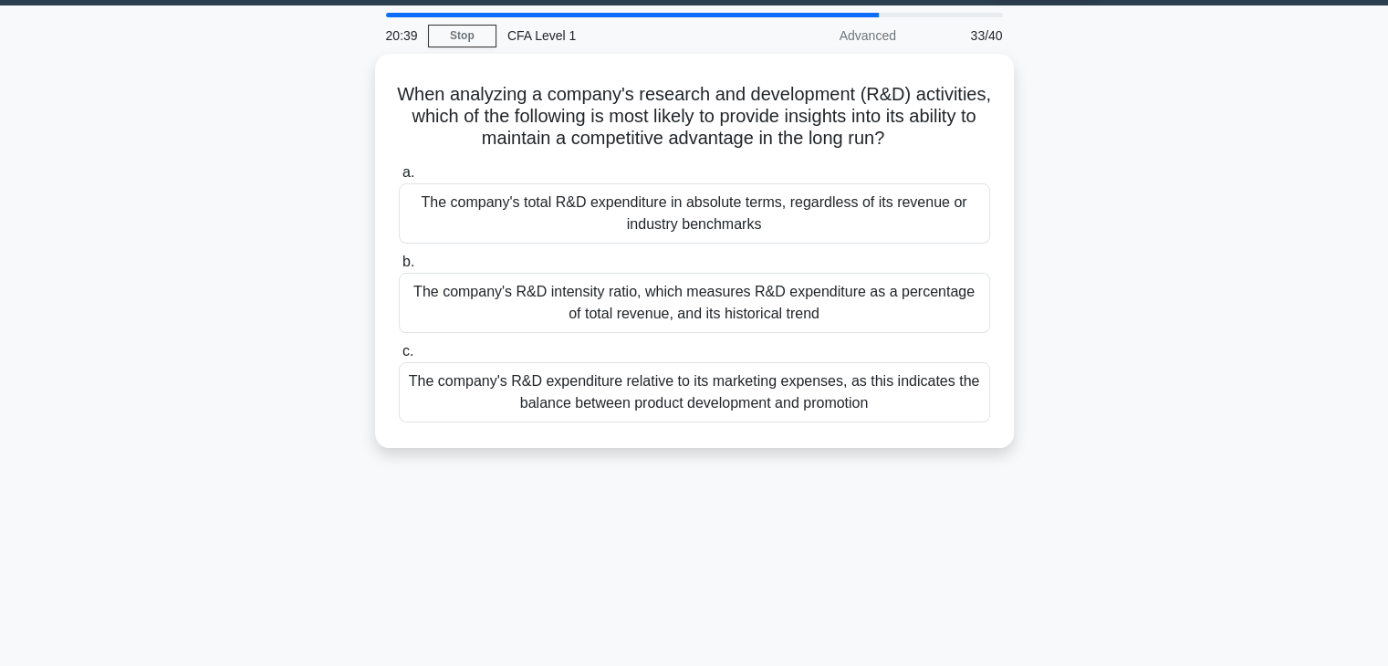
scroll to position [0, 0]
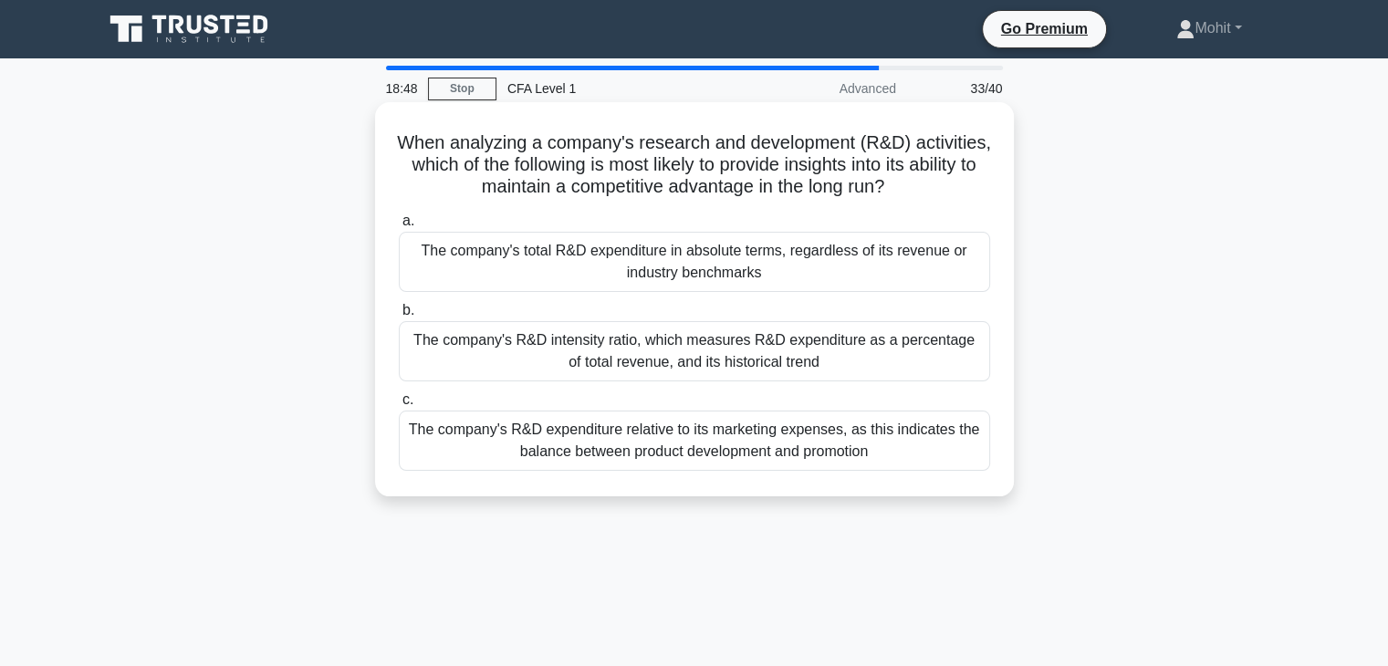
click at [739, 255] on div "The company's total R&D expenditure in absolute terms, regardless of its revenu…" at bounding box center [694, 262] width 591 height 60
click at [399, 227] on input "a. The company's total R&D expenditure in absolute terms, regardless of its rev…" at bounding box center [399, 221] width 0 height 12
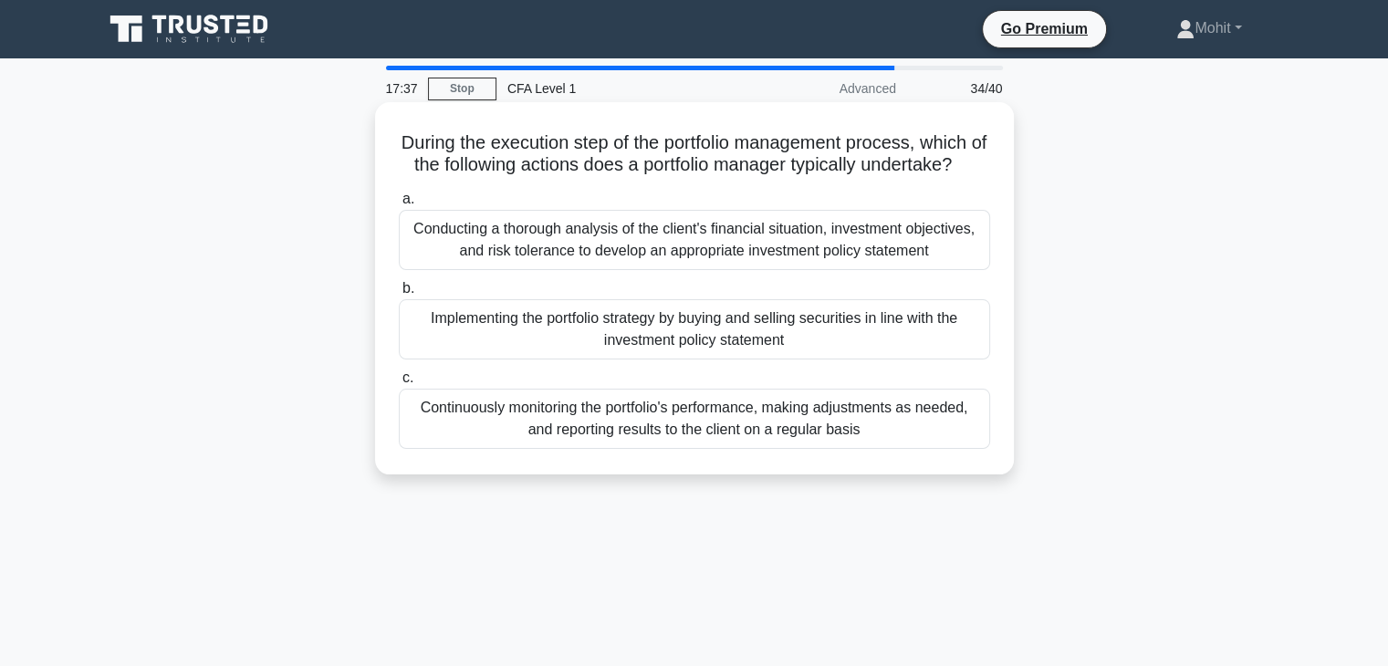
click at [799, 354] on div "Implementing the portfolio strategy by buying and selling securities in line wi…" at bounding box center [694, 329] width 591 height 60
click at [399, 295] on input "b. Implementing the portfolio strategy by buying and selling securities in line…" at bounding box center [399, 289] width 0 height 12
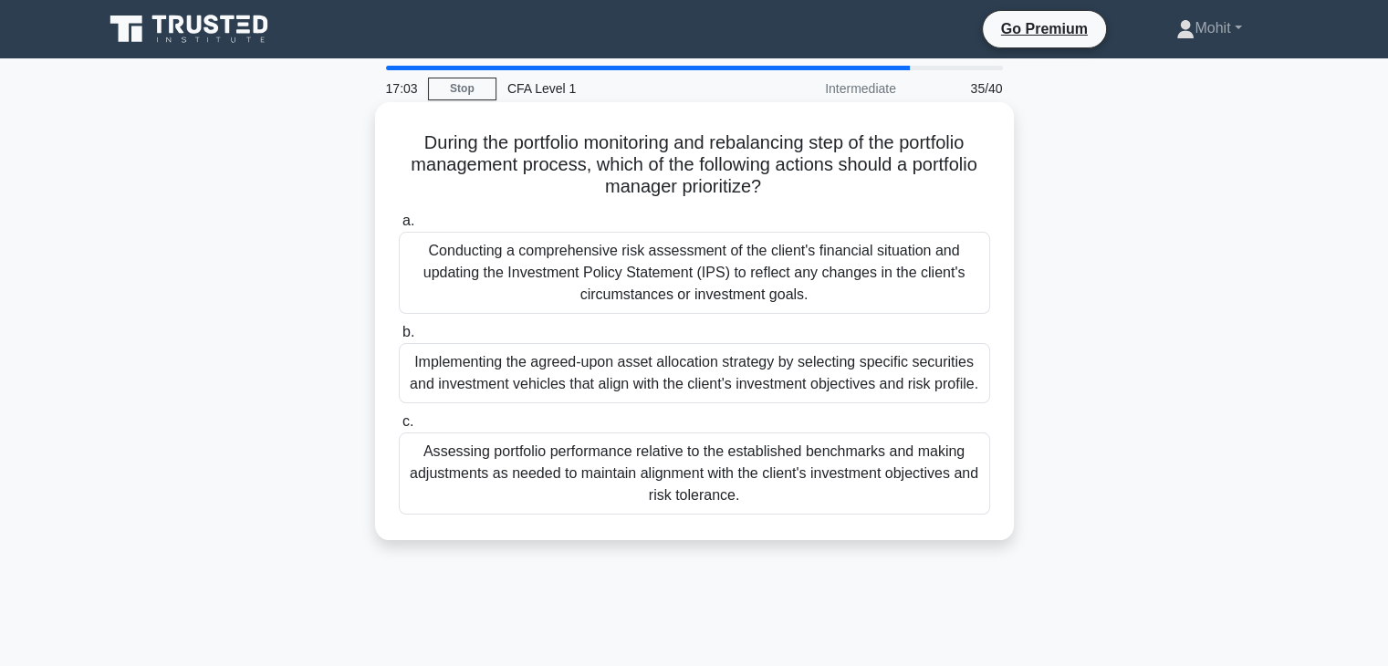
click at [796, 472] on div "Assessing portfolio performance relative to the established benchmarks and maki…" at bounding box center [694, 473] width 591 height 82
click at [399, 428] on input "c. Assessing portfolio performance relative to the established benchmarks and m…" at bounding box center [399, 422] width 0 height 12
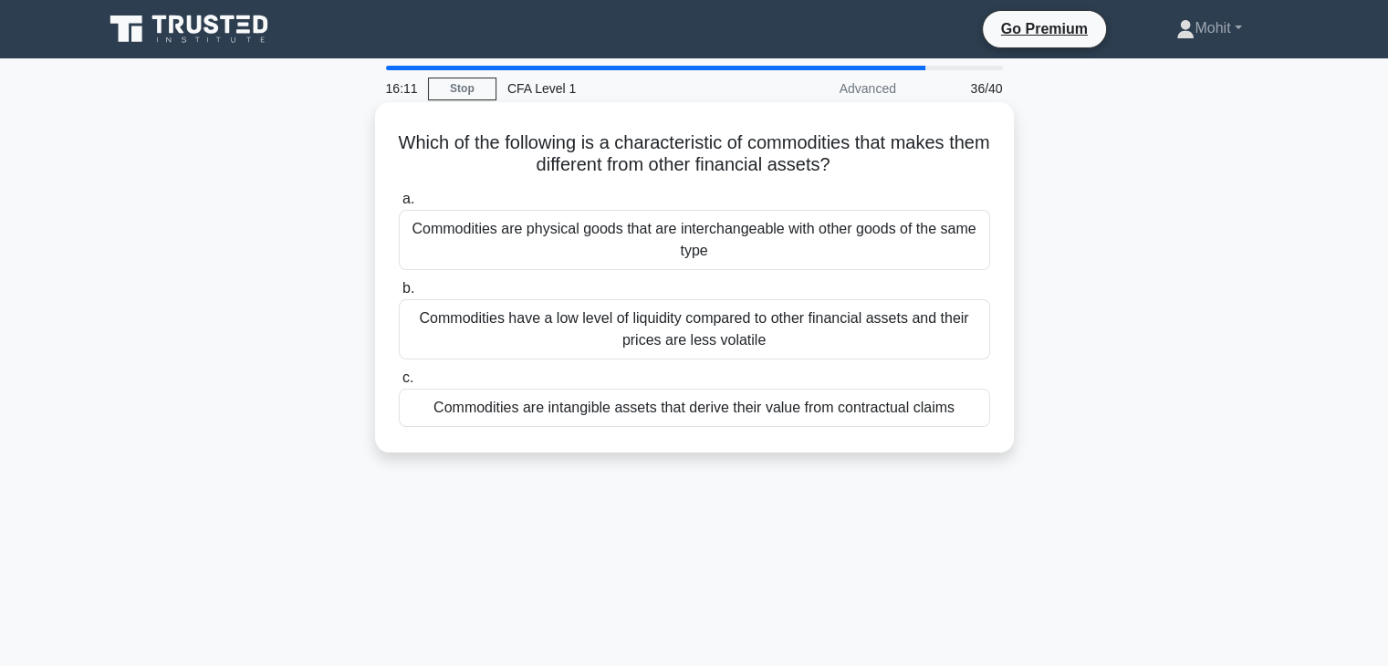
click at [855, 421] on div "Commodities are intangible assets that derive their value from contractual clai…" at bounding box center [694, 408] width 591 height 38
click at [399, 384] on input "c. Commodities are intangible assets that derive their value from contractual c…" at bounding box center [399, 378] width 0 height 12
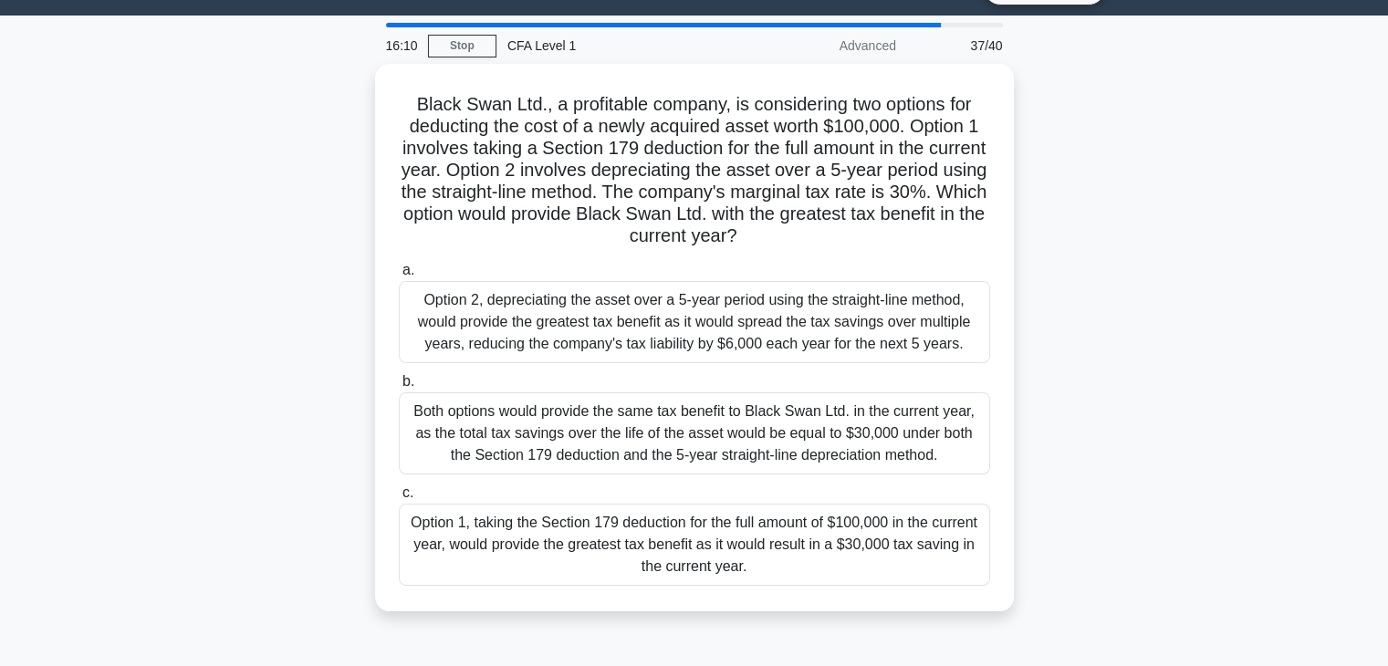
scroll to position [51, 0]
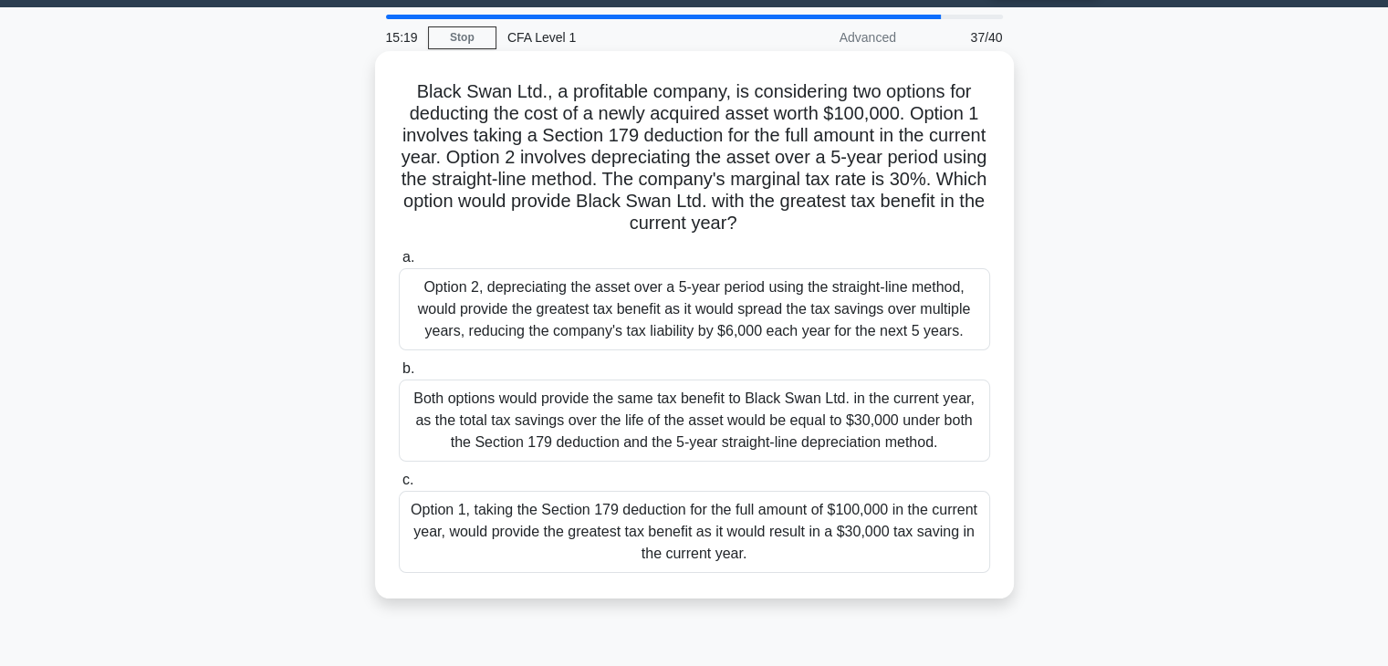
click at [785, 557] on div "Option 1, taking the Section 179 deduction for the full amount of $100,000 in t…" at bounding box center [694, 532] width 591 height 82
click at [399, 486] on input "c. Option 1, taking the Section 179 deduction for the full amount of $100,000 i…" at bounding box center [399, 480] width 0 height 12
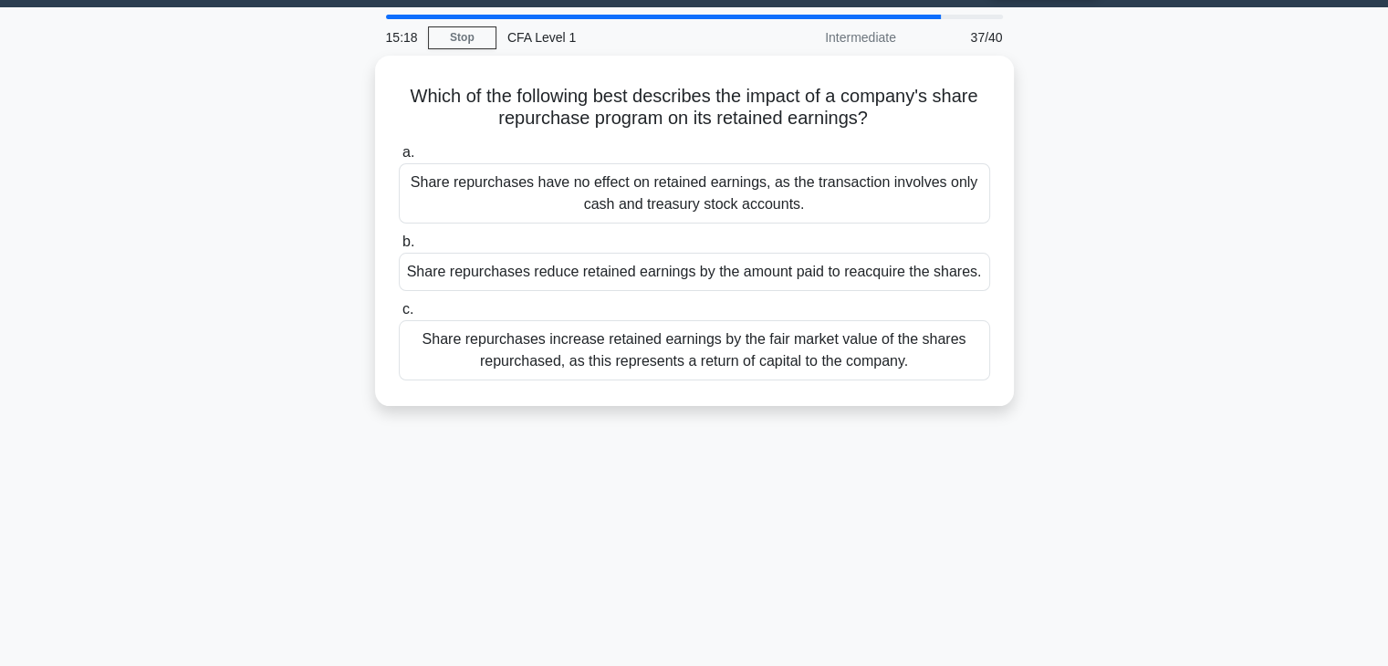
scroll to position [0, 0]
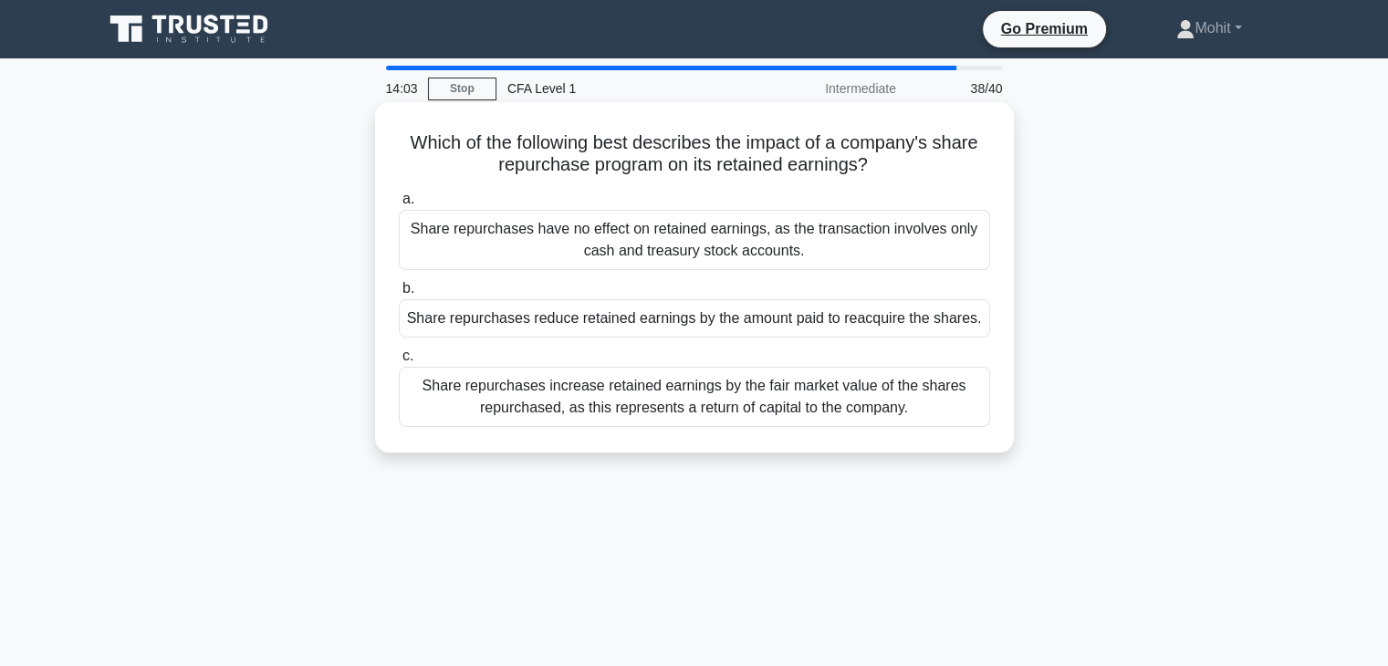
click at [630, 328] on div "Share repurchases reduce retained earnings by the amount paid to reacquire the …" at bounding box center [694, 318] width 591 height 38
click at [399, 295] on input "b. Share repurchases reduce retained earnings by the amount paid to reacquire t…" at bounding box center [399, 289] width 0 height 12
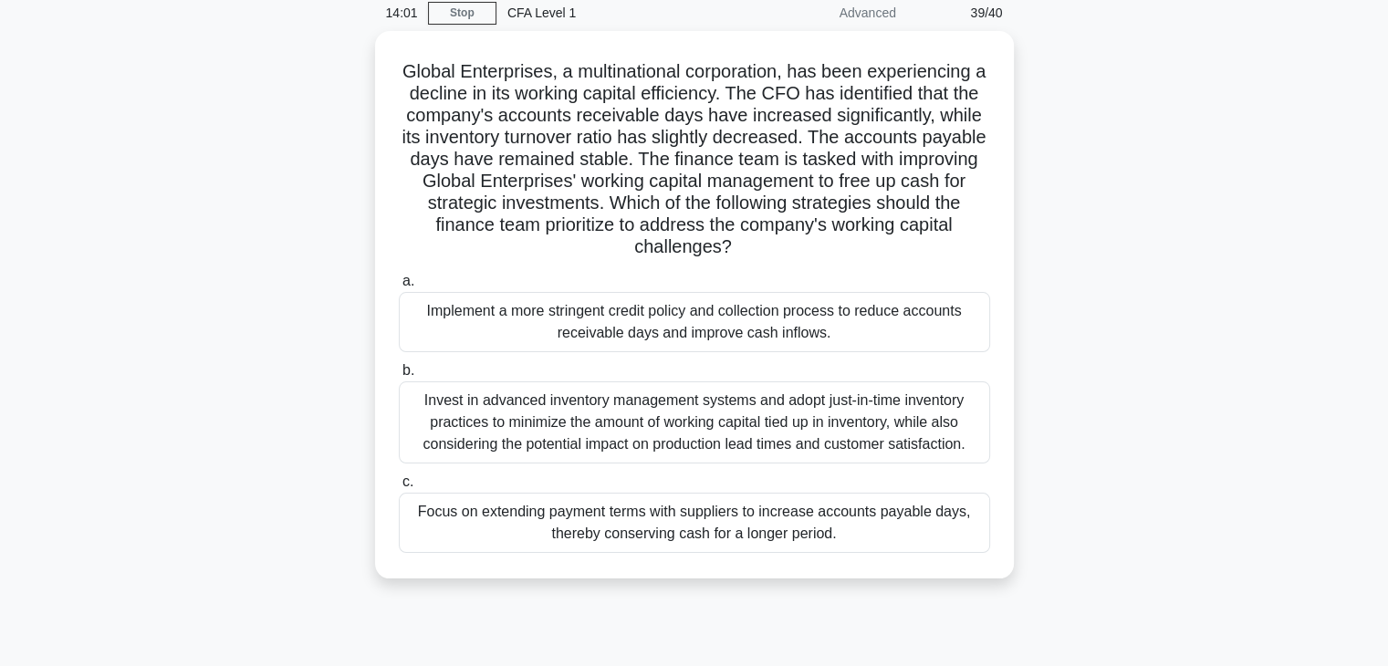
scroll to position [77, 0]
click at [630, 328] on div "Implement a more stringent credit policy and collection process to reduce accou…" at bounding box center [694, 321] width 591 height 60
click at [399, 287] on input "a. Implement a more stringent credit policy and collection process to reduce ac…" at bounding box center [399, 281] width 0 height 12
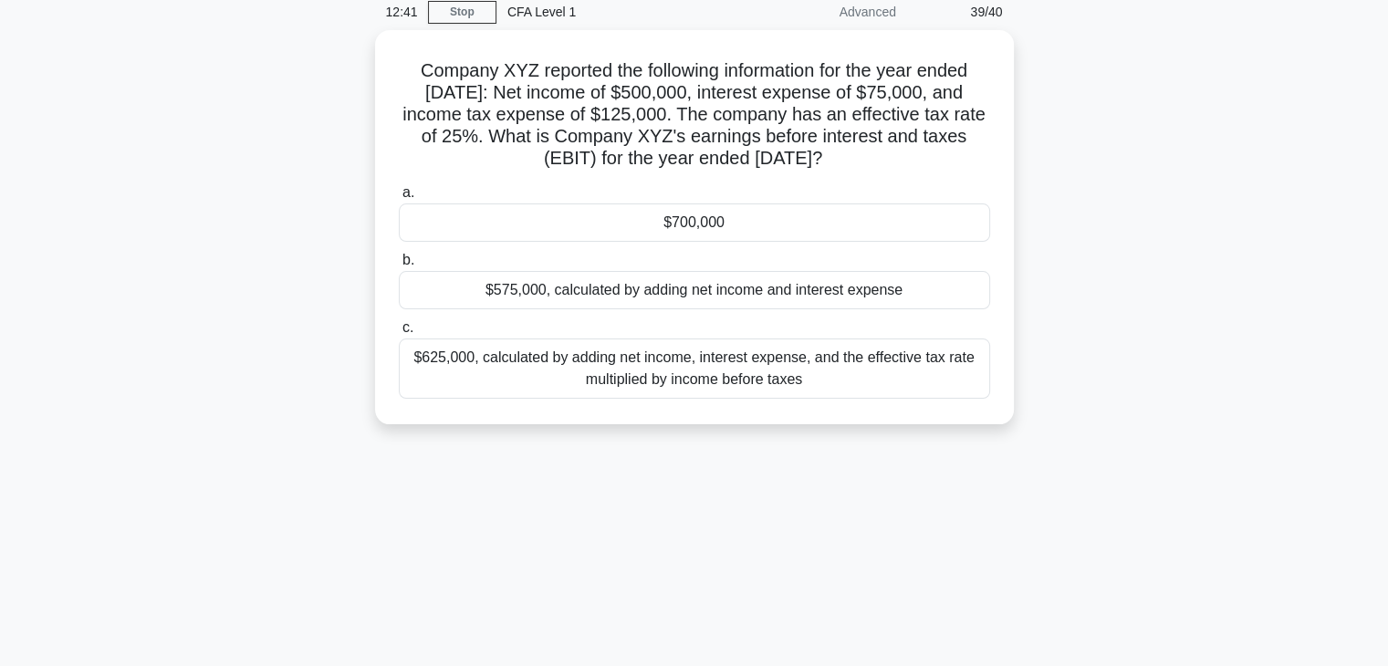
scroll to position [0, 0]
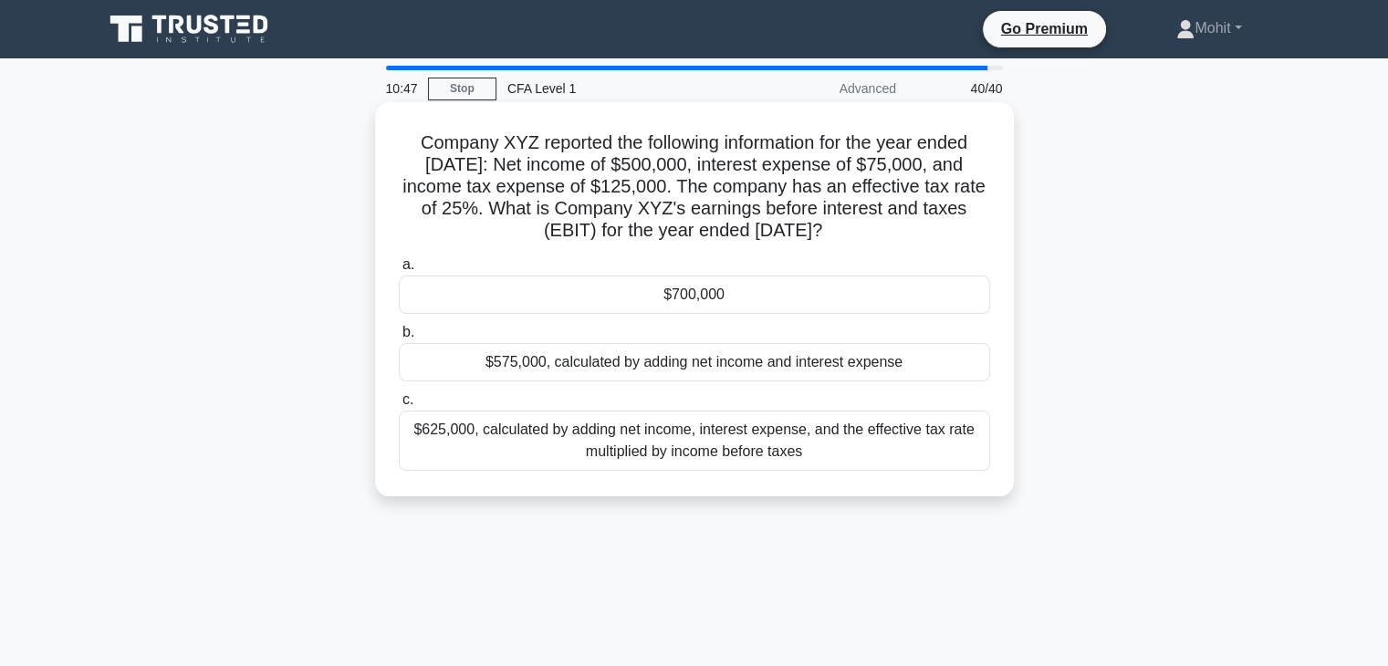
click at [645, 304] on div "$700,000" at bounding box center [694, 295] width 591 height 38
click at [399, 271] on input "a. $700,000" at bounding box center [399, 265] width 0 height 12
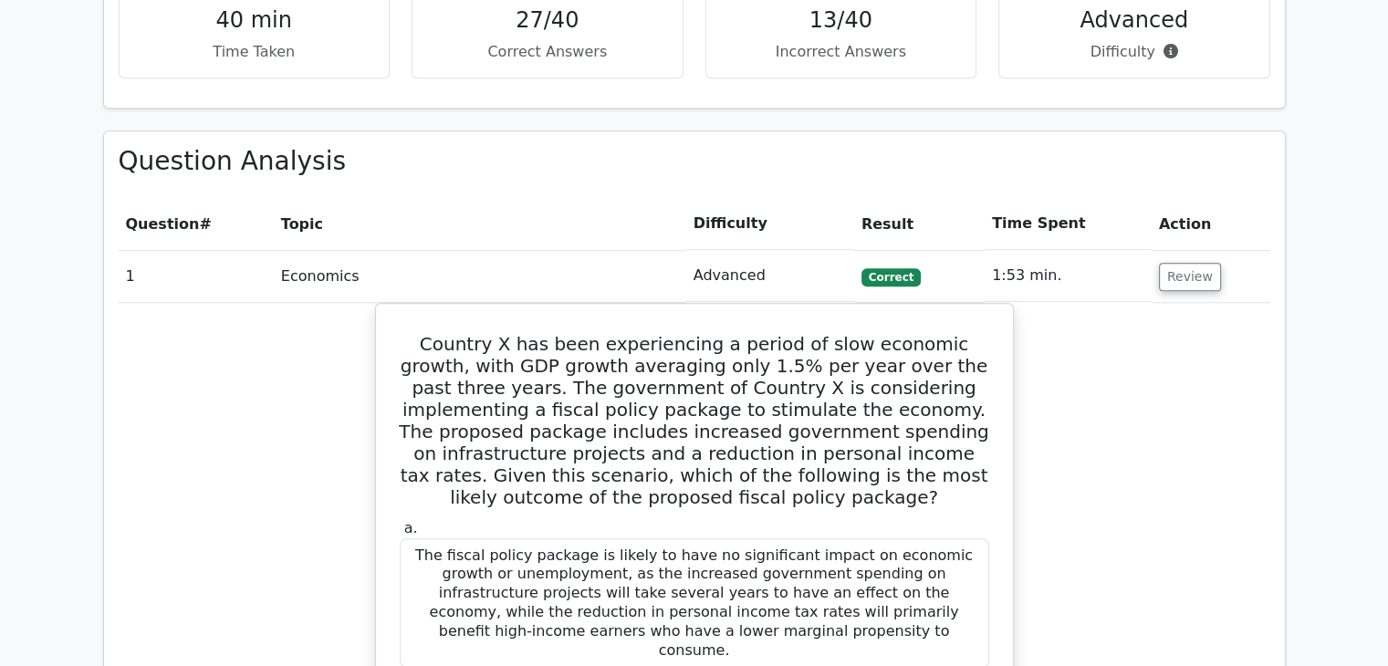
scroll to position [1306, 0]
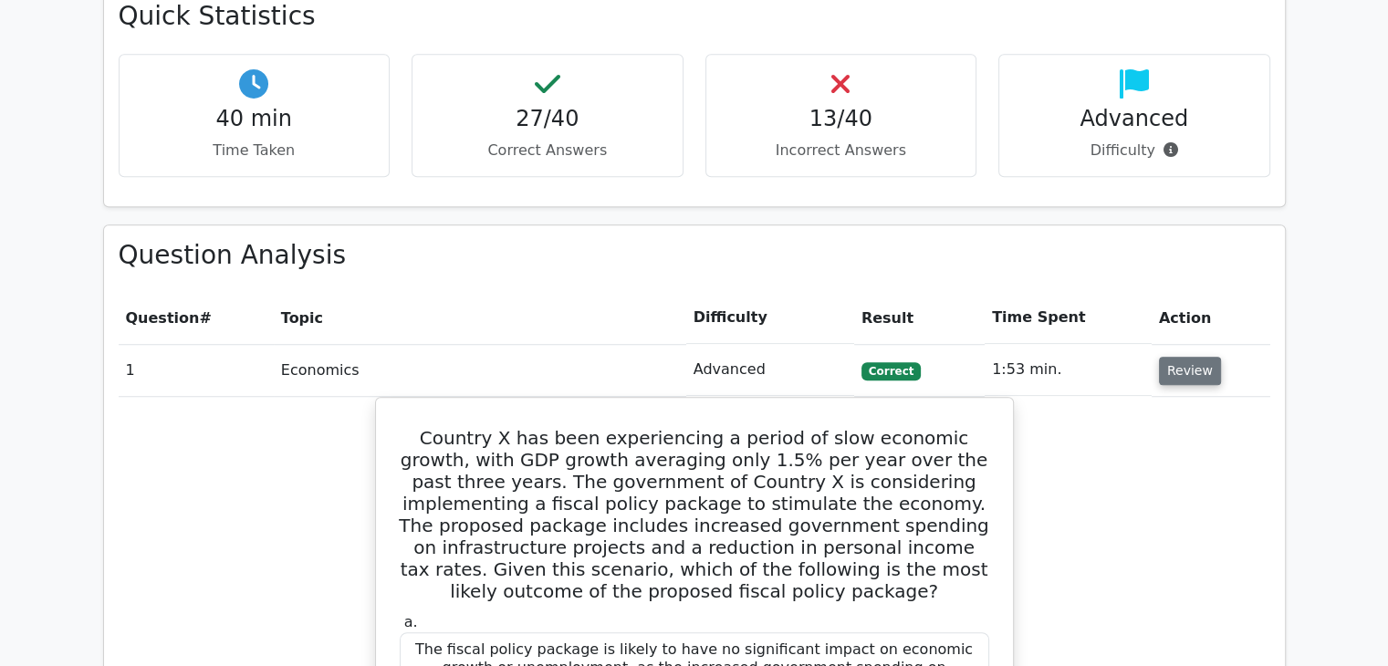
click at [1197, 357] on button "Review" at bounding box center [1190, 371] width 62 height 28
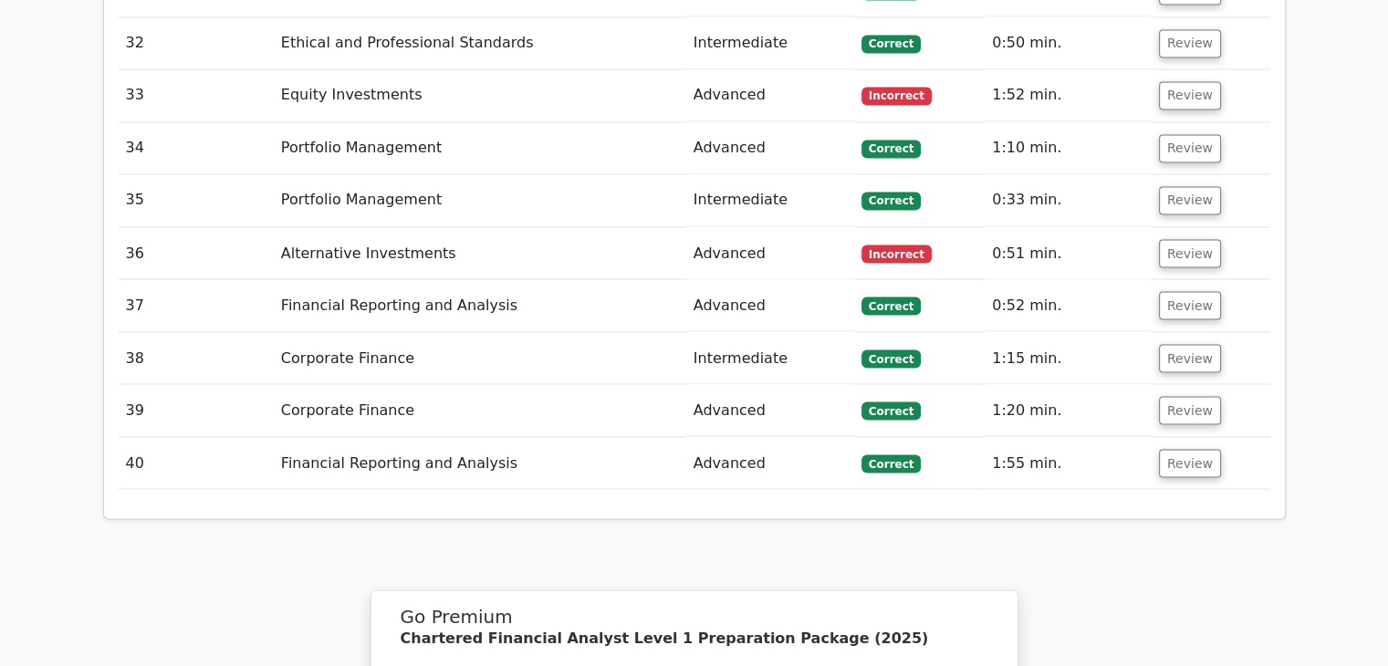
scroll to position [3142, 0]
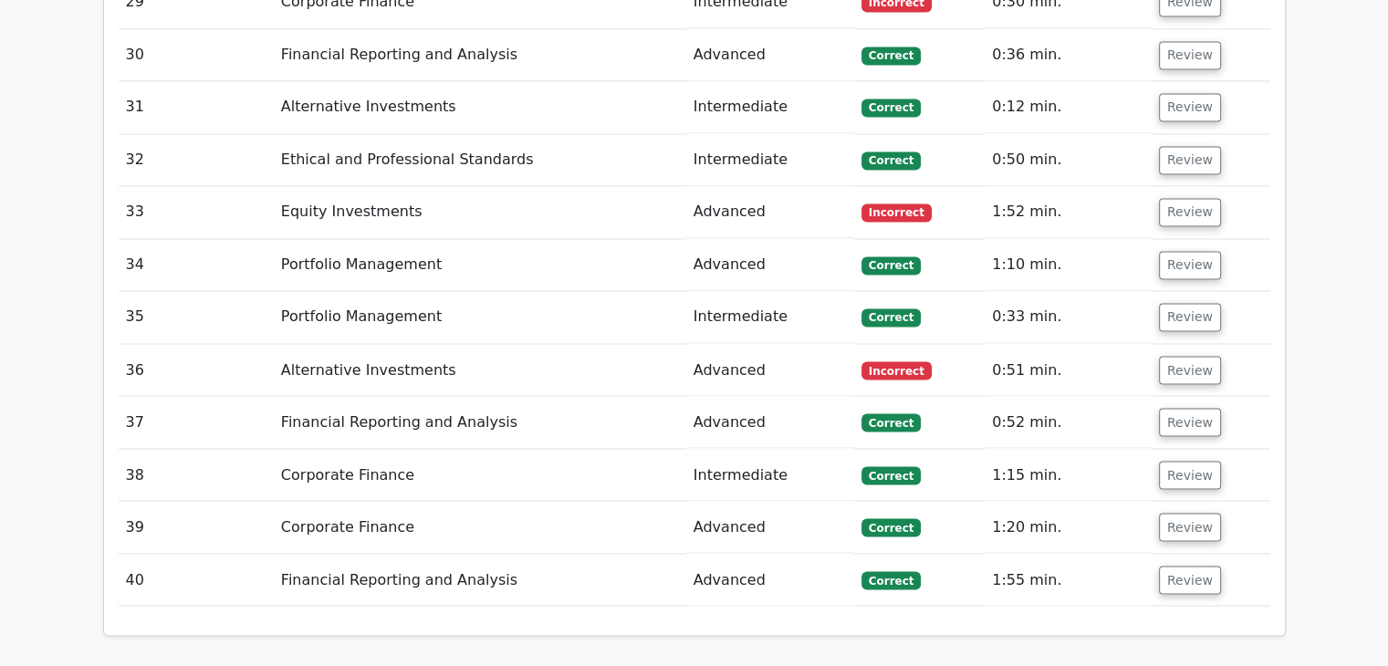
click at [1197, 356] on button "Review" at bounding box center [1190, 370] width 62 height 28
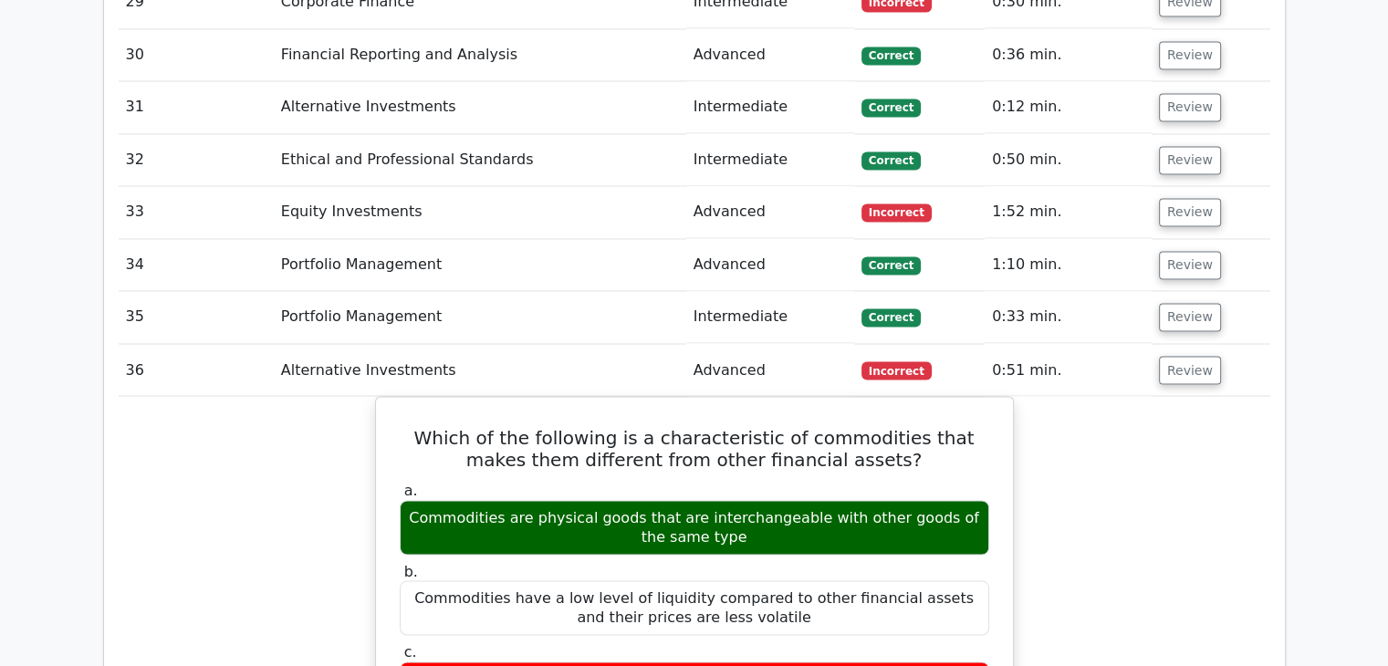
click at [1197, 356] on button "Review" at bounding box center [1190, 370] width 62 height 28
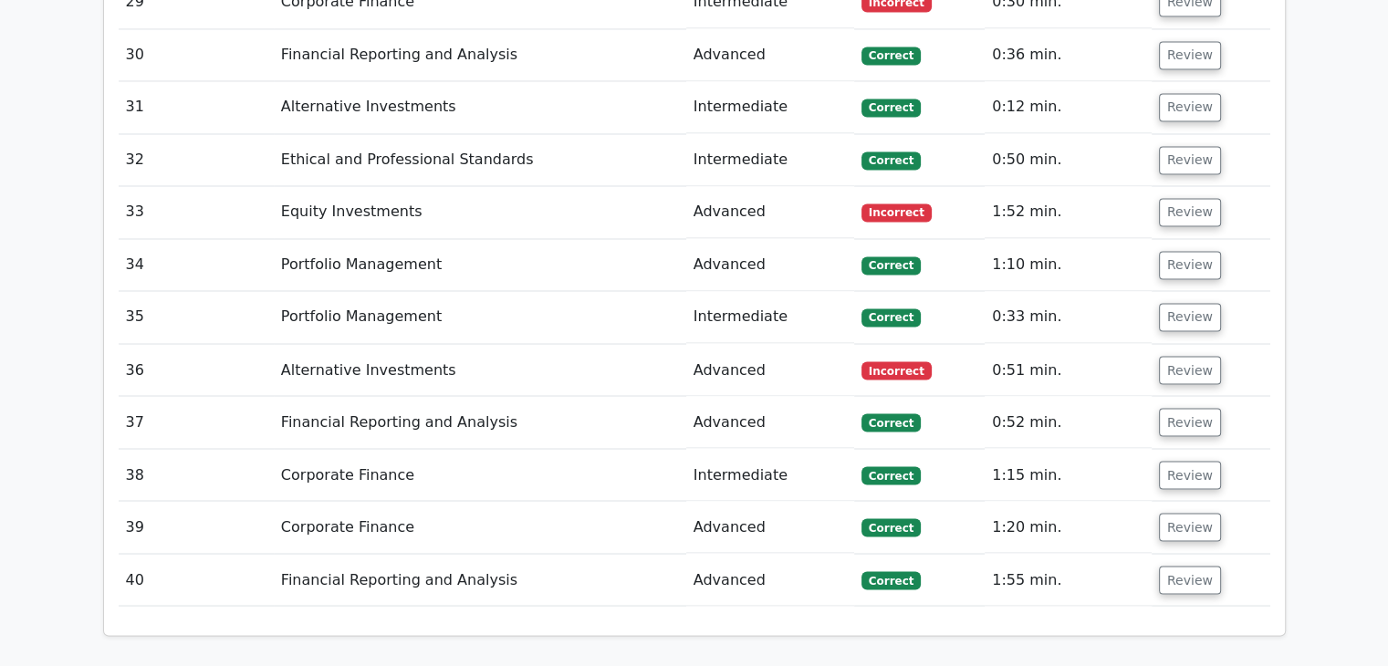
click at [1197, 186] on td "Review" at bounding box center [1210, 212] width 119 height 52
click at [1172, 198] on button "Review" at bounding box center [1190, 212] width 62 height 28
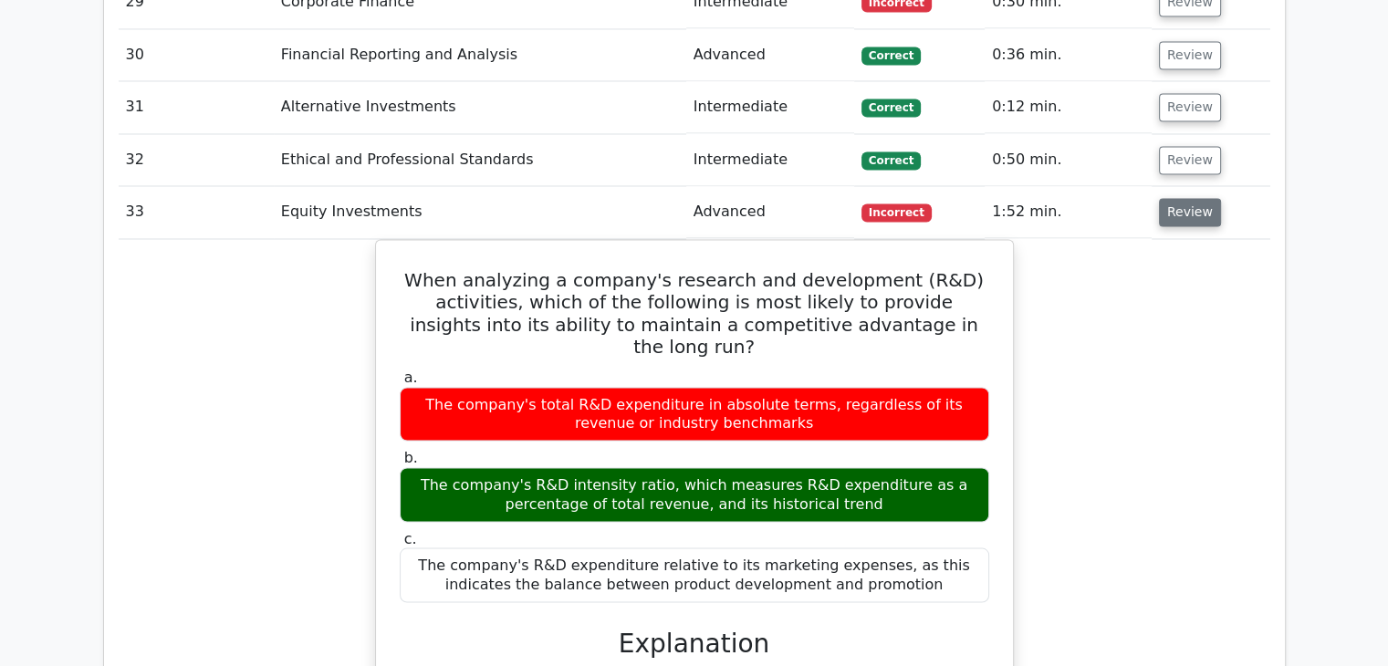
click at [1172, 198] on button "Review" at bounding box center [1190, 212] width 62 height 28
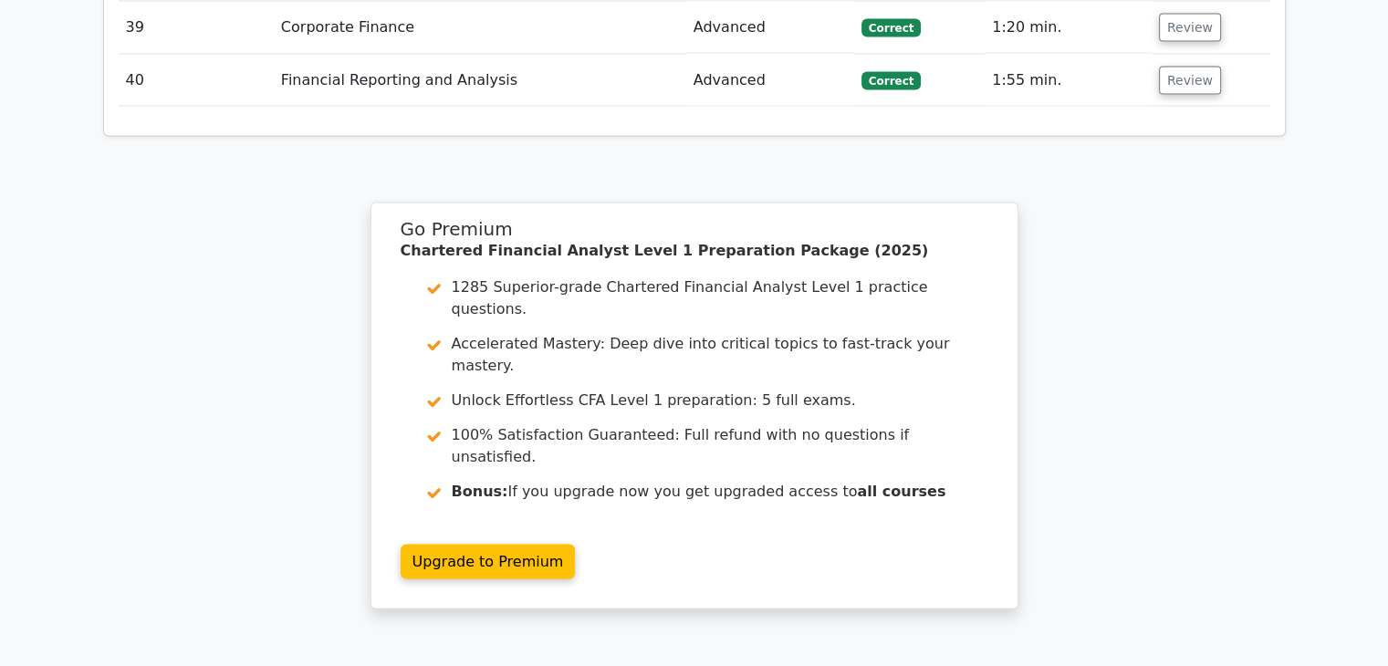
scroll to position [3804, 0]
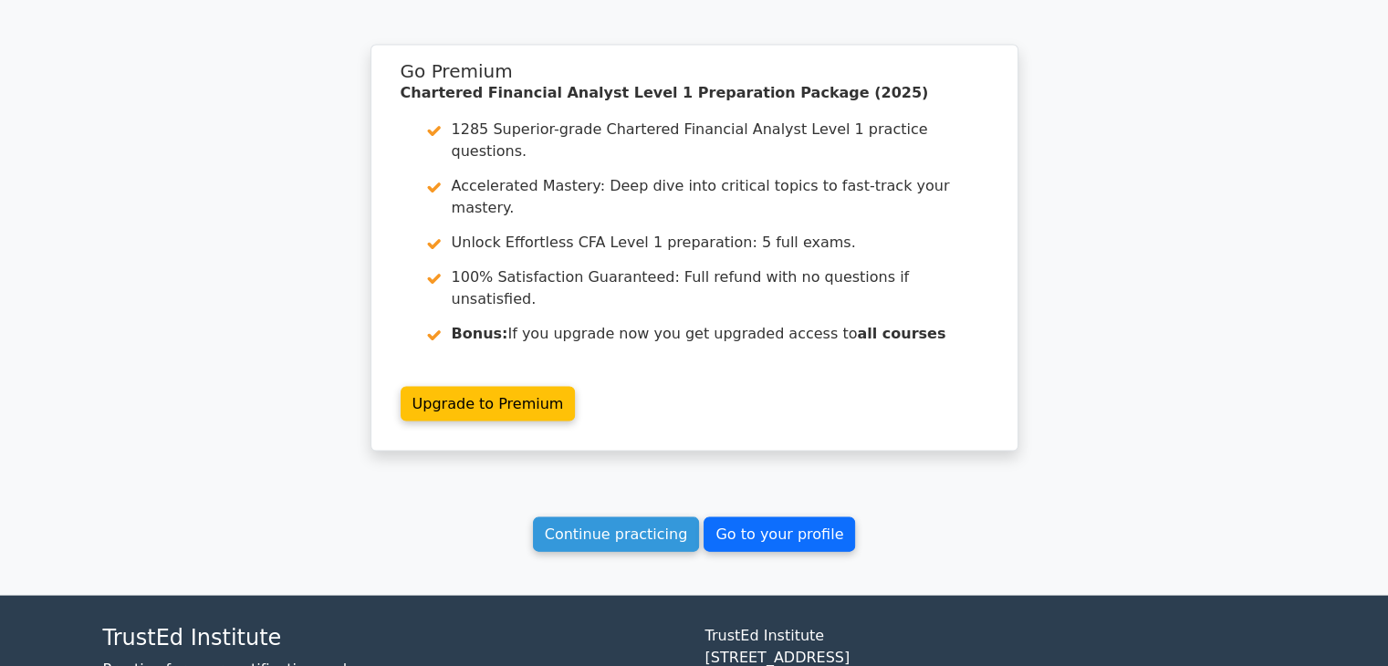
click at [777, 517] on link "Go to your profile" at bounding box center [778, 534] width 151 height 35
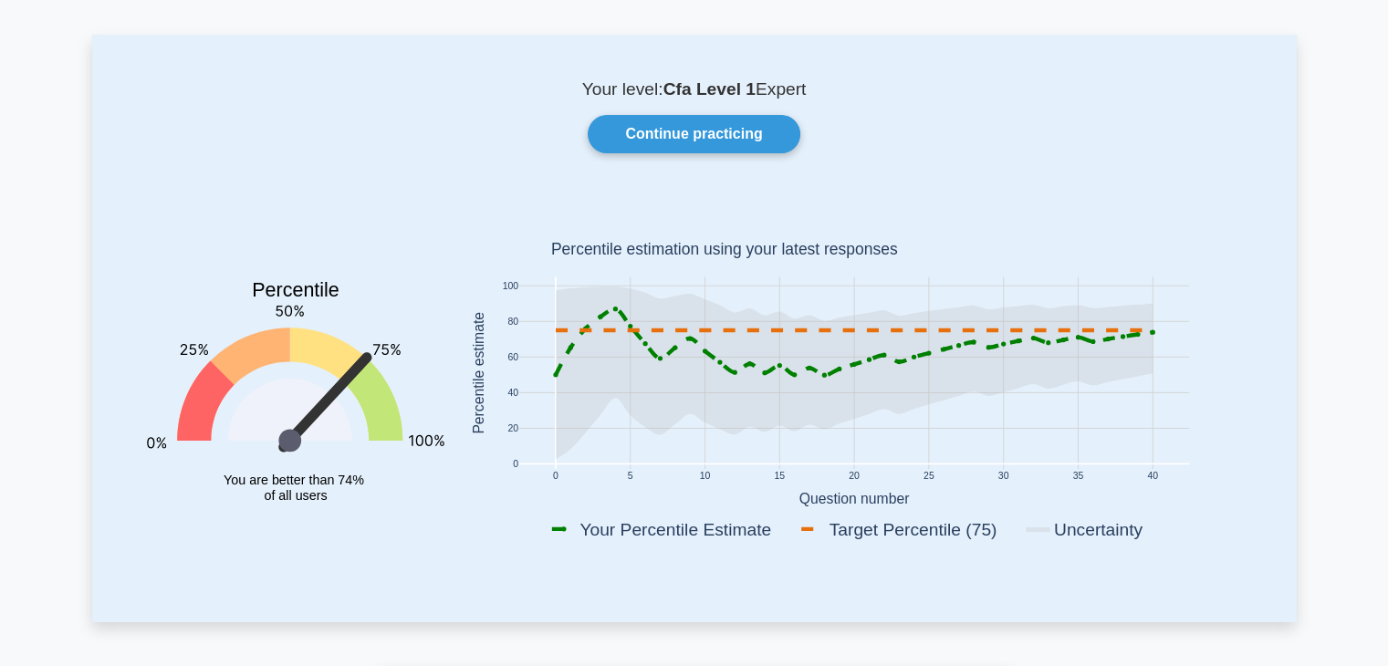
scroll to position [66, 0]
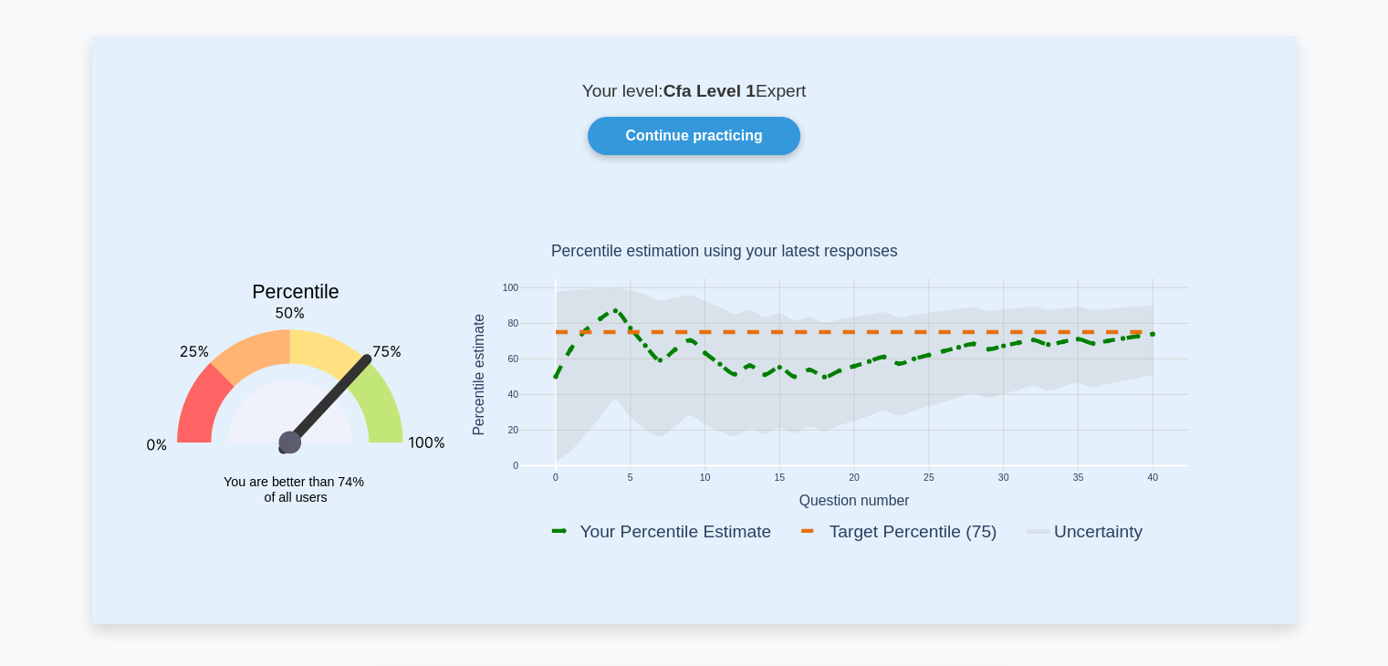
click at [777, 386] on icon at bounding box center [853, 374] width 597 height 173
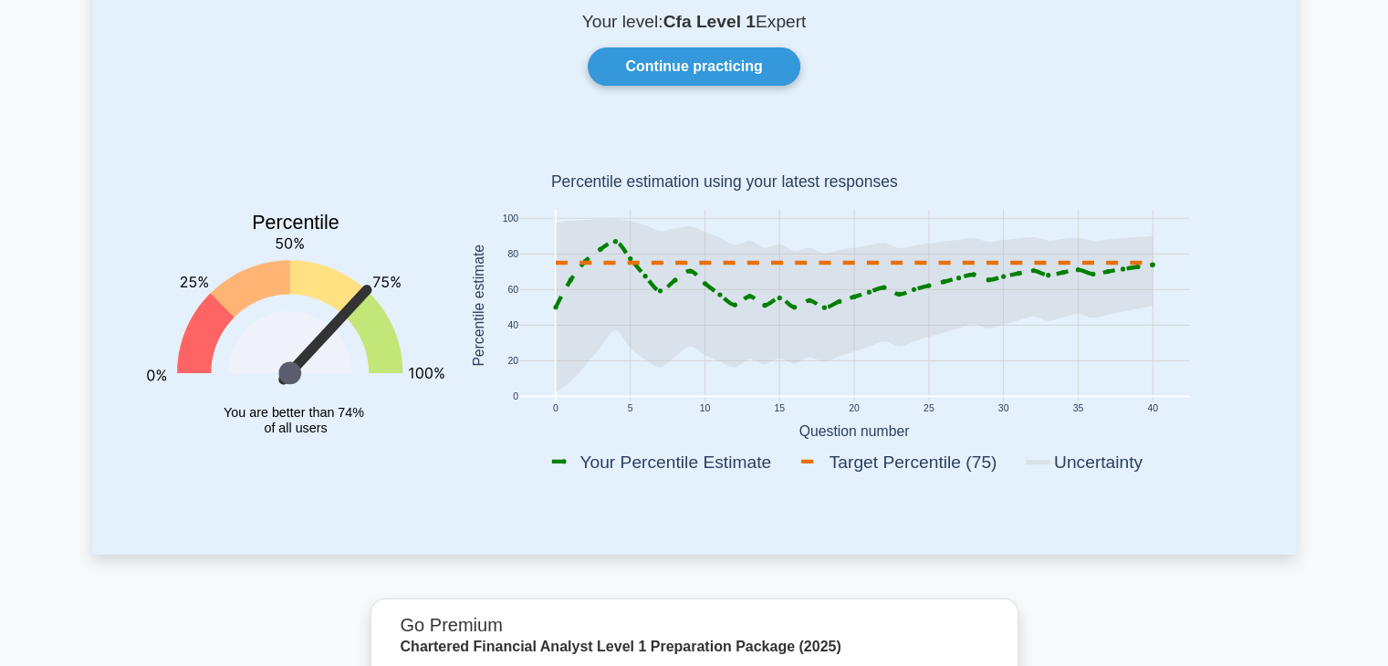
scroll to position [134, 0]
